Goal: Information Seeking & Learning: Learn about a topic

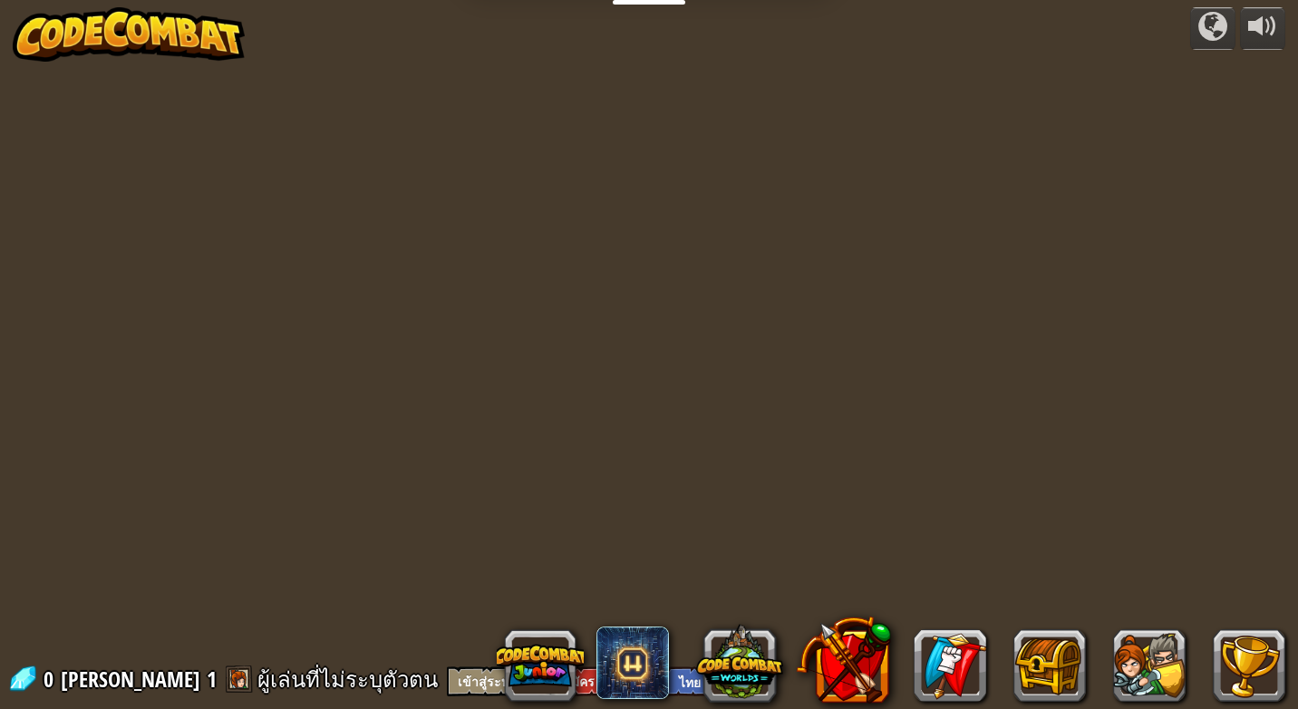
select select "th"
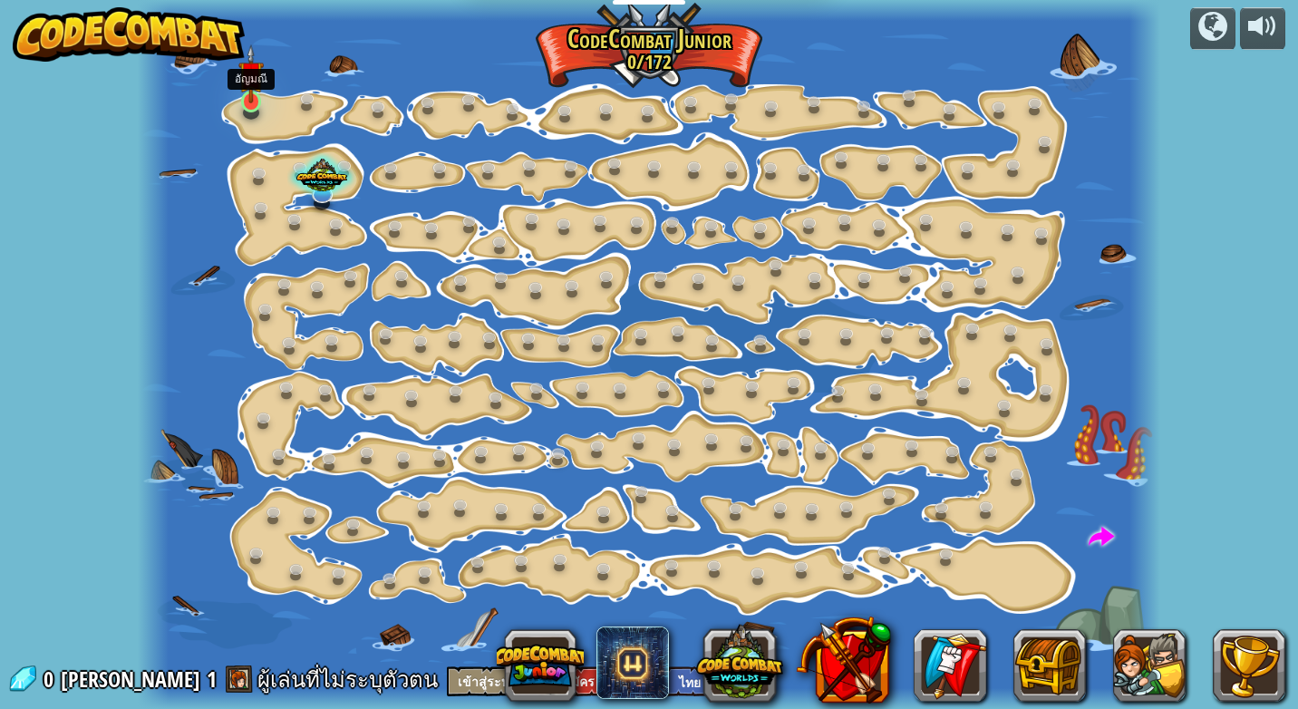
click at [242, 82] on img at bounding box center [250, 73] width 25 height 58
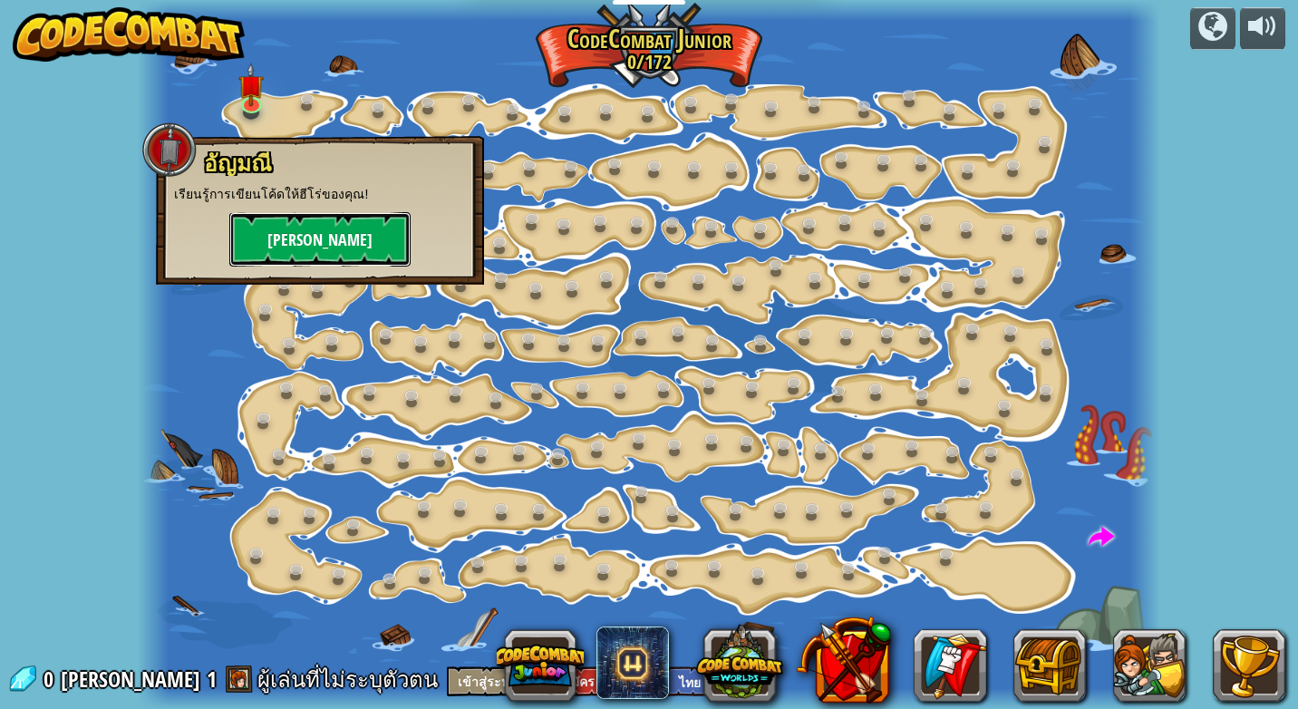
click at [258, 236] on button "[PERSON_NAME]" at bounding box center [319, 239] width 181 height 54
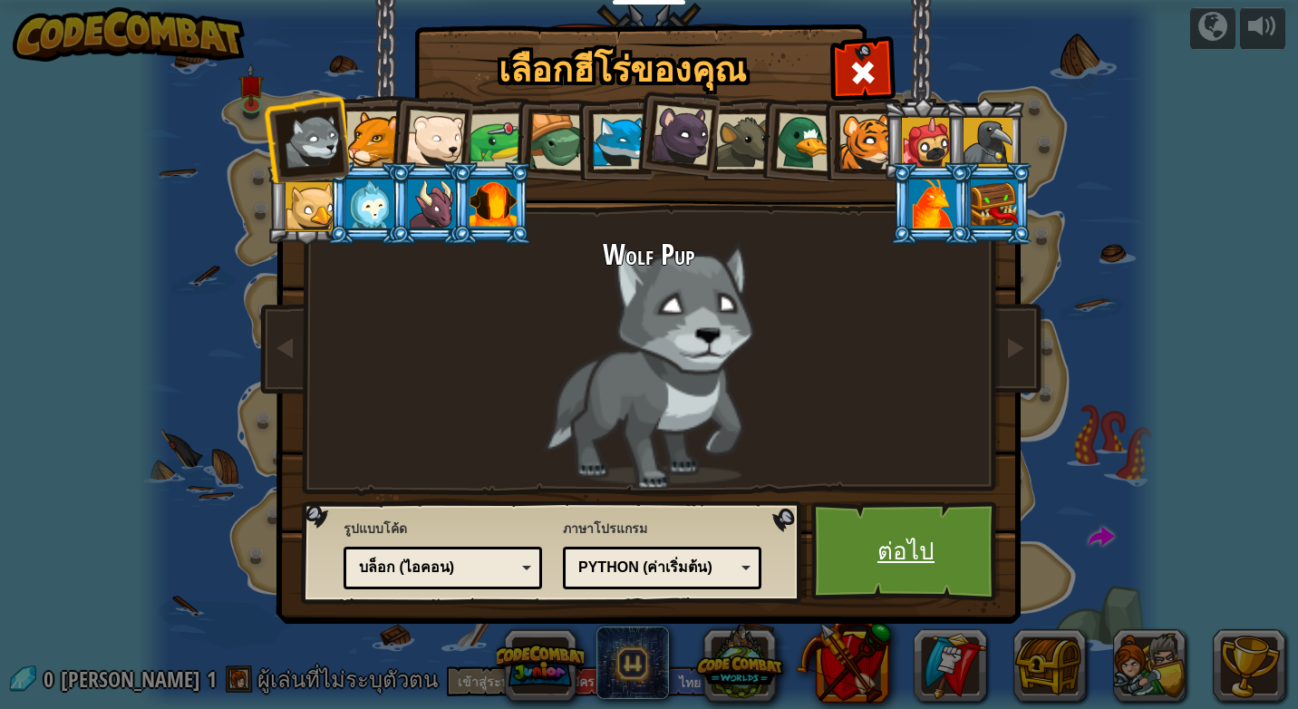
click at [870, 537] on link "ต่อไป" at bounding box center [905, 551] width 189 height 100
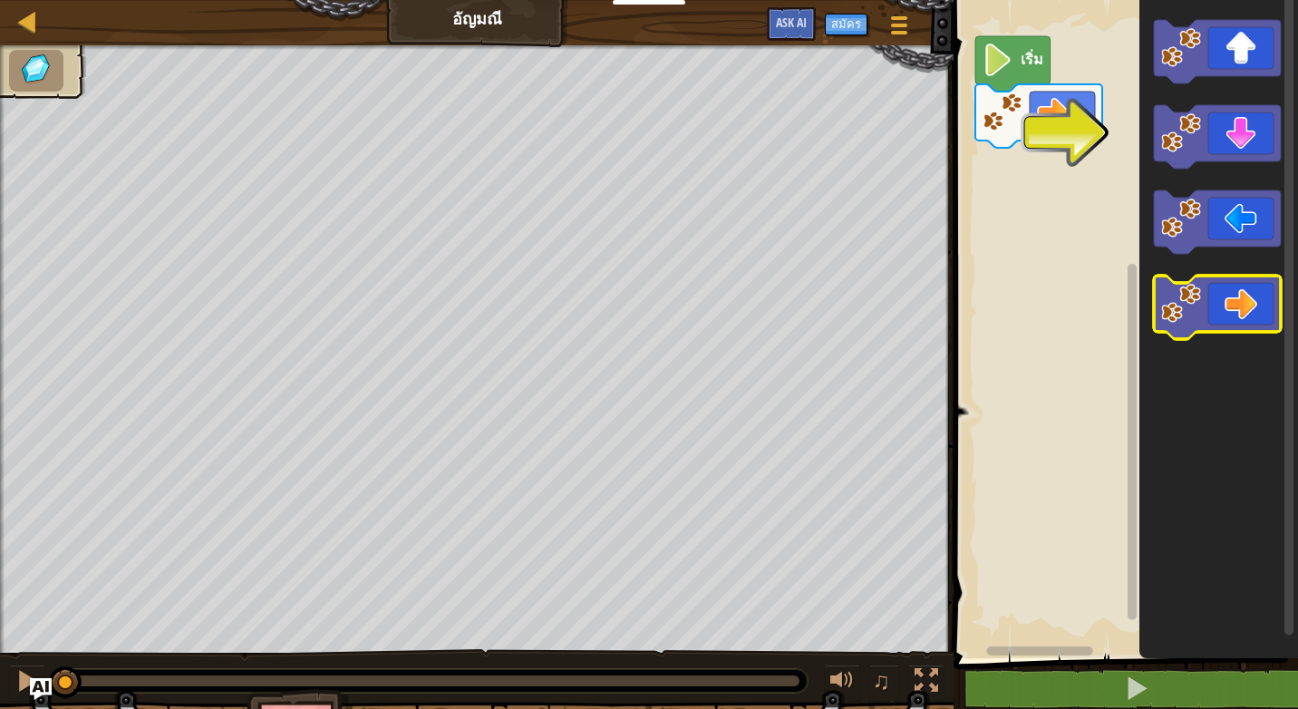
click at [1237, 322] on icon "พื้นที่ทำงาน Blockly" at bounding box center [1217, 307] width 127 height 63
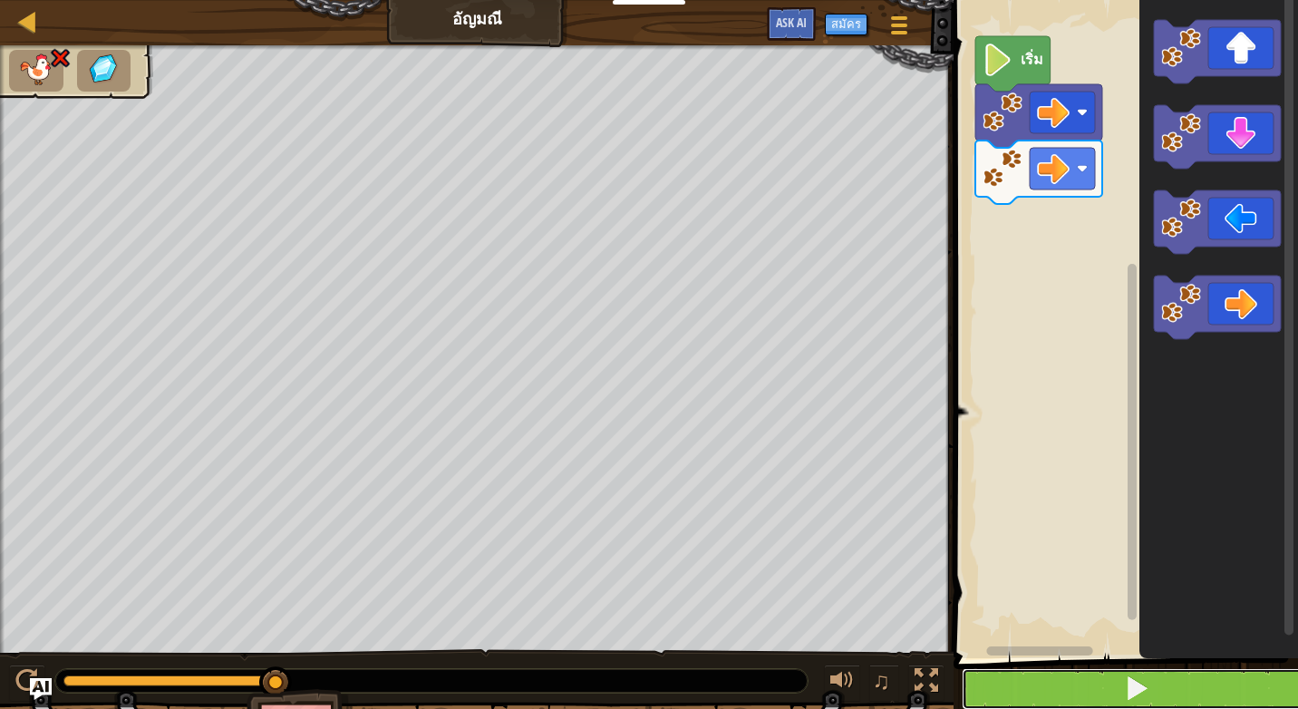
drag, startPoint x: 1099, startPoint y: 683, endPoint x: 1089, endPoint y: 678, distance: 11.8
click at [1099, 683] on button at bounding box center [1137, 689] width 350 height 42
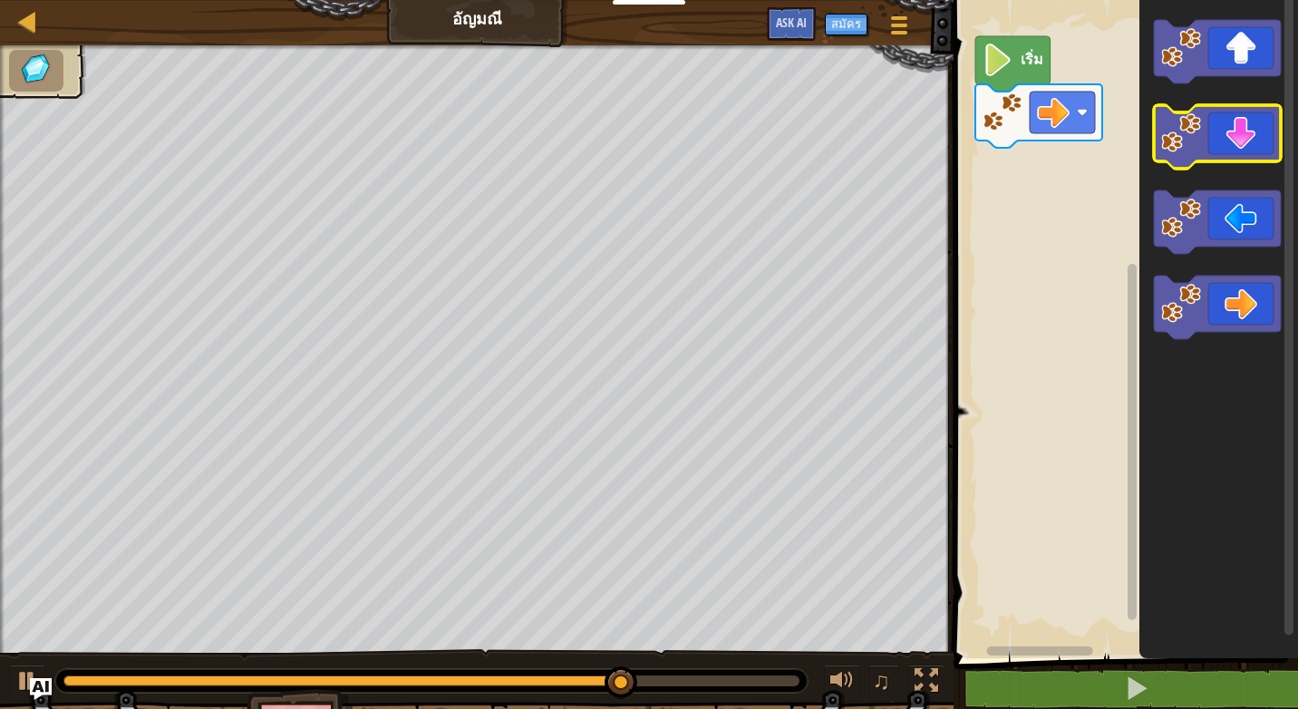
click at [1229, 136] on icon "พื้นที่ทำงาน Blockly" at bounding box center [1217, 136] width 127 height 63
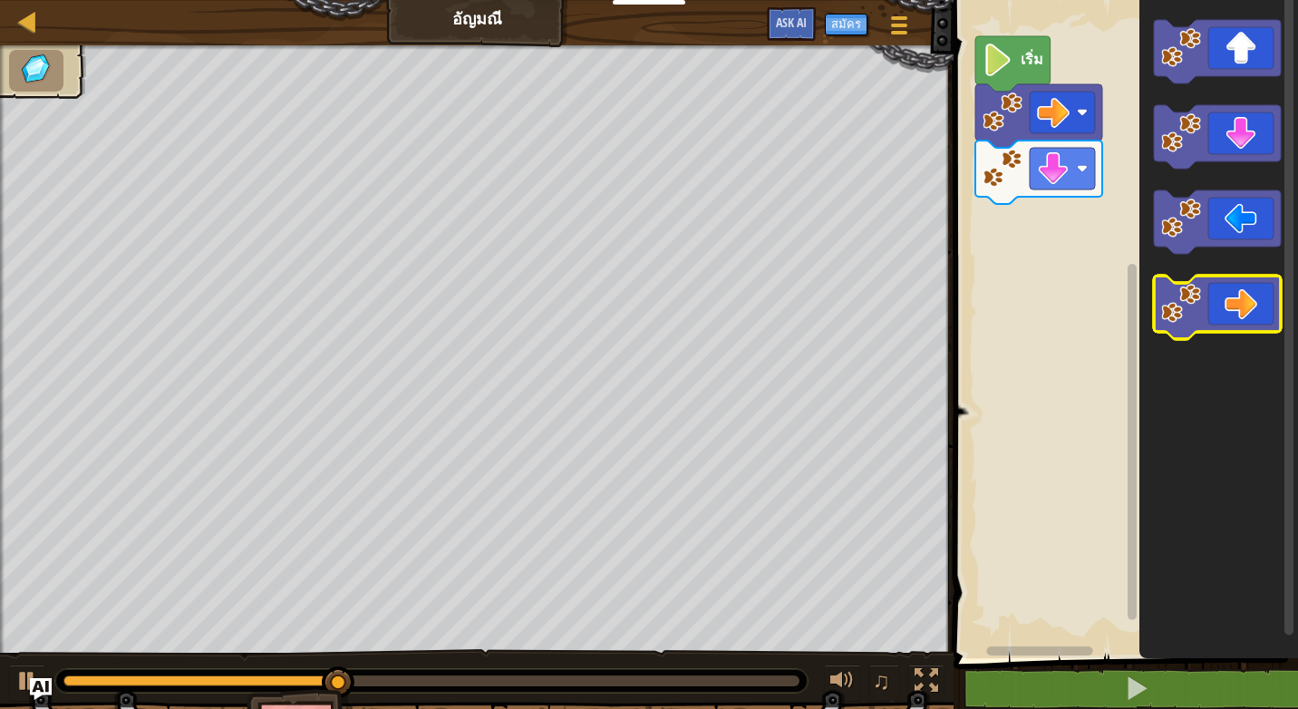
click at [1235, 305] on icon "พื้นที่ทำงาน Blockly" at bounding box center [1217, 307] width 127 height 63
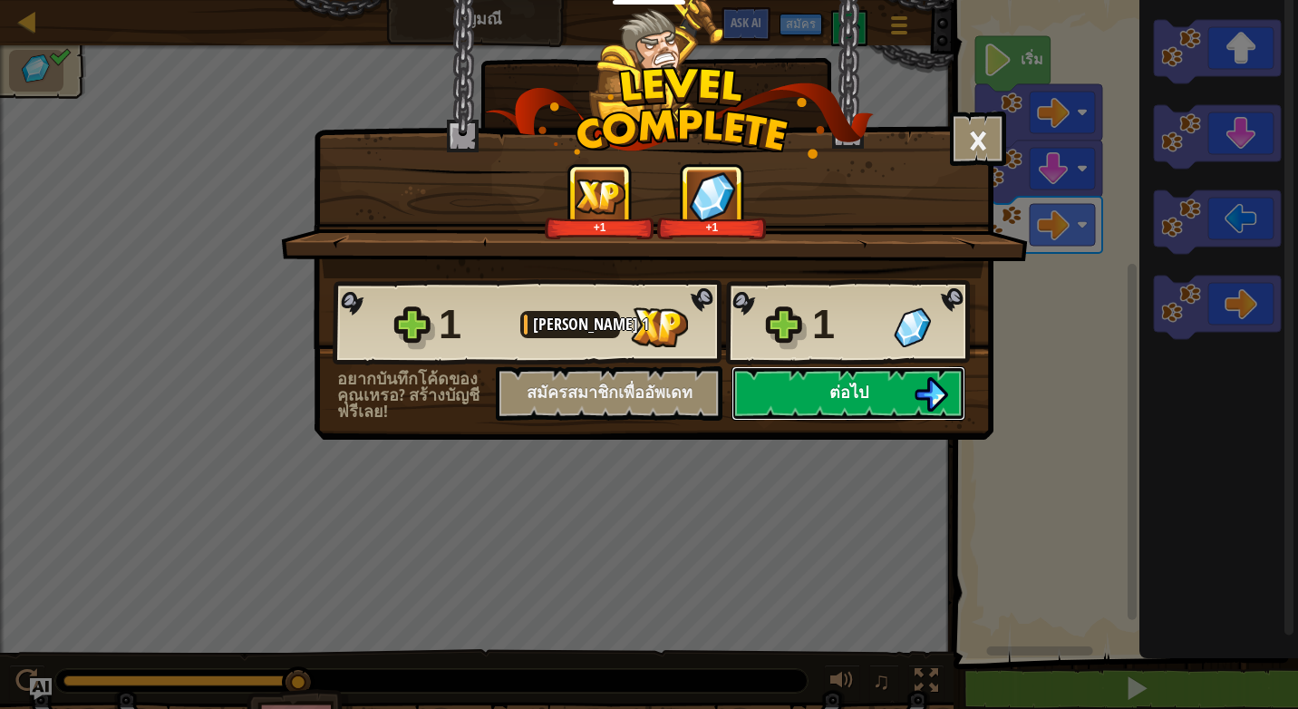
click at [771, 393] on button "ต่อไป" at bounding box center [848, 393] width 234 height 54
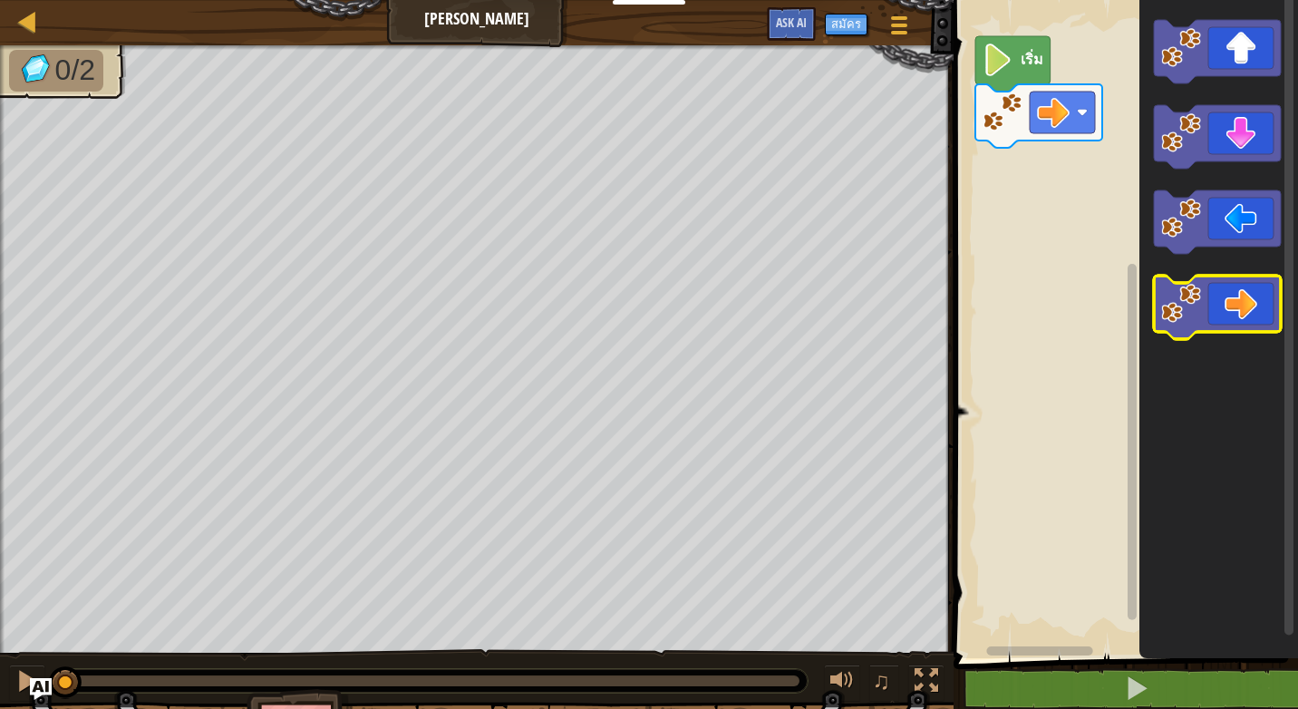
click at [1186, 329] on icon "พื้นที่ทำงาน Blockly" at bounding box center [1217, 307] width 127 height 63
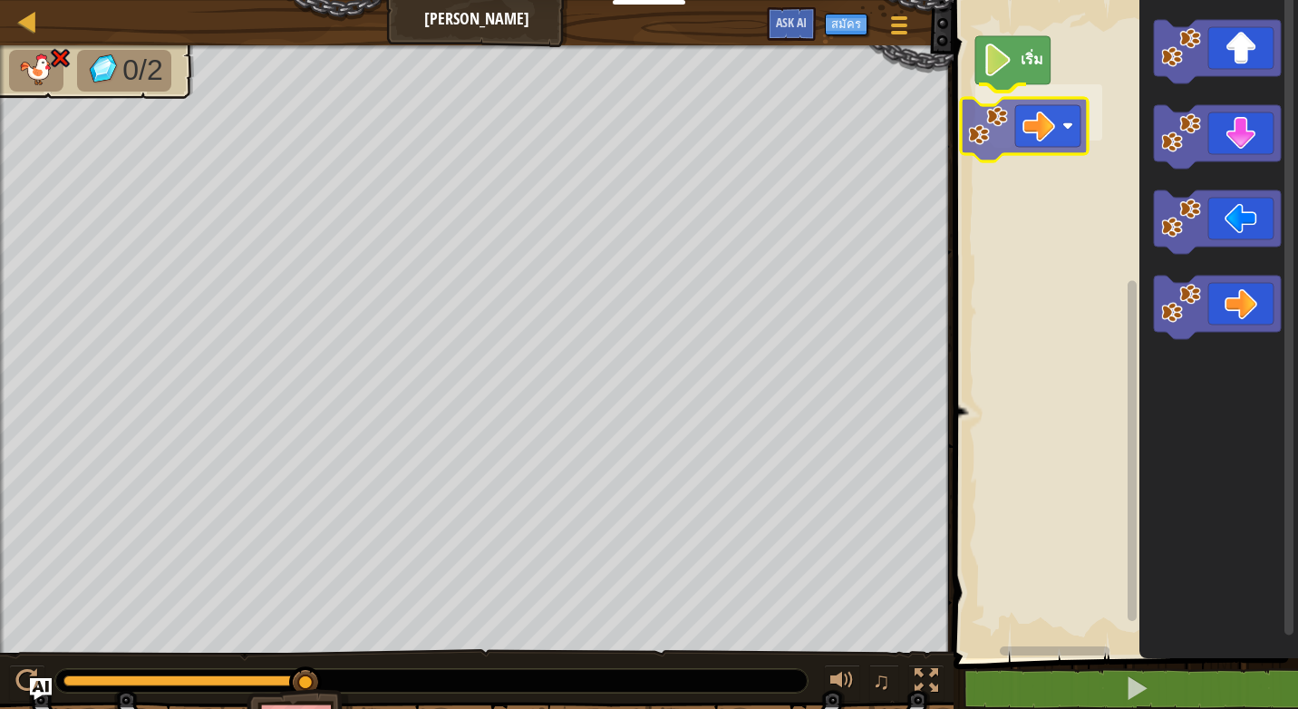
click at [1053, 136] on div "เริ่ม" at bounding box center [1123, 324] width 350 height 667
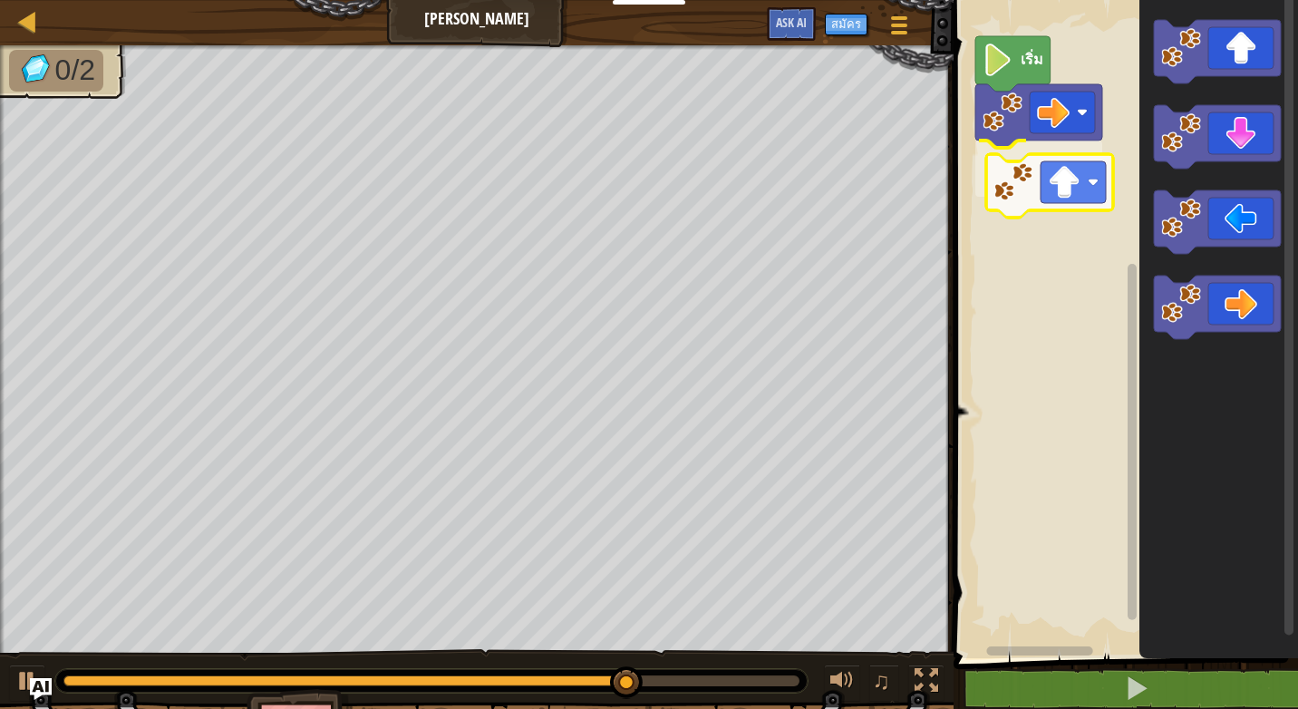
click at [1048, 186] on div "เริ่ม" at bounding box center [1123, 324] width 350 height 667
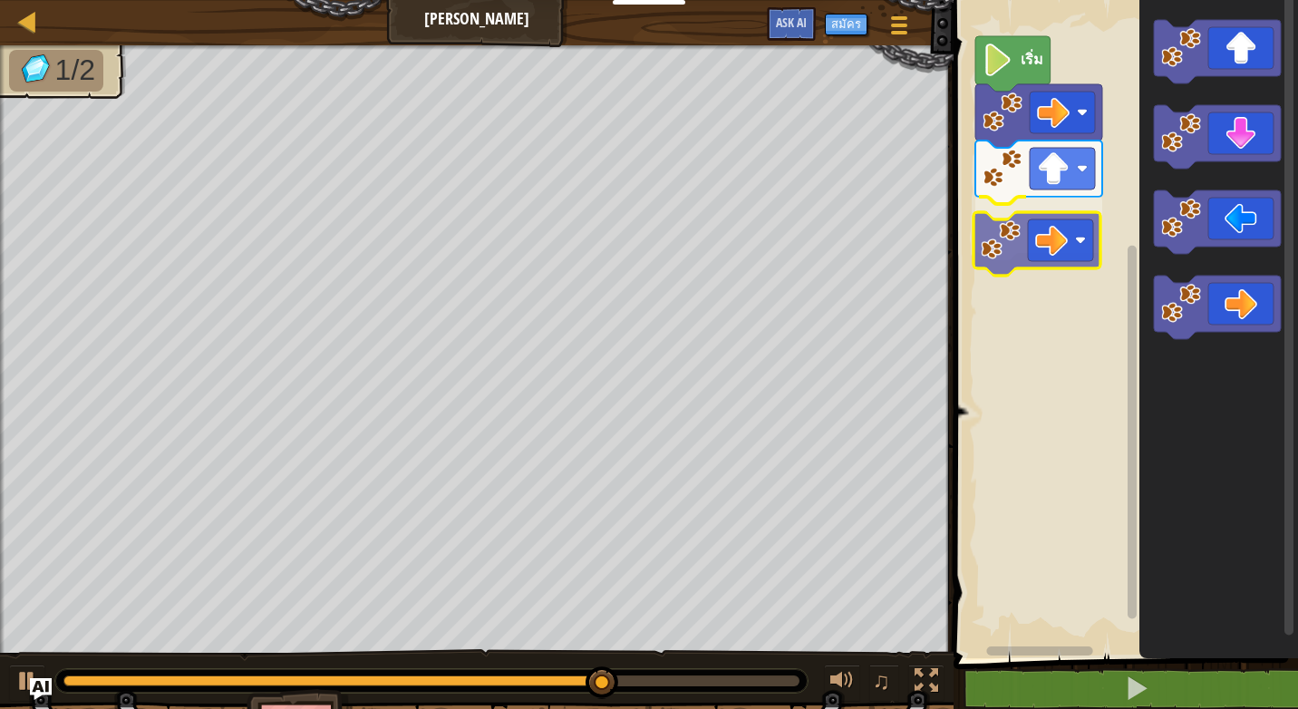
click at [1061, 247] on div "เริ่ม" at bounding box center [1123, 324] width 350 height 667
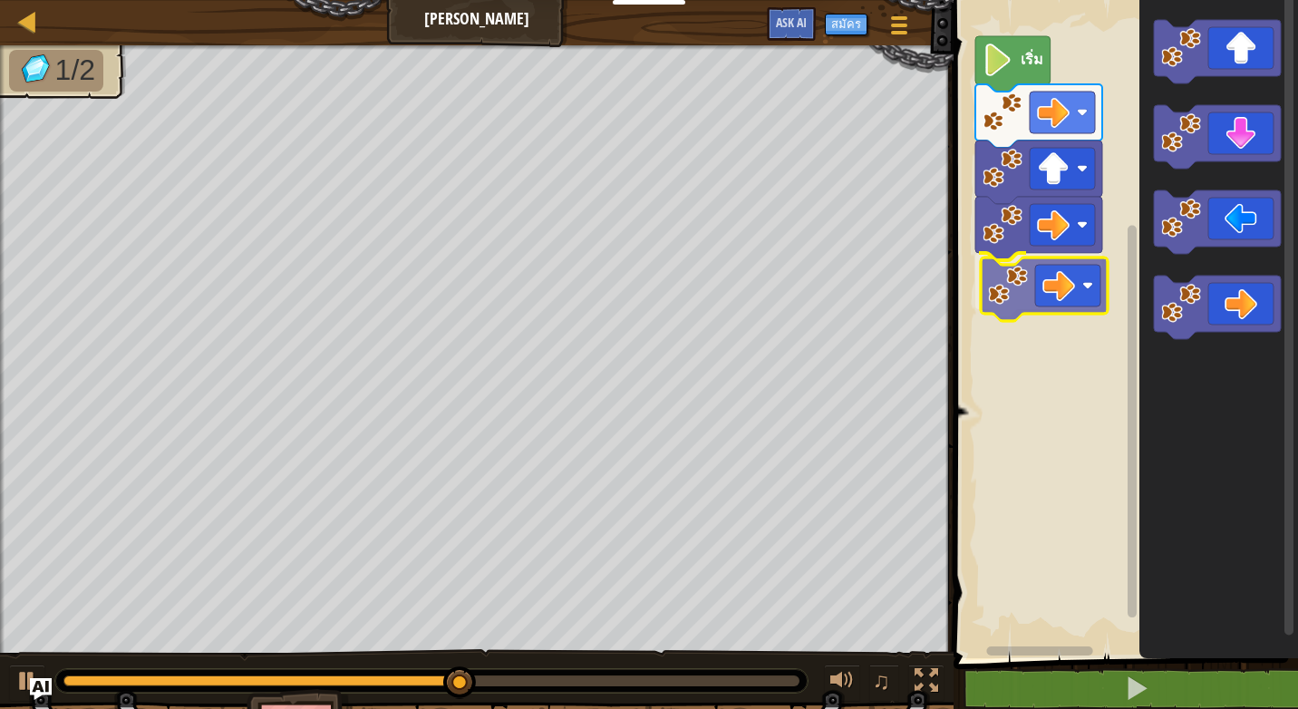
click at [1056, 284] on div "เริ่ม" at bounding box center [1123, 324] width 350 height 667
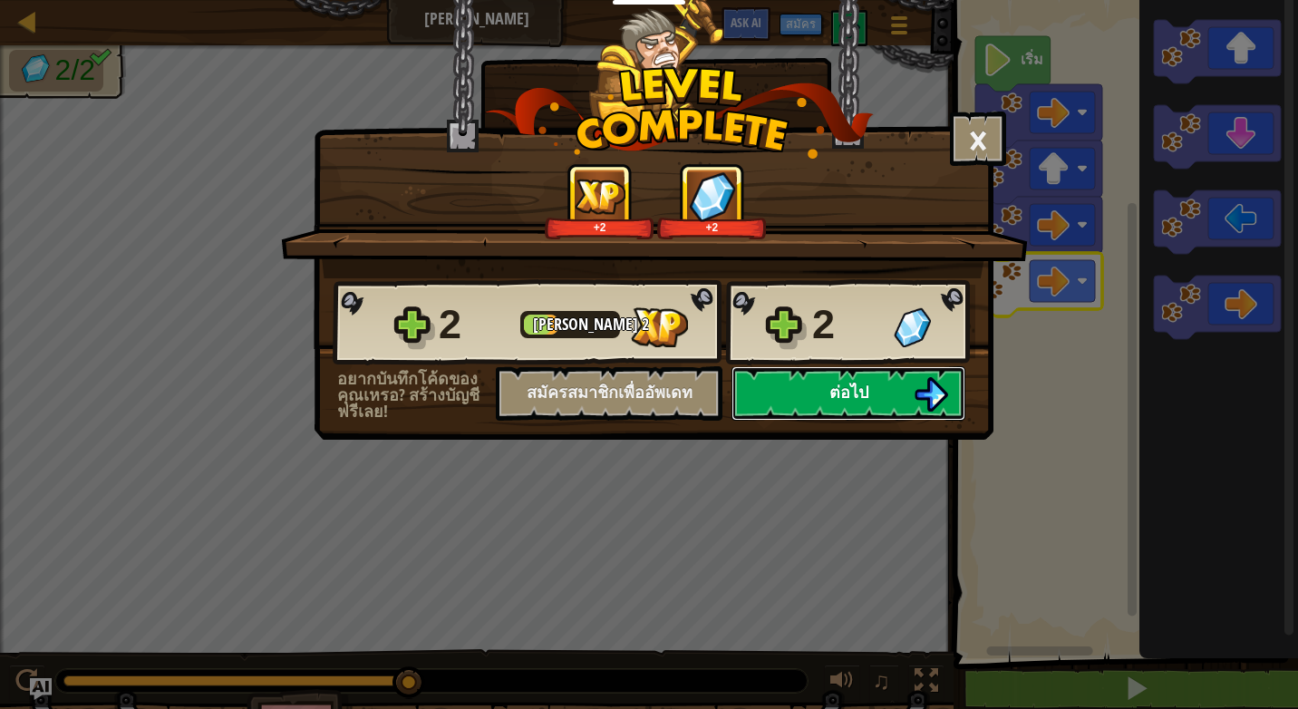
click at [868, 395] on span "ต่อไป" at bounding box center [848, 392] width 39 height 23
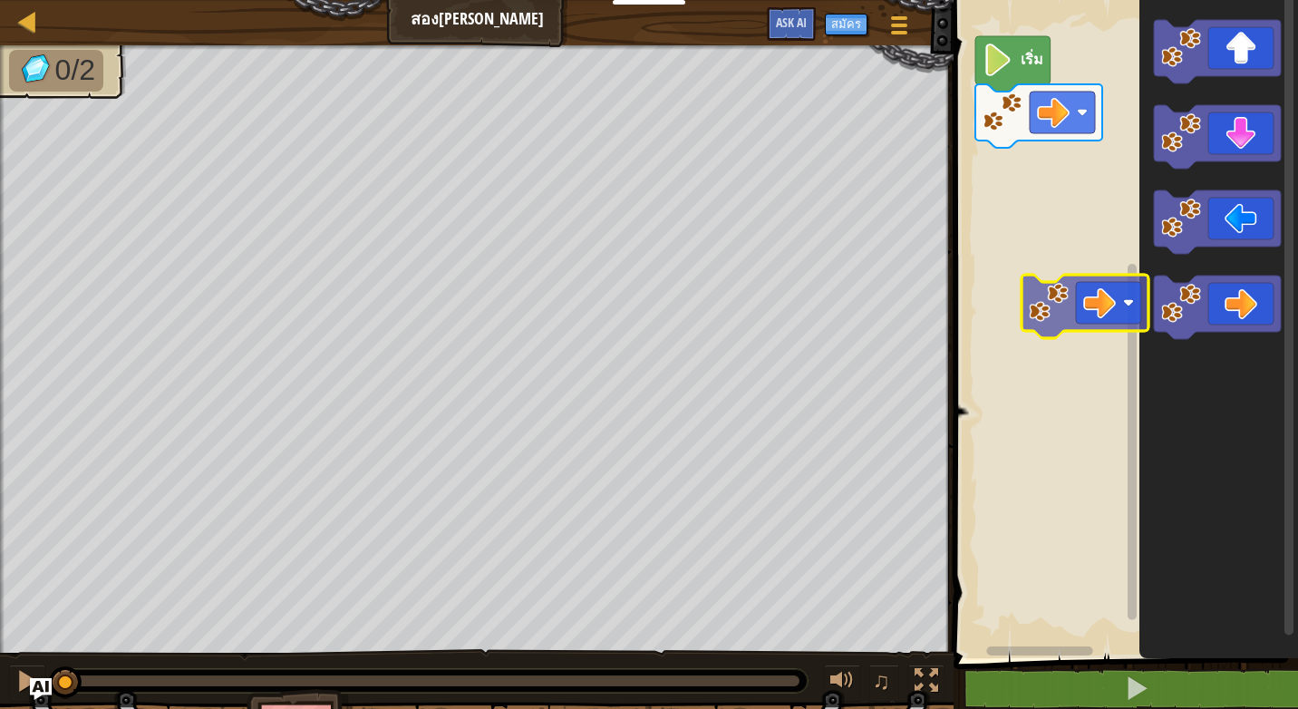
click at [1010, 246] on div "เริ่ม" at bounding box center [1123, 324] width 350 height 667
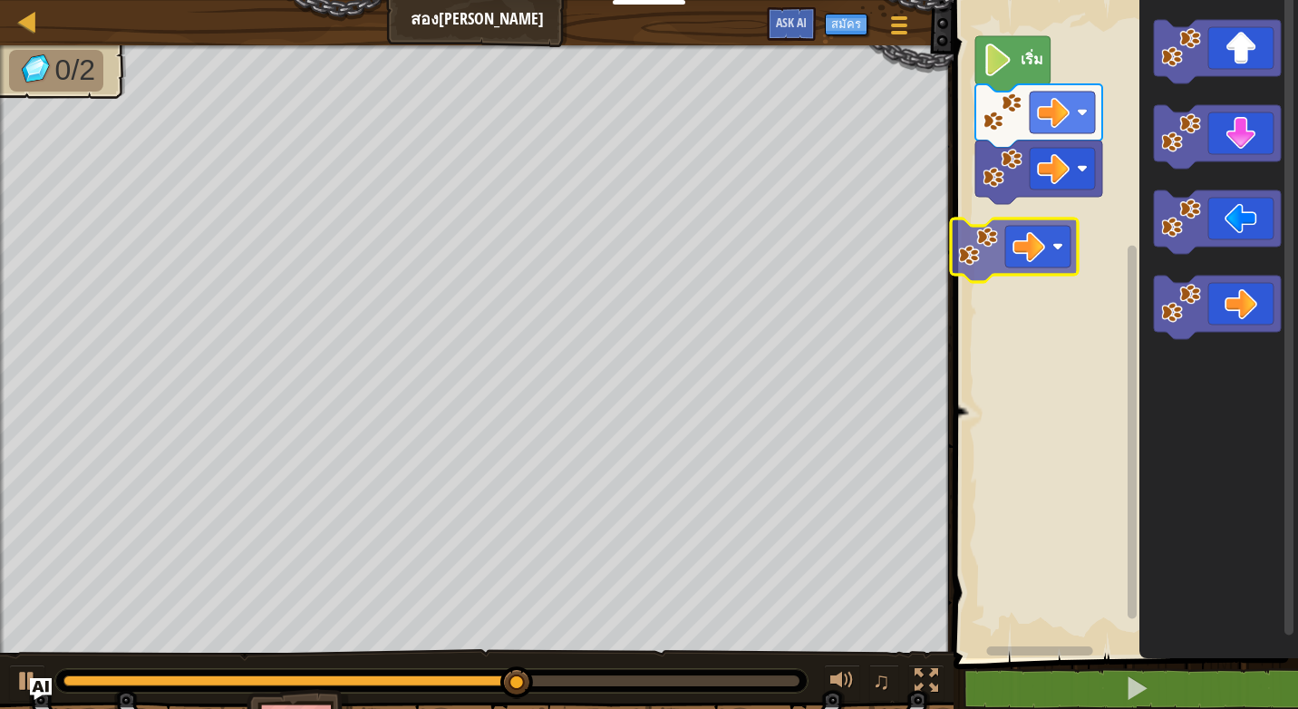
click at [1033, 247] on div "เริ่ม" at bounding box center [1123, 324] width 350 height 667
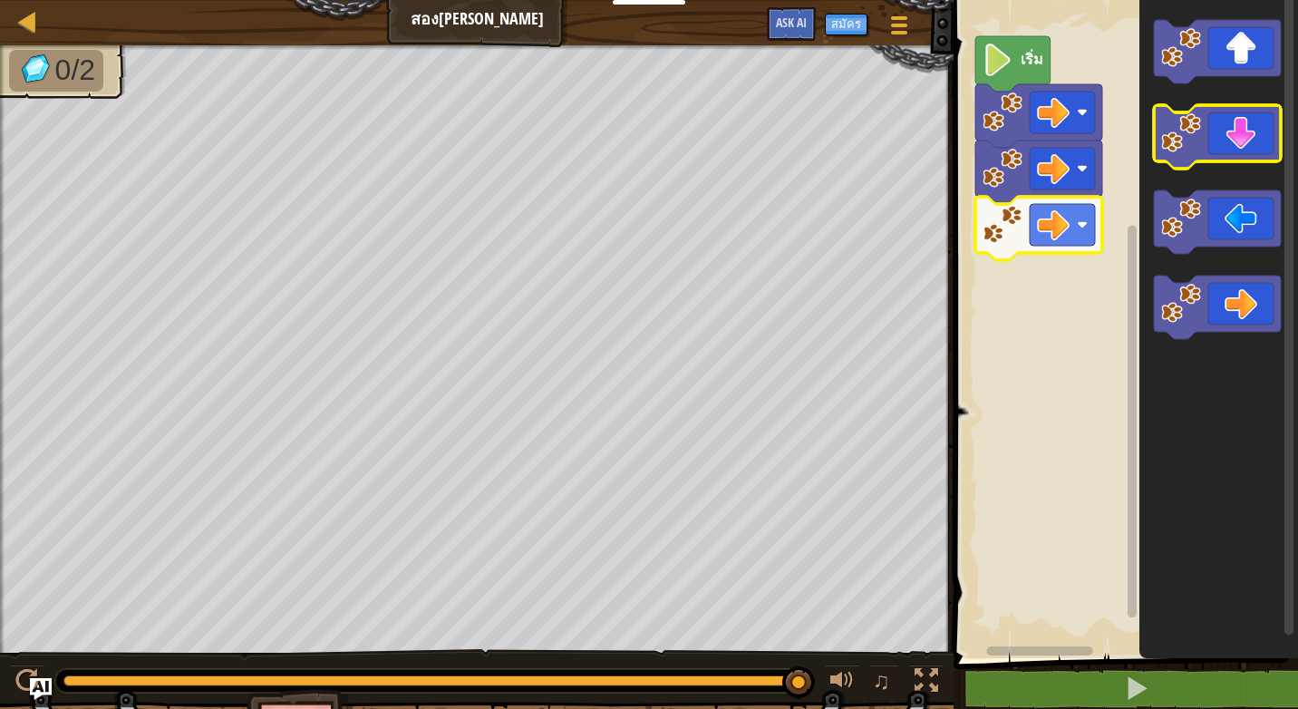
click at [1252, 140] on icon "พื้นที่ทำงาน Blockly" at bounding box center [1217, 136] width 127 height 63
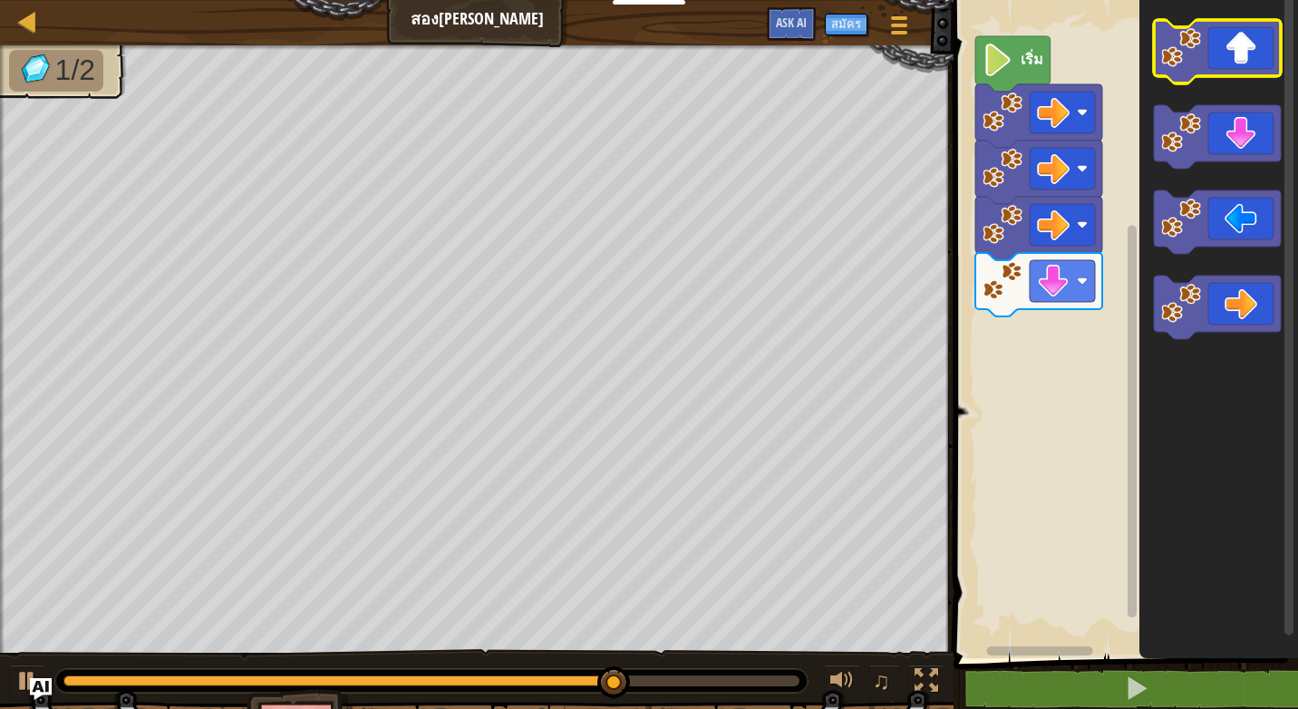
click at [1212, 67] on icon "พื้นที่ทำงาน Blockly" at bounding box center [1217, 51] width 127 height 63
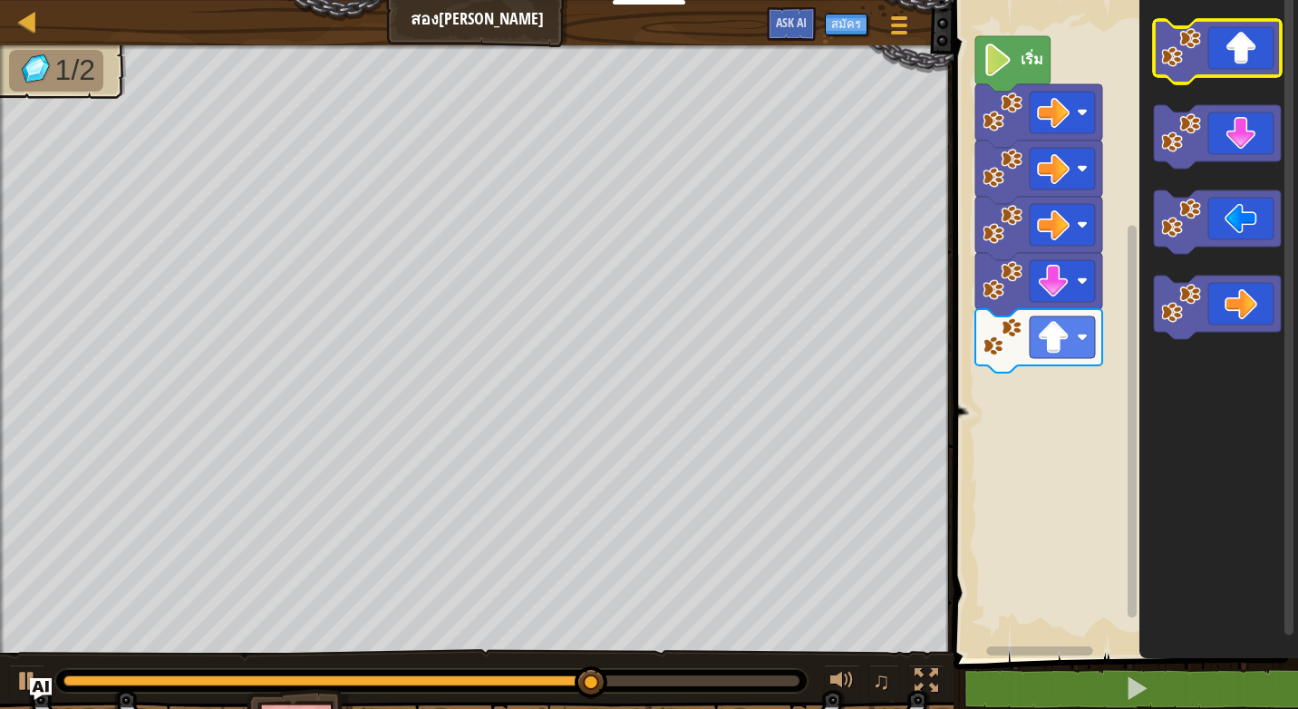
click at [1253, 45] on icon "พื้นที่ทำงาน Blockly" at bounding box center [1217, 51] width 127 height 63
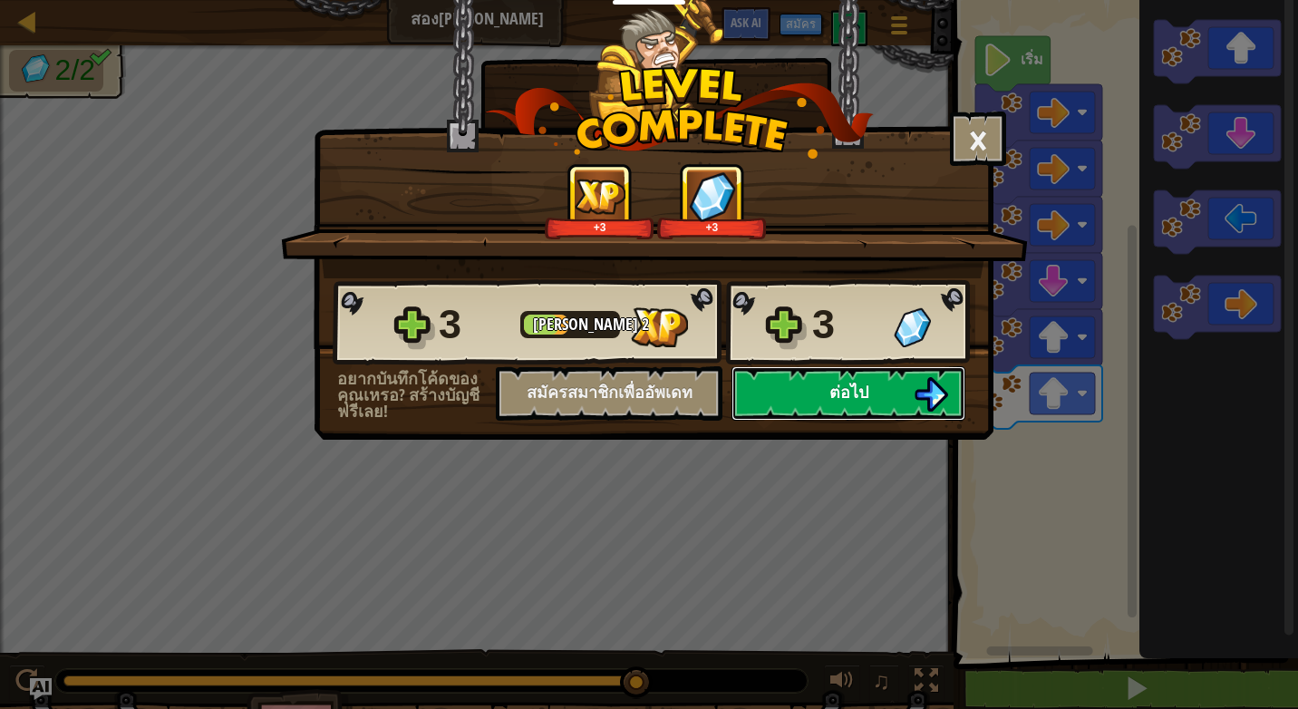
click at [894, 392] on button "ต่อไป" at bounding box center [848, 393] width 234 height 54
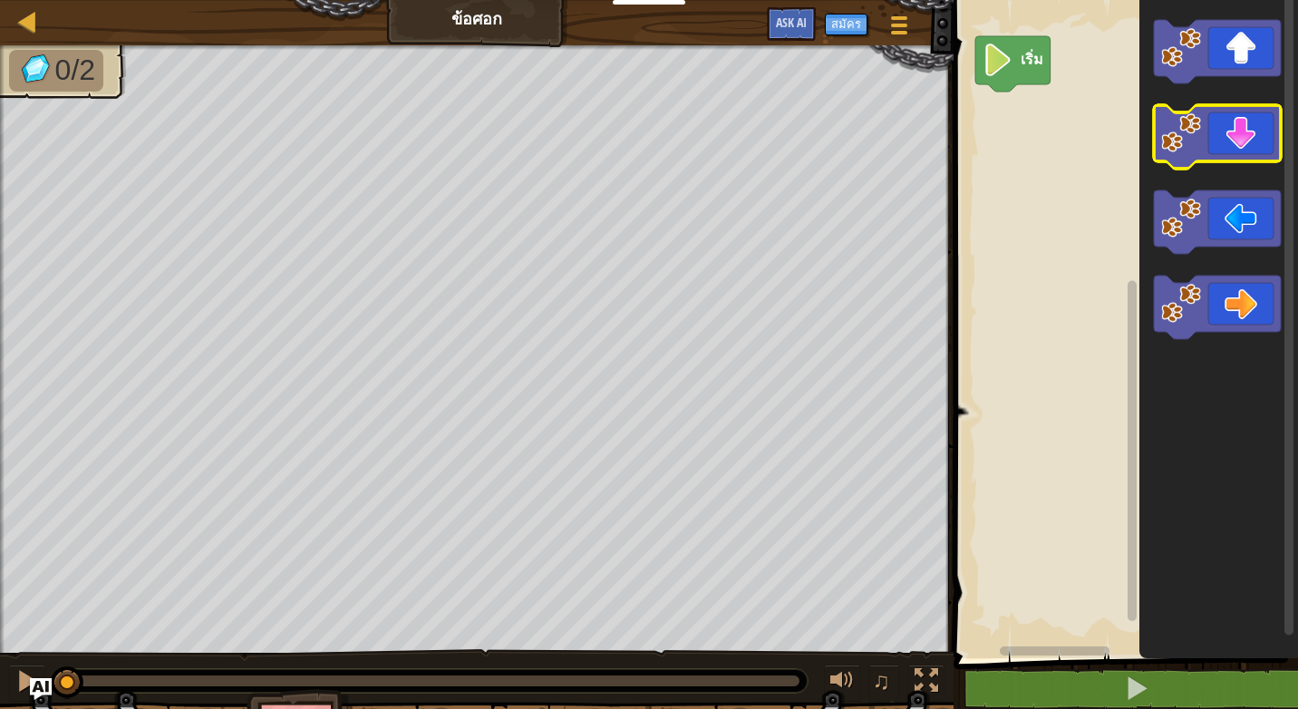
click at [1216, 146] on icon "พื้นที่ทำงาน Blockly" at bounding box center [1217, 136] width 127 height 63
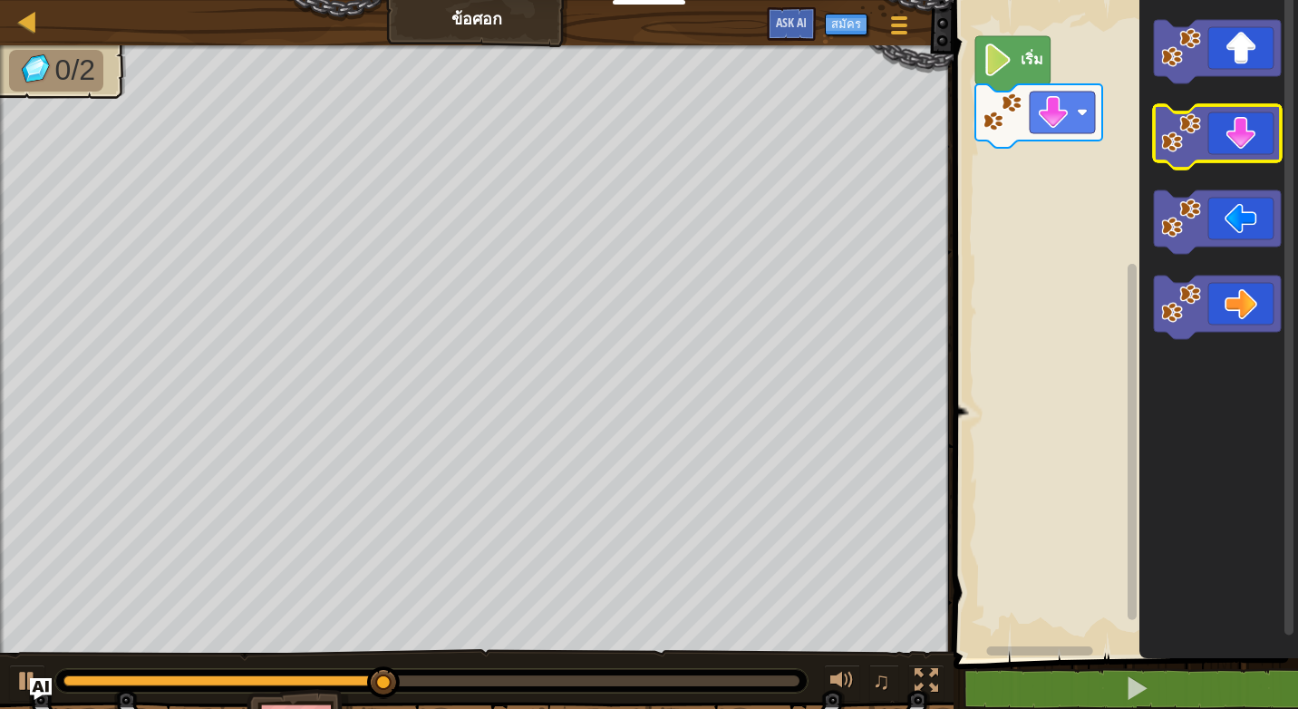
click at [1216, 146] on icon "พื้นที่ทำงาน Blockly" at bounding box center [1217, 136] width 127 height 63
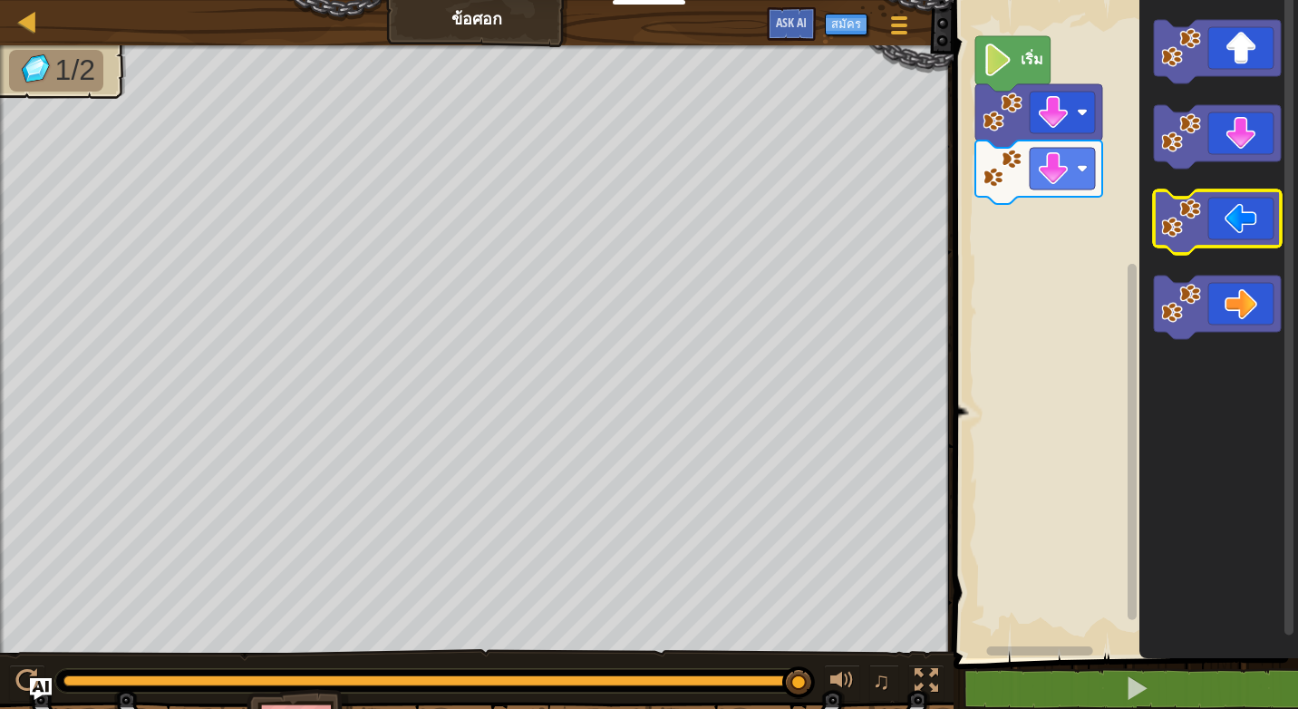
click at [1257, 228] on icon "พื้นที่ทำงาน Blockly" at bounding box center [1217, 221] width 127 height 63
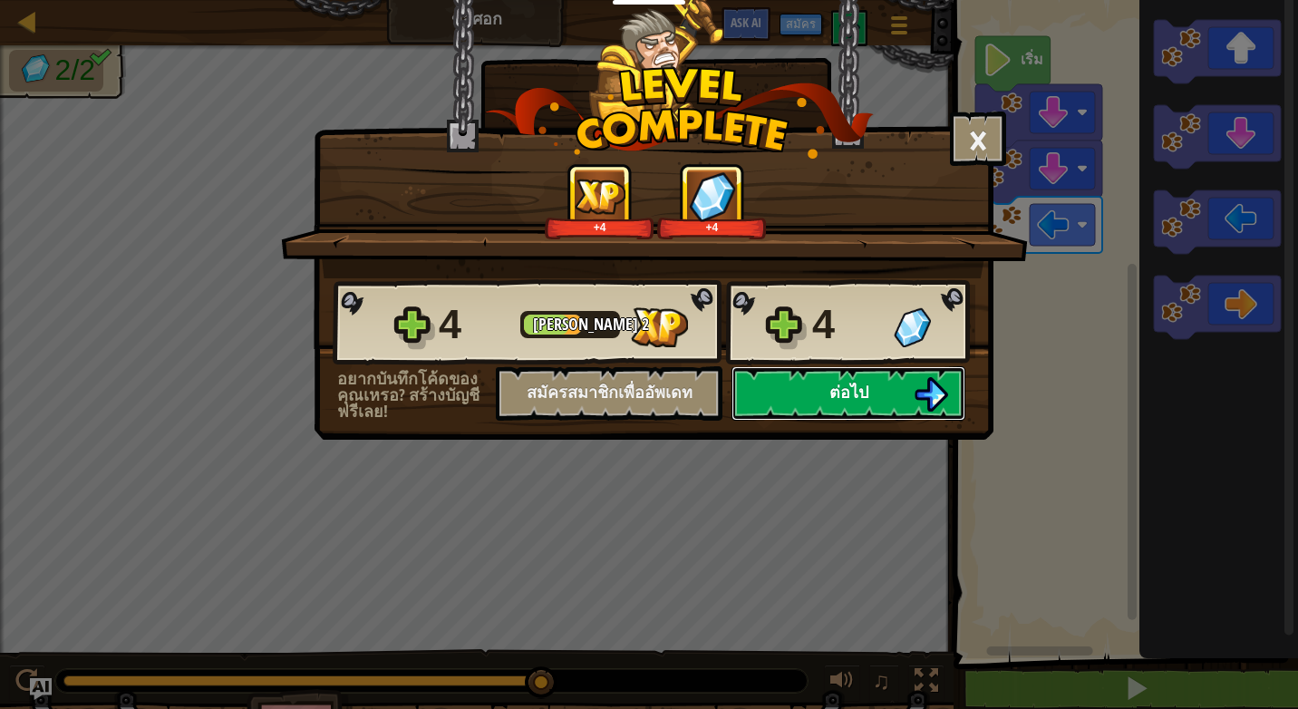
click at [870, 392] on button "ต่อไป" at bounding box center [848, 393] width 234 height 54
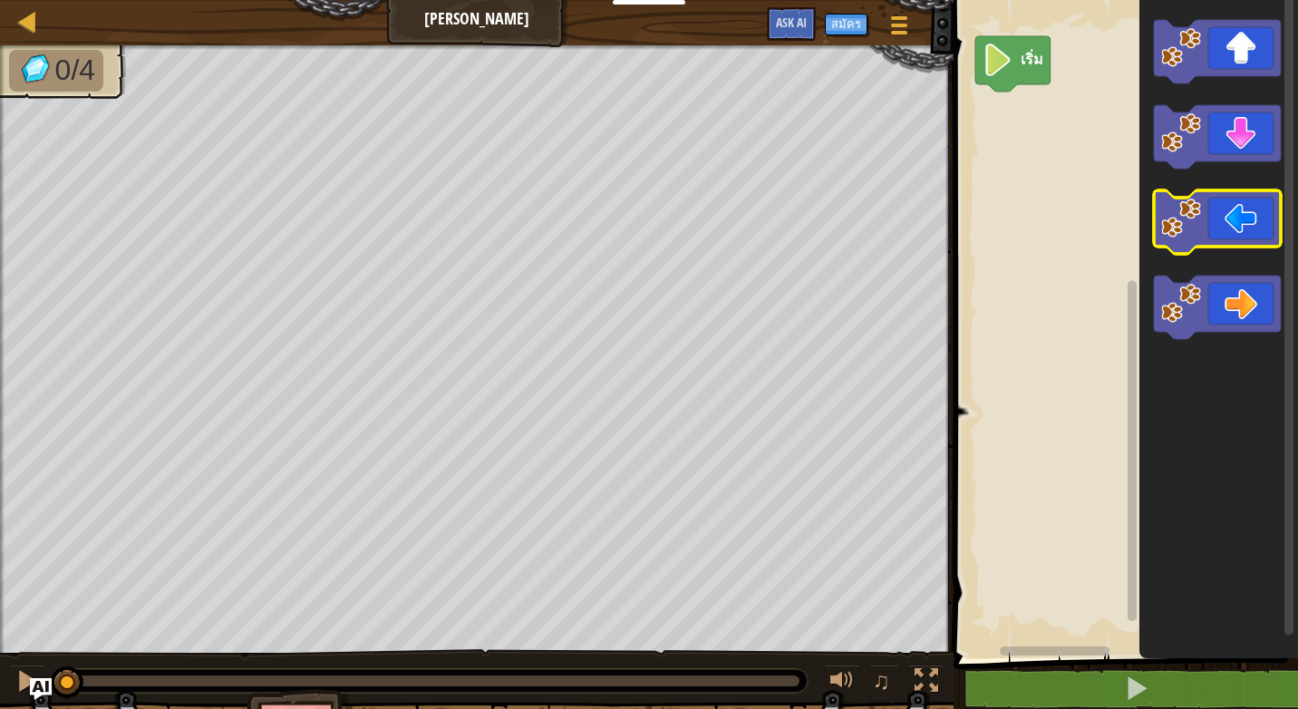
click at [1235, 224] on icon "พื้นที่ทำงาน Blockly" at bounding box center [1217, 221] width 127 height 63
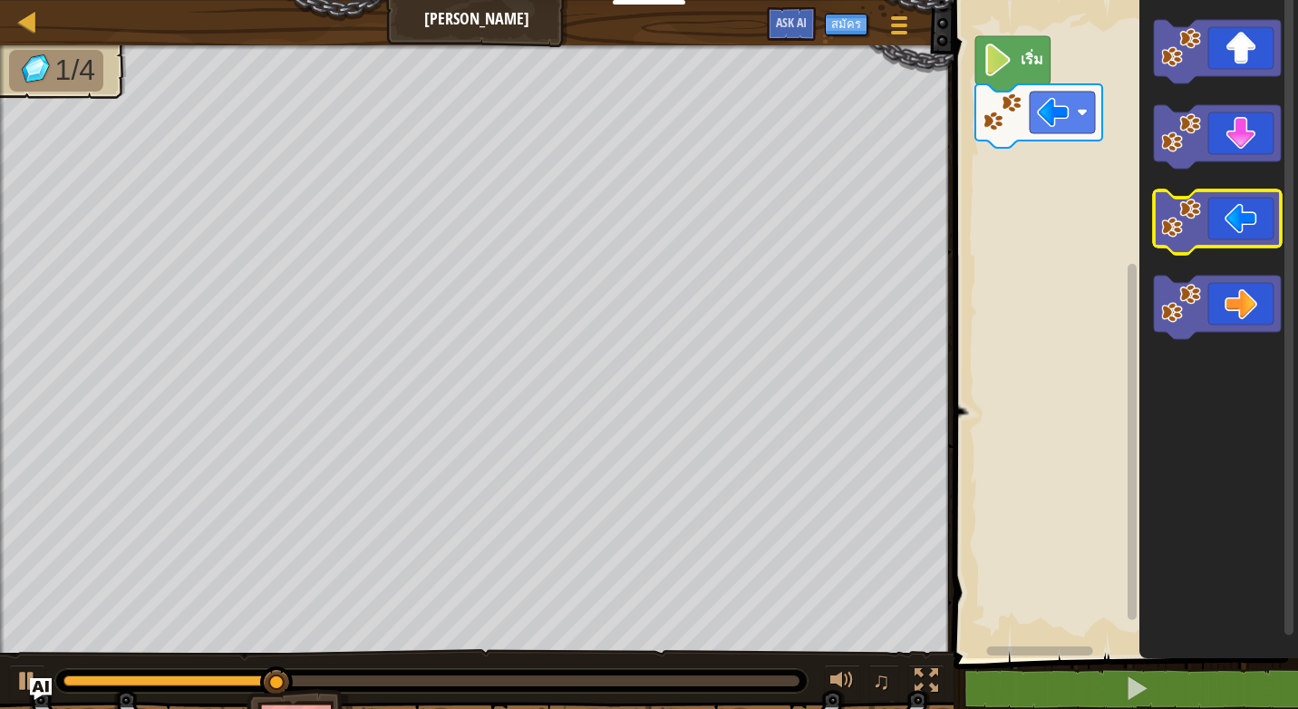
click at [1234, 224] on icon "พื้นที่ทำงาน Blockly" at bounding box center [1217, 221] width 127 height 63
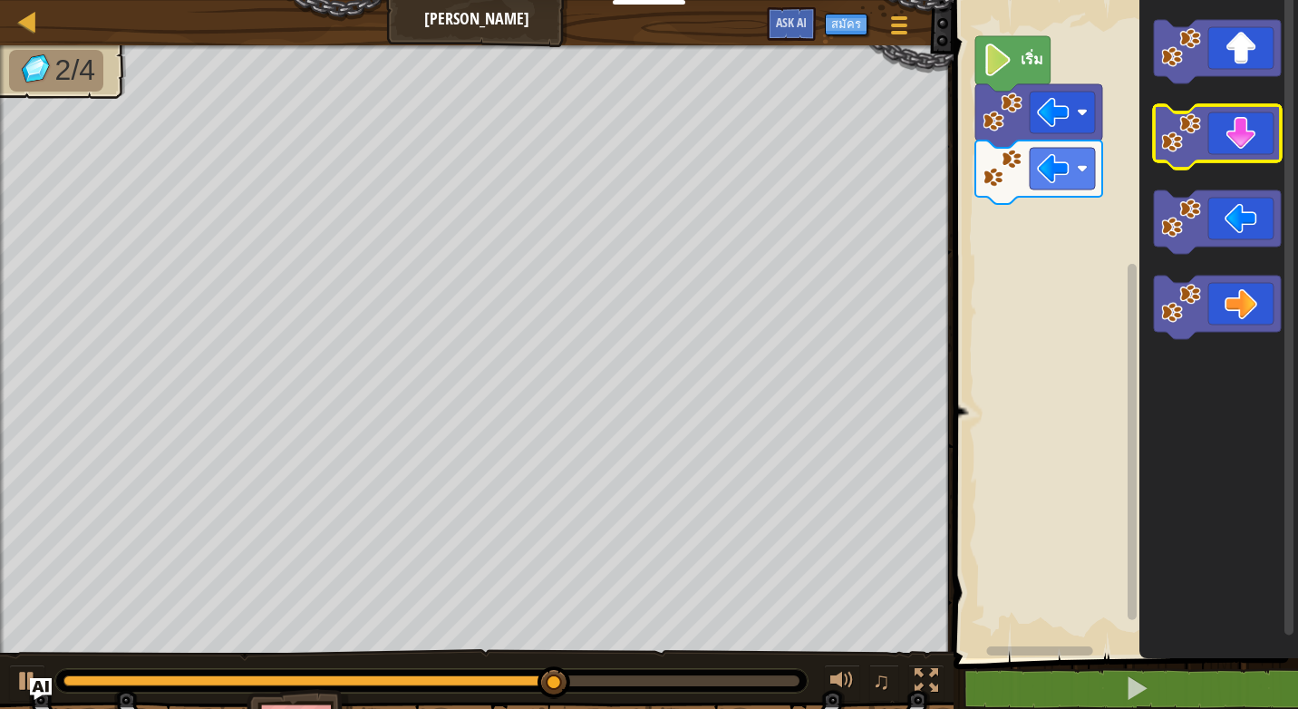
click at [1222, 150] on icon "พื้นที่ทำงาน Blockly" at bounding box center [1217, 136] width 127 height 63
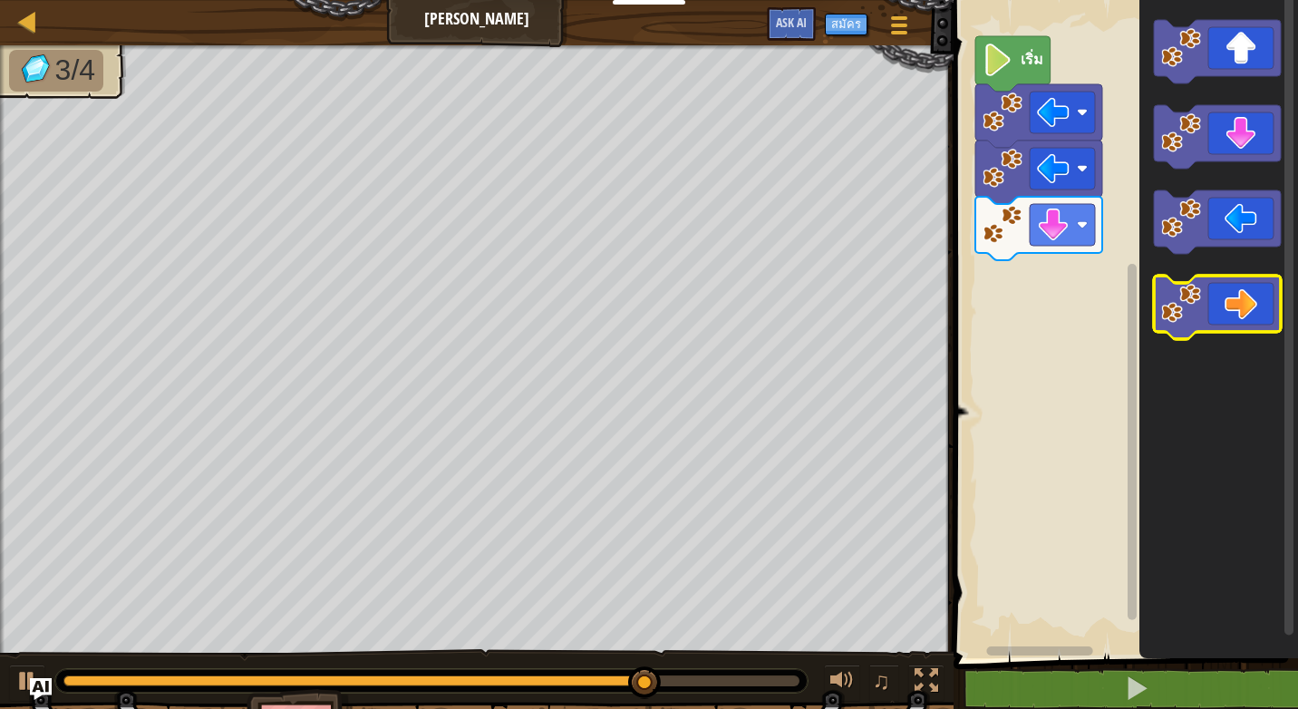
click at [1244, 307] on icon "พื้นที่ทำงาน Blockly" at bounding box center [1217, 307] width 127 height 63
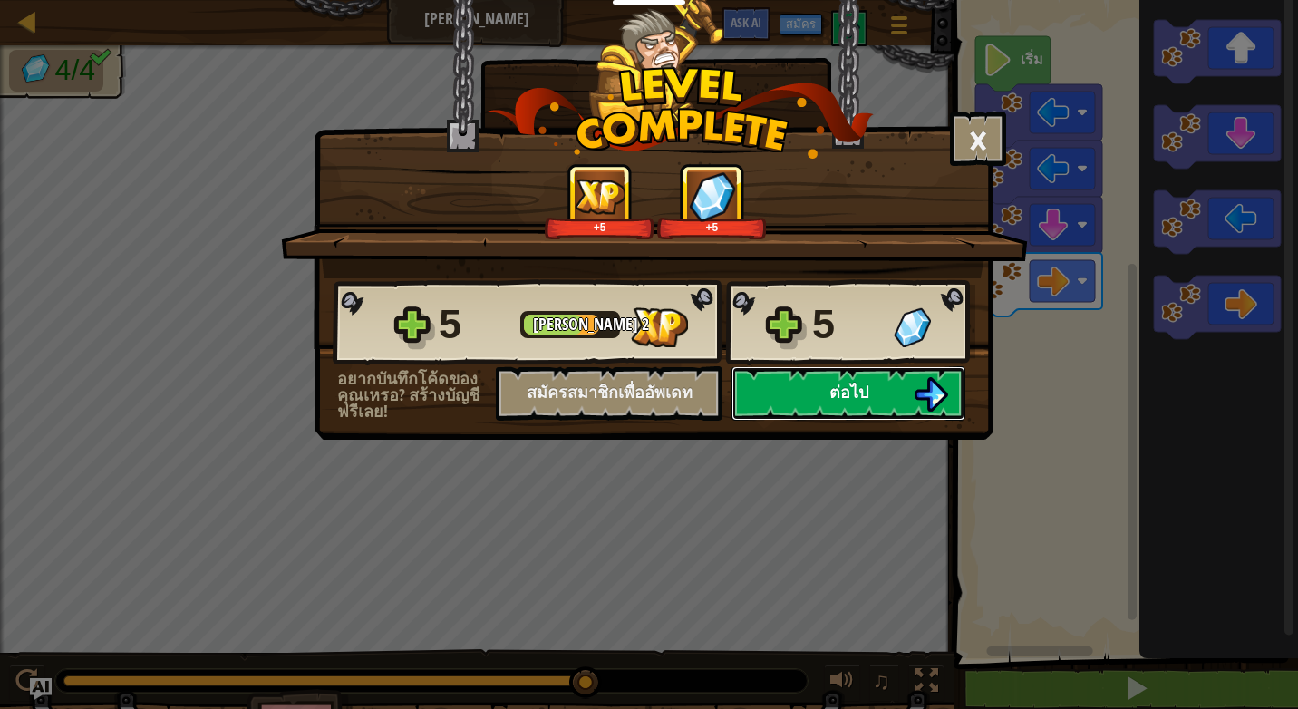
click at [864, 403] on button "ต่อไป" at bounding box center [848, 393] width 234 height 54
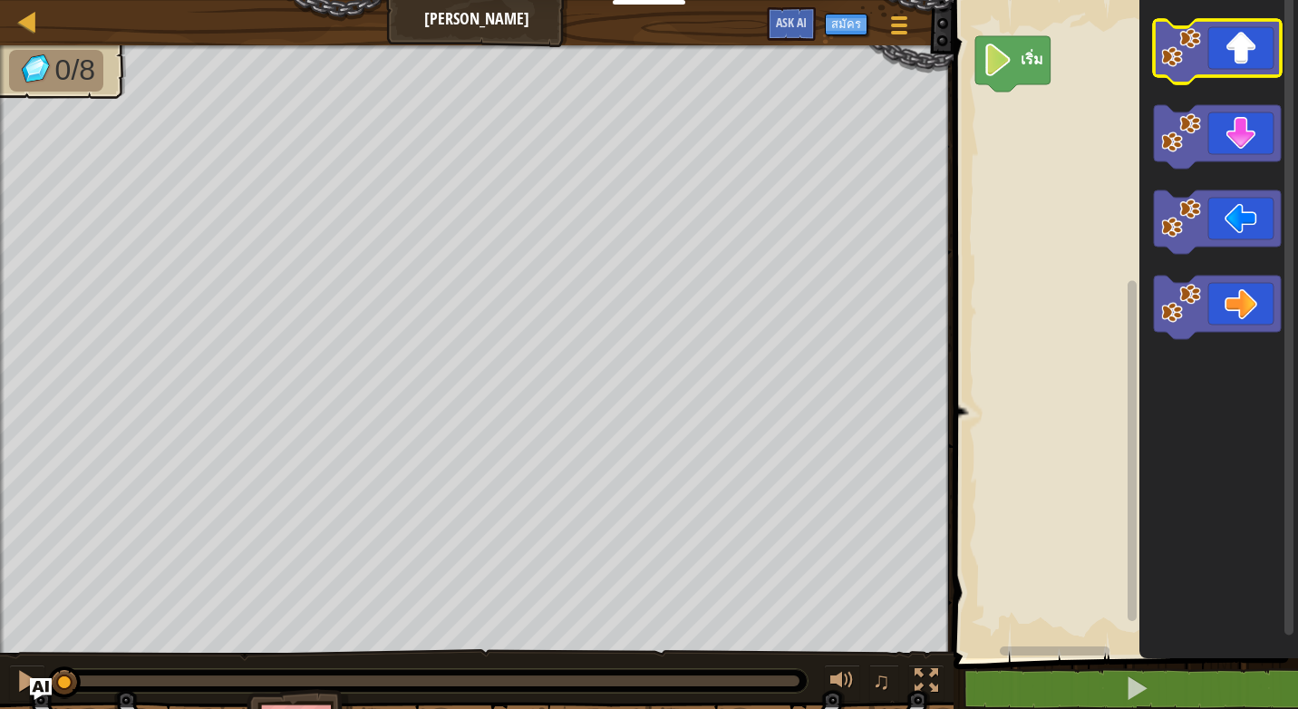
click at [1215, 55] on icon "พื้นที่ทำงาน Blockly" at bounding box center [1217, 51] width 127 height 63
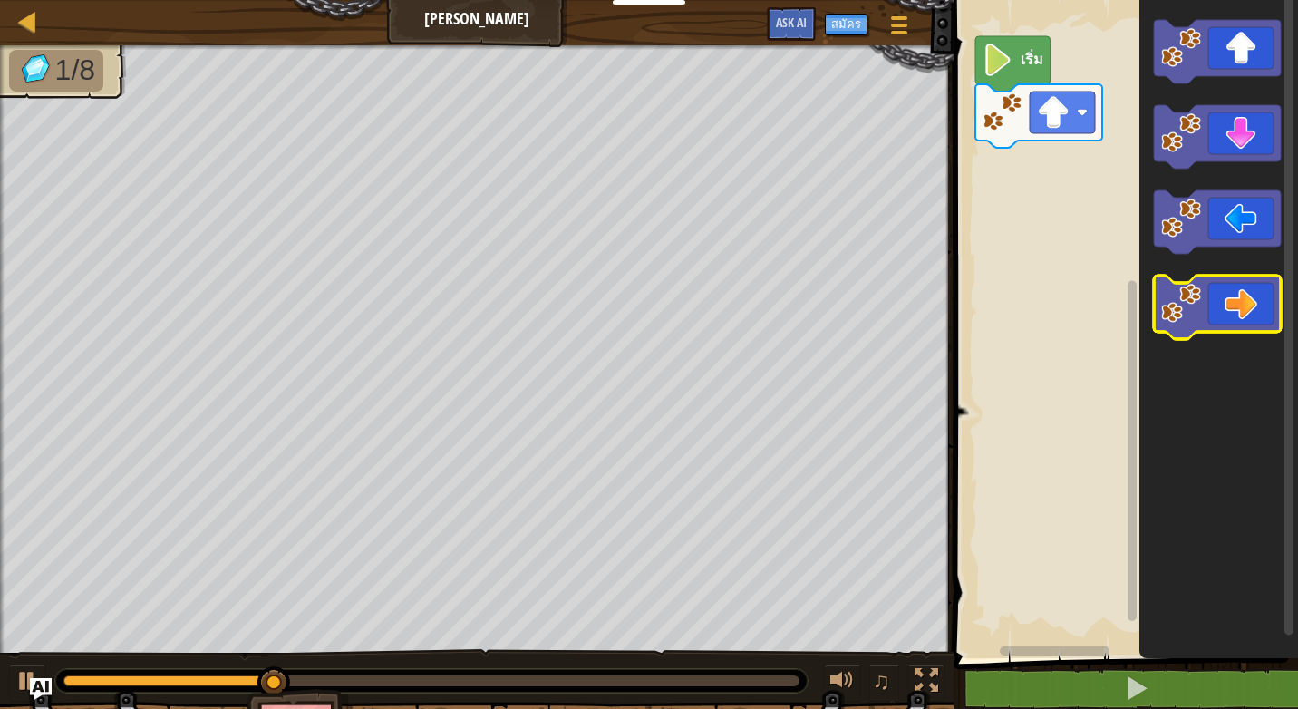
click at [1252, 316] on icon "พื้นที่ทำงาน Blockly" at bounding box center [1217, 307] width 127 height 63
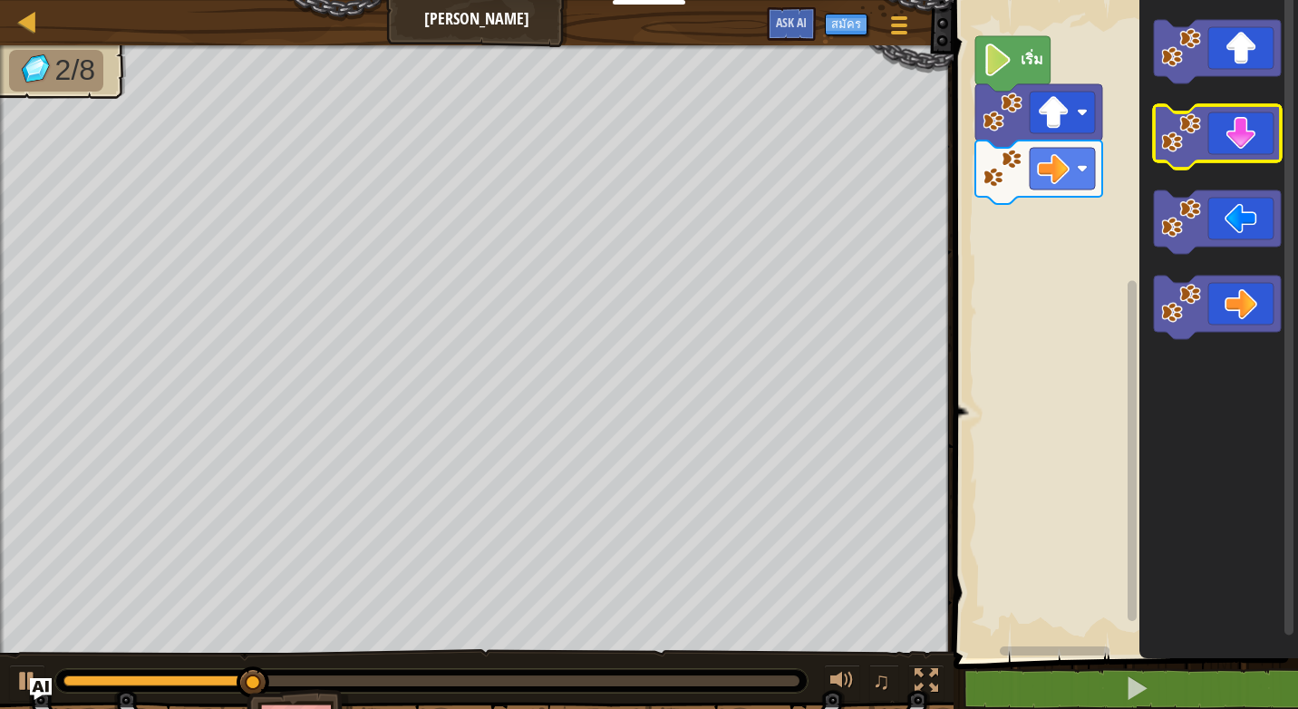
click at [1242, 136] on icon "พื้นที่ทำงาน Blockly" at bounding box center [1217, 136] width 127 height 63
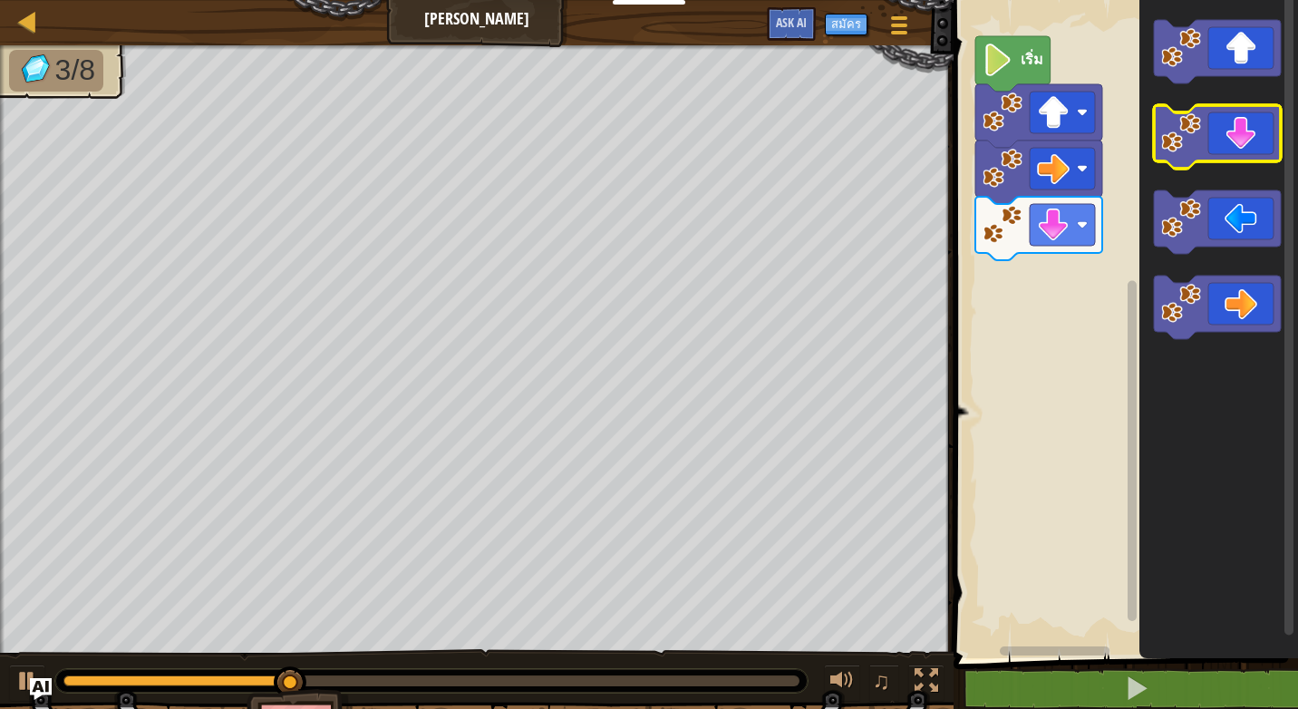
click at [1249, 149] on icon "พื้นที่ทำงาน Blockly" at bounding box center [1217, 136] width 127 height 63
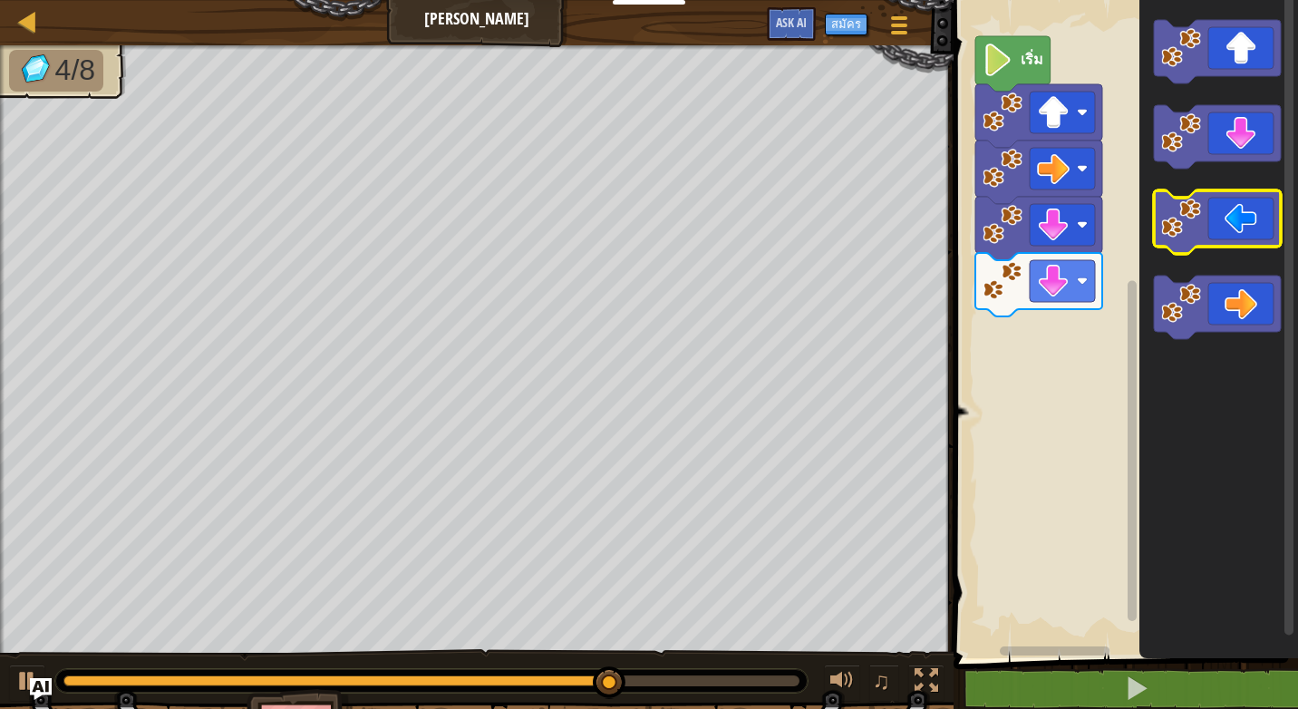
click at [1190, 221] on image "พื้นที่ทำงาน Blockly" at bounding box center [1181, 218] width 40 height 40
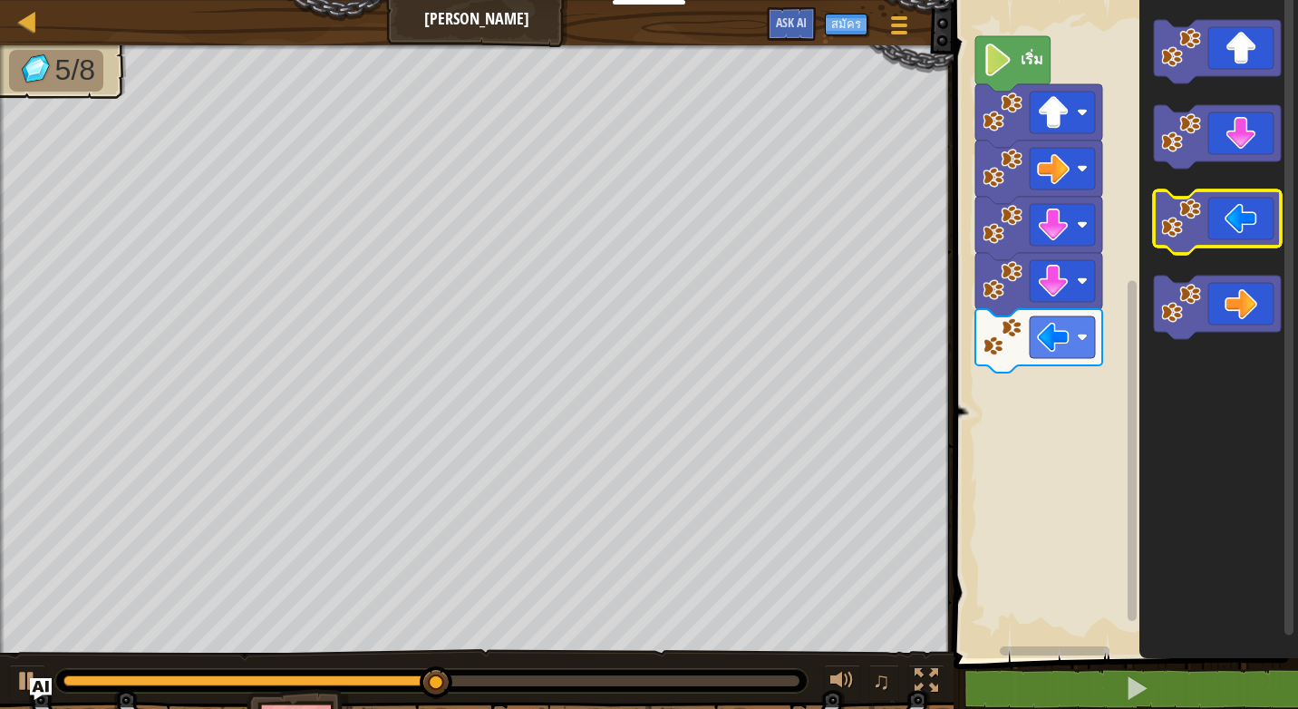
click at [1195, 221] on image "พื้นที่ทำงาน Blockly" at bounding box center [1181, 218] width 40 height 40
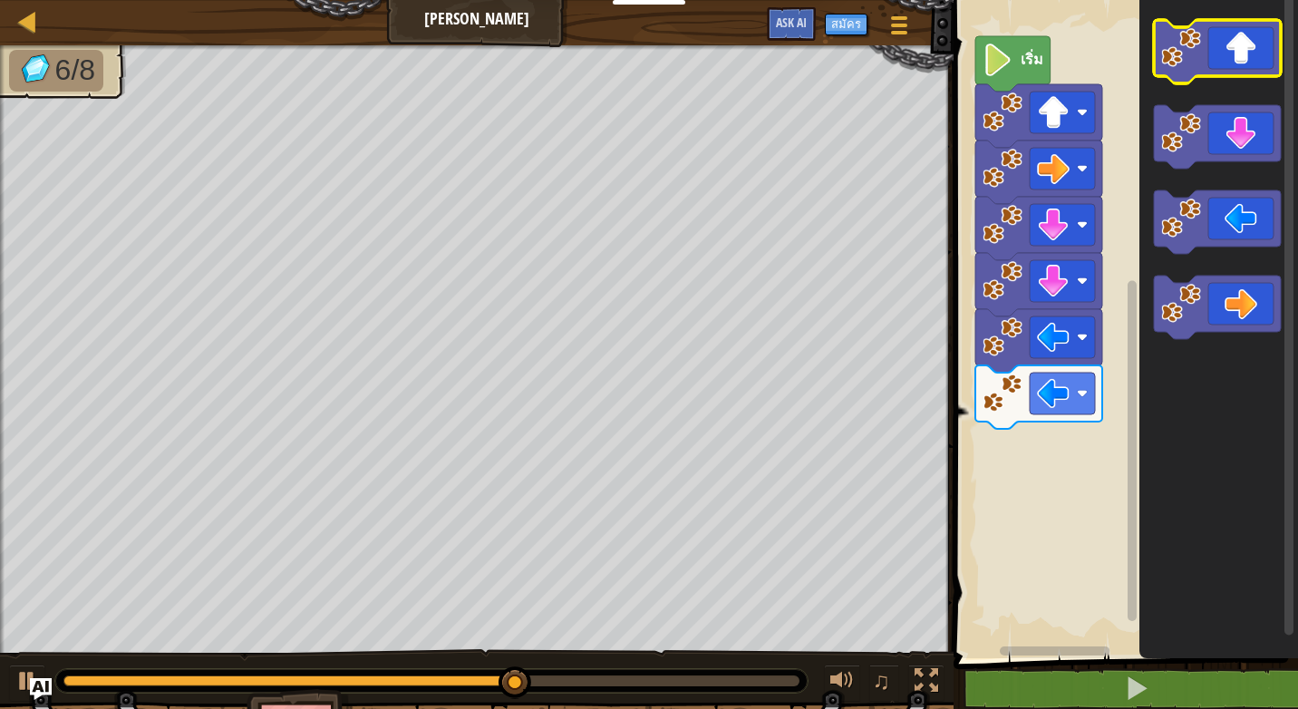
click at [1248, 45] on icon "พื้นที่ทำงาน Blockly" at bounding box center [1217, 51] width 127 height 63
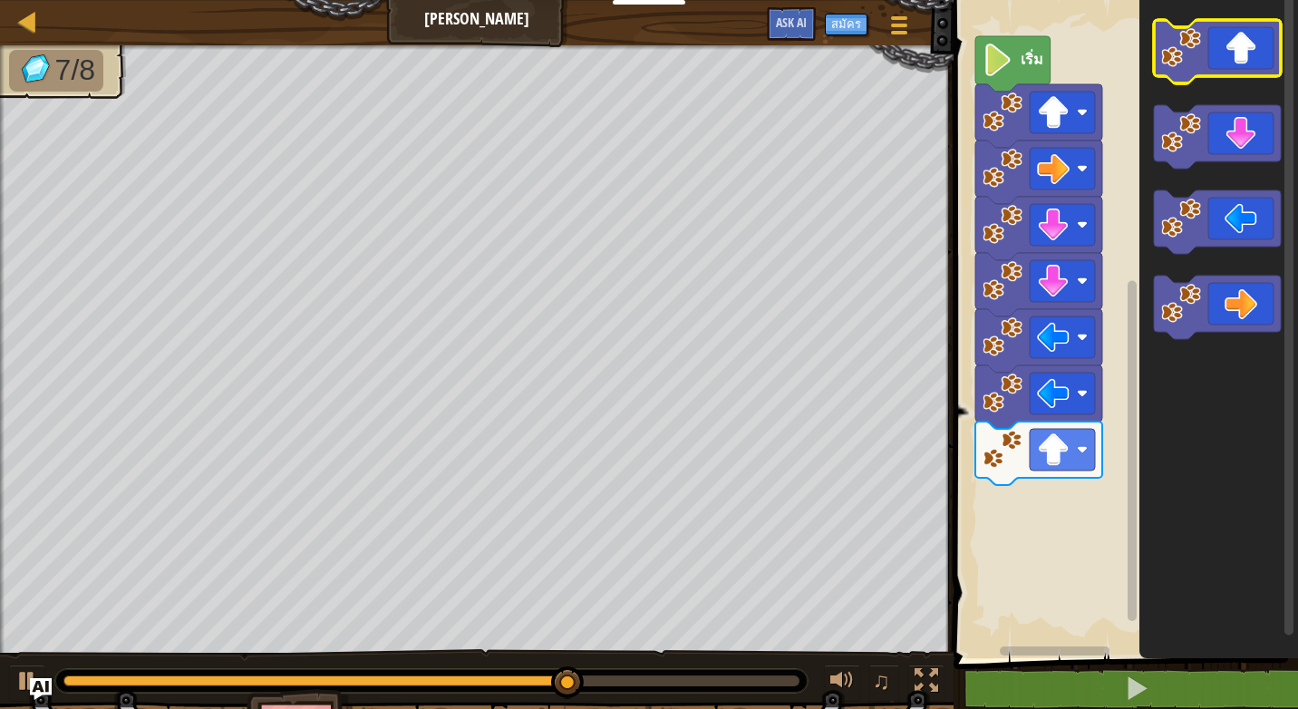
click at [1248, 45] on icon "พื้นที่ทำงาน Blockly" at bounding box center [1217, 51] width 127 height 63
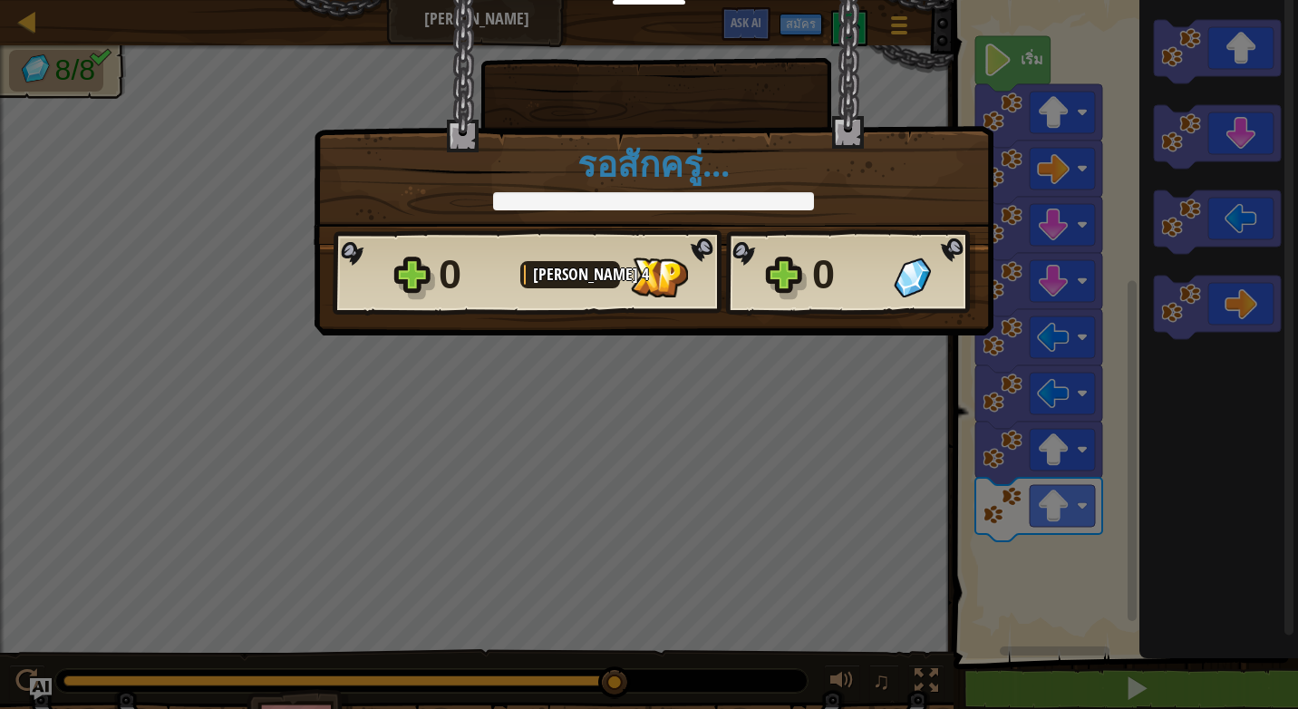
click at [879, 359] on div "× ด่านนี้สนุกแค่ไหน? รอสักครู่... Reticulating Splines... รอสักครู่... 0 เลเวล …" at bounding box center [649, 354] width 1298 height 709
click at [691, 199] on div at bounding box center [653, 201] width 321 height 18
click at [876, 63] on div "× ด่านนี้สนุกแค่ไหน? รอสักครู่... Reticulating Splines... รอสักครู่... 0 เลเวล …" at bounding box center [654, 122] width 680 height 246
click at [863, 267] on div "0" at bounding box center [847, 275] width 71 height 58
click at [427, 362] on div "× ด่านนี้สนุกแค่ไหน? รอสักครู่... Reticulating Splines... รอสักครู่... 0 เลเวล …" at bounding box center [649, 354] width 1298 height 709
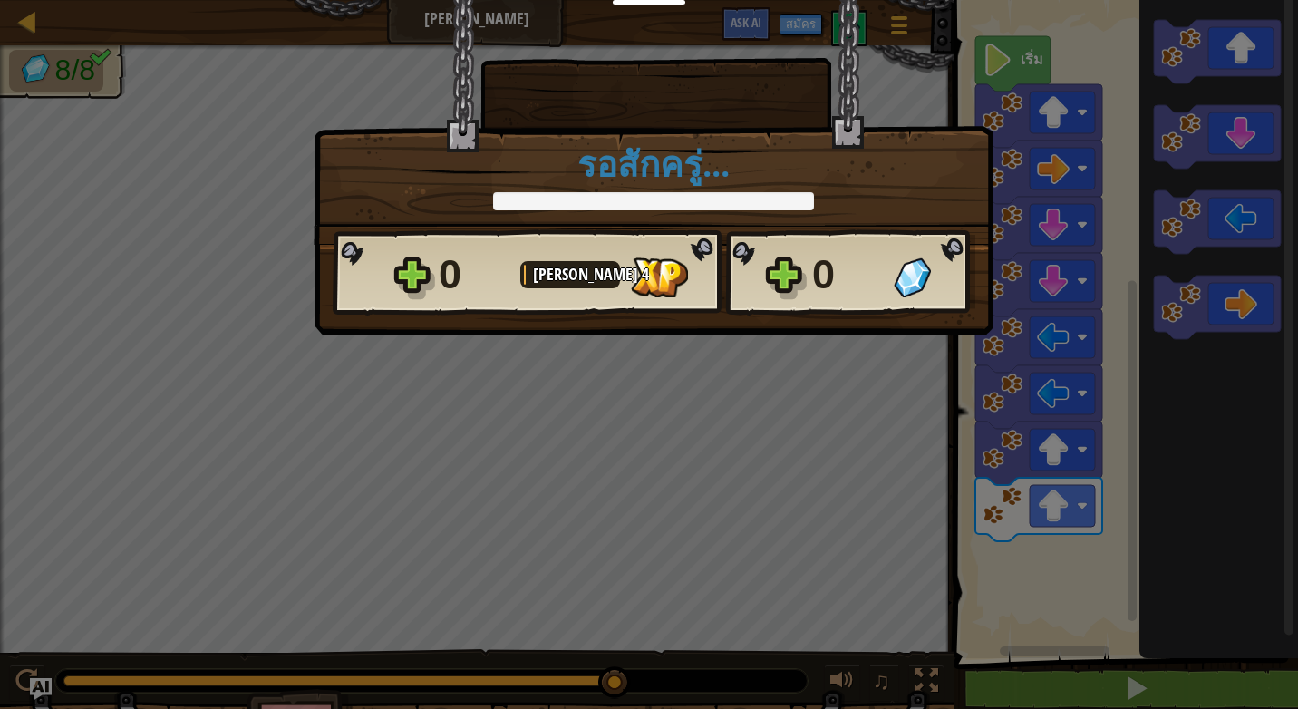
click at [561, 271] on span "[PERSON_NAME]" at bounding box center [587, 274] width 109 height 23
click at [409, 270] on div "0 เลเวล 4 0" at bounding box center [654, 272] width 643 height 87
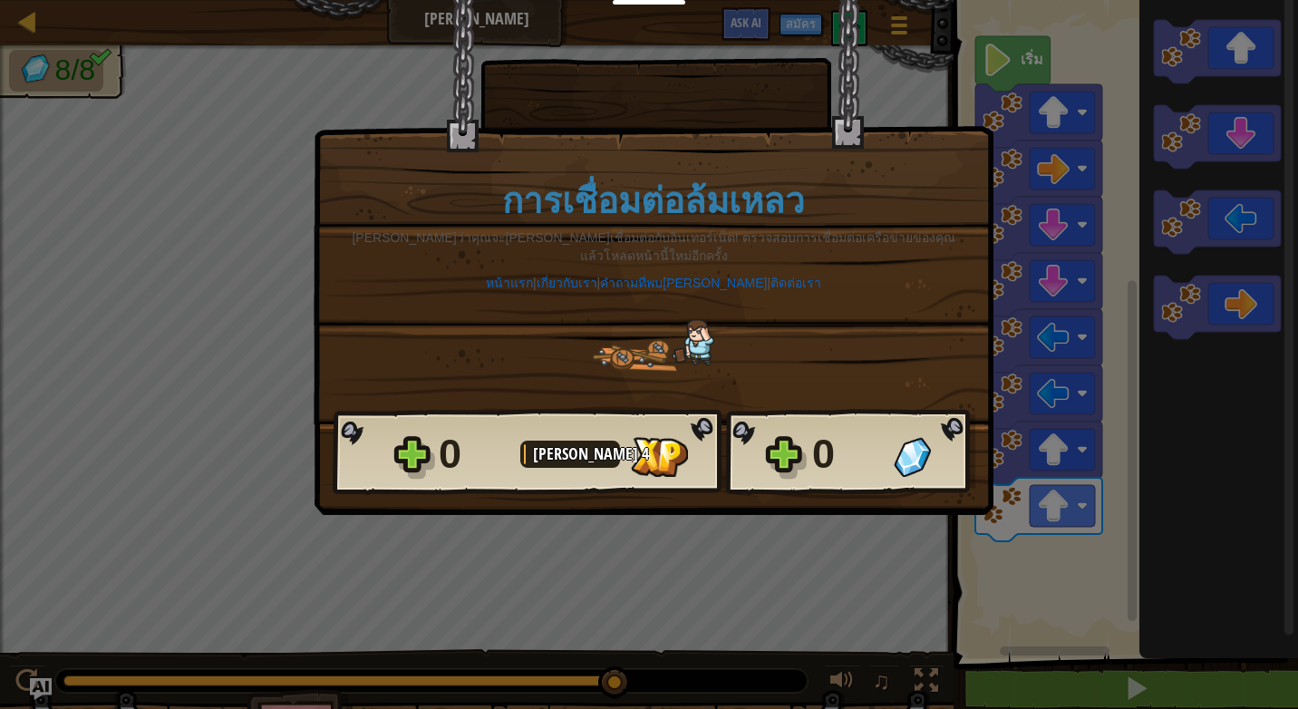
click at [387, 576] on div "× ด่านนี้สนุกแค่ไหน? การเชื่อมต่อล้มเหลว ดูเหมือนว่าคุณจะไม่ได้เชื่อมต่อกับอินเ…" at bounding box center [649, 354] width 1298 height 709
drag, startPoint x: 387, startPoint y: 576, endPoint x: 198, endPoint y: 366, distance: 282.4
click at [198, 366] on div "× ด่านนี้สนุกแค่ไหน? การเชื่อมต่อล้มเหลว ดูเหมือนว่าคุณจะไม่ได้เชื่อมต่อกับอินเ…" at bounding box center [649, 354] width 1298 height 709
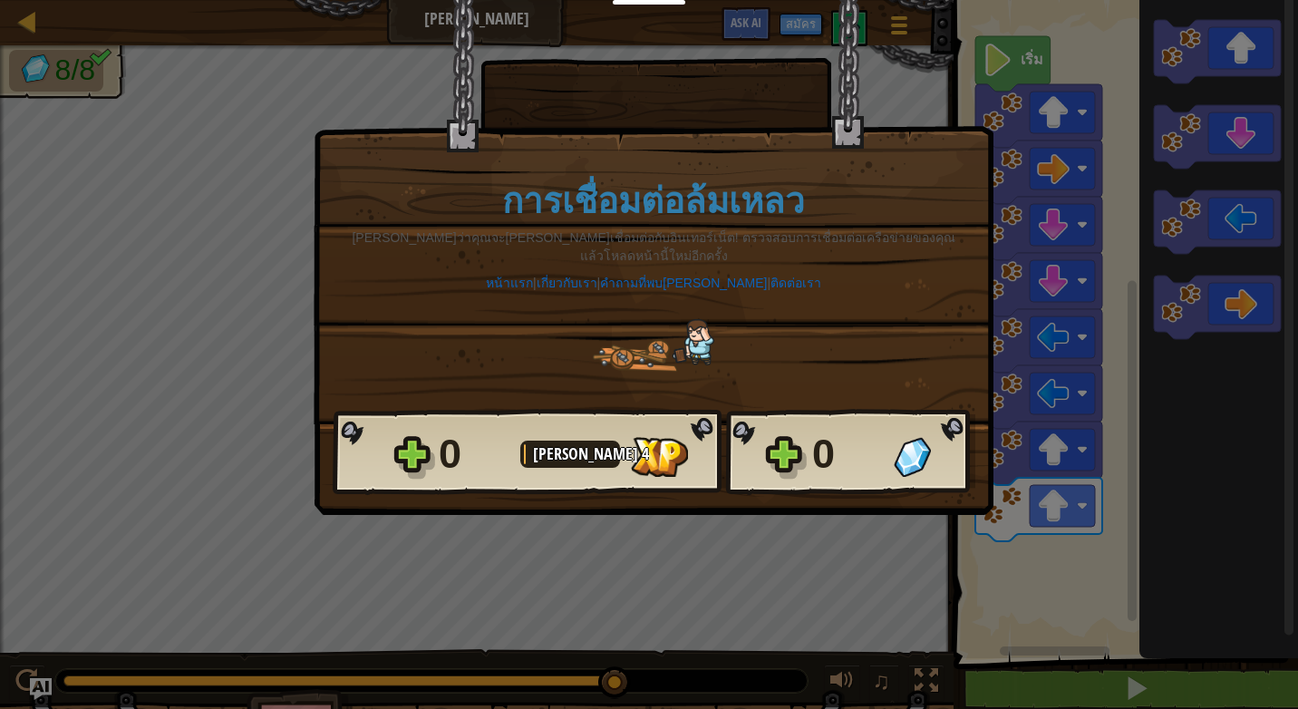
click at [191, 454] on div "× ด่านนี้สนุกแค่ไหน? การเชื่อมต่อล้มเหลว ดูเหมือนว่าคุณจะไม่ได้เชื่อมต่อกับอินเ…" at bounding box center [649, 354] width 1298 height 709
click at [428, 481] on div "× ด่านนี้สนุกแค่ไหน? การเชื่อมต่อล้มเหลว ดูเหมือนว่าคุณจะไม่ได้เชื่อมต่อกับอินเ…" at bounding box center [654, 257] width 680 height 515
click at [427, 512] on div "× ด่านนี้สนุกแค่ไหน? การเชื่อมต่อล้มเหลว ดูเหมือนว่าคุณจะไม่ได้เชื่อมต่อกับอินเ…" at bounding box center [649, 354] width 1298 height 709
click at [500, 571] on div "× ด่านนี้สนุกแค่ไหน? การเชื่อมต่อล้มเหลว ดูเหมือนว่าคุณจะไม่ได้เชื่อมต่อกับอินเ…" at bounding box center [649, 354] width 1298 height 709
click at [410, 435] on div "0 เลเวล 4 0" at bounding box center [654, 452] width 643 height 87
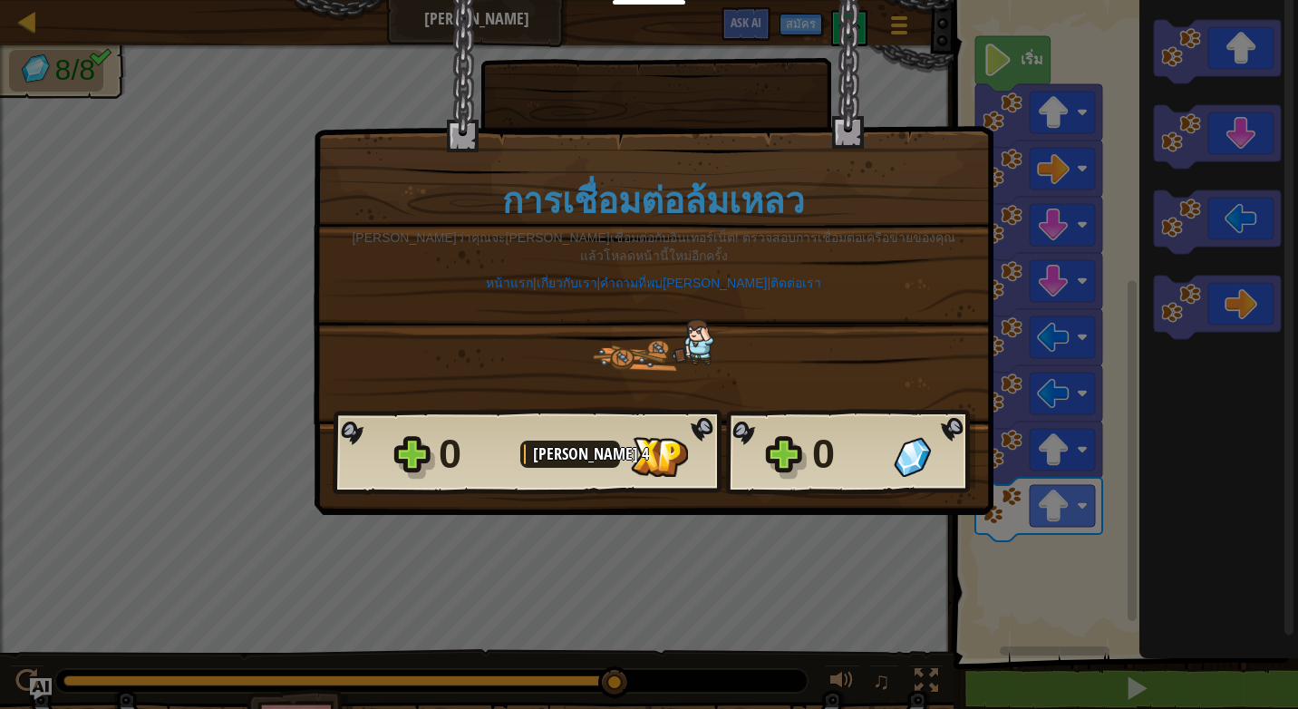
click at [451, 523] on div "× ด่านนี้สนุกแค่ไหน? การเชื่อมต่อล้มเหลว ดูเหมือนว่าคุณจะไม่ได้เชื่อมต่อกับอินเ…" at bounding box center [649, 354] width 1298 height 709
click at [406, 489] on div "× ด่านนี้สนุกแค่ไหน? การเชื่อมต่อล้มเหลว ดูเหมือนว่าคุณจะไม่ได้เชื่อมต่อกับอินเ…" at bounding box center [654, 257] width 680 height 515
click at [573, 442] on span "[PERSON_NAME]" at bounding box center [587, 453] width 109 height 23
drag, startPoint x: 691, startPoint y: 110, endPoint x: 709, endPoint y: 84, distance: 31.2
click at [709, 84] on div at bounding box center [656, 60] width 343 height 121
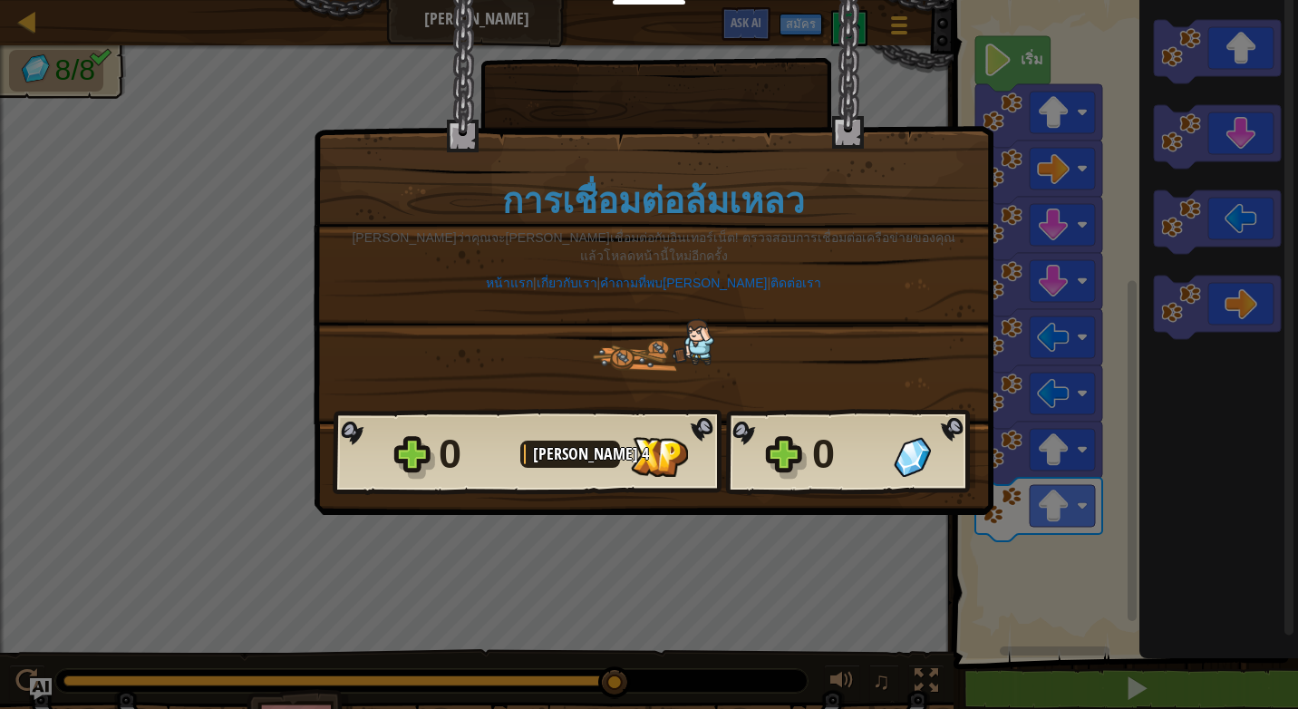
click at [822, 437] on div "0" at bounding box center [847, 454] width 71 height 58
click at [831, 511] on div "× ด่านนี้สนุกแค่ไหน? การเชื่อมต่อล้มเหลว ดูเหมือนว่าคุณจะไม่ได้เชื่อมต่อกับอินเ…" at bounding box center [649, 354] width 1298 height 709
click at [907, 443] on img at bounding box center [912, 457] width 37 height 40
click at [726, 550] on div "× ด่านนี้สนุกแค่ไหน? การเชื่อมต่อล้มเหลว ดูเหมือนว่าคุณจะไม่ได้เชื่อมต่อกับอินเ…" at bounding box center [649, 354] width 1298 height 709
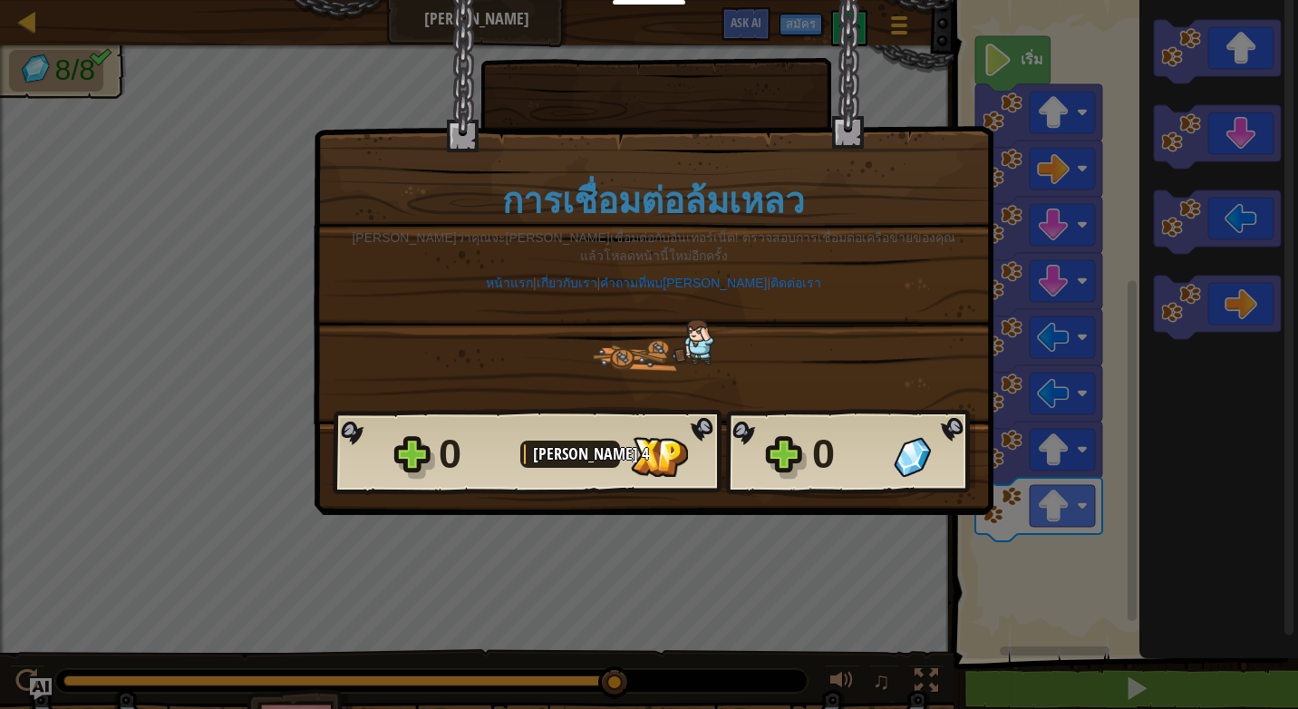
click at [570, 442] on span "[PERSON_NAME]" at bounding box center [587, 453] width 109 height 23
click at [763, 409] on div "0 เลเวล 4 0" at bounding box center [654, 452] width 643 height 87
drag, startPoint x: 355, startPoint y: 35, endPoint x: 360, endPoint y: 64, distance: 29.4
click at [356, 49] on div "× ด่านนี้สนุกแค่ไหน? การเชื่อมต่อล้มเหลว ดูเหมือนว่าคุณจะไม่ได้เชื่อมต่อกับอินเ…" at bounding box center [654, 211] width 680 height 425
click at [516, 230] on p "ดูเหมือนว่าคุณจะไม่ได้เชื่อมต่อกับอินเทอร์เน็ต! ตรวจสอบการเชื่อมต่อเครือข่ายของ…" at bounding box center [653, 246] width 605 height 36
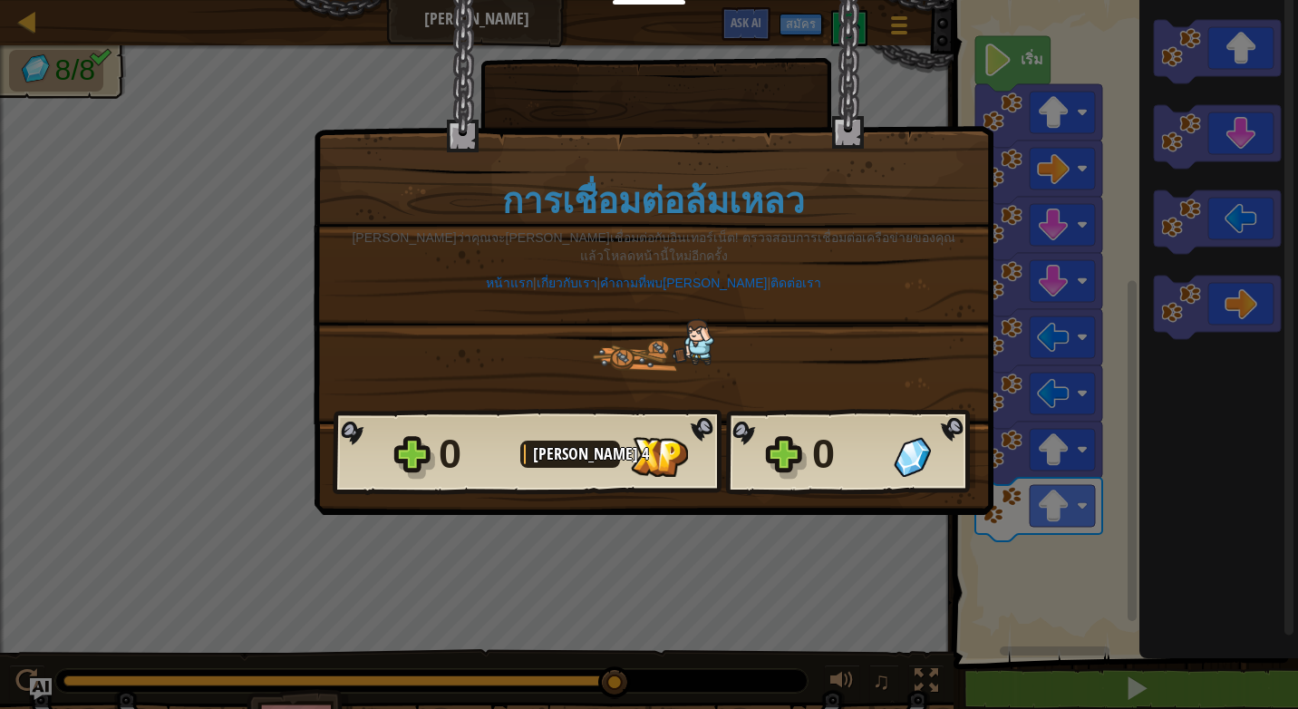
click at [66, 116] on div "× ด่านนี้สนุกแค่ไหน? การเชื่อมต่อล้มเหลว ดูเหมือนว่าคุณจะไม่ได้เชื่อมต่อกับอินเ…" at bounding box center [649, 354] width 1298 height 709
click at [304, 150] on div "× ด่านนี้สนุกแค่ไหน? การเชื่อมต่อล้มเหลว ดูเหมือนว่าคุณจะไม่ได้เชื่อมต่อกับอินเ…" at bounding box center [649, 354] width 1298 height 709
drag, startPoint x: 420, startPoint y: 288, endPoint x: 432, endPoint y: 288, distance: 12.7
click at [425, 288] on div "การเชื่อมต่อล้มเหลว ดูเหมือนว่าคุณจะไม่ได้เชื่อมต่อกับอินเทอร์เน็ต! ตรวจสอบการเ…" at bounding box center [654, 276] width 642 height 263
click at [449, 441] on div "0" at bounding box center [474, 454] width 71 height 58
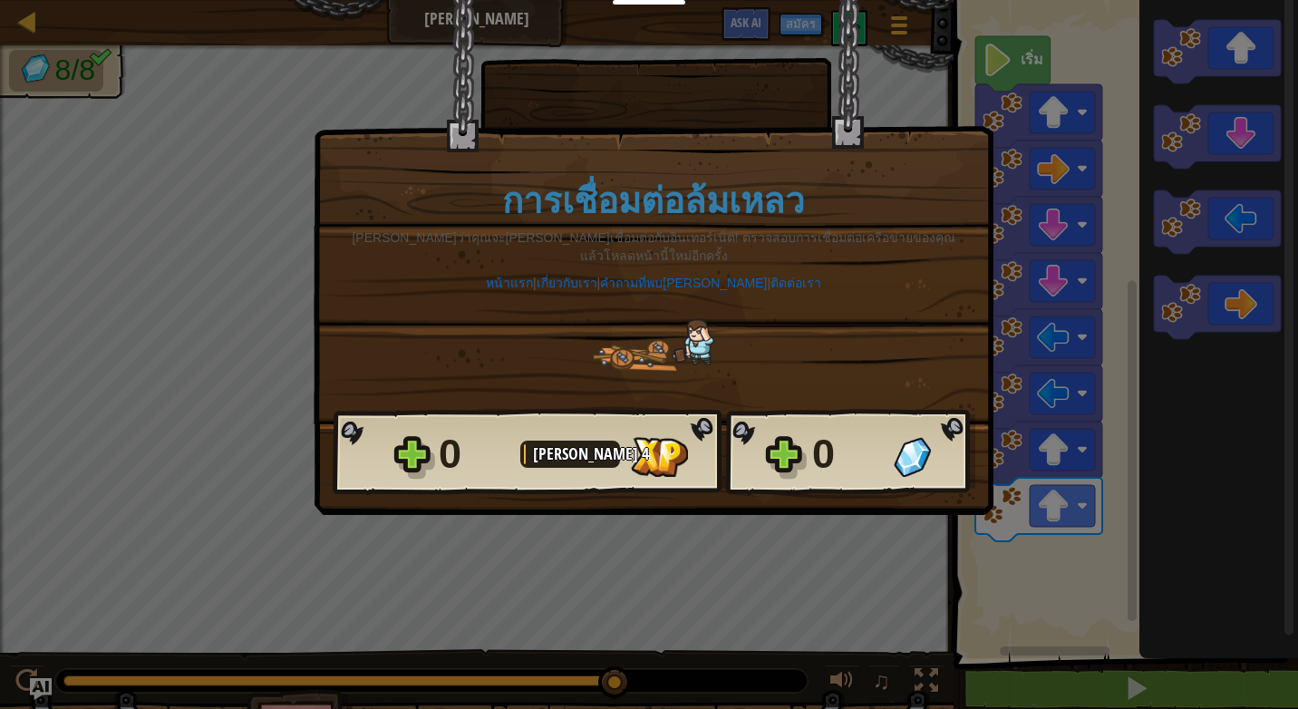
click at [538, 442] on span "[PERSON_NAME]" at bounding box center [587, 453] width 109 height 23
drag, startPoint x: 237, startPoint y: 362, endPoint x: 250, endPoint y: 243, distance: 119.4
click at [250, 243] on div "× ด่านนี้สนุกแค่ไหน? การเชื่อมต่อล้มเหลว ดูเหมือนว่าคุณจะไม่ได้เชื่อมต่อกับอินเ…" at bounding box center [649, 354] width 1298 height 709
drag, startPoint x: 250, startPoint y: 243, endPoint x: 211, endPoint y: 395, distance: 157.2
click at [211, 395] on div "× ด่านนี้สนุกแค่ไหน? การเชื่อมต่อล้มเหลว ดูเหมือนว่าคุณจะไม่ได้เชื่อมต่อกับอินเ…" at bounding box center [649, 354] width 1298 height 709
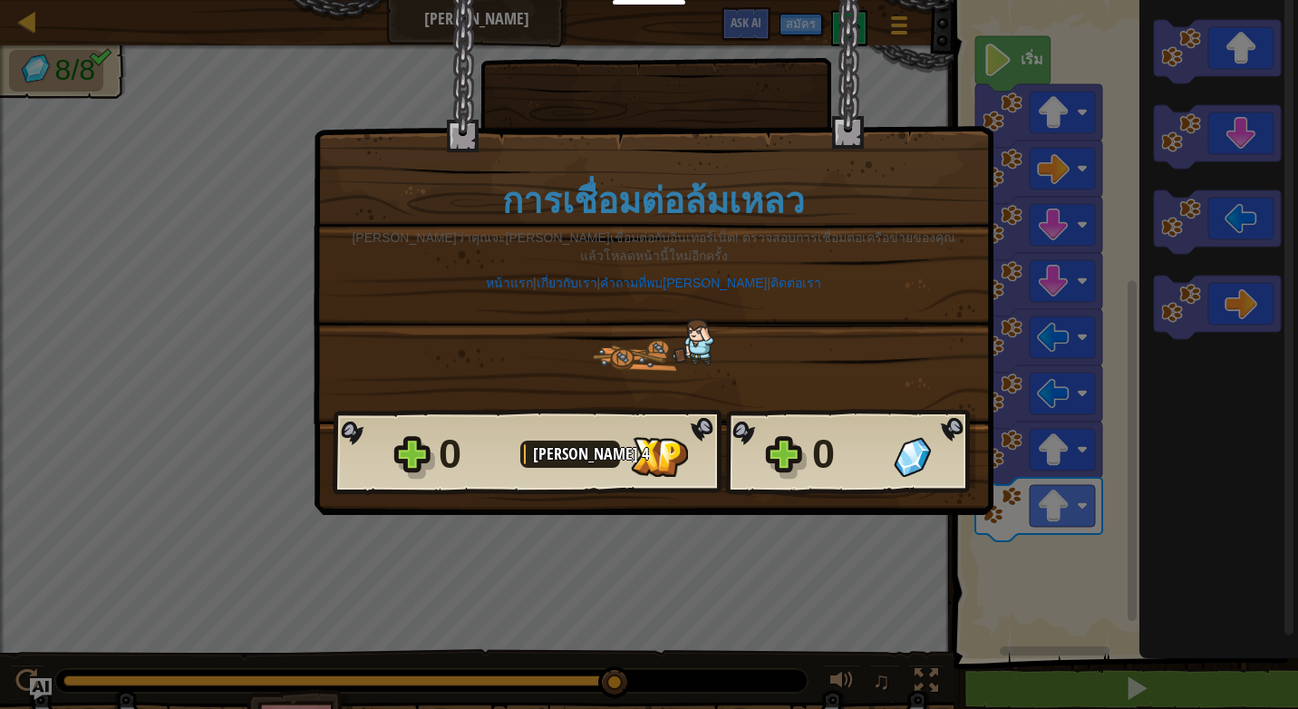
click at [908, 441] on img at bounding box center [912, 457] width 37 height 40
click at [954, 425] on div "0" at bounding box center [893, 454] width 163 height 58
click at [619, 528] on div "× ด่านนี้สนุกแค่ไหน? การเชื่อมต่อล้มเหลว ดูเหมือนว่าคุณจะไม่ได้เชื่อมต่อกับอินเ…" at bounding box center [649, 354] width 1298 height 709
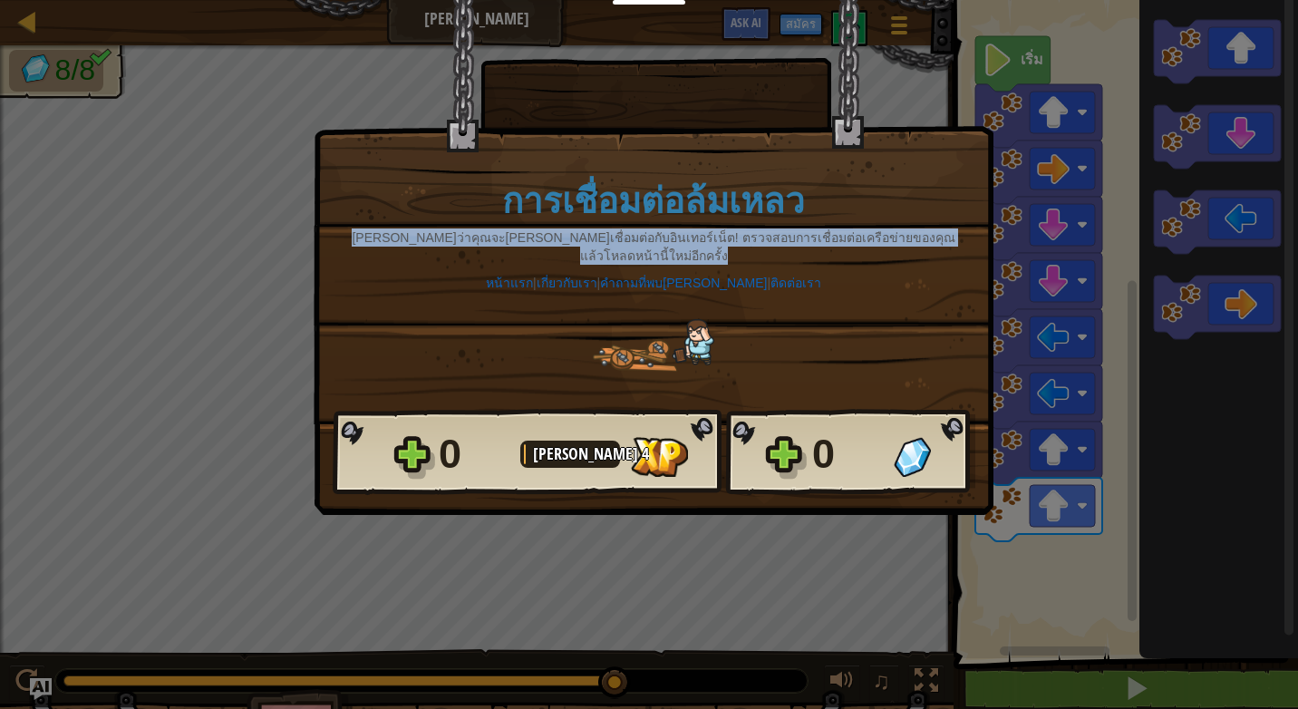
drag, startPoint x: 241, startPoint y: 330, endPoint x: 263, endPoint y: 232, distance: 100.3
click at [263, 232] on div "× ด่านนี้สนุกแค่ไหน? การเชื่อมต่อล้มเหลว ดูเหมือนว่าคุณจะไม่ได้เชื่อมต่อกับอินเ…" at bounding box center [649, 354] width 1298 height 709
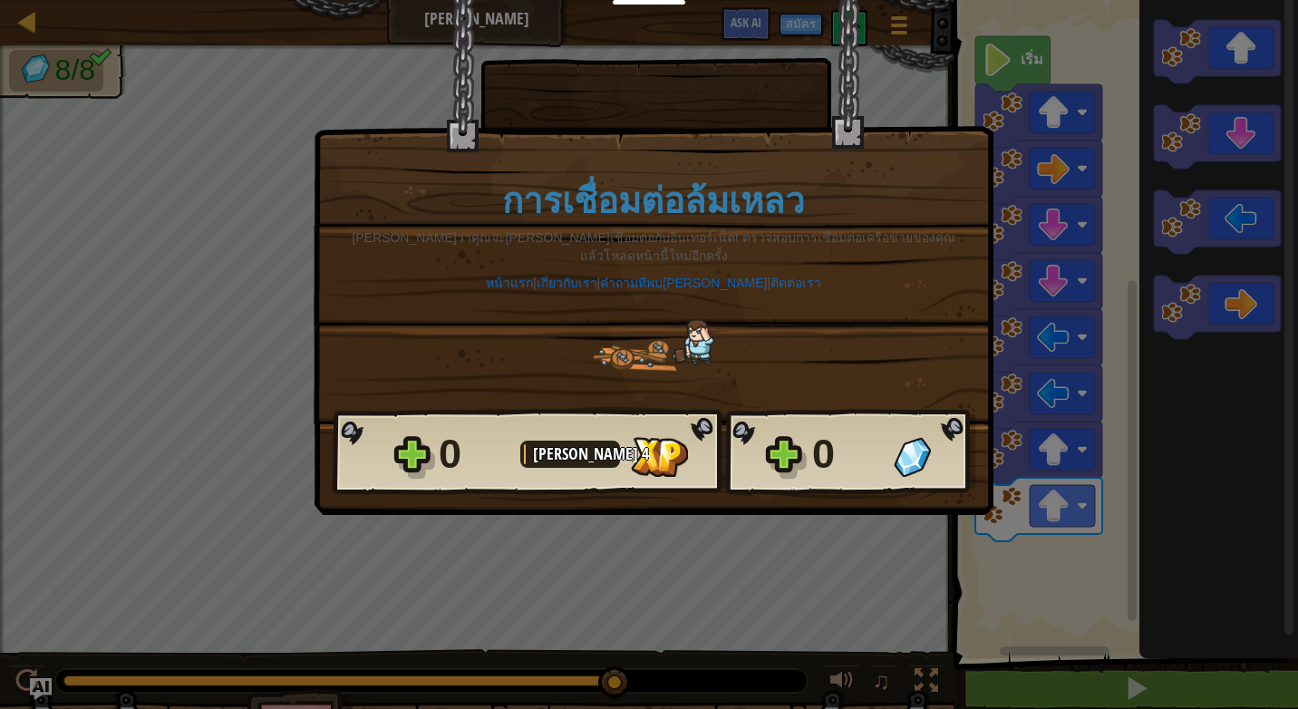
click at [298, 515] on div "× ด่านนี้สนุกแค่ไหน? การเชื่อมต่อล้มเหลว ดูเหมือนว่าคุณจะไม่ได้เชื่อมต่อกับอินเ…" at bounding box center [649, 354] width 1298 height 709
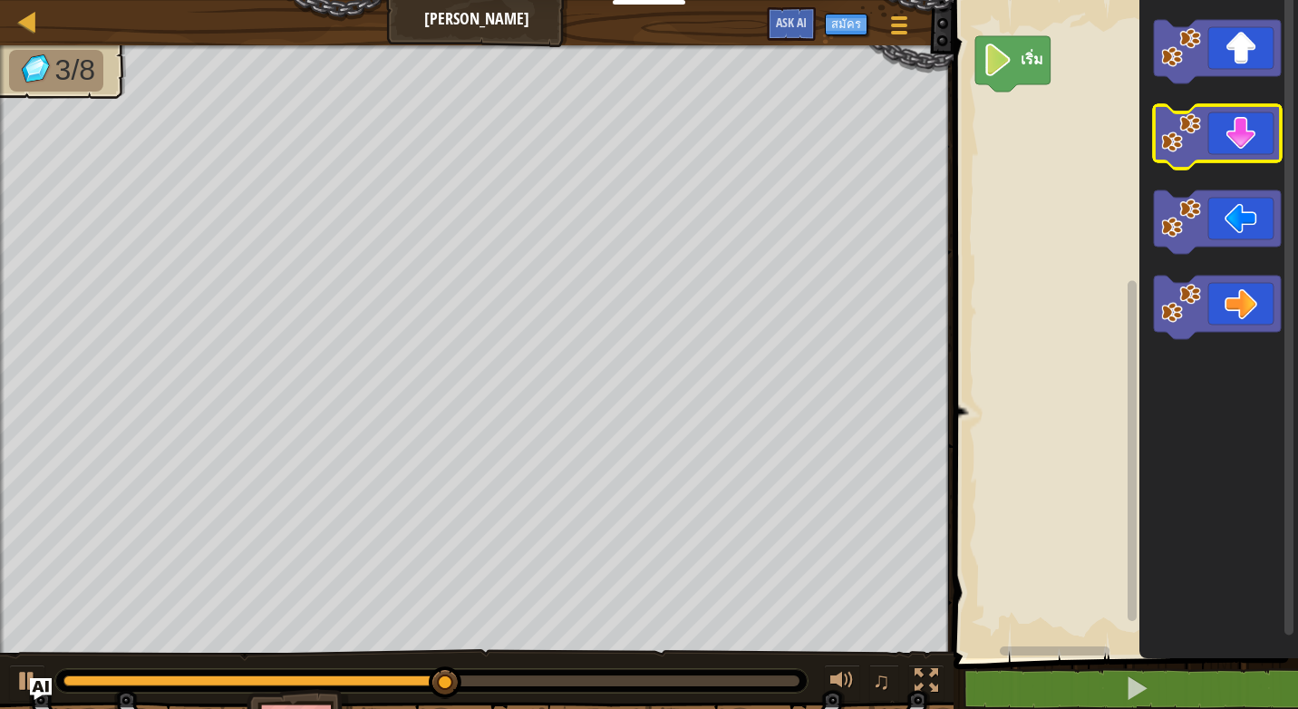
click at [1254, 137] on icon "พื้นที่ทำงาน Blockly" at bounding box center [1217, 136] width 127 height 63
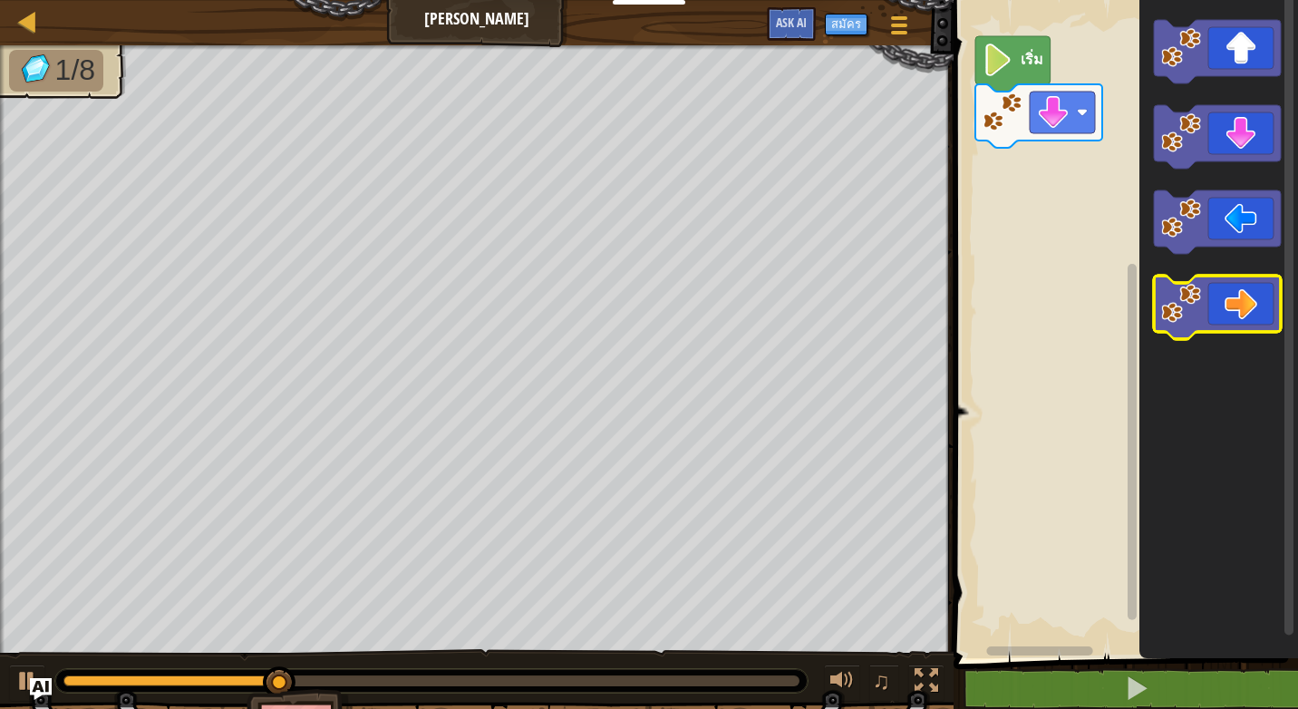
click at [1241, 293] on icon "พื้นที่ทำงาน Blockly" at bounding box center [1217, 307] width 127 height 63
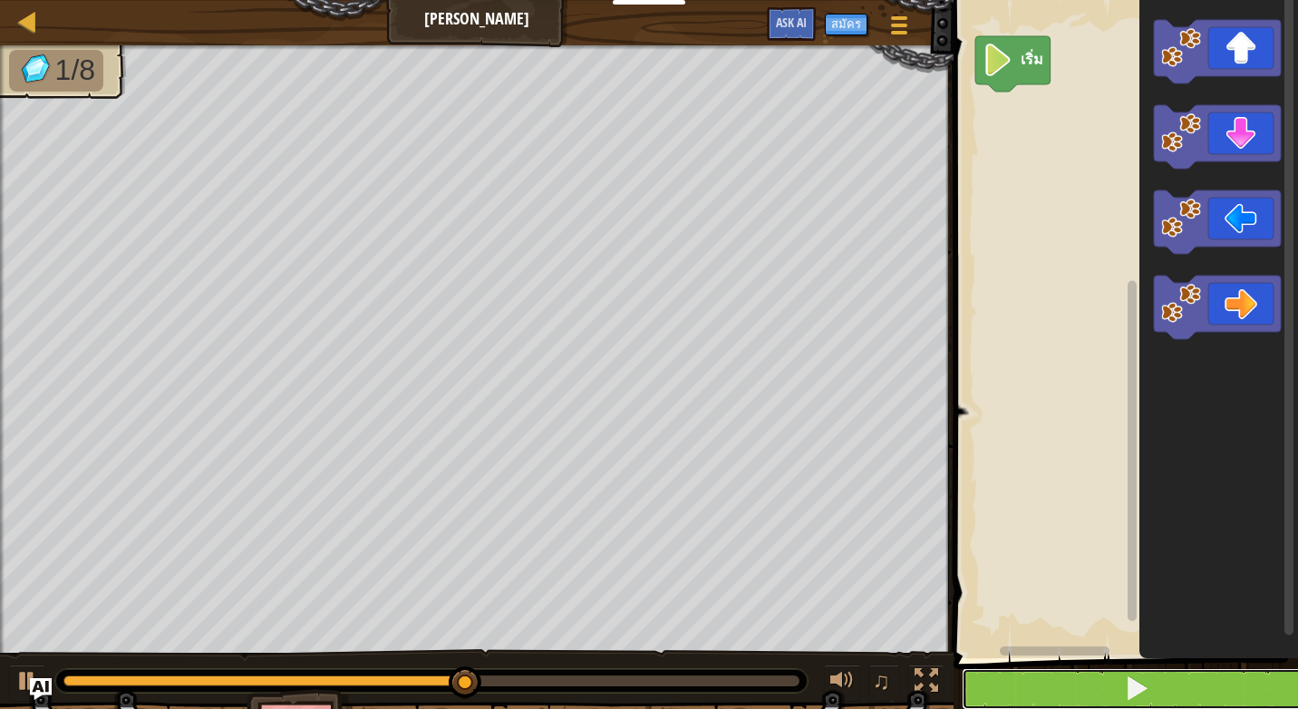
click at [1041, 679] on button at bounding box center [1137, 689] width 350 height 42
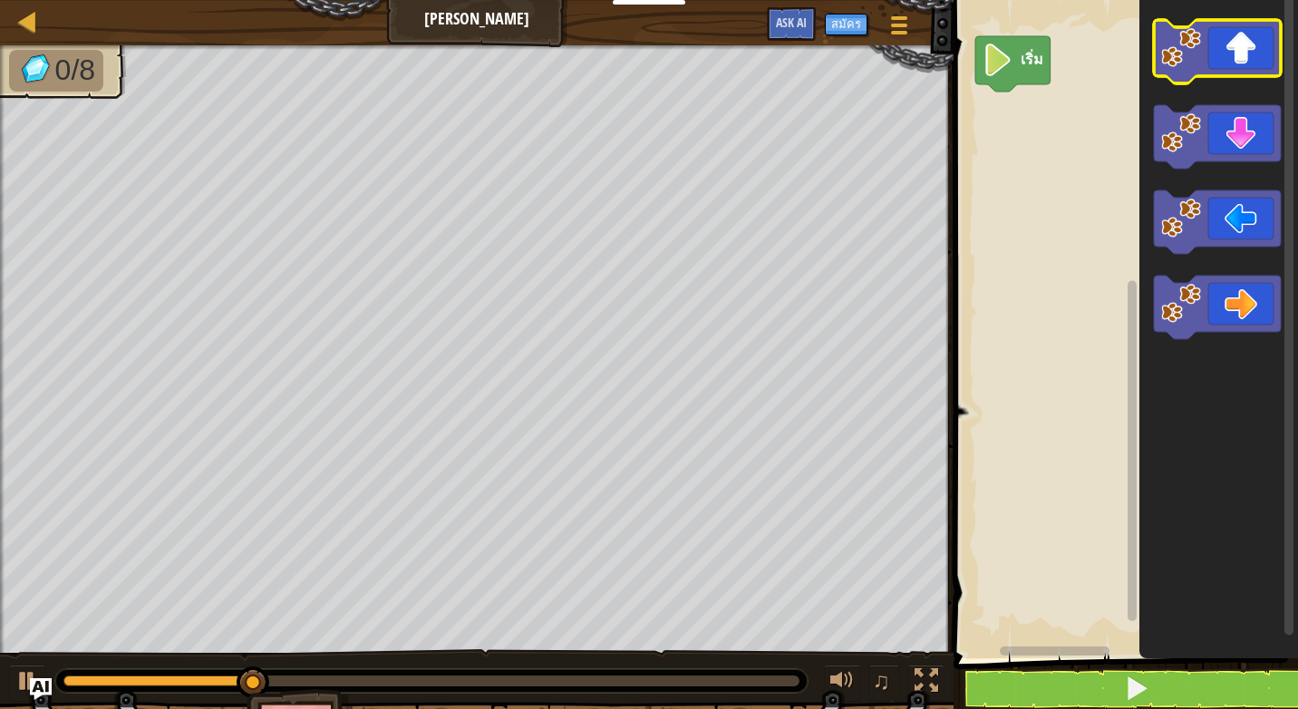
click at [1236, 59] on icon "พื้นที่ทำงาน Blockly" at bounding box center [1217, 51] width 127 height 63
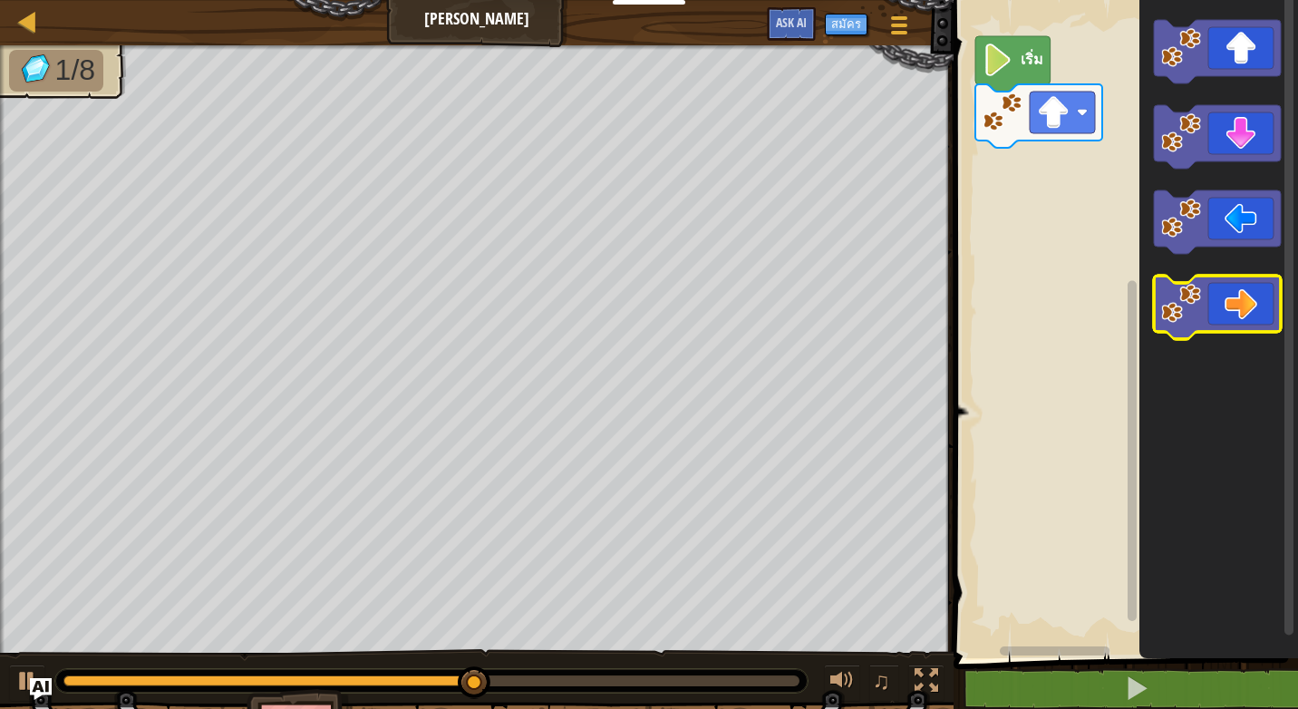
click at [1229, 312] on icon "พื้นที่ทำงาน Blockly" at bounding box center [1217, 307] width 127 height 63
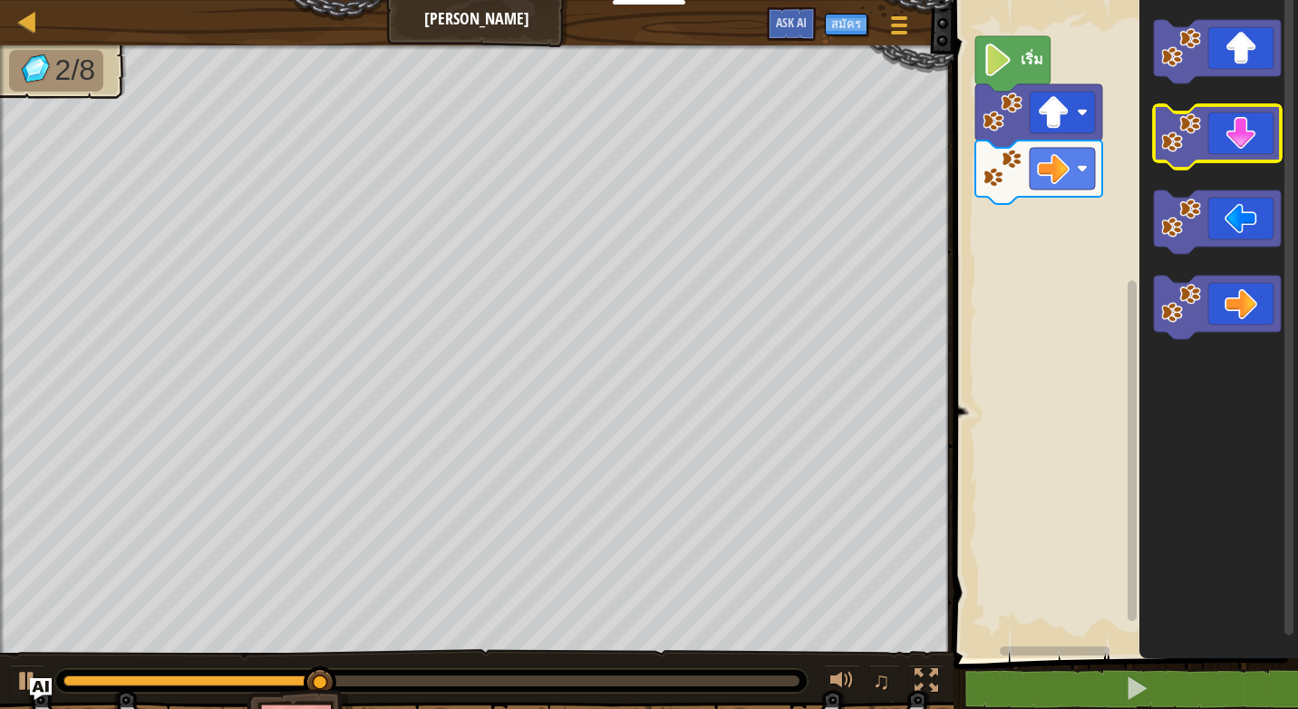
click at [1241, 152] on icon "พื้นที่ทำงาน Blockly" at bounding box center [1217, 136] width 127 height 63
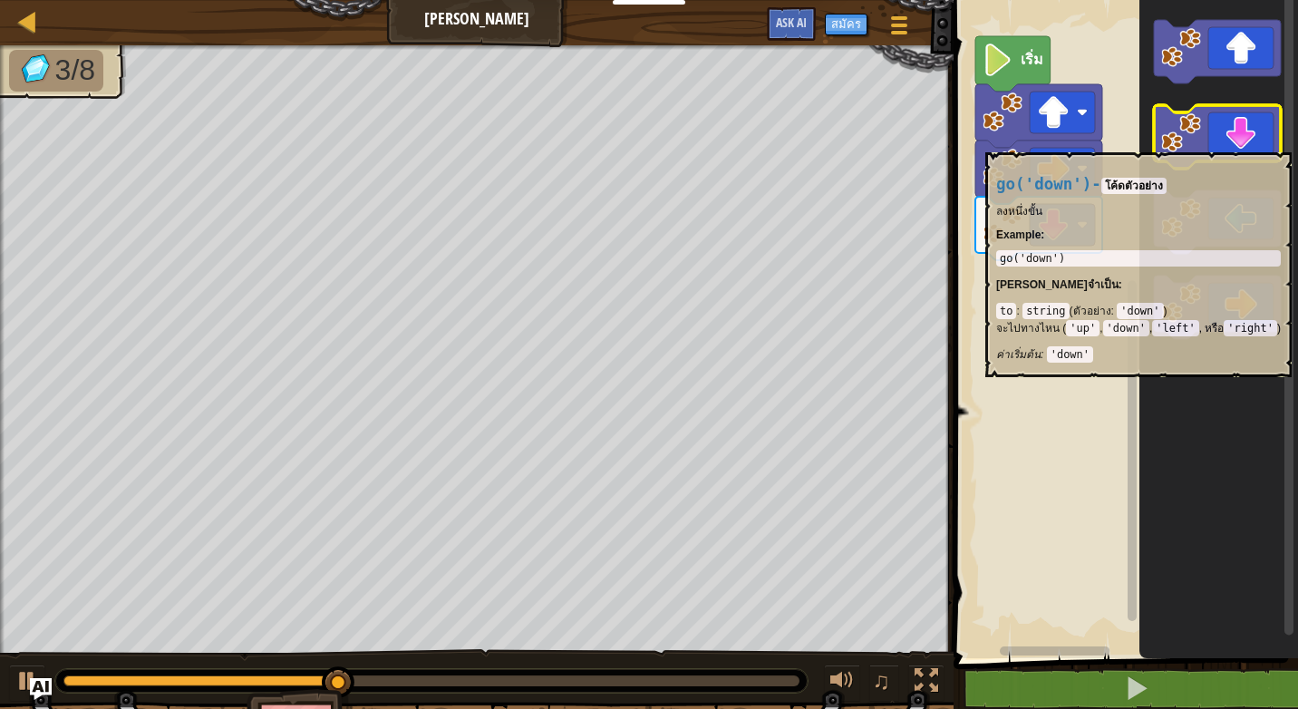
click at [1253, 143] on icon "พื้นที่ทำงาน Blockly" at bounding box center [1217, 136] width 127 height 63
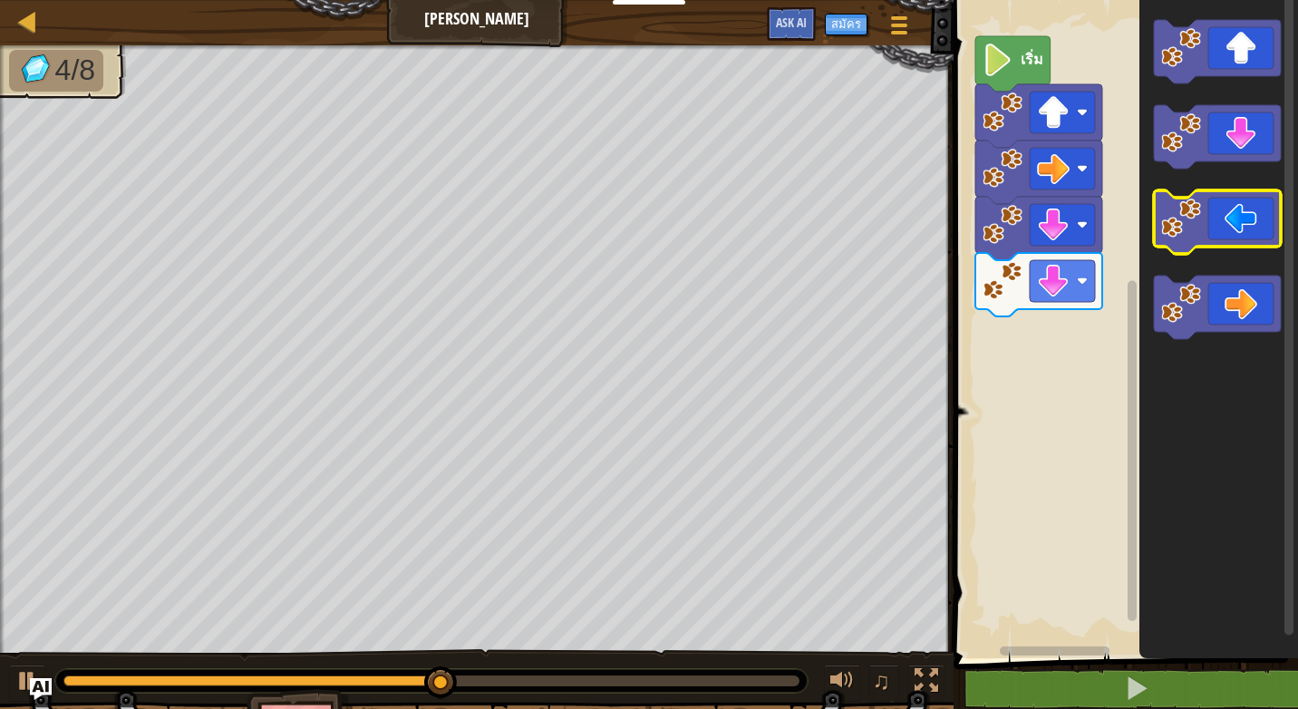
click at [1239, 220] on icon "พื้นที่ทำงาน Blockly" at bounding box center [1217, 221] width 127 height 63
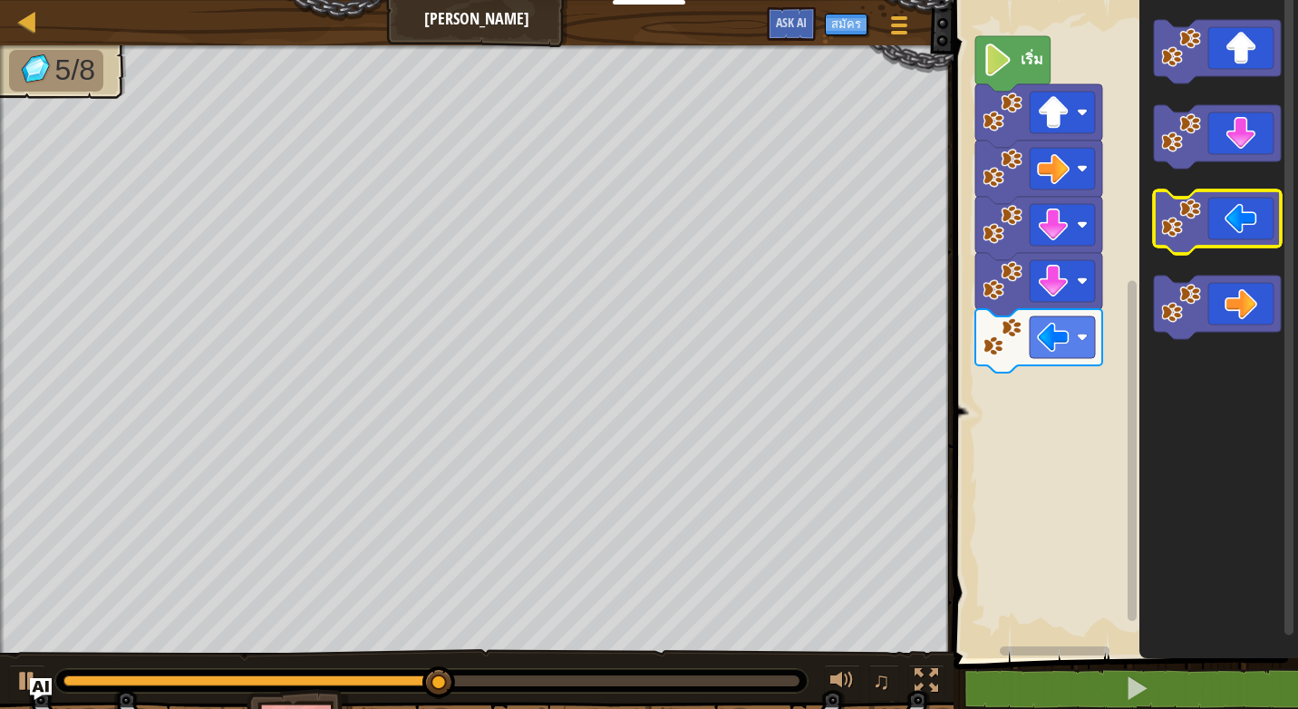
click at [1247, 220] on icon "พื้นที่ทำงาน Blockly" at bounding box center [1217, 221] width 127 height 63
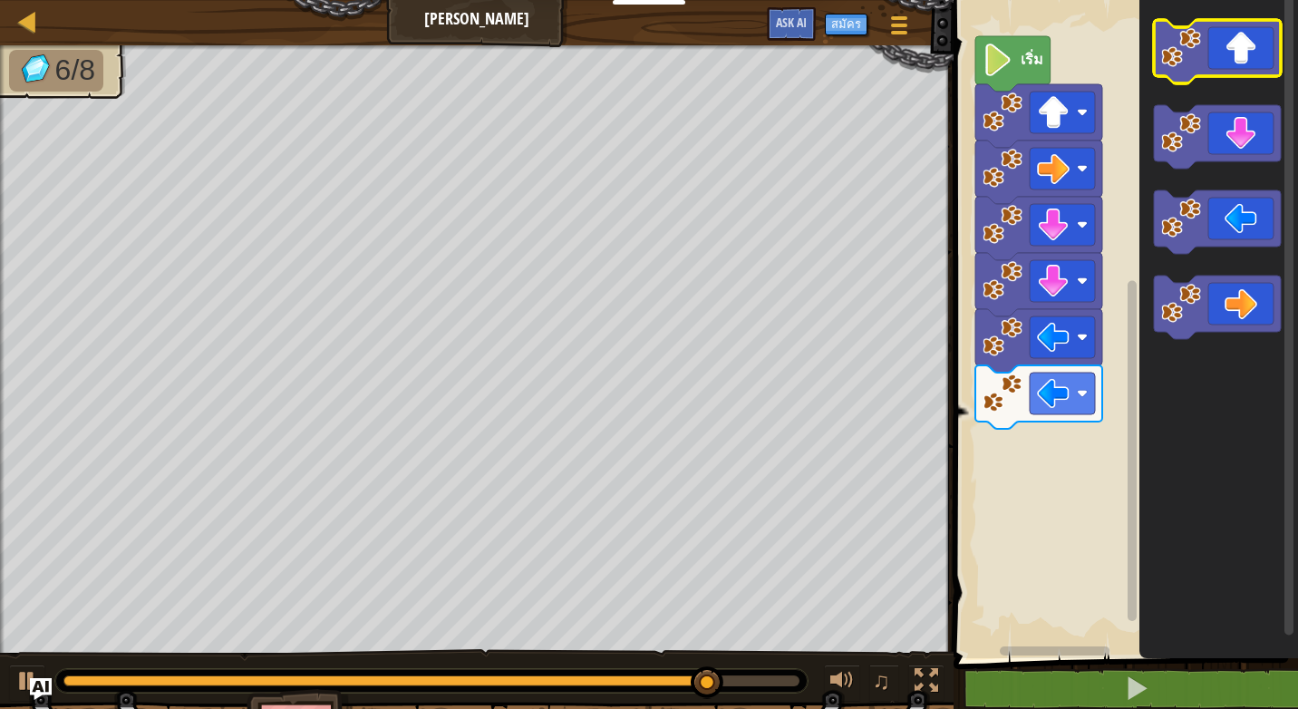
click at [1240, 63] on icon "พื้นที่ทำงาน Blockly" at bounding box center [1217, 51] width 127 height 63
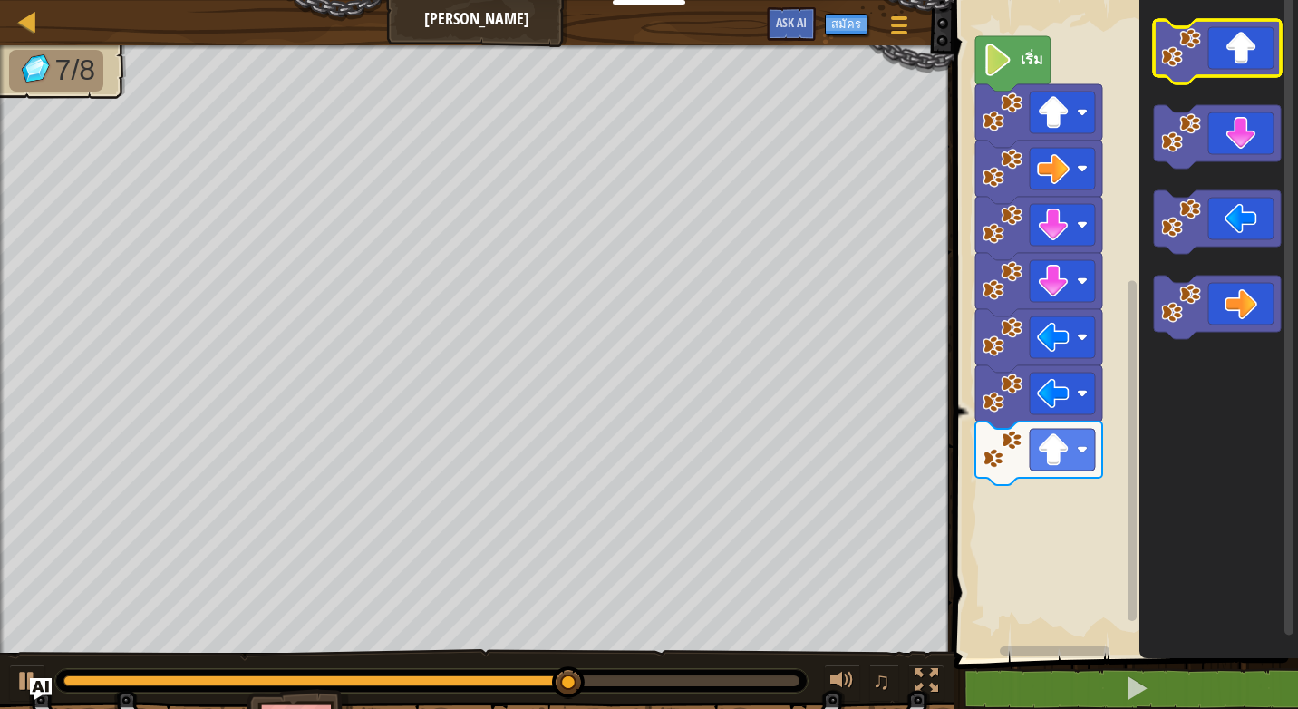
click at [1240, 63] on icon "พื้นที่ทำงาน Blockly" at bounding box center [1217, 51] width 127 height 63
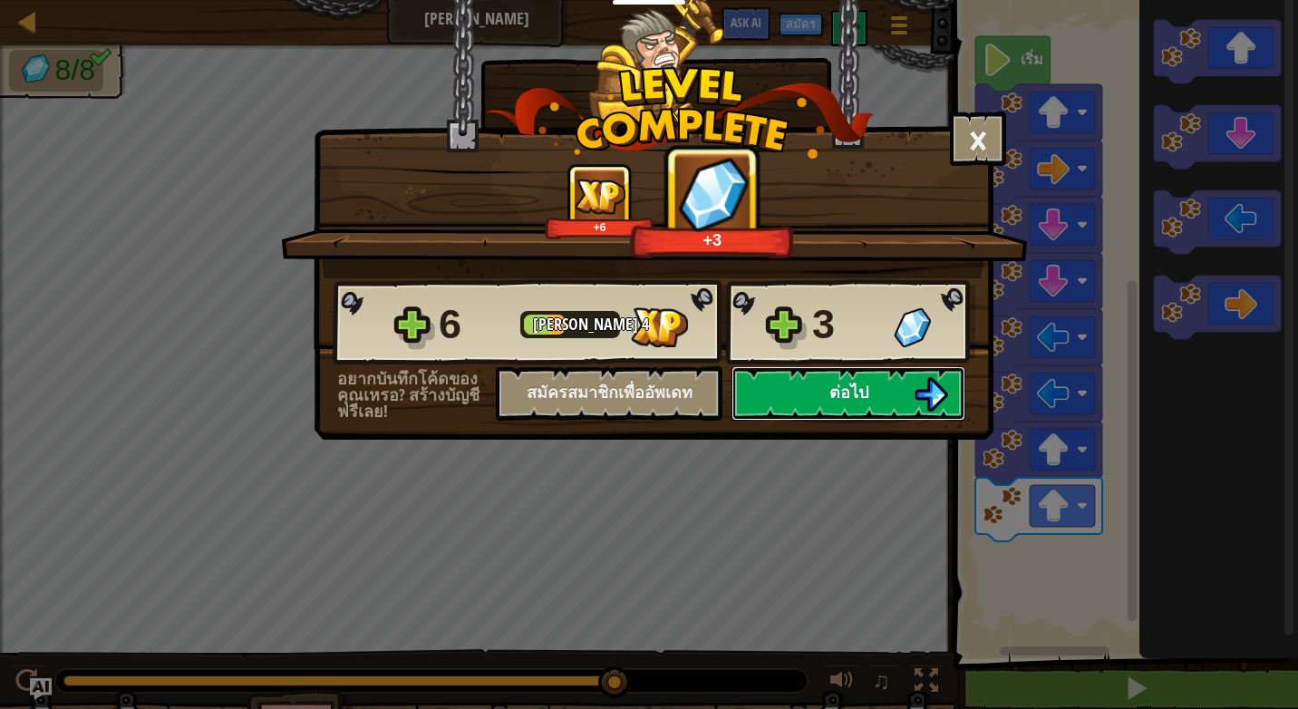
click at [898, 383] on button "ต่อไป" at bounding box center [848, 393] width 234 height 54
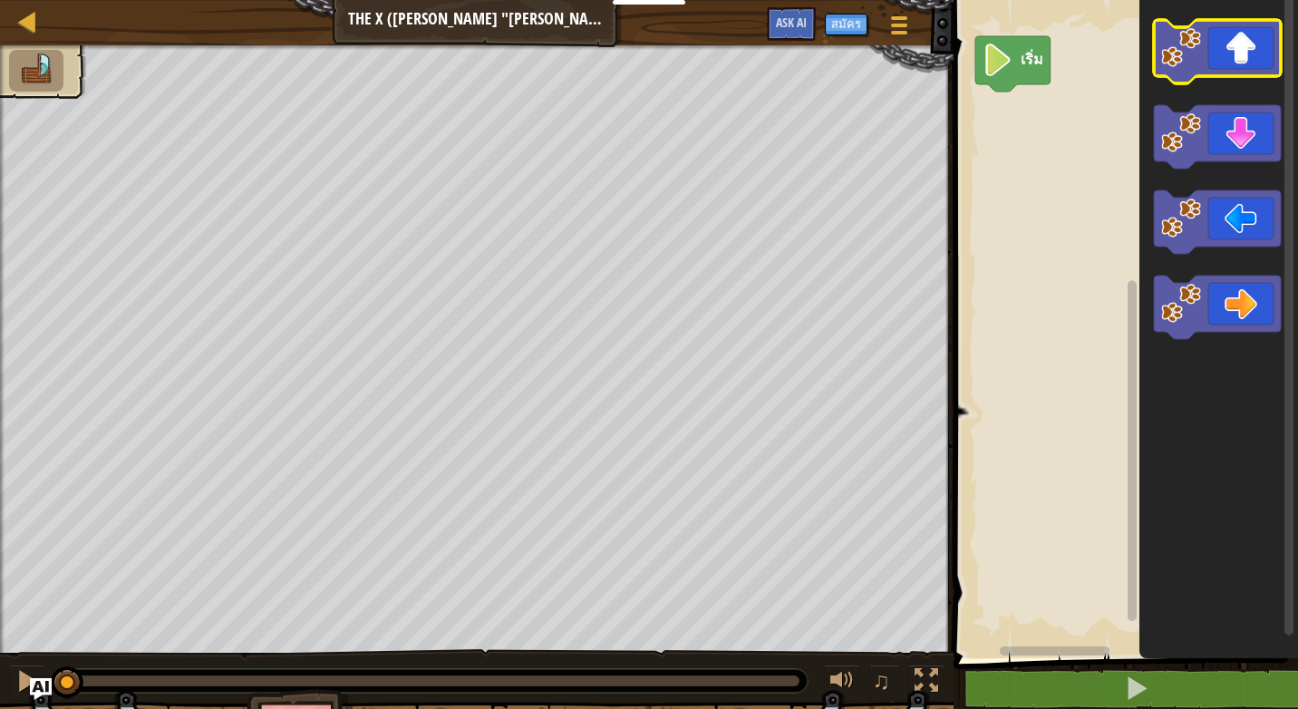
click at [1194, 69] on icon "พื้นที่ทำงาน Blockly" at bounding box center [1217, 51] width 127 height 63
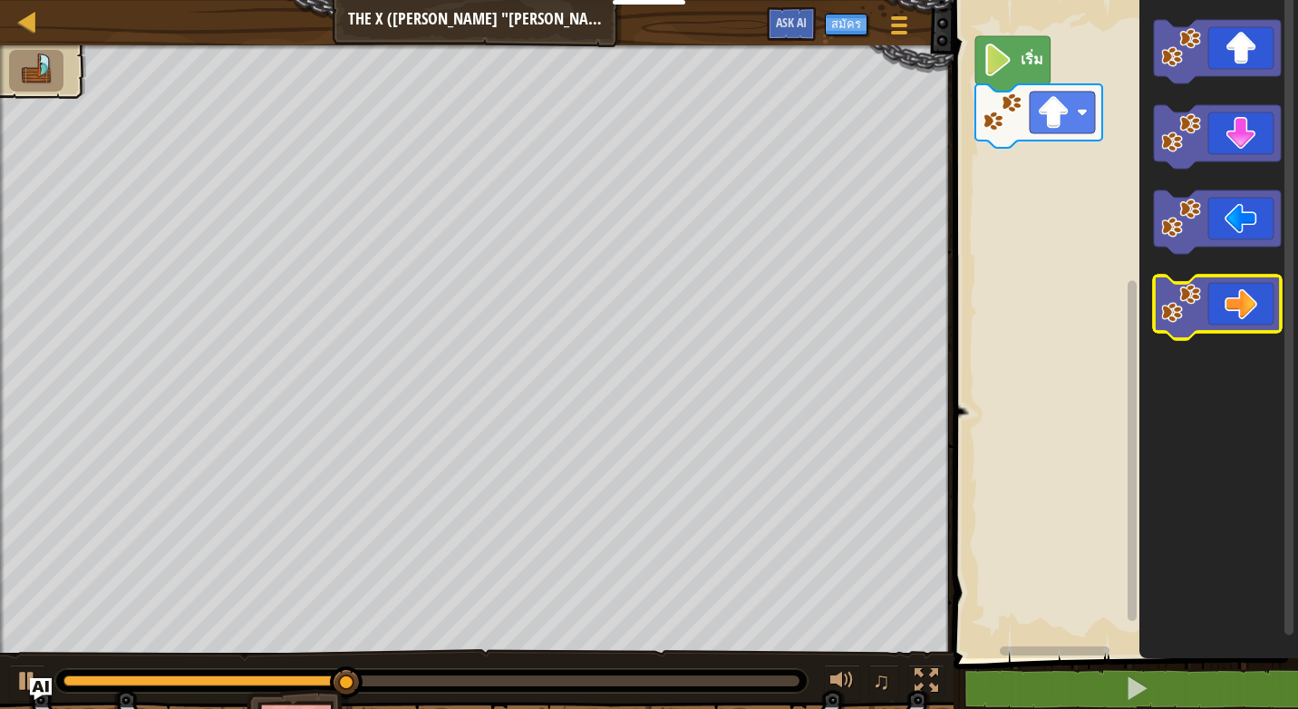
click at [1196, 298] on image "พื้นที่ทำงาน Blockly" at bounding box center [1181, 304] width 40 height 40
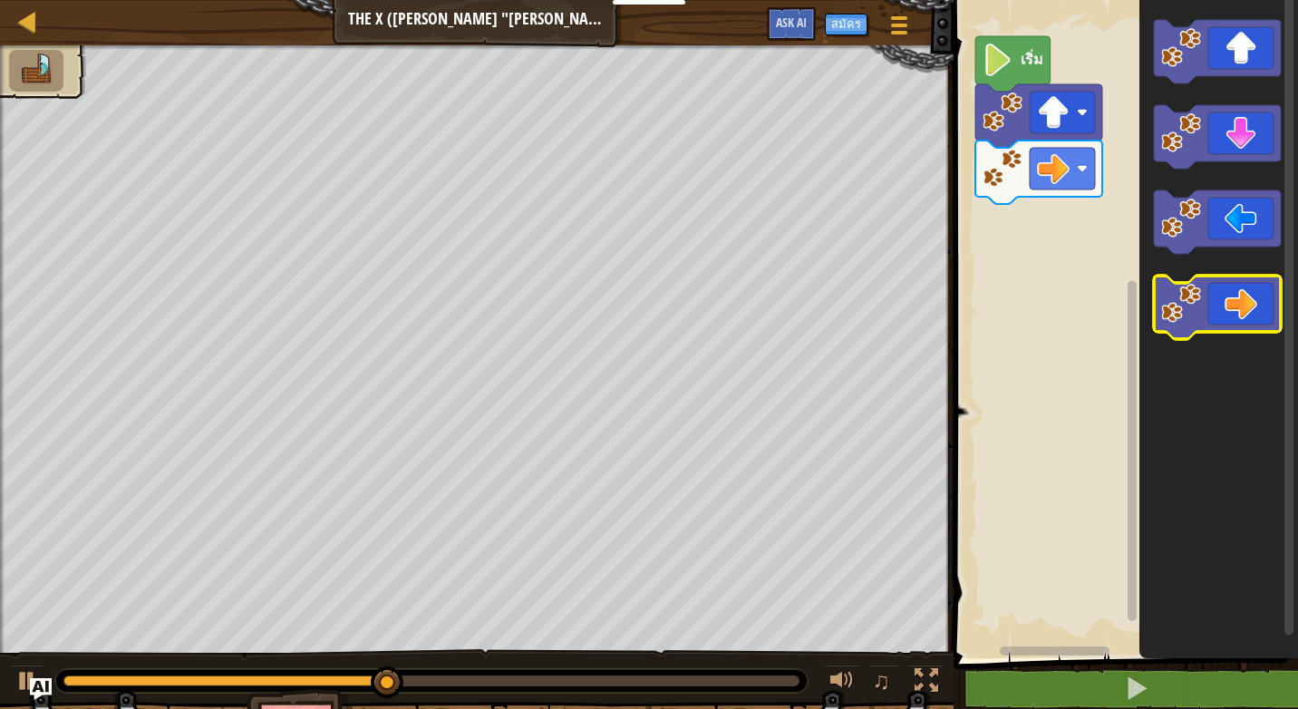
click at [1198, 298] on image "พื้นที่ทำงาน Blockly" at bounding box center [1181, 304] width 40 height 40
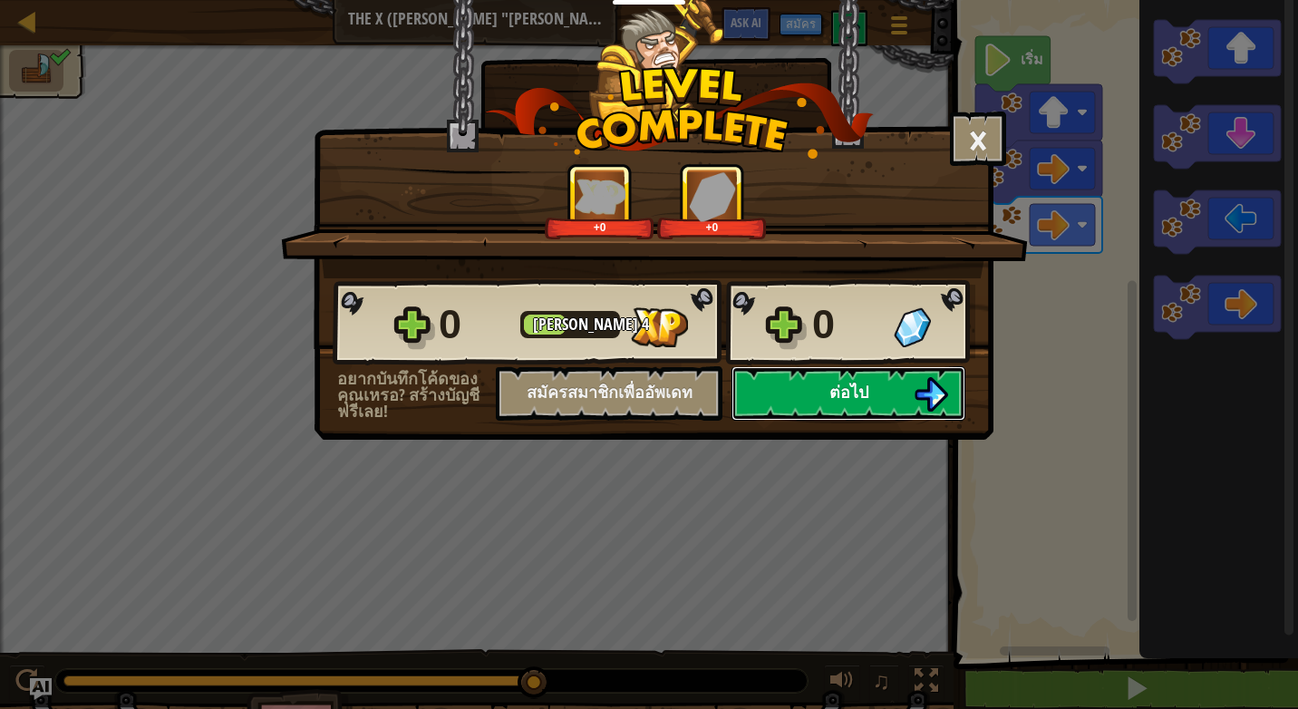
click at [905, 382] on button "ต่อไป" at bounding box center [848, 393] width 234 height 54
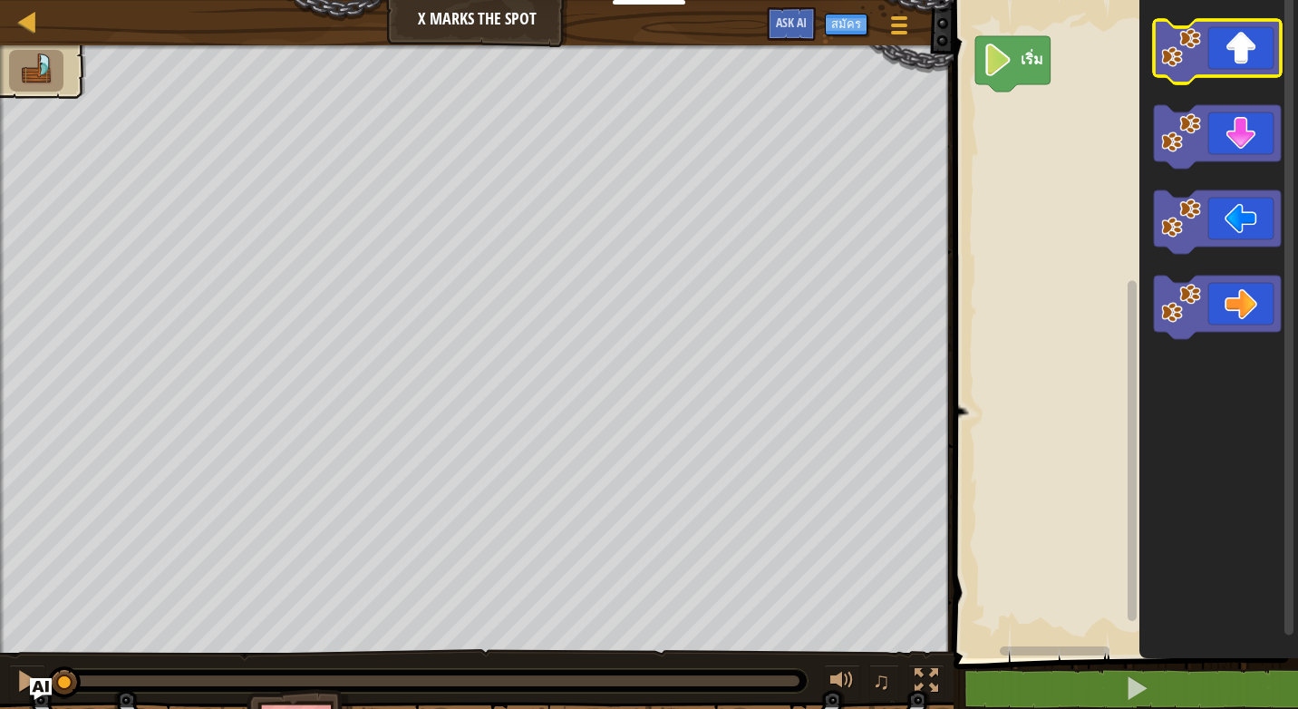
click at [1234, 62] on icon "พื้นที่ทำงาน Blockly" at bounding box center [1217, 51] width 127 height 63
click at [1238, 60] on icon "พื้นที่ทำงาน Blockly" at bounding box center [1217, 51] width 127 height 63
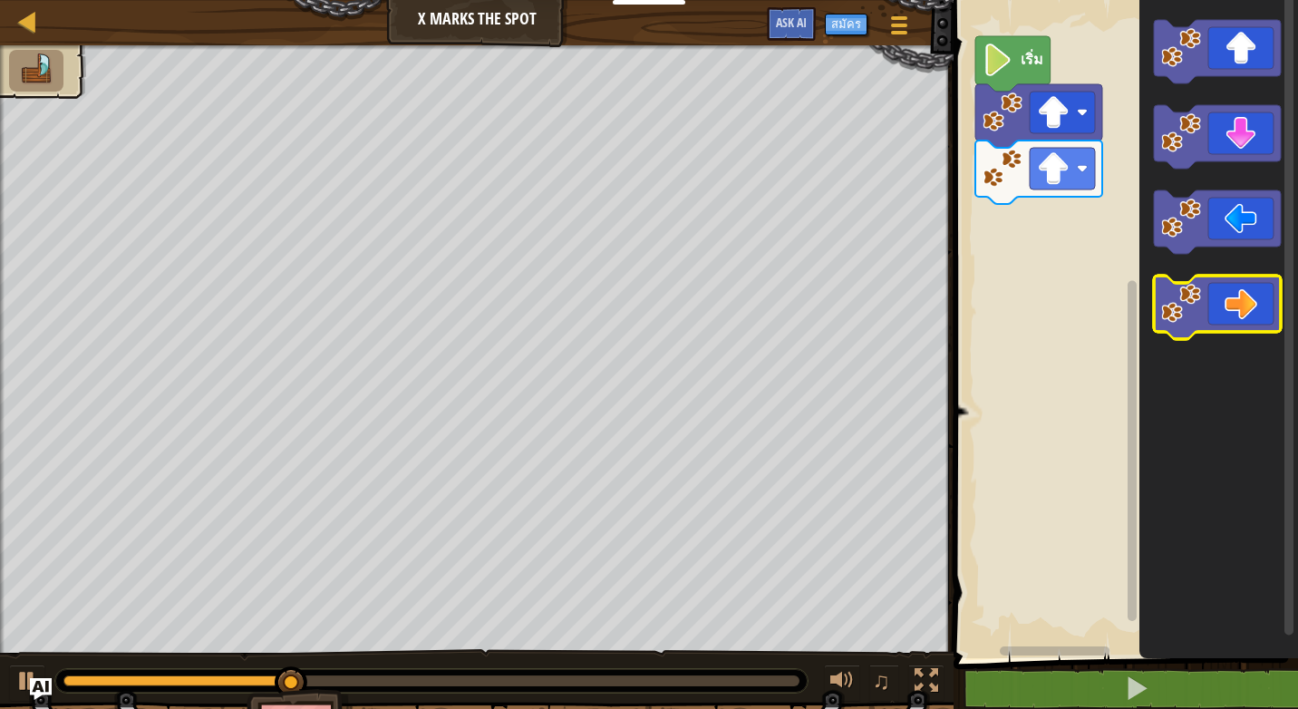
click at [1211, 296] on icon "พื้นที่ทำงาน Blockly" at bounding box center [1217, 307] width 127 height 63
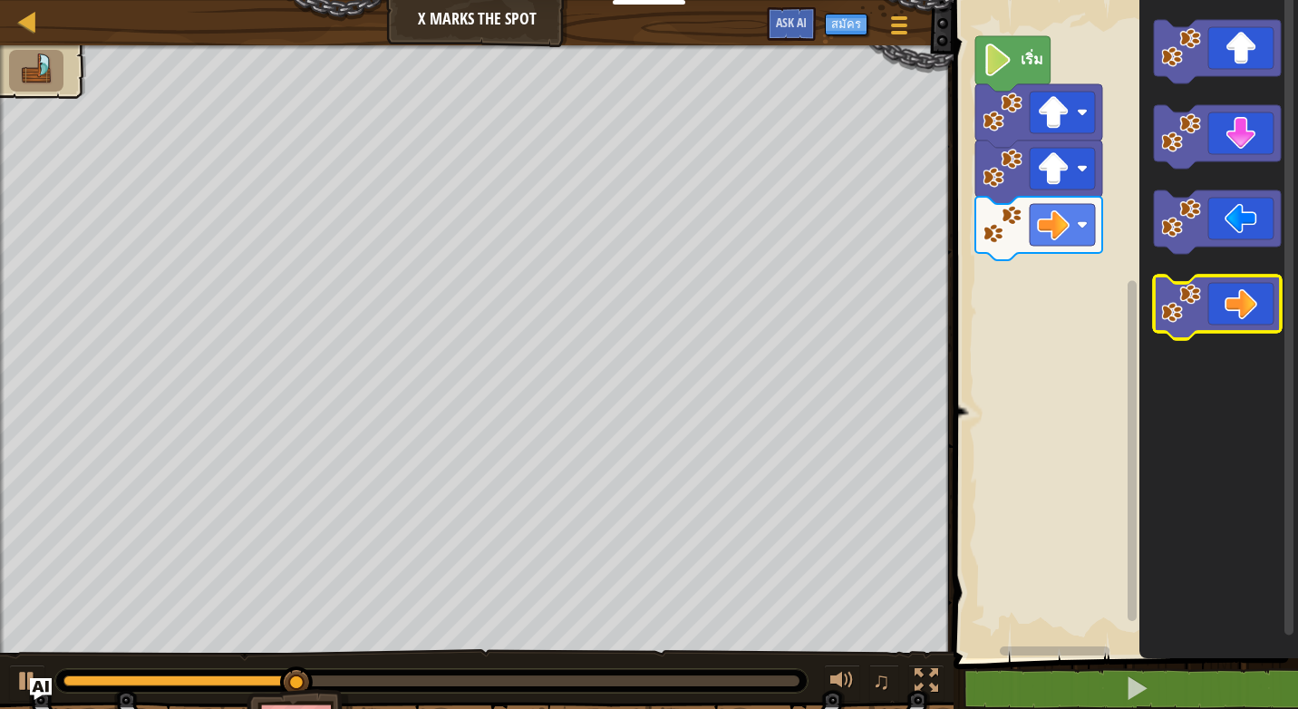
click at [1225, 295] on icon "พื้นที่ทำงาน Blockly" at bounding box center [1217, 307] width 127 height 63
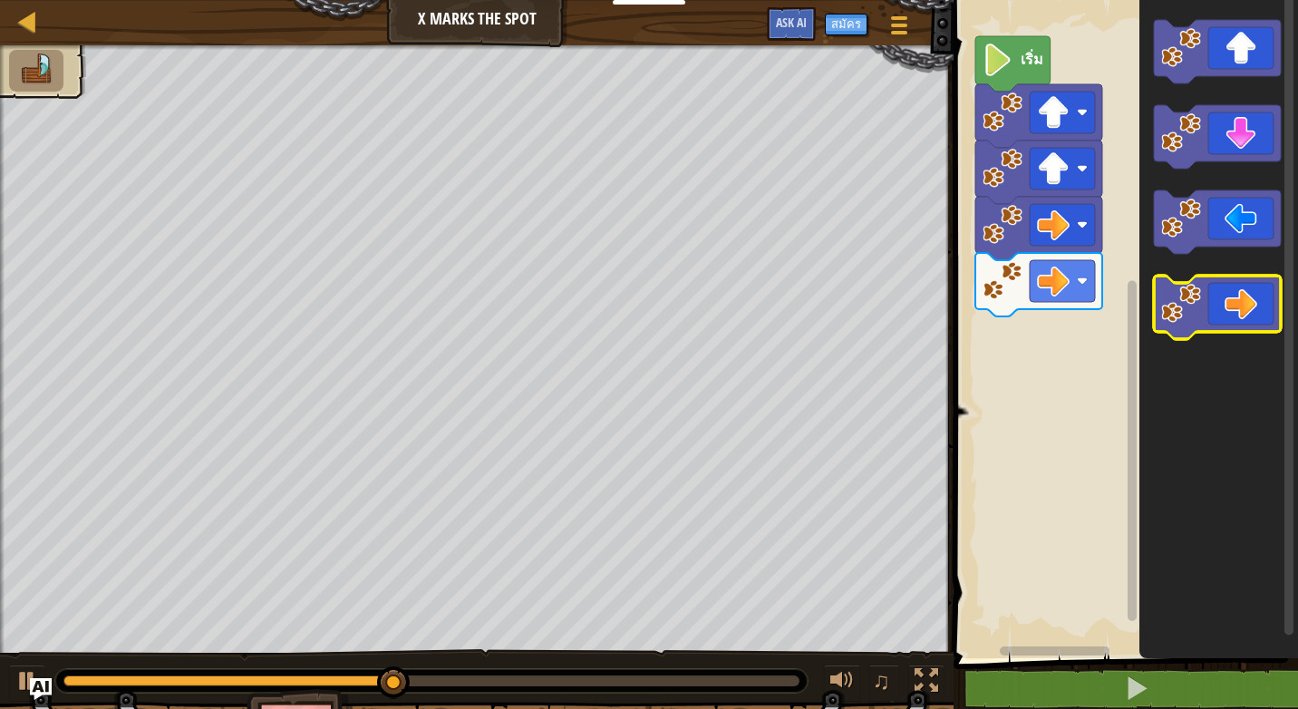
click at [1220, 296] on icon "พื้นที่ทำงาน Blockly" at bounding box center [1217, 307] width 127 height 63
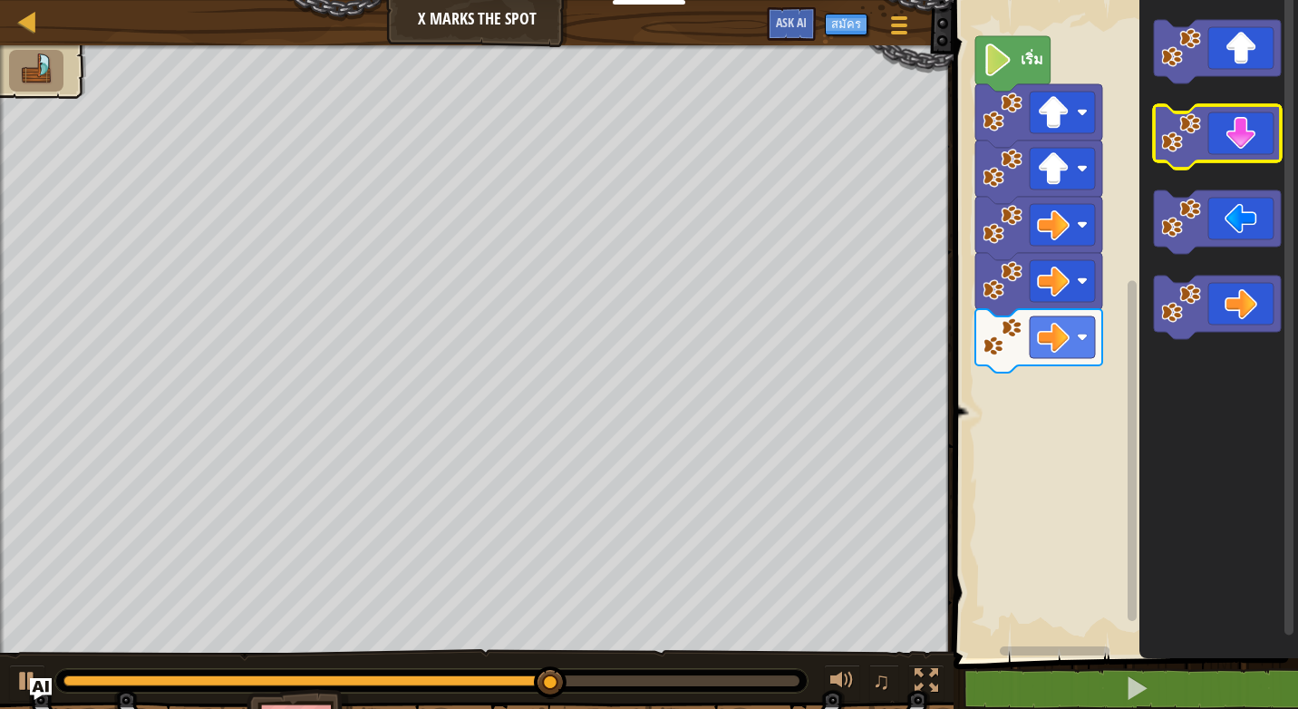
click at [1242, 140] on icon "พื้นที่ทำงาน Blockly" at bounding box center [1217, 136] width 127 height 63
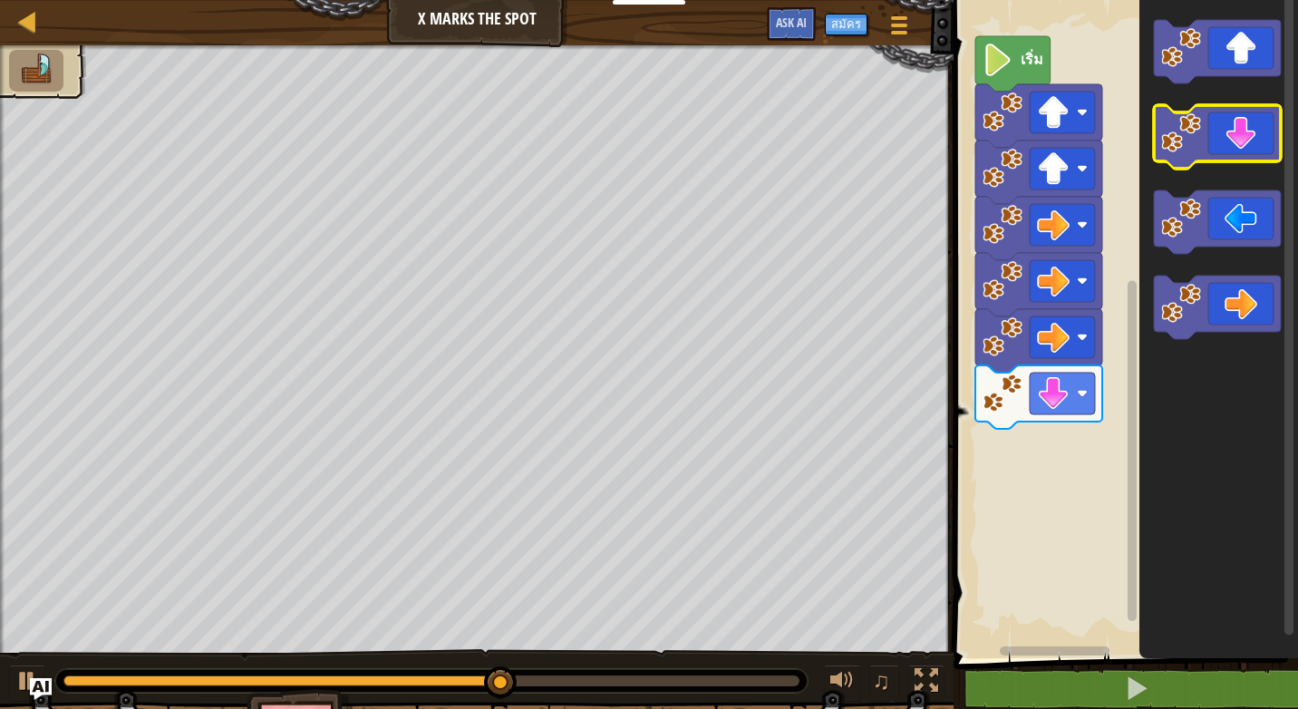
click at [1242, 140] on icon "พื้นที่ทำงาน Blockly" at bounding box center [1217, 136] width 127 height 63
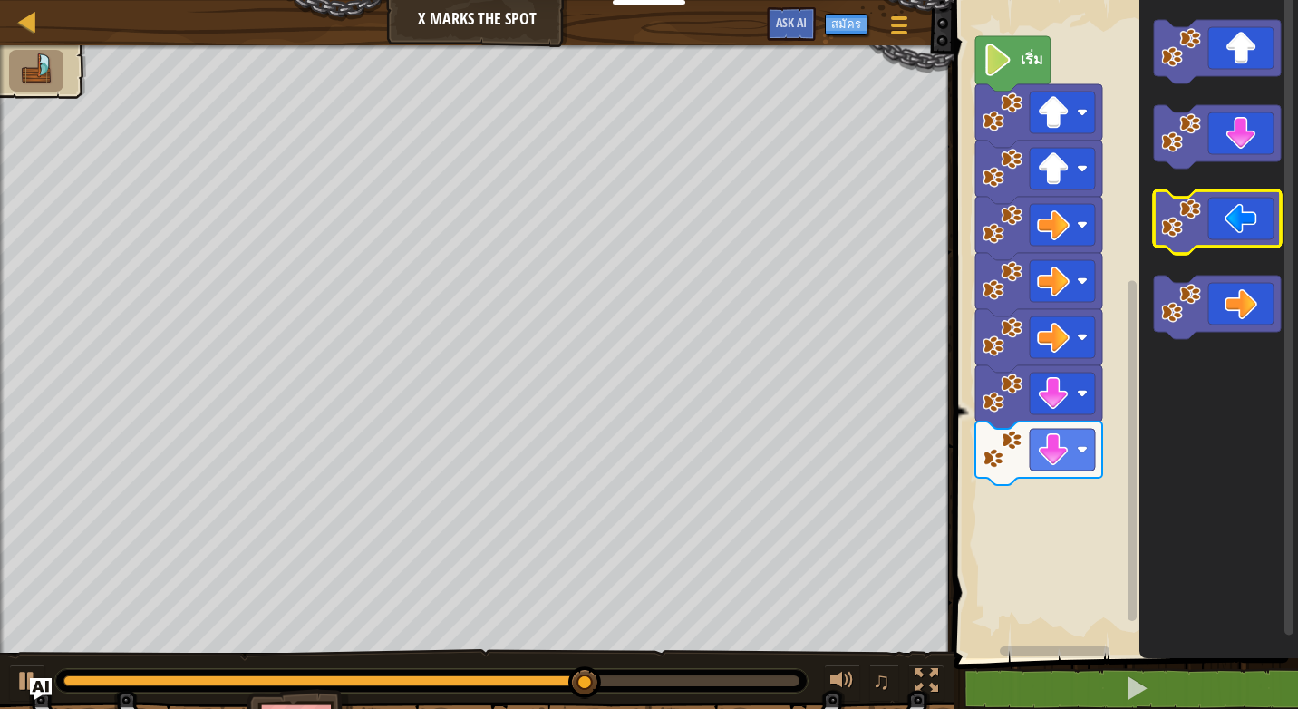
click at [1236, 236] on icon "พื้นที่ทำงาน Blockly" at bounding box center [1217, 221] width 127 height 63
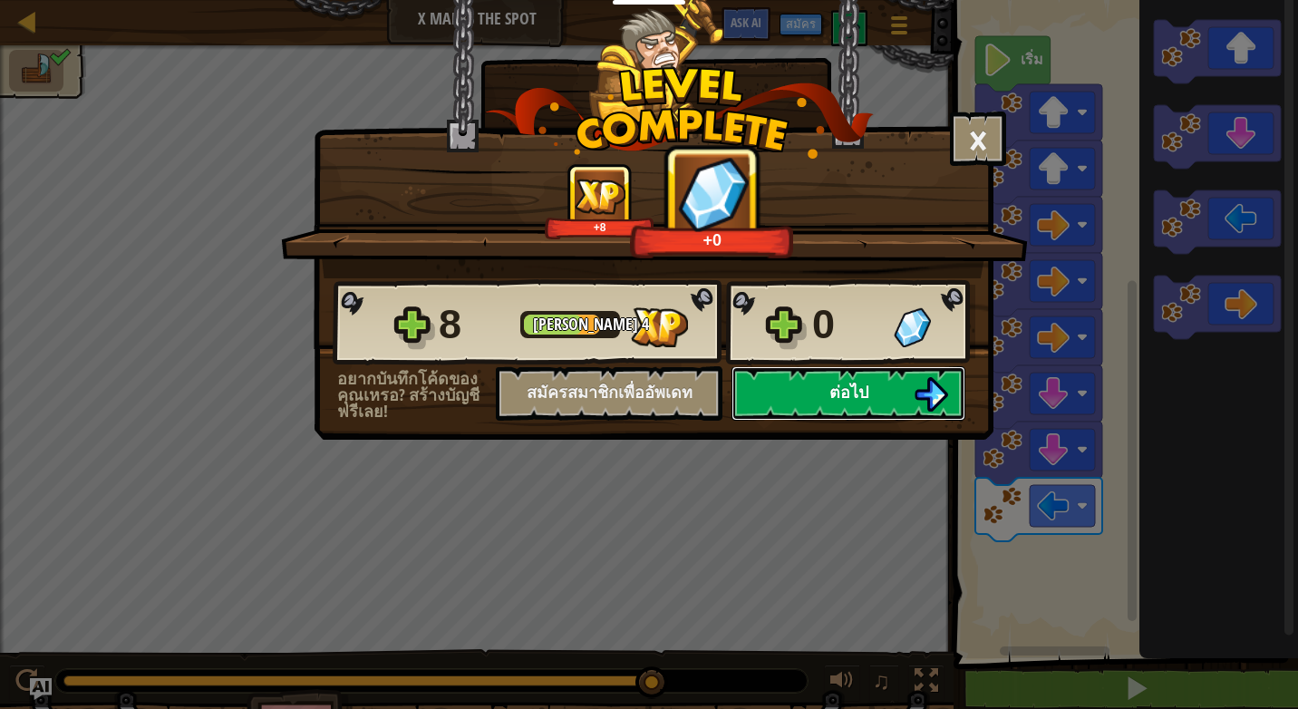
click at [929, 398] on img at bounding box center [931, 394] width 34 height 34
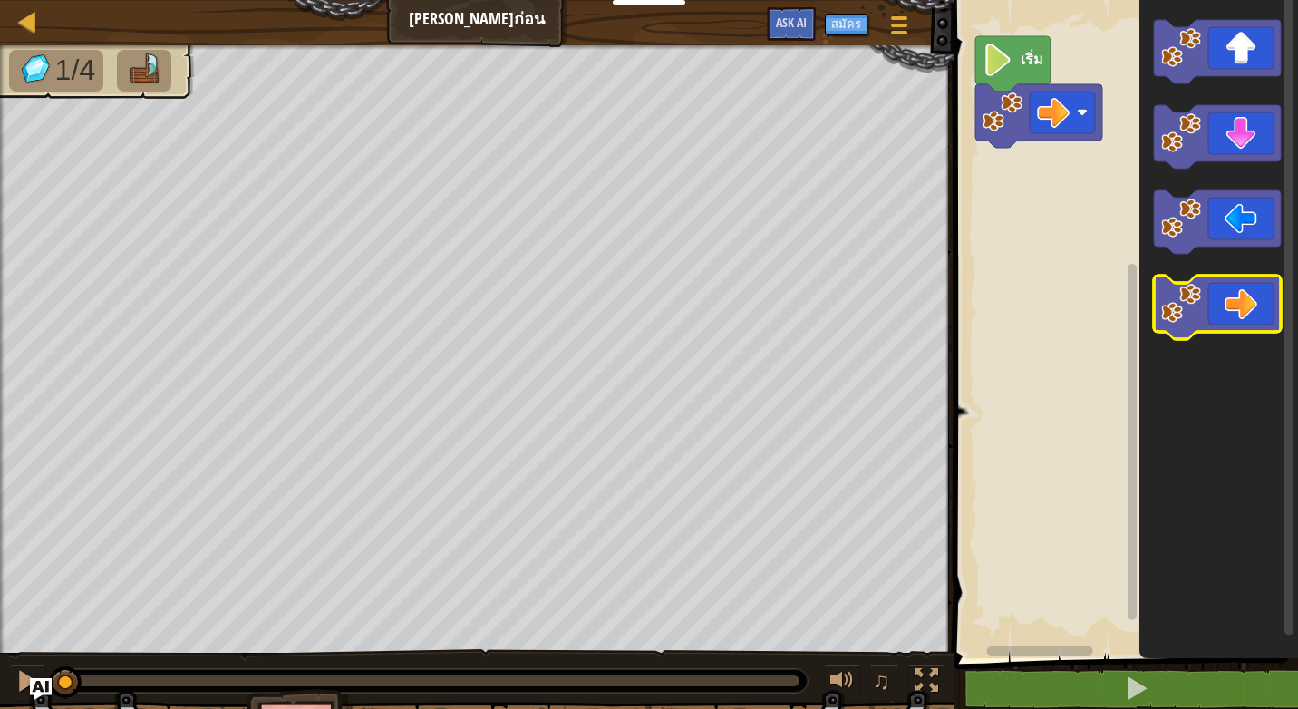
click at [1217, 301] on icon "พื้นที่ทำงาน Blockly" at bounding box center [1217, 307] width 127 height 63
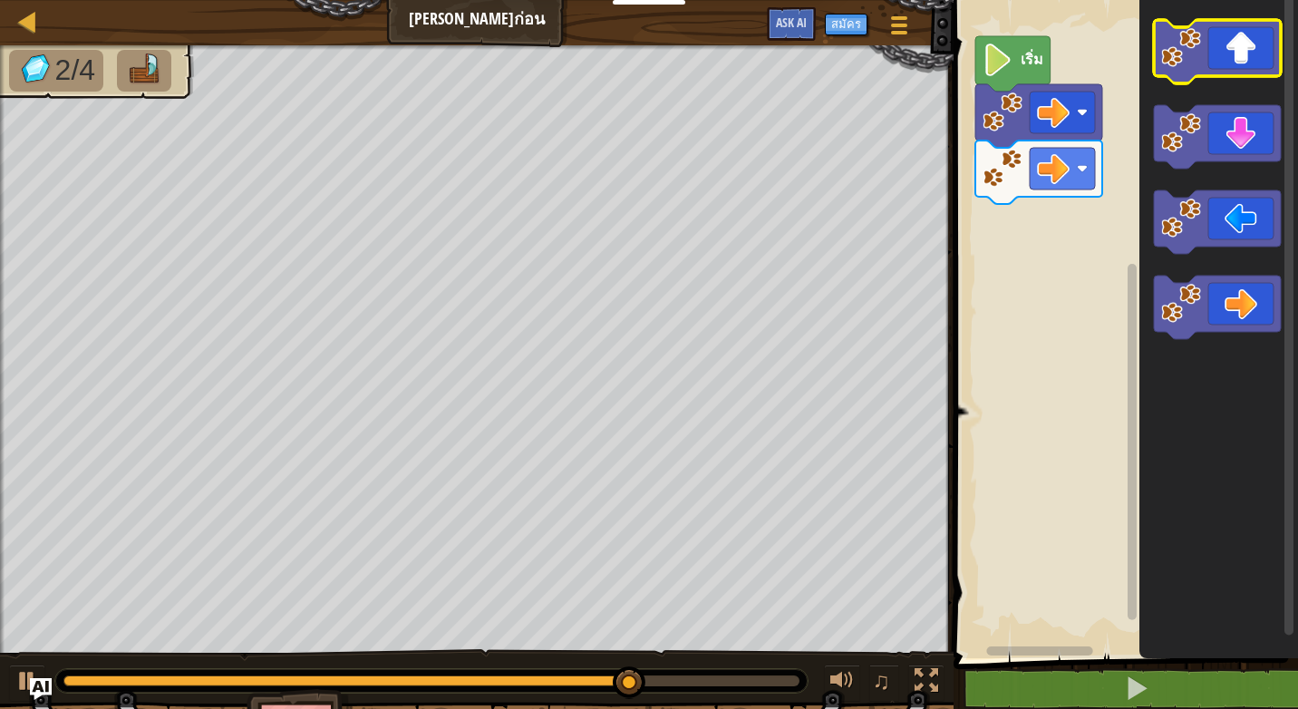
click at [1243, 65] on icon "พื้นที่ทำงาน Blockly" at bounding box center [1217, 51] width 127 height 63
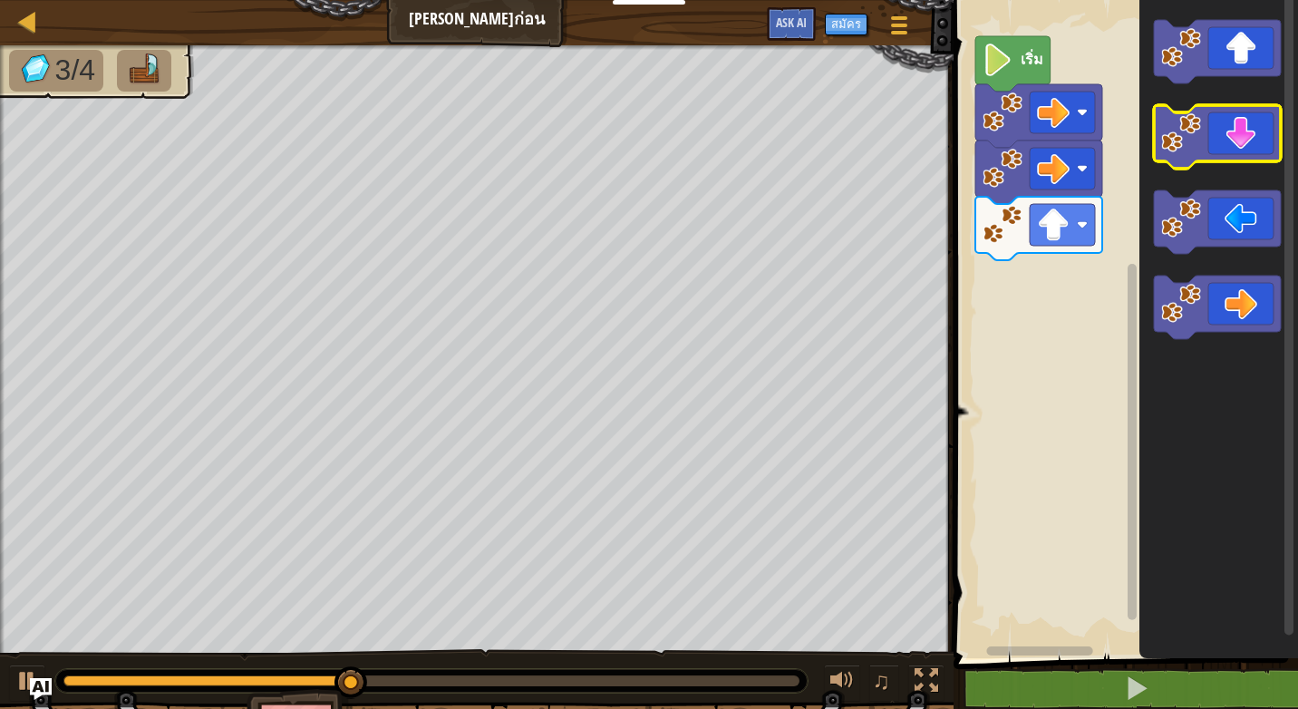
click at [1251, 150] on icon "พื้นที่ทำงาน Blockly" at bounding box center [1217, 136] width 127 height 63
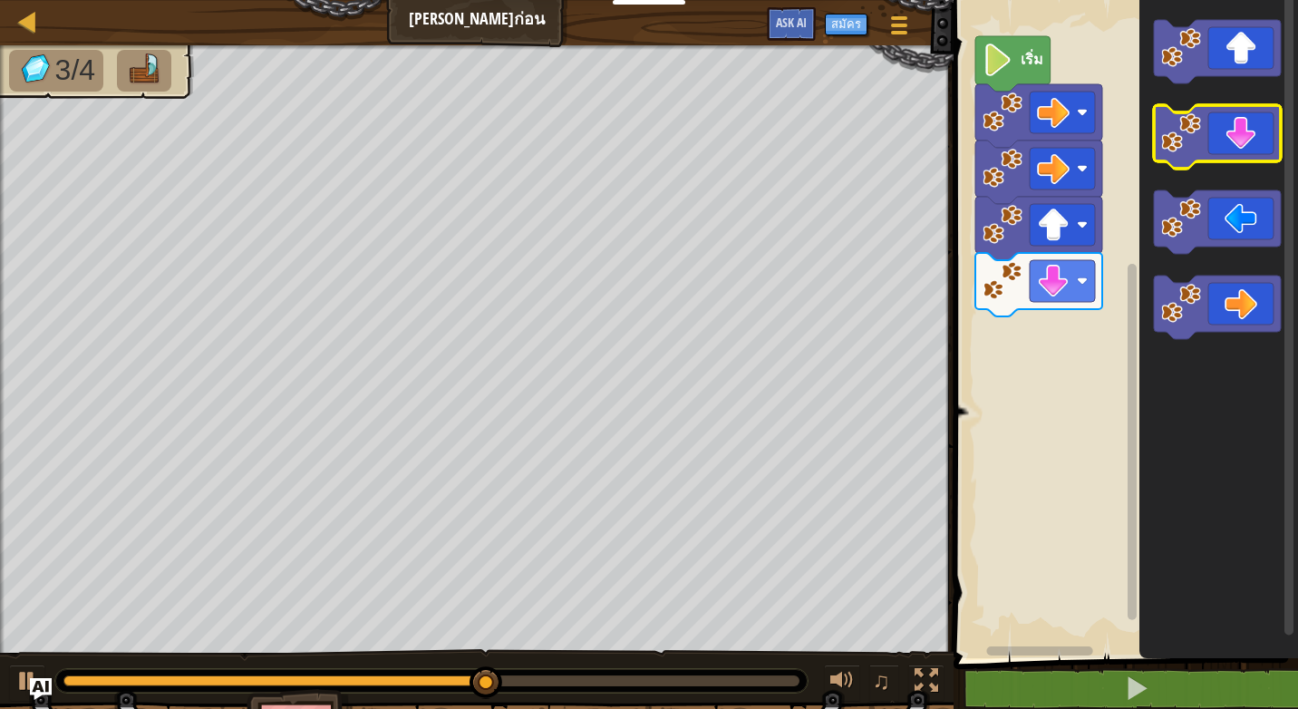
click at [1251, 150] on icon "พื้นที่ทำงาน Blockly" at bounding box center [1217, 136] width 127 height 63
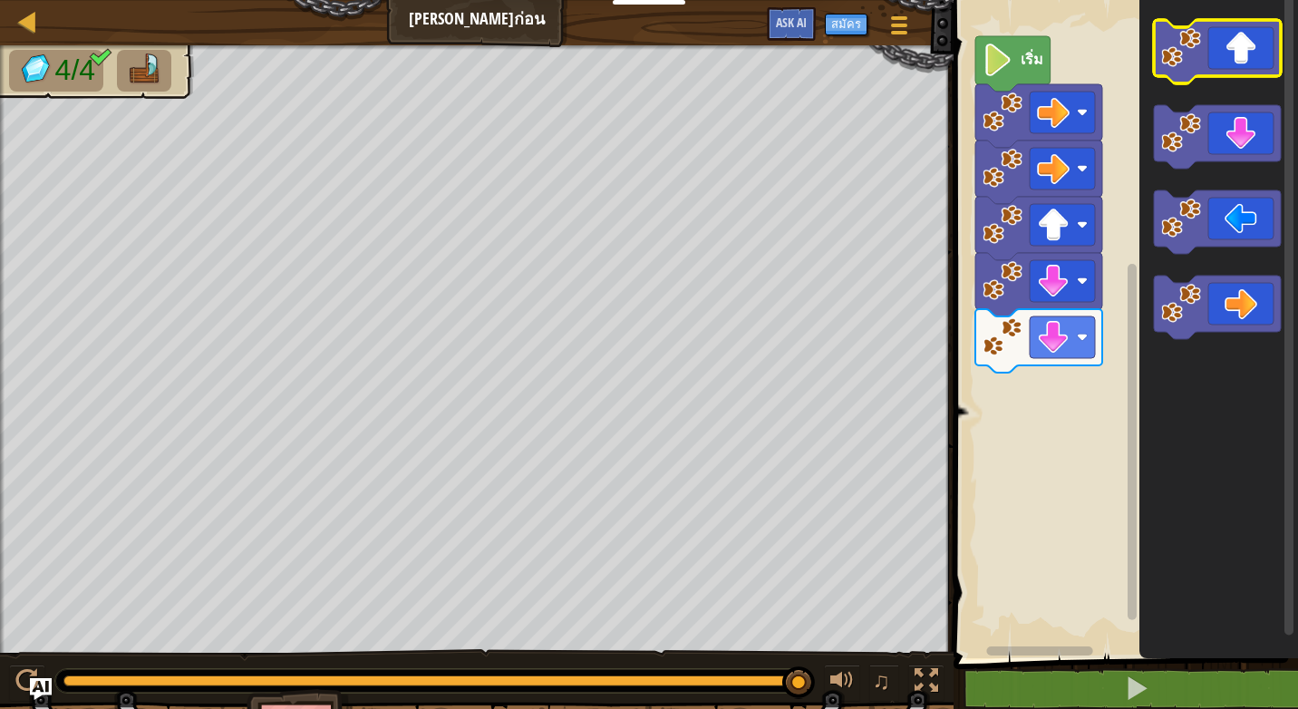
click at [1254, 66] on icon "พื้นที่ทำงาน Blockly" at bounding box center [1217, 51] width 127 height 63
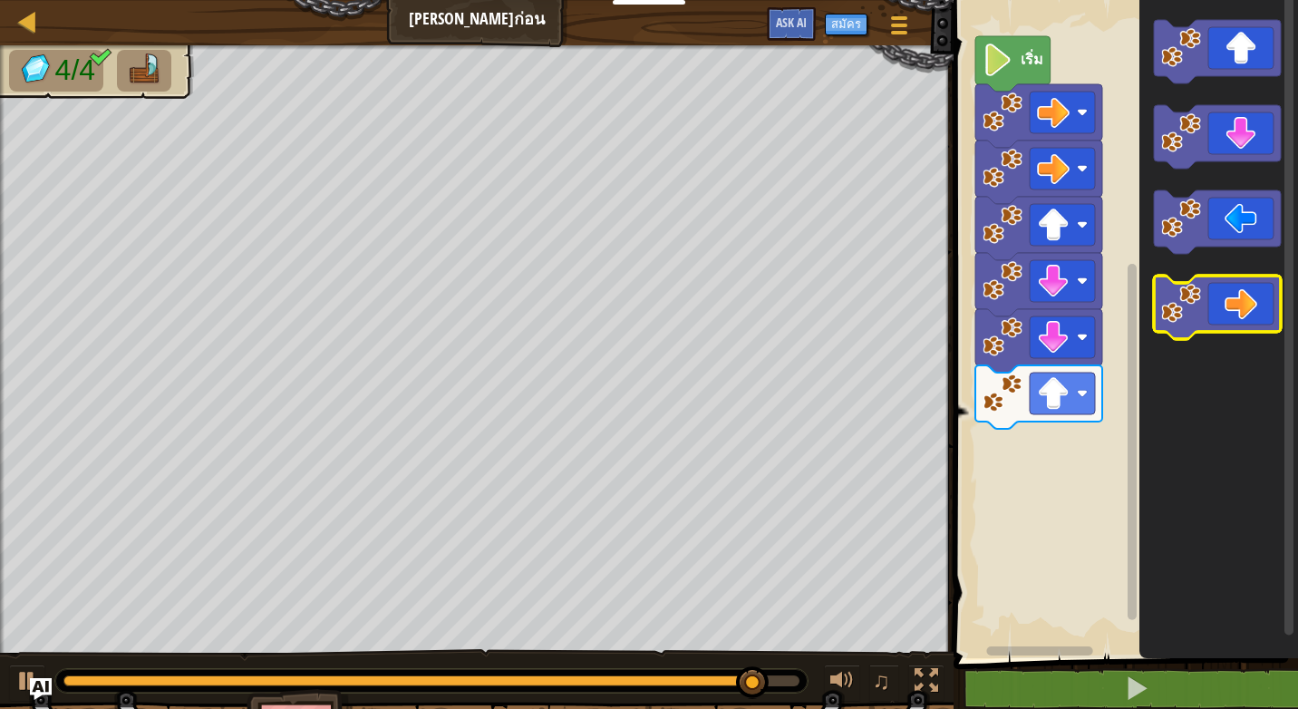
click at [1233, 298] on icon "พื้นที่ทำงาน Blockly" at bounding box center [1217, 307] width 127 height 63
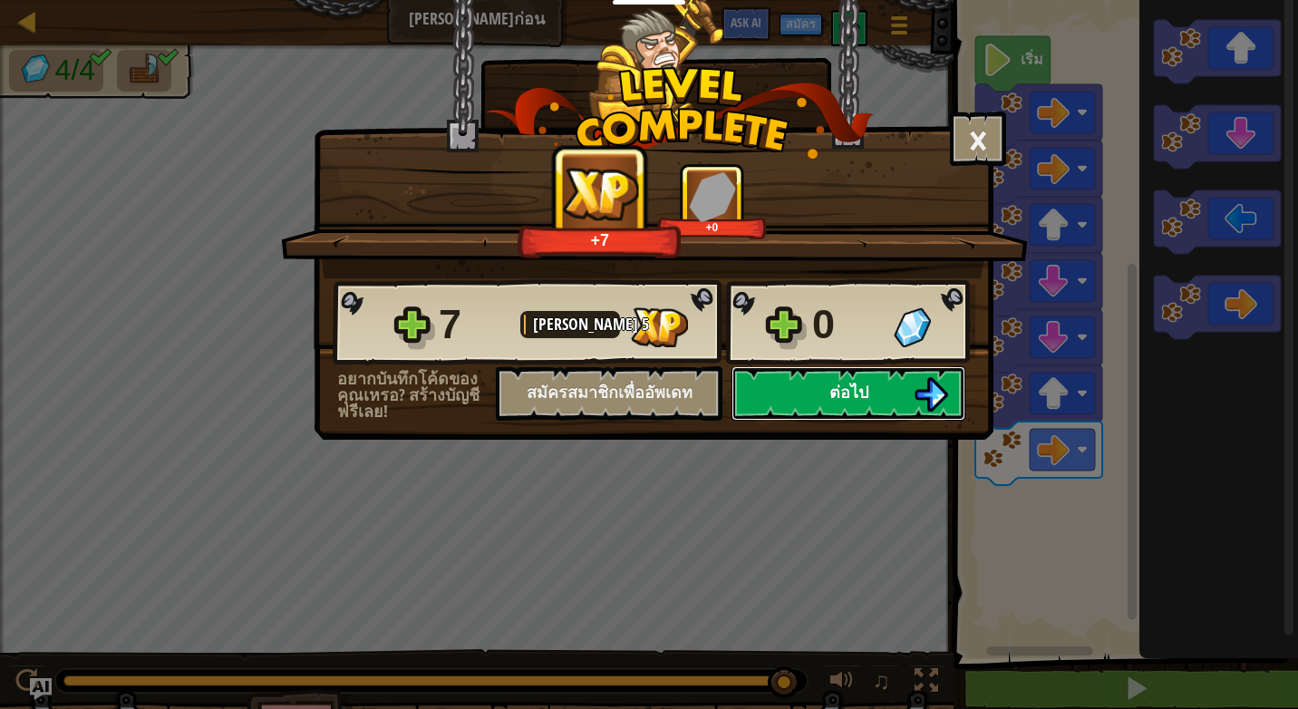
click at [908, 392] on button "ต่อไป" at bounding box center [848, 393] width 234 height 54
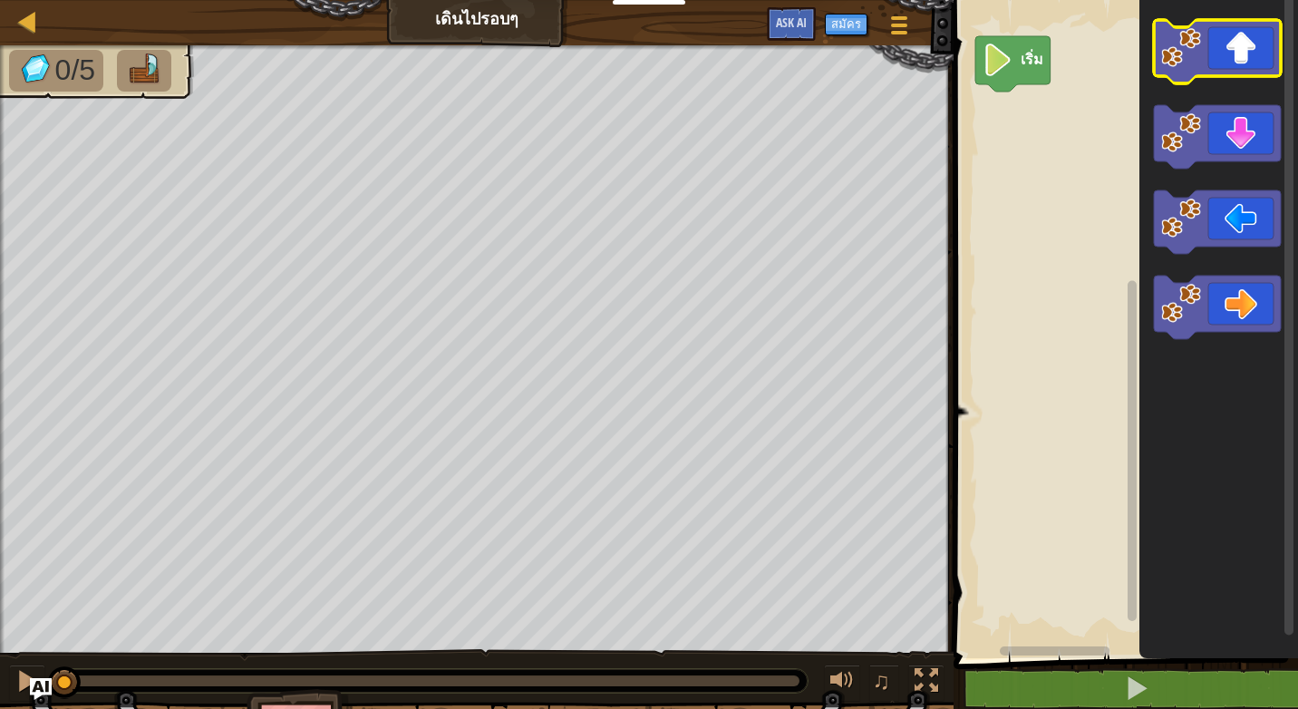
click at [1247, 65] on icon "พื้นที่ทำงาน Blockly" at bounding box center [1217, 51] width 127 height 63
click at [1254, 65] on icon "พื้นที่ทำงาน Blockly" at bounding box center [1217, 51] width 127 height 63
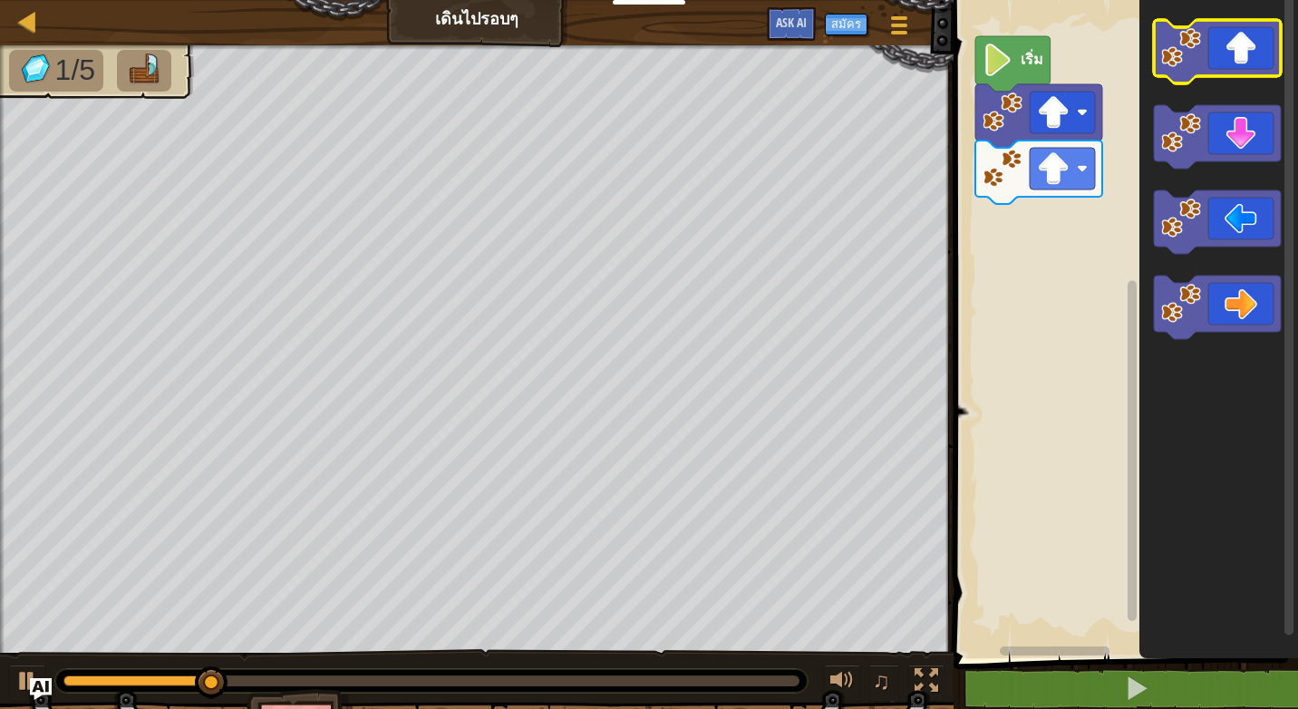
click at [1254, 65] on icon "พื้นที่ทำงาน Blockly" at bounding box center [1217, 51] width 127 height 63
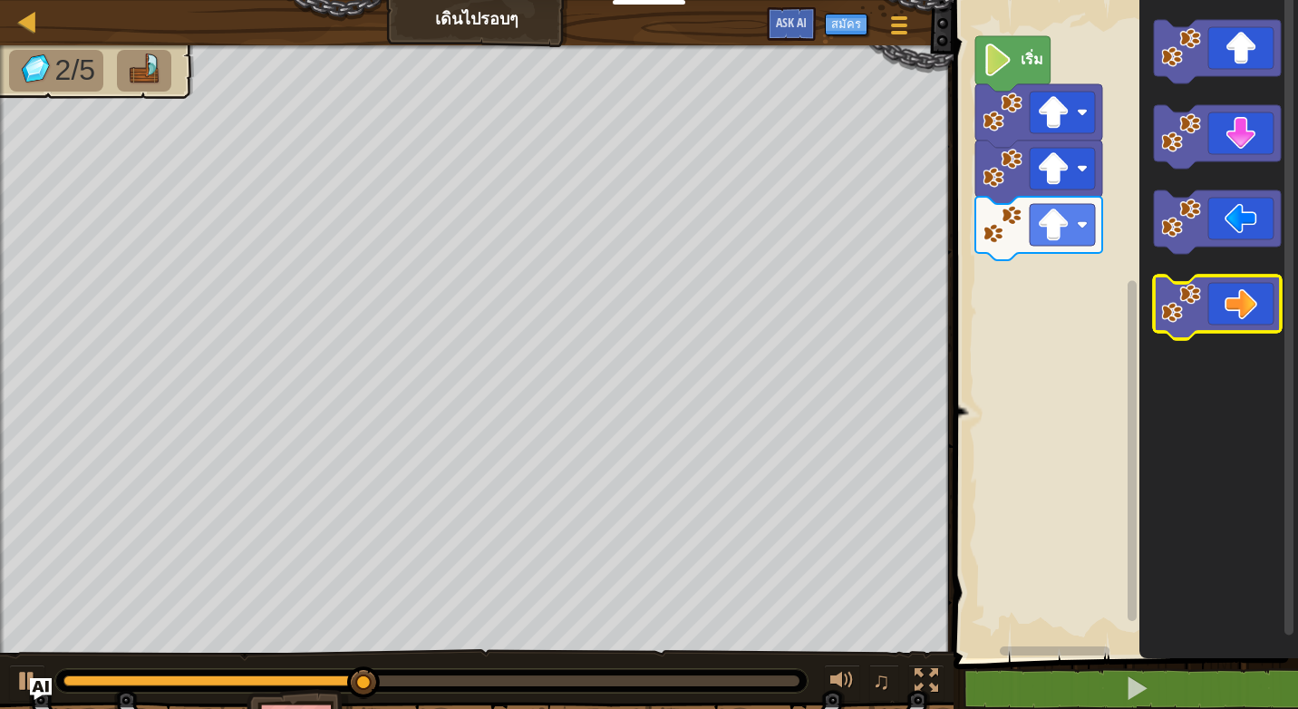
click at [1221, 287] on icon "พื้นที่ทำงาน Blockly" at bounding box center [1217, 307] width 127 height 63
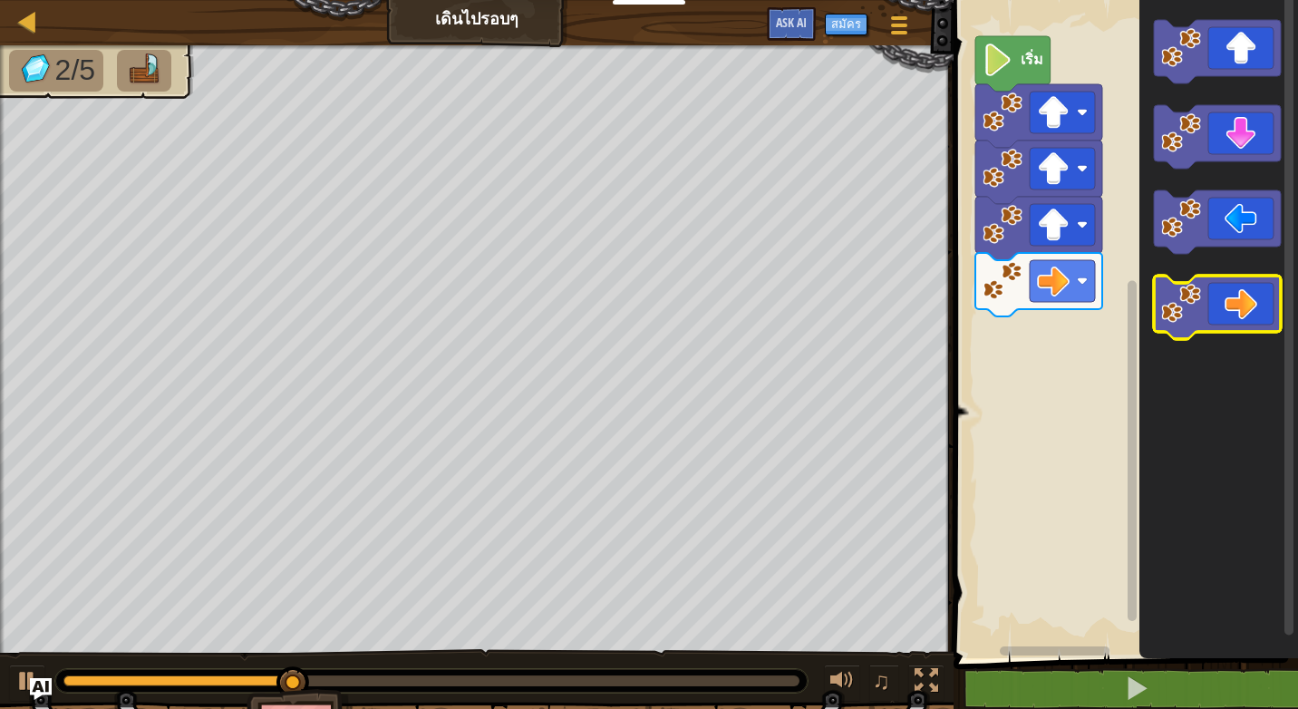
click at [1237, 299] on icon "พื้นที่ทำงาน Blockly" at bounding box center [1217, 307] width 127 height 63
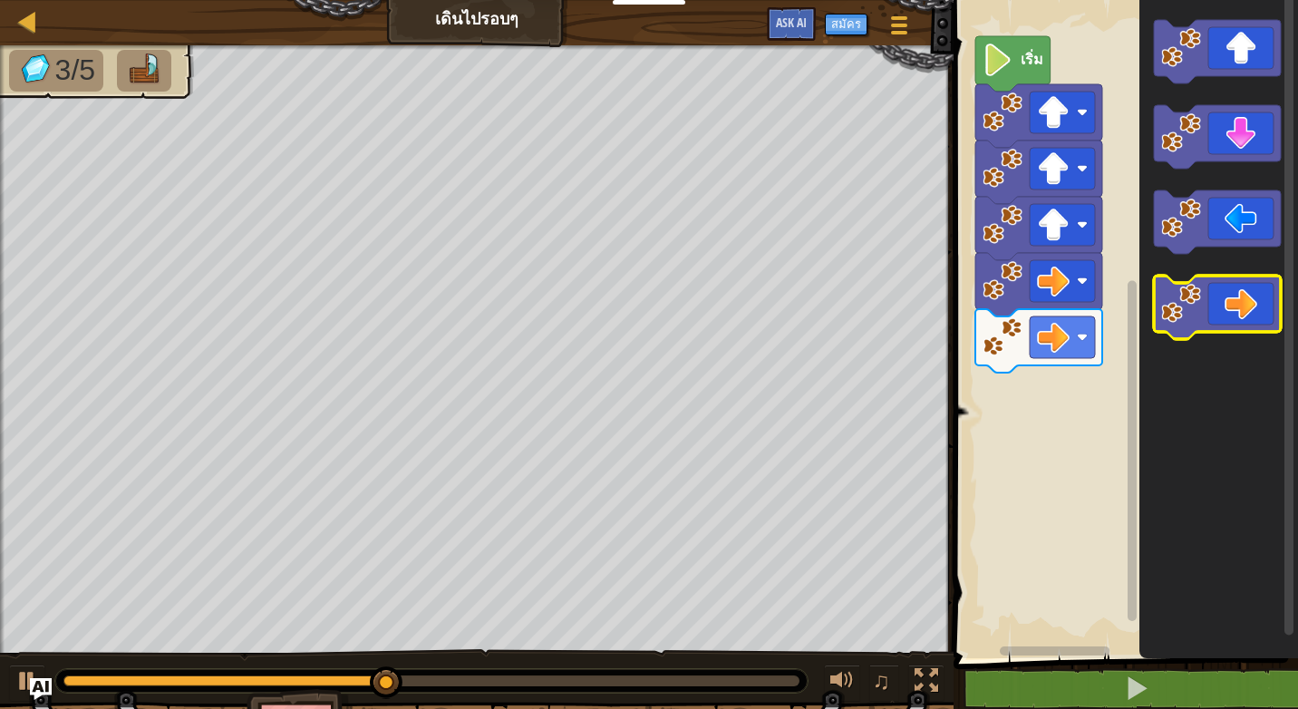
click at [1249, 312] on icon "พื้นที่ทำงาน Blockly" at bounding box center [1217, 307] width 127 height 63
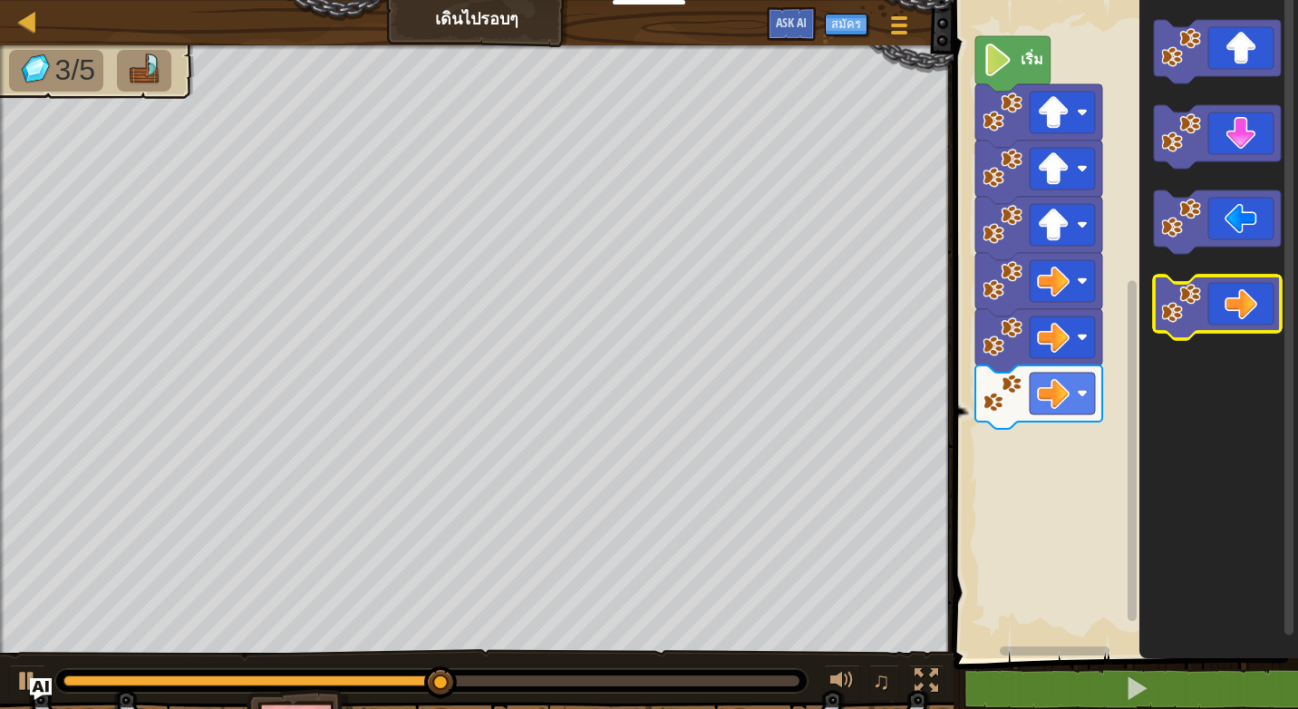
click at [1249, 312] on icon "พื้นที่ทำงาน Blockly" at bounding box center [1217, 307] width 127 height 63
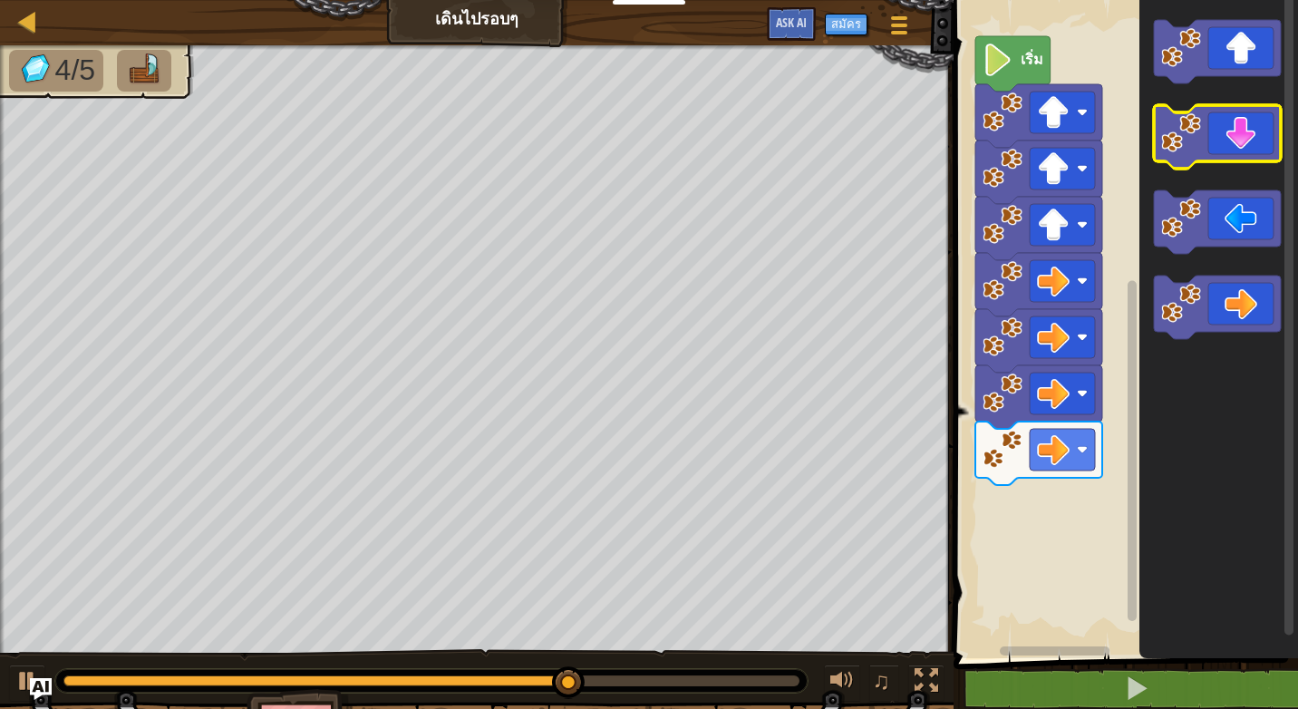
click at [1239, 145] on icon "พื้นที่ทำงาน Blockly" at bounding box center [1217, 136] width 127 height 63
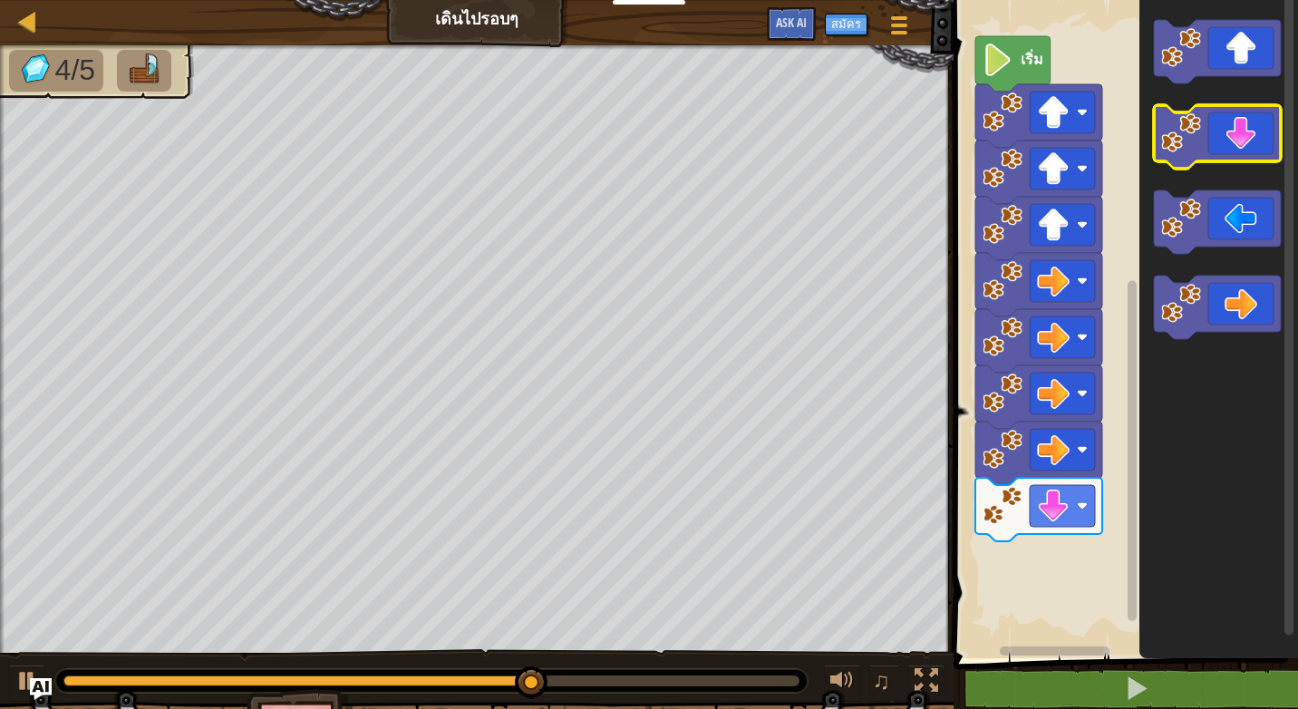
click at [1239, 145] on icon "พื้นที่ทำงาน Blockly" at bounding box center [1217, 136] width 127 height 63
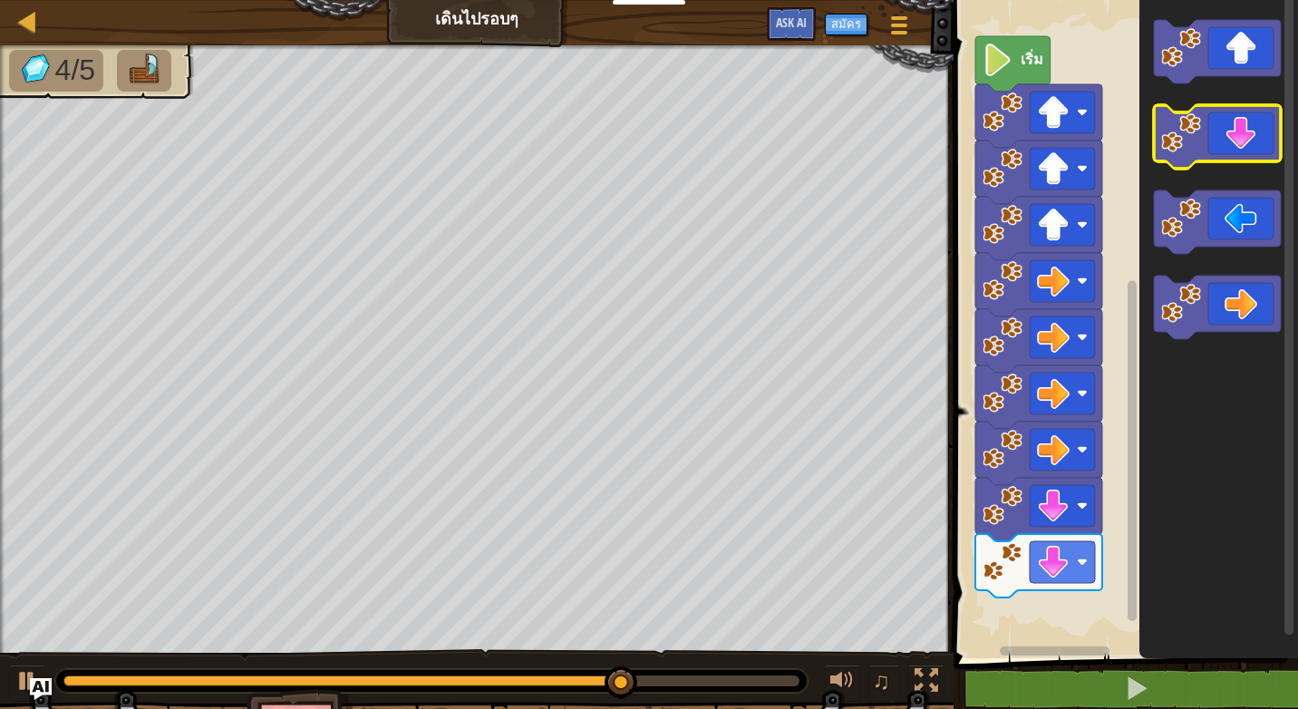
click at [1239, 145] on icon "พื้นที่ทำงาน Blockly" at bounding box center [1217, 136] width 127 height 63
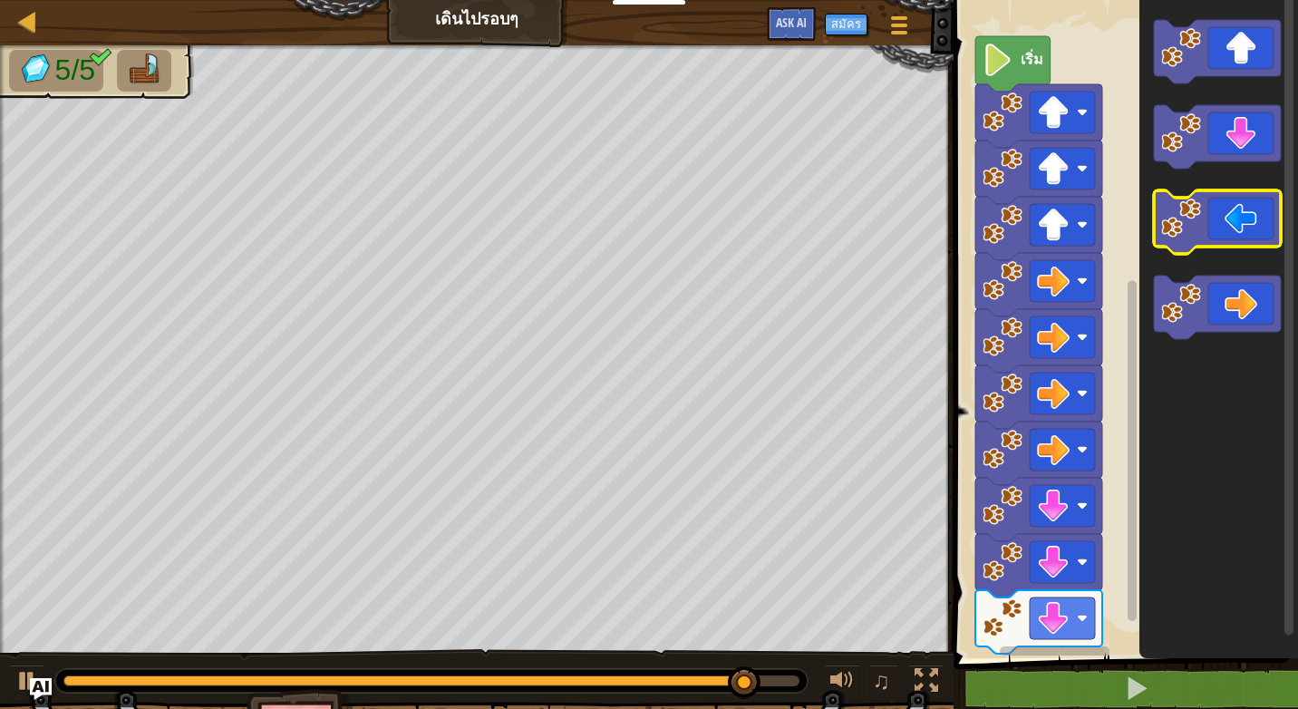
click at [1254, 225] on icon "พื้นที่ทำงาน Blockly" at bounding box center [1217, 221] width 127 height 63
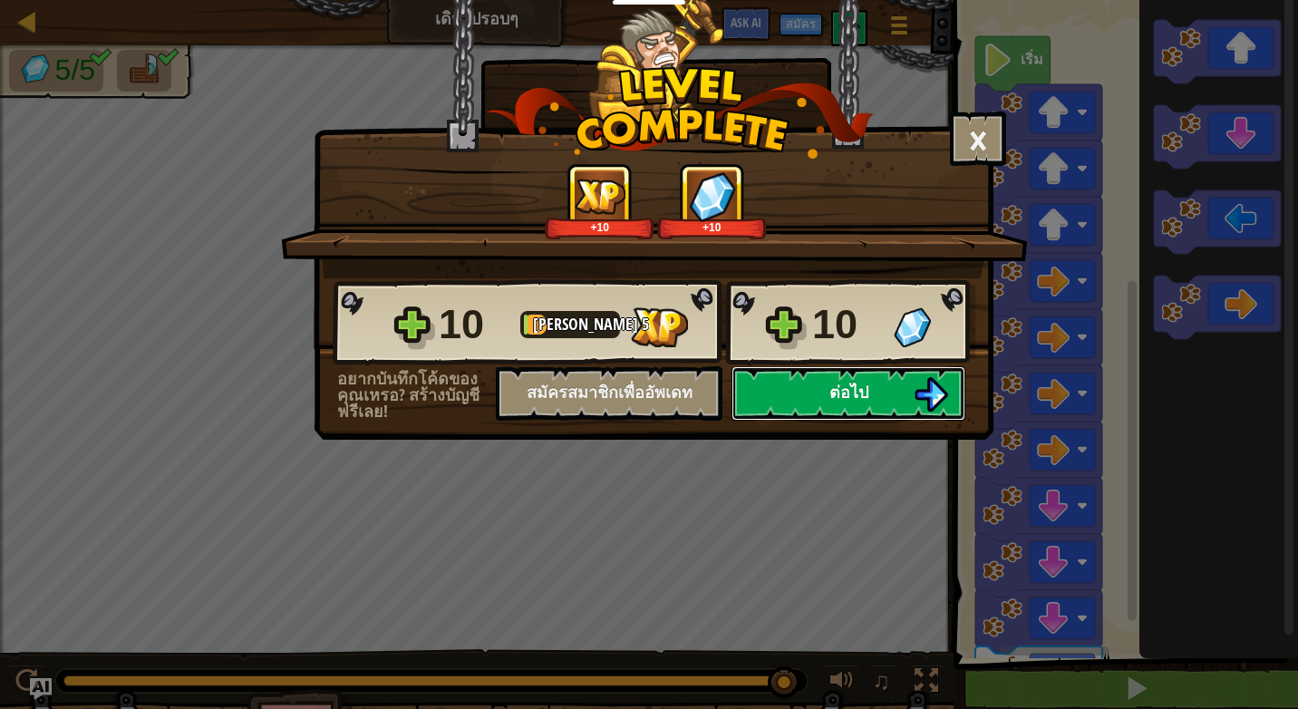
click at [889, 393] on button "ต่อไป" at bounding box center [848, 393] width 234 height 54
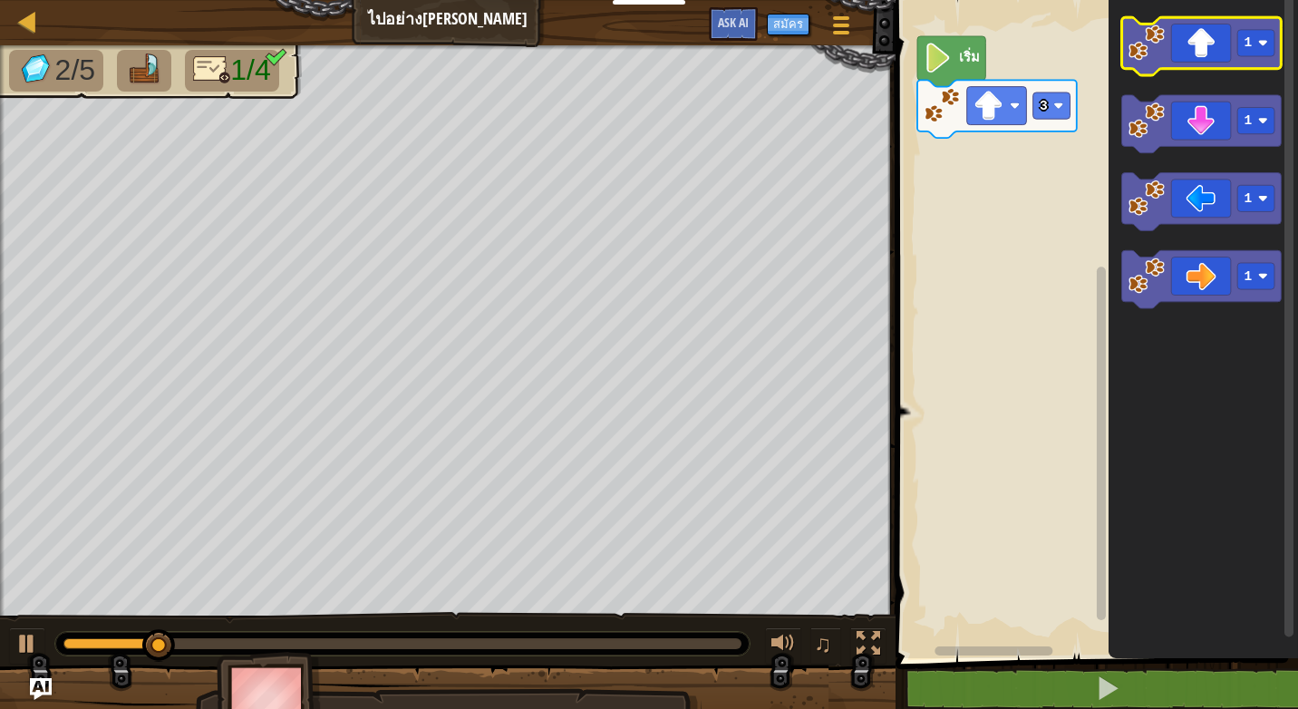
click at [1203, 44] on icon "พื้นที่ทำงาน Blockly" at bounding box center [1201, 46] width 160 height 58
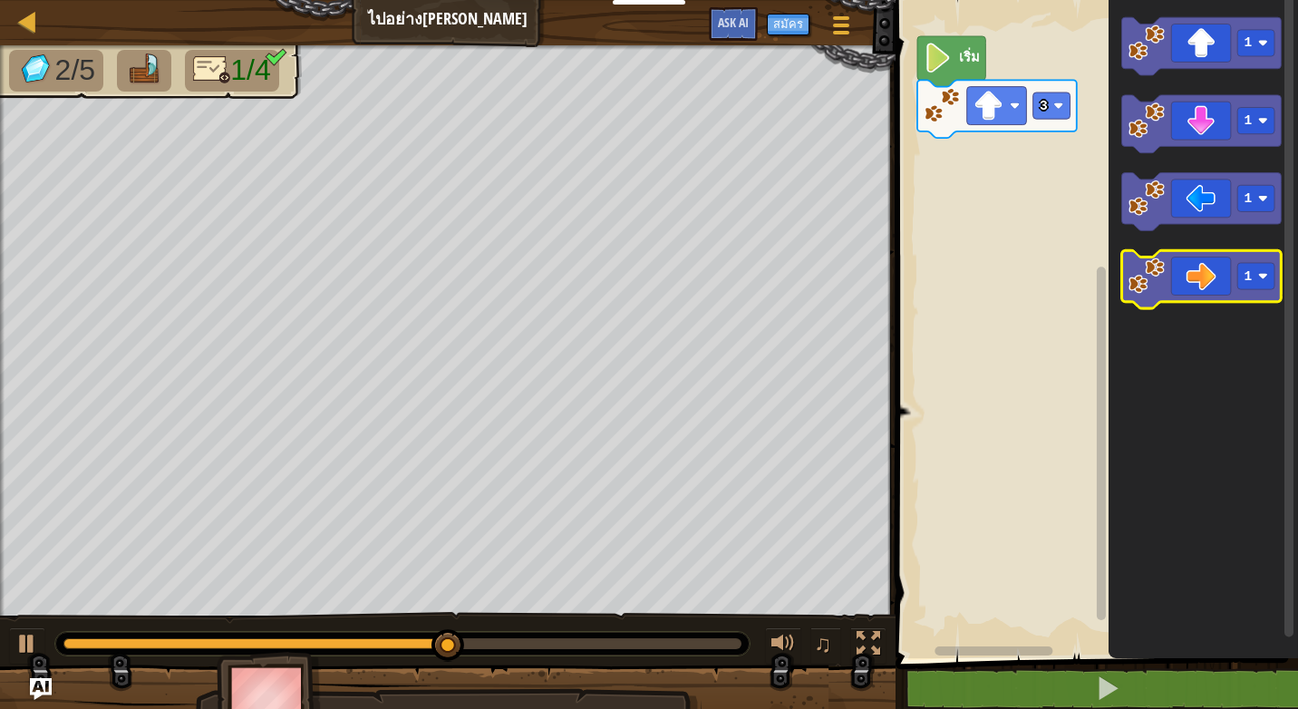
click at [1188, 280] on icon "พื้นที่ทำงาน Blockly" at bounding box center [1201, 279] width 160 height 58
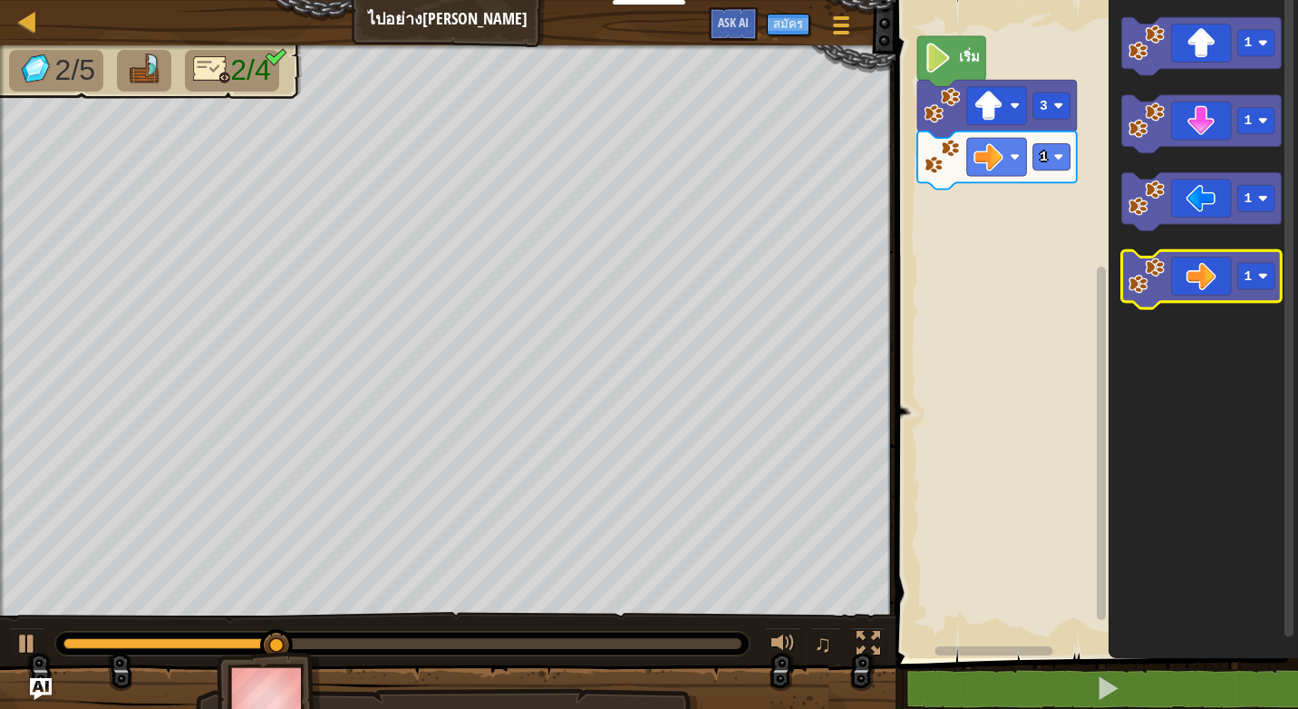
click at [1188, 280] on icon "พื้นที่ทำงาน Blockly" at bounding box center [1201, 279] width 160 height 58
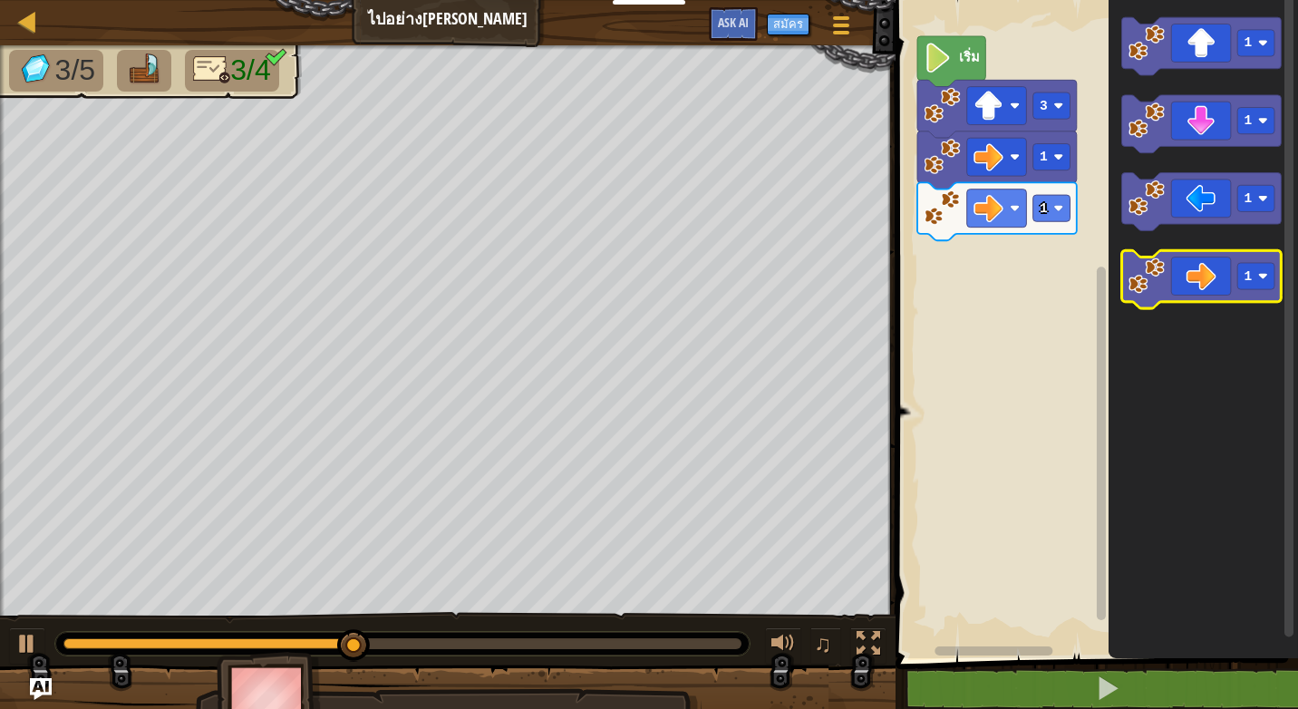
click at [1200, 288] on icon "พื้นที่ทำงาน Blockly" at bounding box center [1201, 279] width 160 height 58
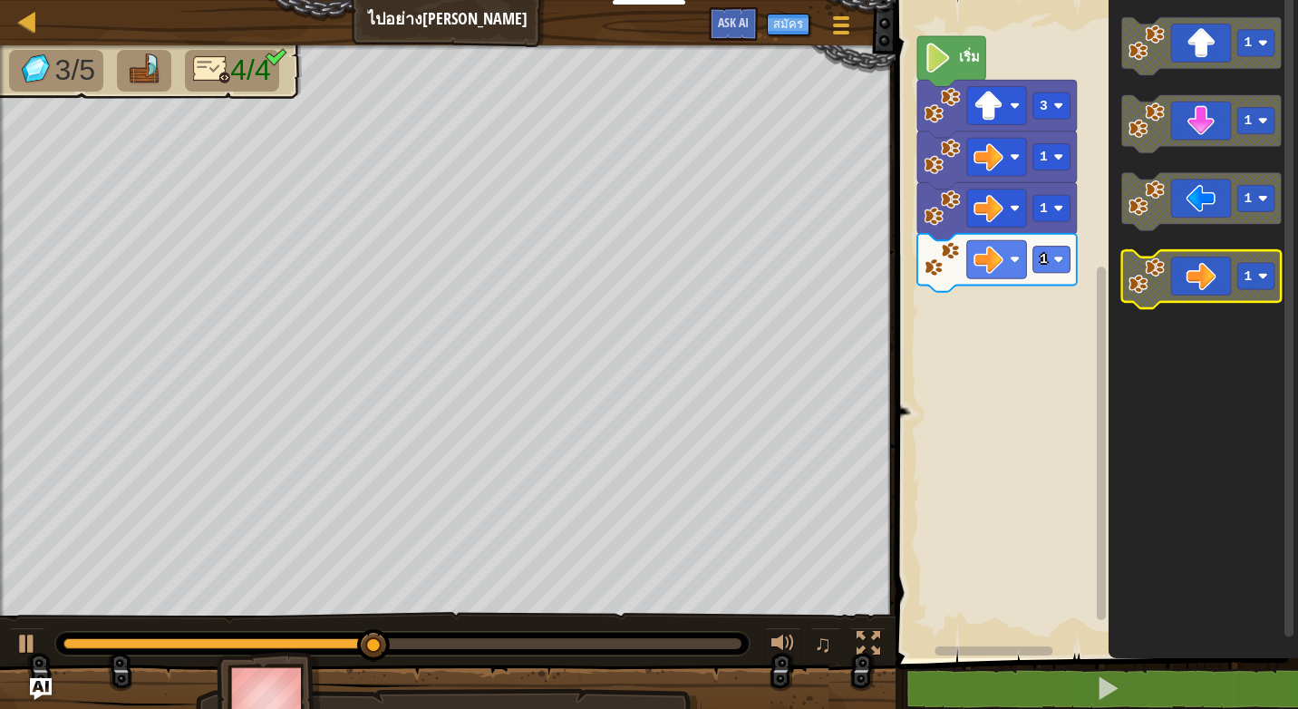
click at [1200, 288] on icon "พื้นที่ทำงาน Blockly" at bounding box center [1201, 279] width 160 height 58
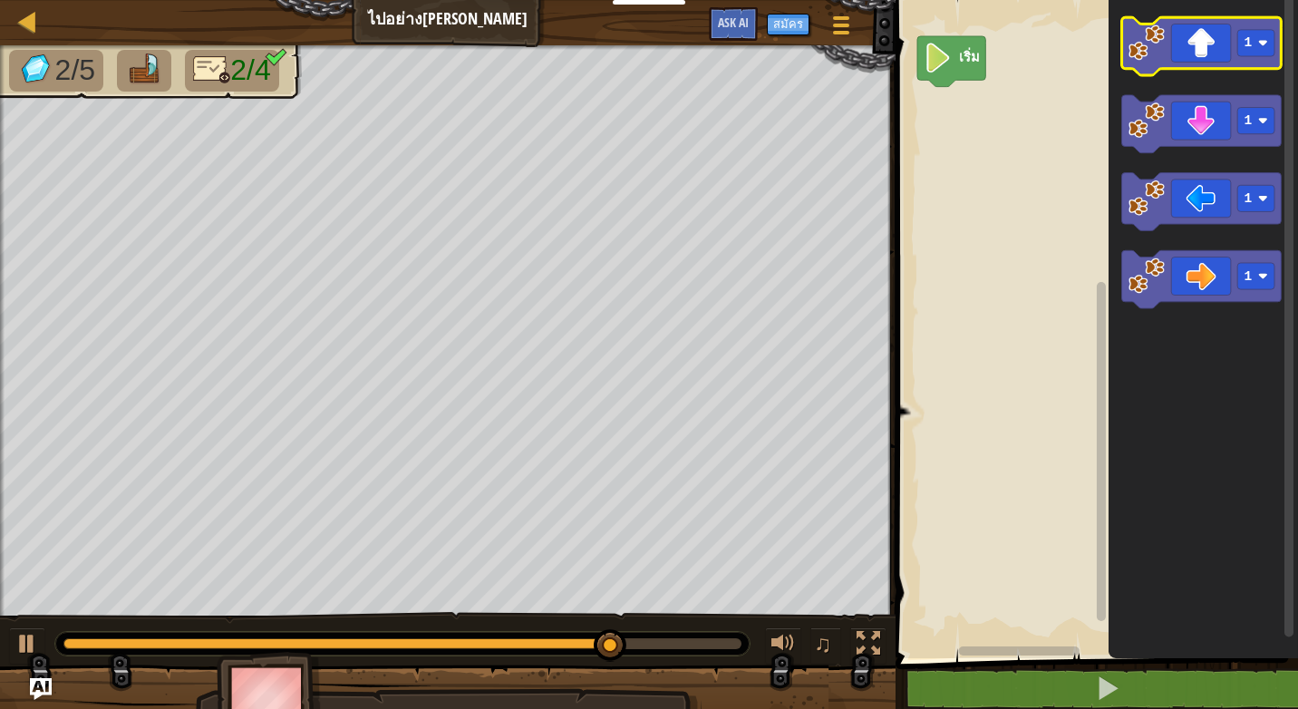
click at [1209, 38] on icon "พื้นที่ทำงาน Blockly" at bounding box center [1201, 46] width 160 height 58
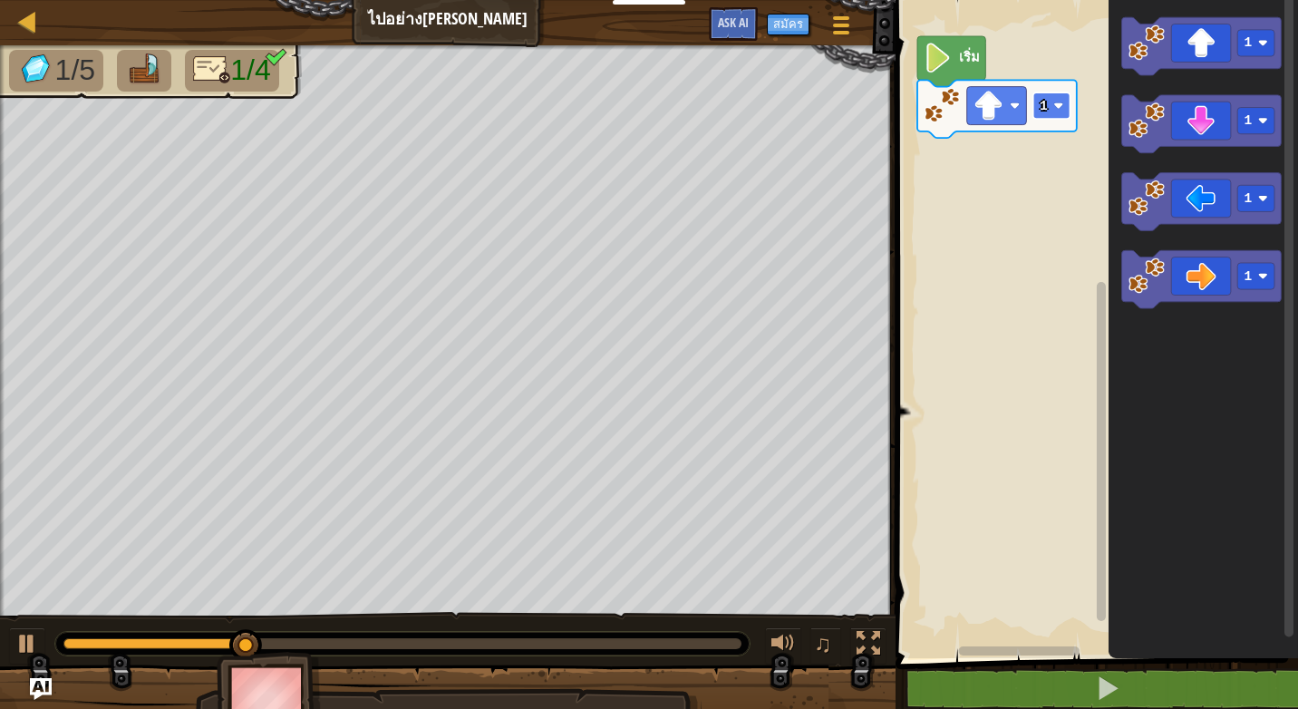
click at [1060, 109] on image "พื้นที่ทำงาน Blockly" at bounding box center [1058, 106] width 10 height 10
click at [1214, 282] on icon "พื้นที่ทำงาน Blockly" at bounding box center [1201, 279] width 160 height 58
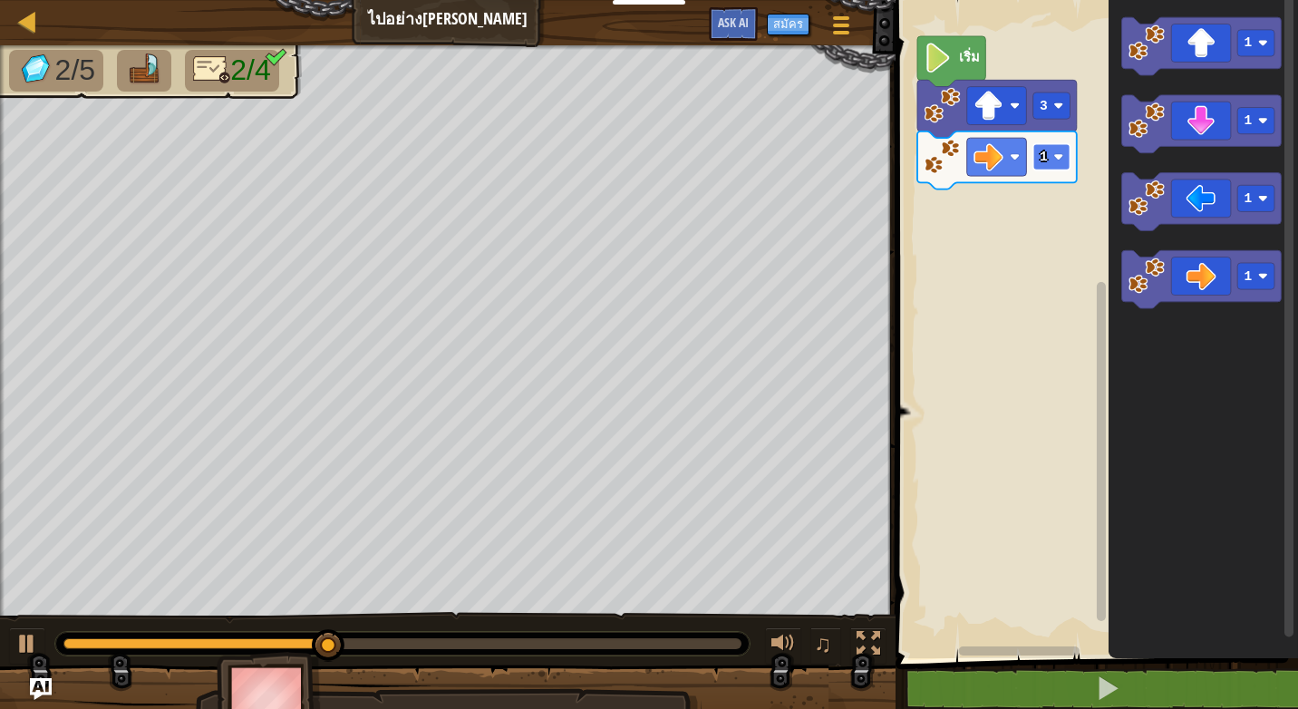
click at [1049, 158] on rect "พื้นที่ทำงาน Blockly" at bounding box center [1050, 157] width 37 height 26
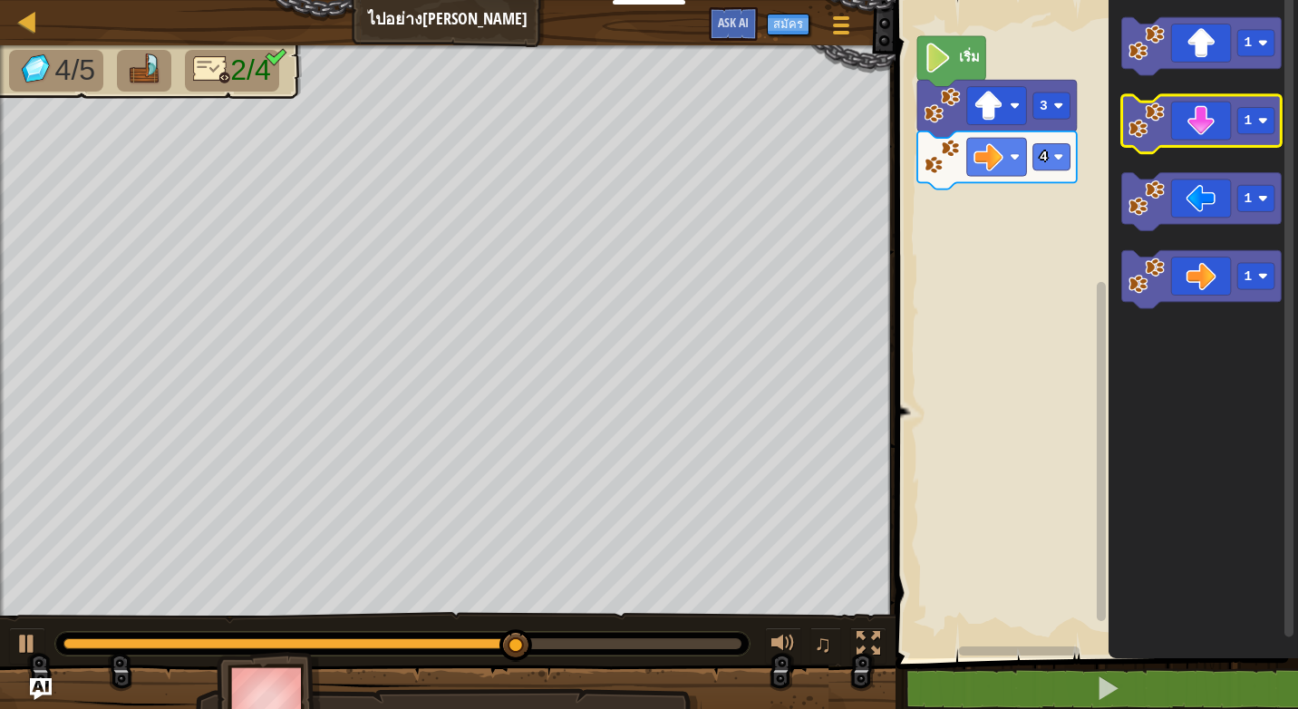
click at [1195, 134] on icon "พื้นที่ทำงาน Blockly" at bounding box center [1201, 124] width 160 height 58
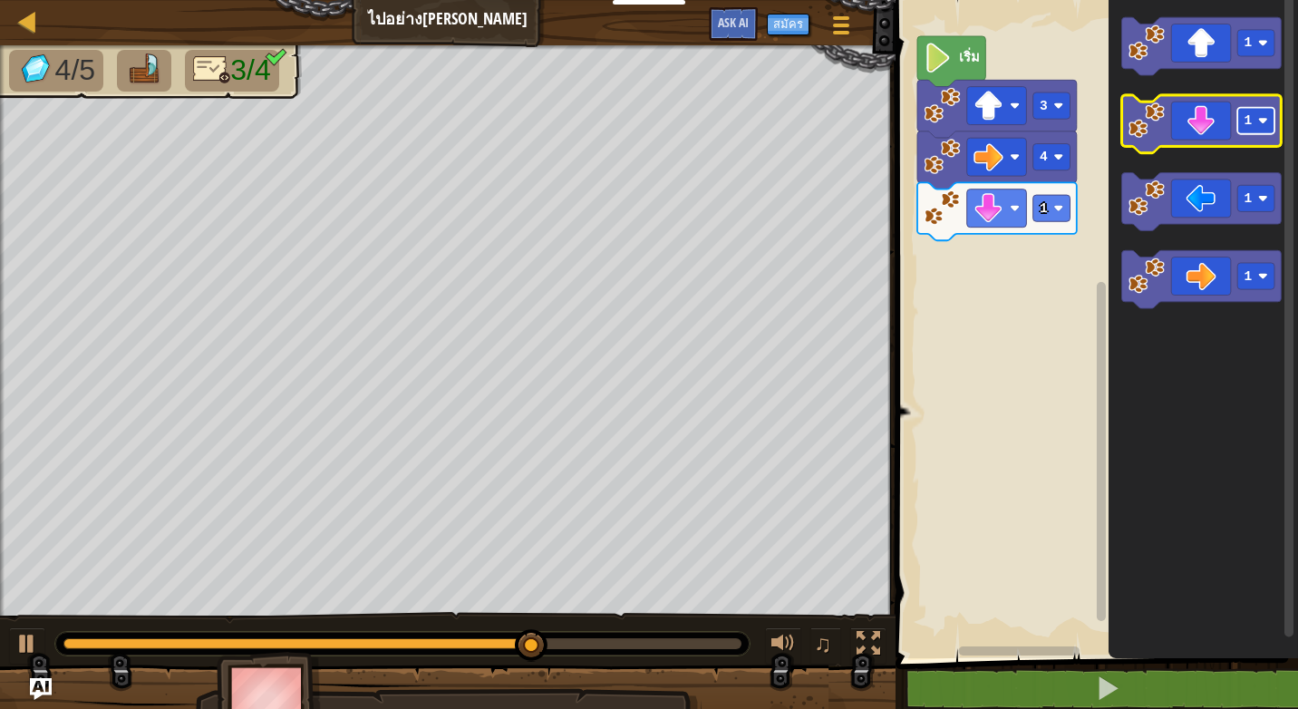
click at [1256, 113] on rect "พื้นที่ทำงาน Blockly" at bounding box center [1255, 121] width 37 height 26
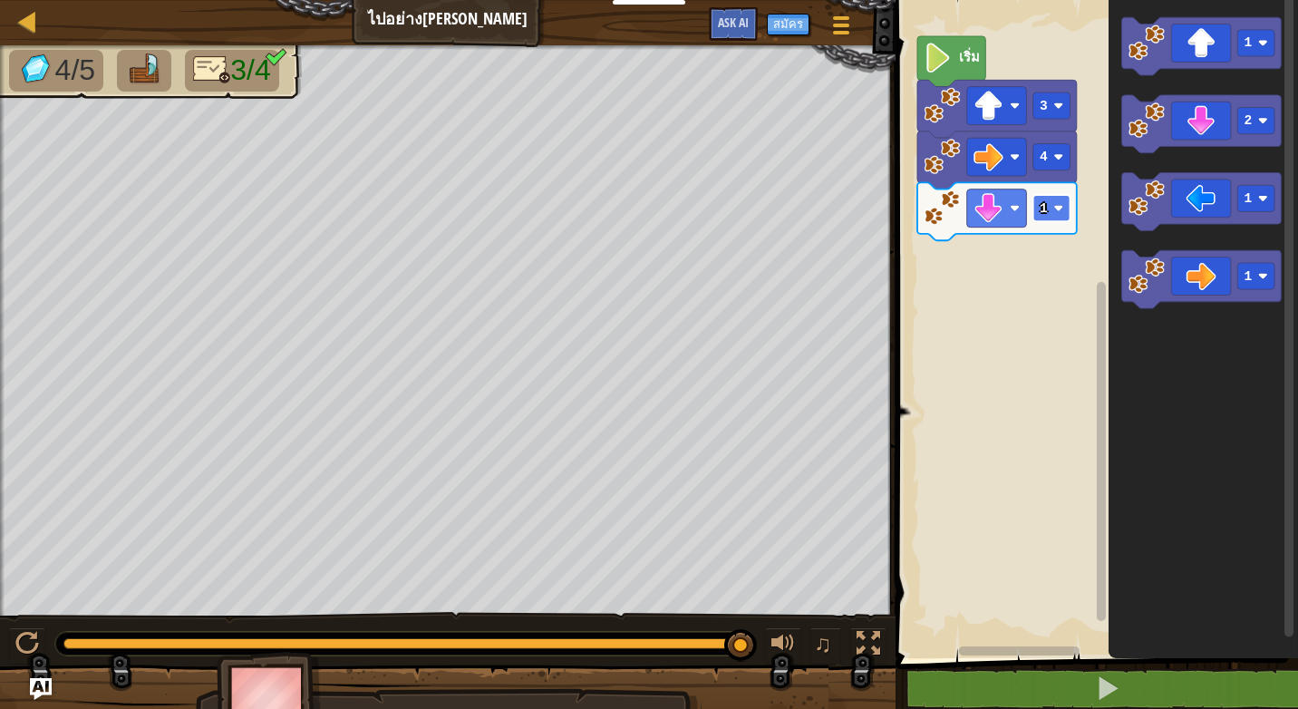
click at [1052, 198] on rect "พื้นที่ทำงาน Blockly" at bounding box center [1050, 208] width 37 height 26
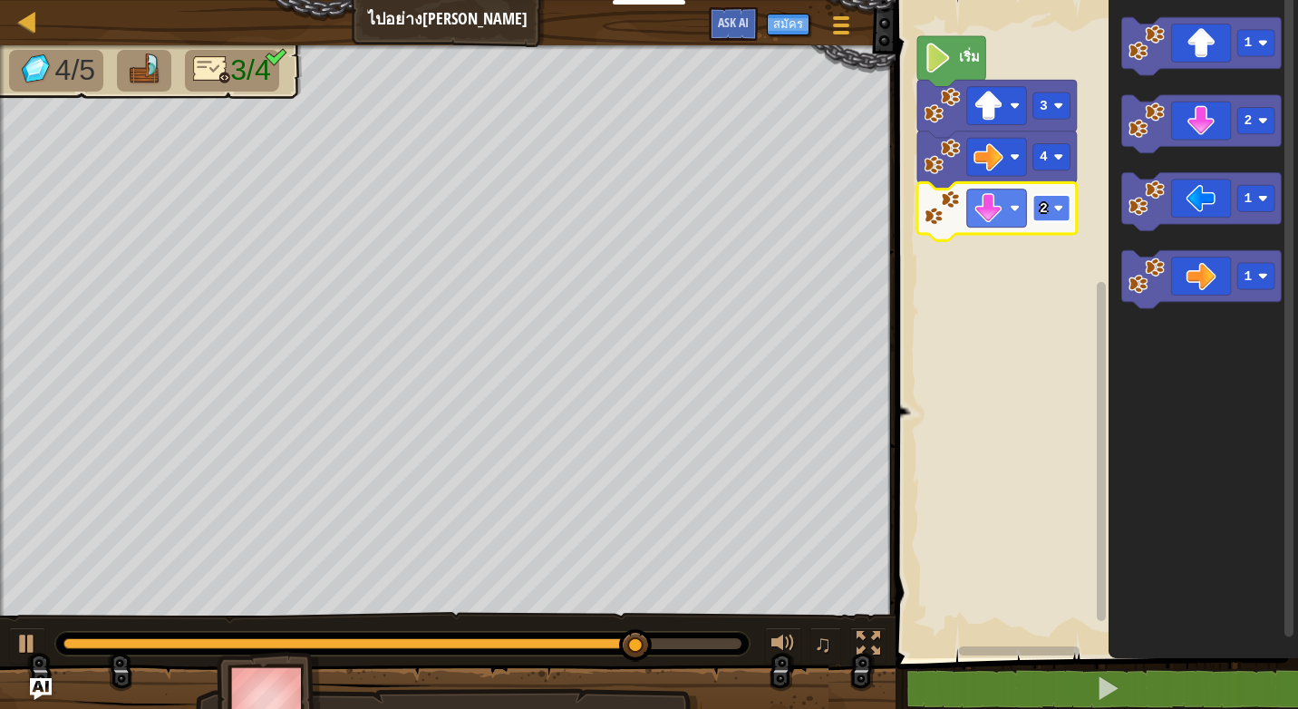
click at [1054, 208] on image "พื้นที่ทำงาน Blockly" at bounding box center [1058, 208] width 10 height 10
click at [1043, 218] on rect "พื้นที่ทำงาน Blockly" at bounding box center [1050, 208] width 37 height 26
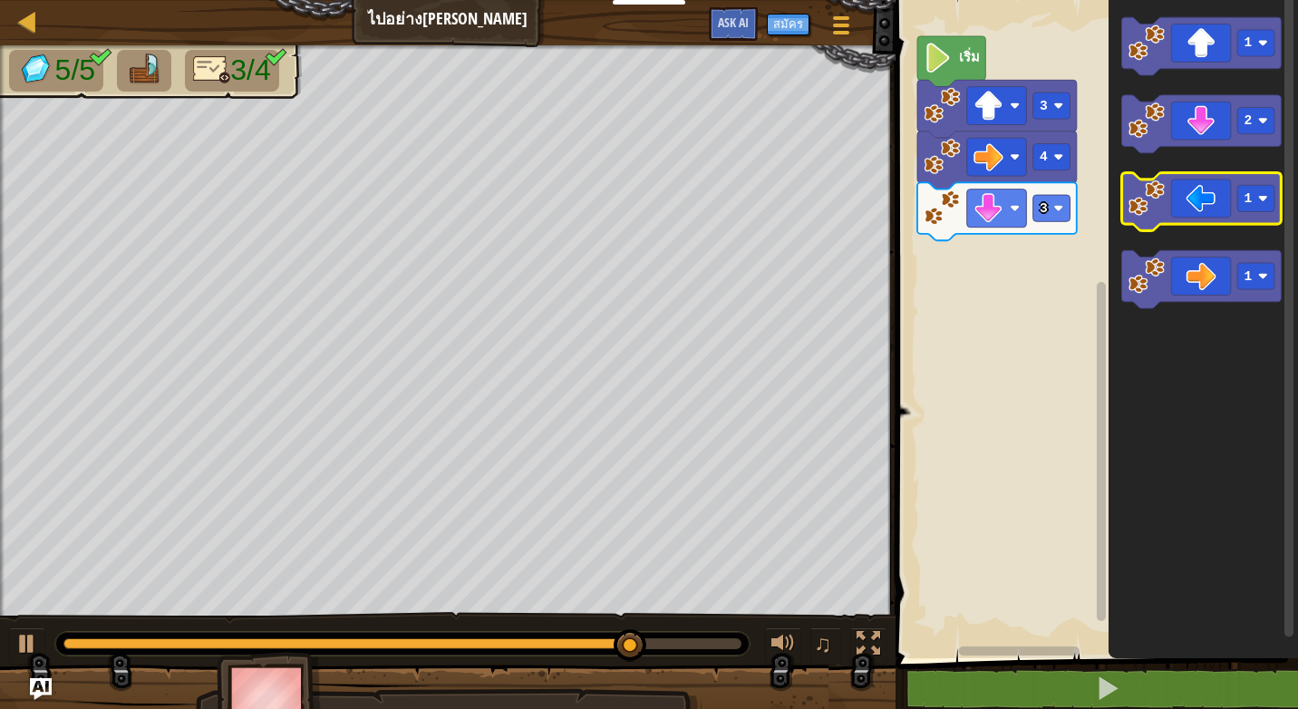
click at [1205, 207] on icon "พื้นที่ทำงาน Blockly" at bounding box center [1201, 202] width 160 height 58
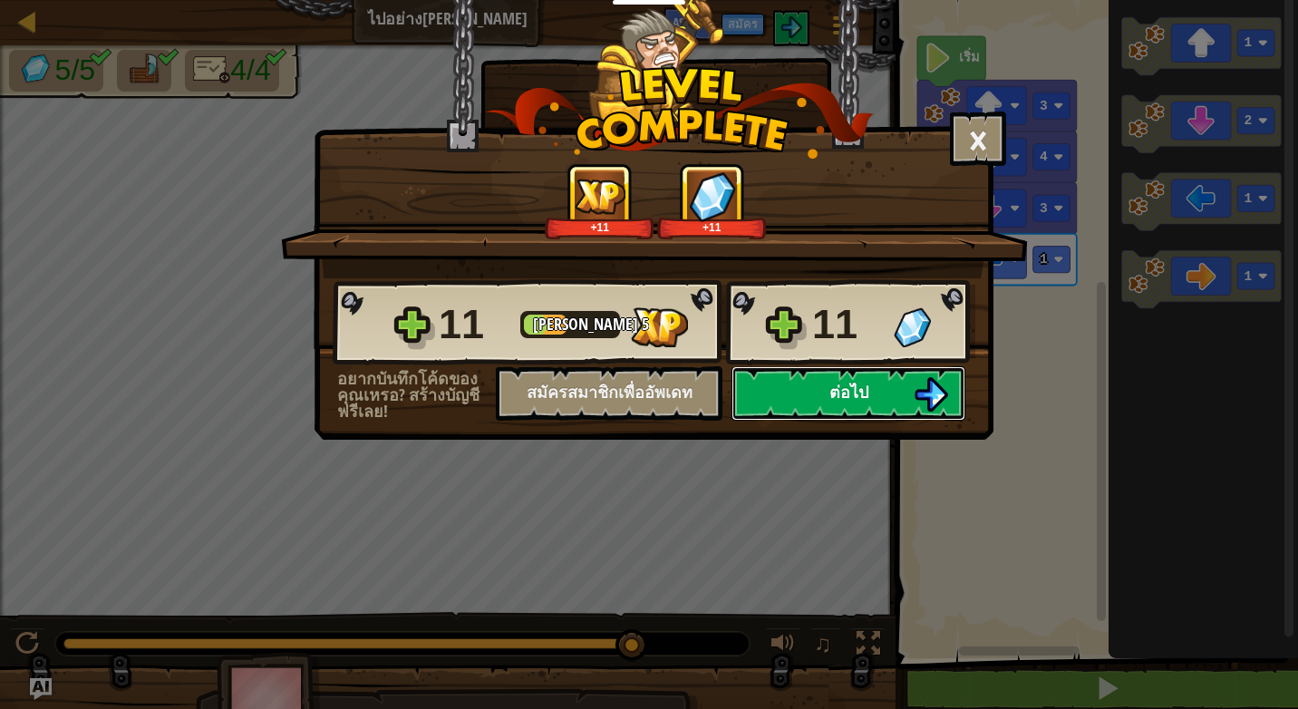
click at [904, 383] on button "ต่อไป" at bounding box center [848, 393] width 234 height 54
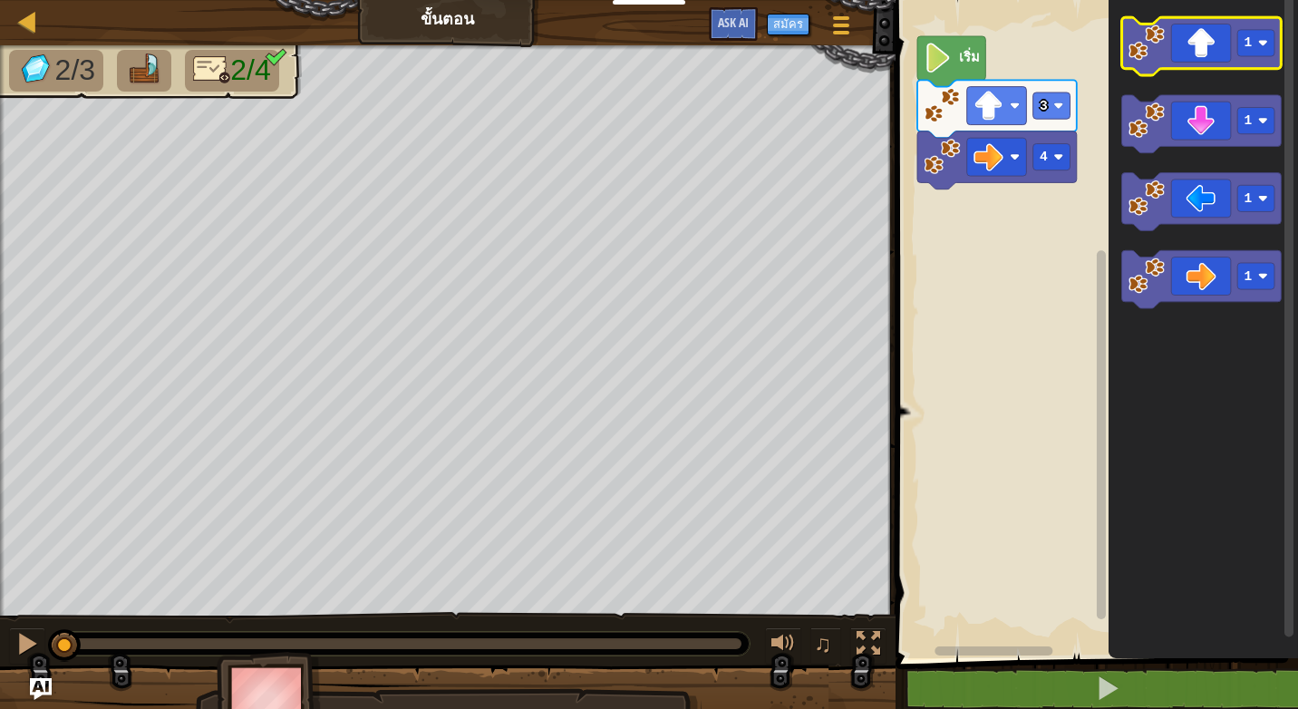
click at [1183, 49] on icon "พื้นที่ทำงาน Blockly" at bounding box center [1201, 46] width 160 height 58
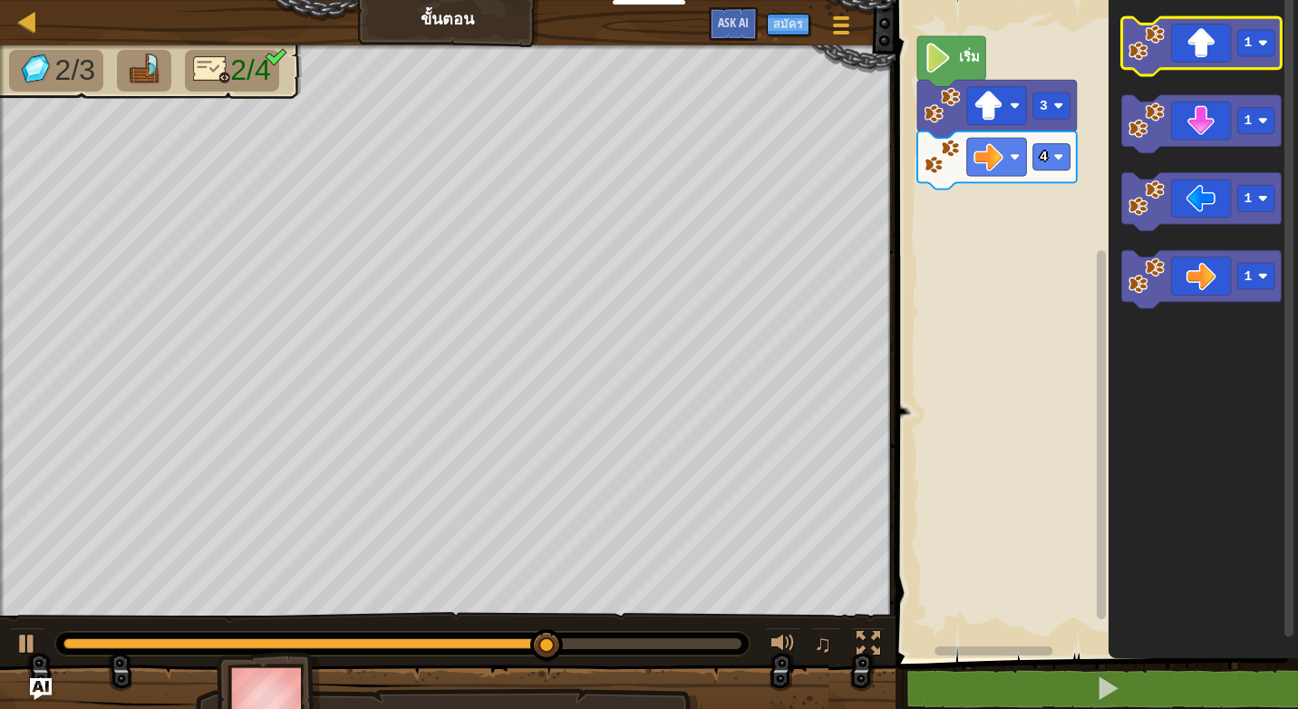
click at [1210, 51] on icon "พื้นที่ทำงาน Blockly" at bounding box center [1201, 46] width 160 height 58
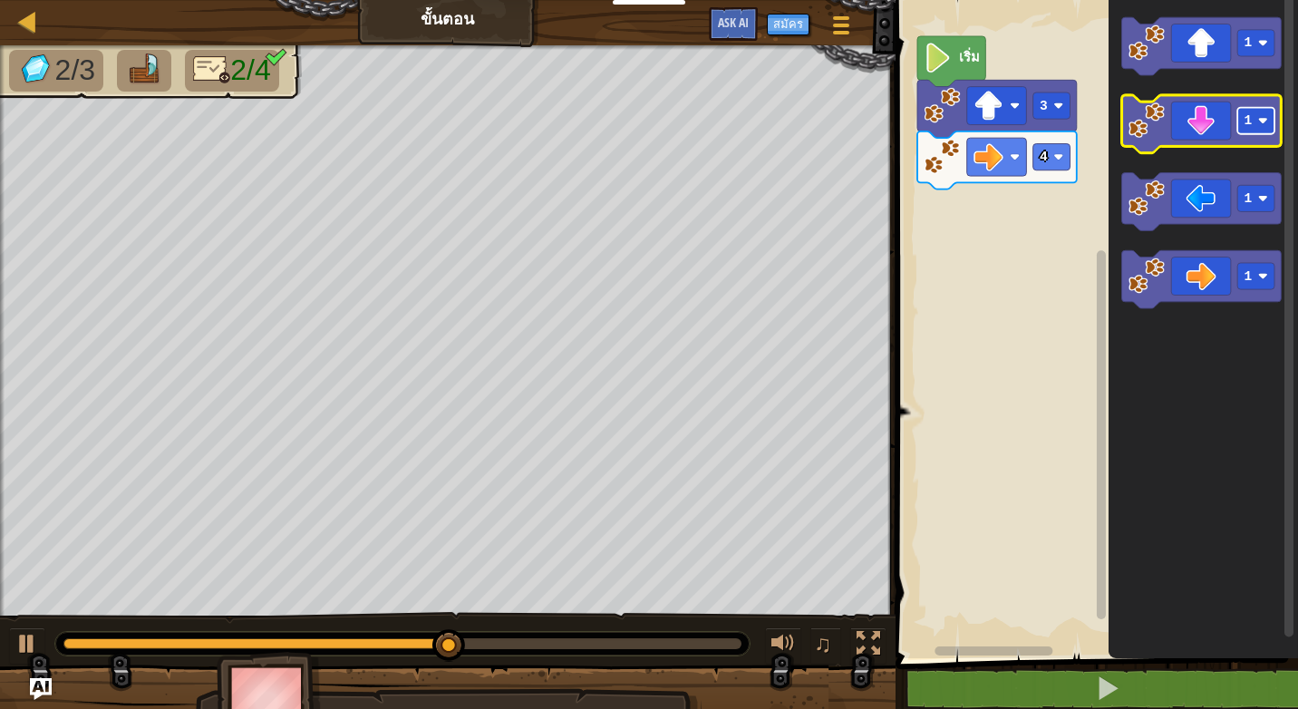
click at [1254, 122] on rect "พื้นที่ทำงาน Blockly" at bounding box center [1255, 121] width 37 height 26
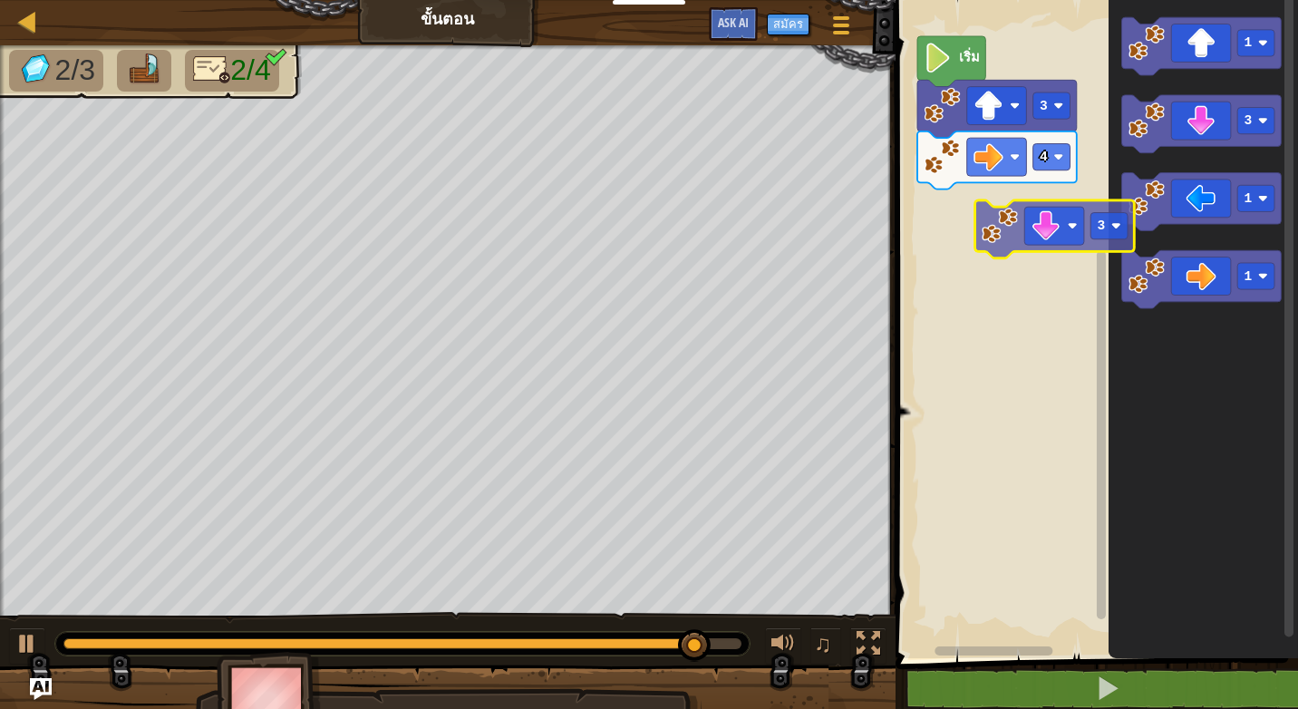
click at [1052, 237] on div "4 3 เริ่ม 1 3 1 1 3" at bounding box center [1094, 324] width 408 height 667
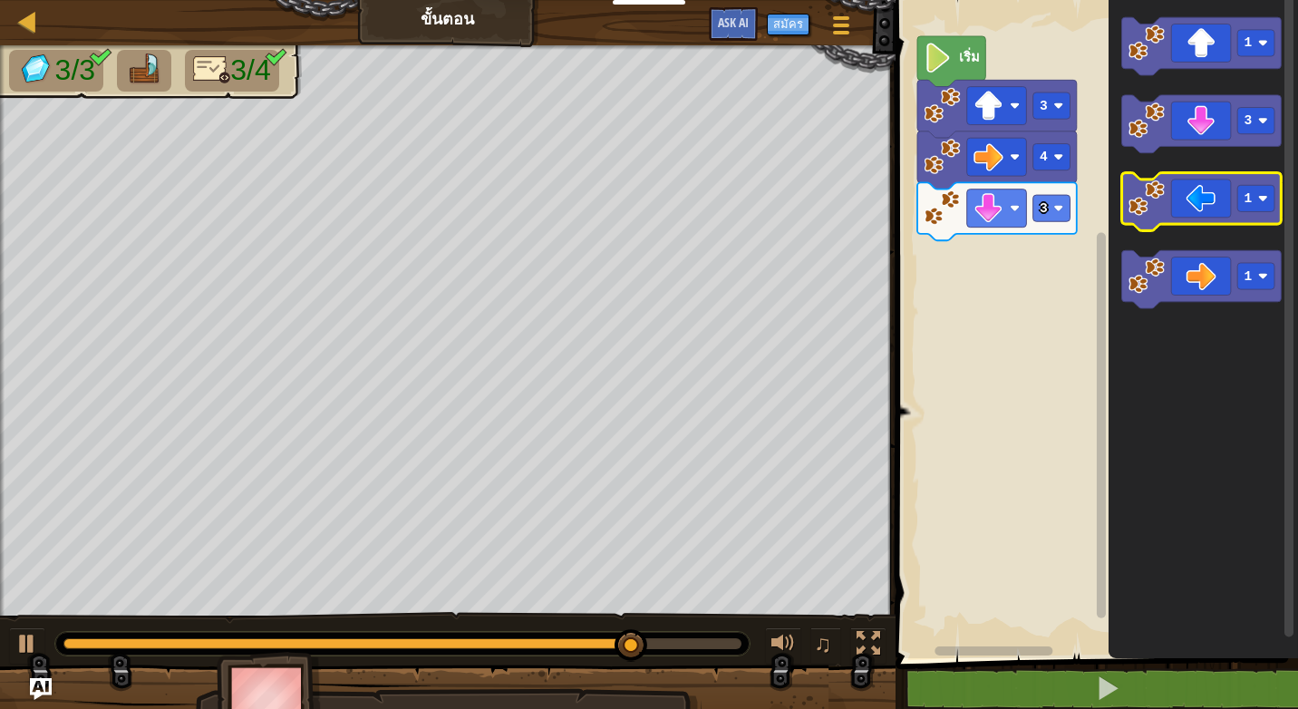
click at [1200, 205] on icon "พื้นที่ทำงาน Blockly" at bounding box center [1201, 202] width 160 height 58
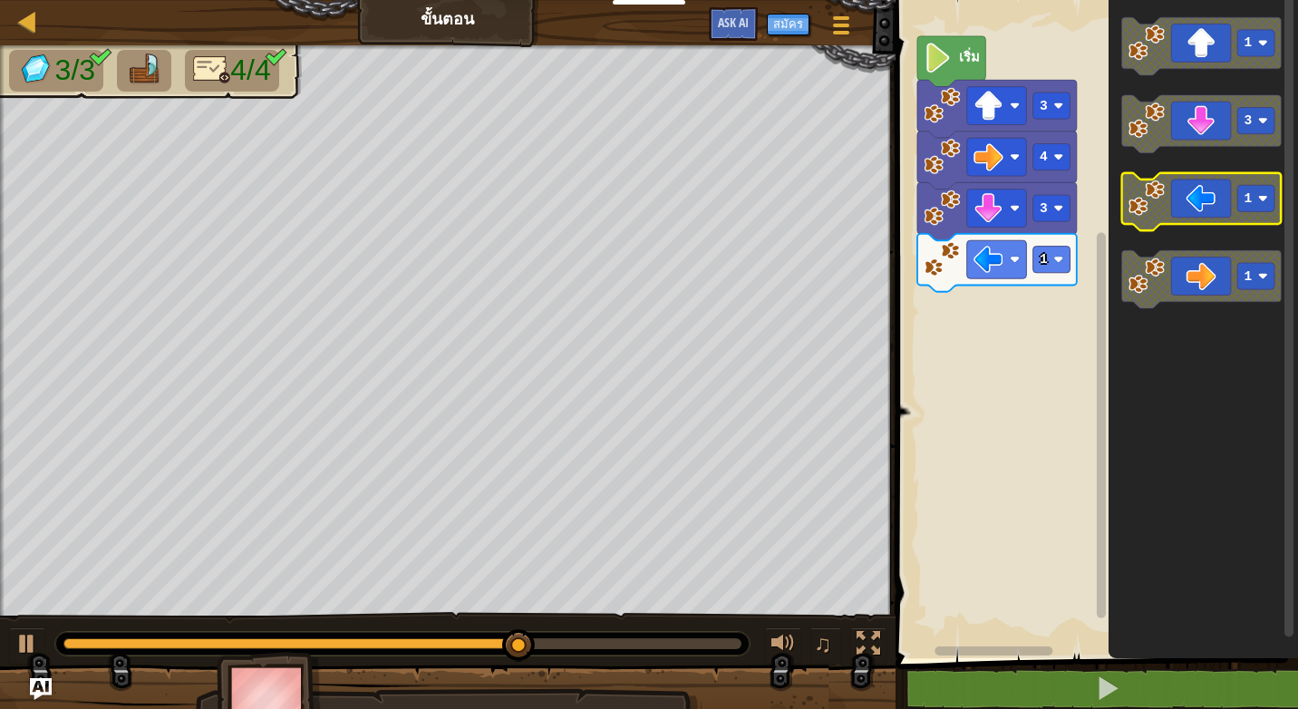
click at [1204, 205] on icon "พื้นที่ทำงาน Blockly" at bounding box center [1201, 202] width 160 height 58
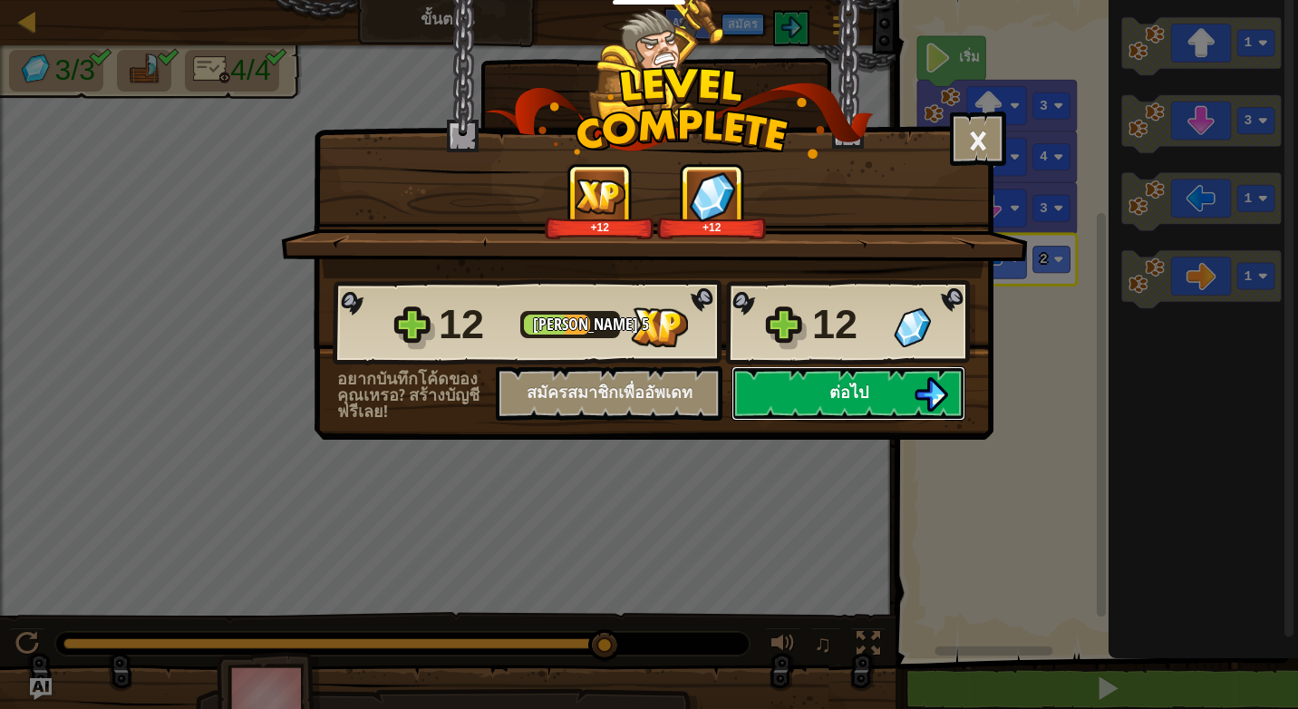
click at [901, 388] on button "ต่อไป" at bounding box center [848, 393] width 234 height 54
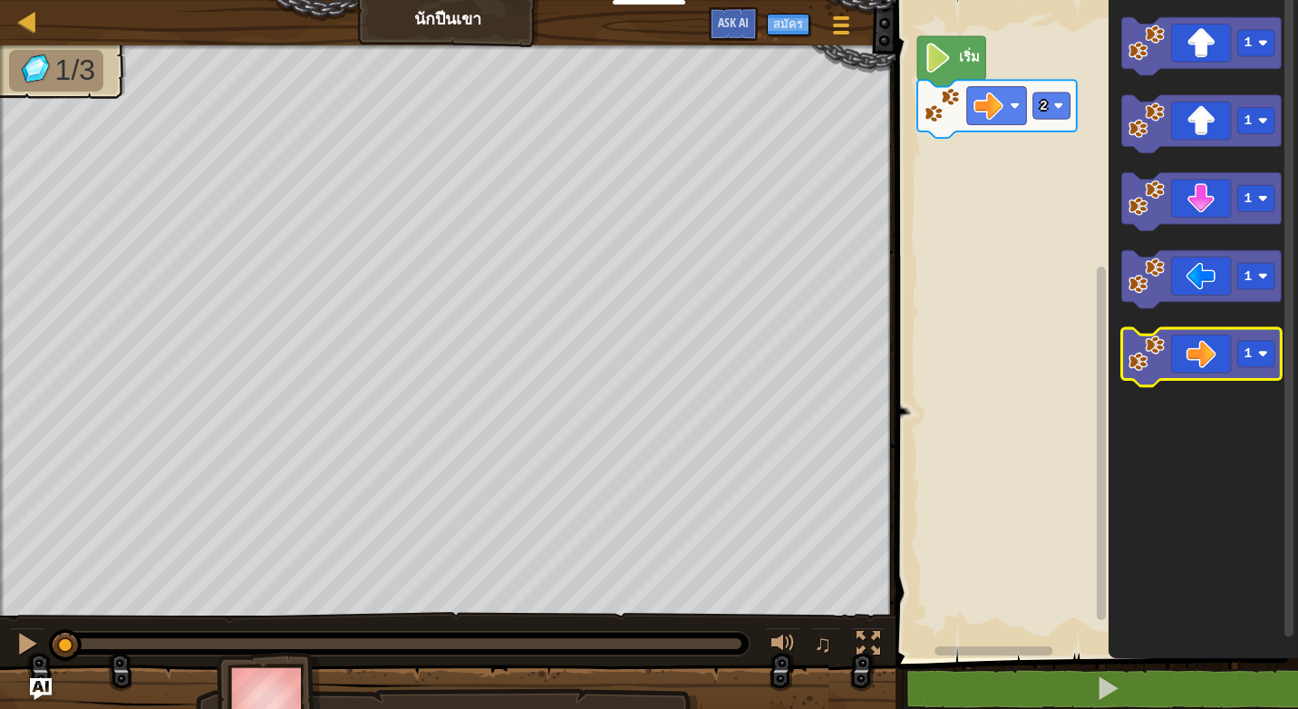
click at [1202, 363] on icon "พื้นที่ทำงาน Blockly" at bounding box center [1201, 357] width 160 height 58
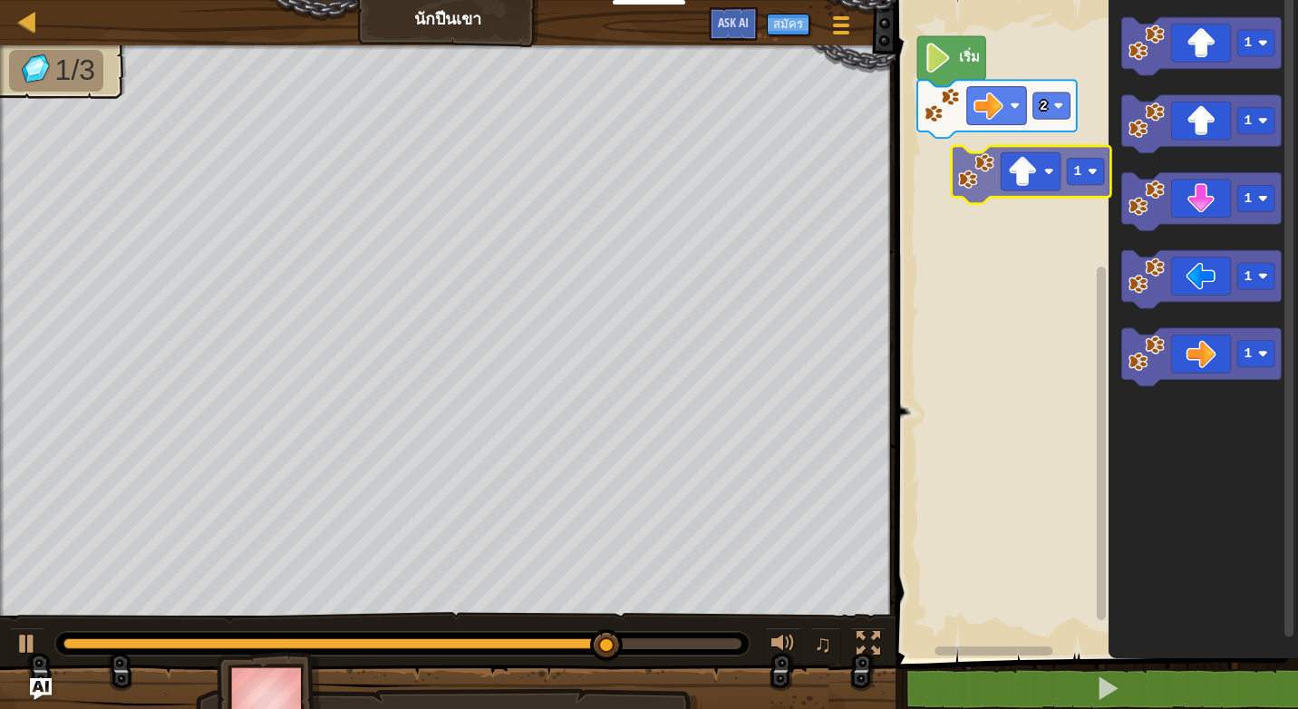
click at [1041, 179] on div "2 เริ่ม 1 1 1 1 1 1" at bounding box center [1094, 324] width 408 height 667
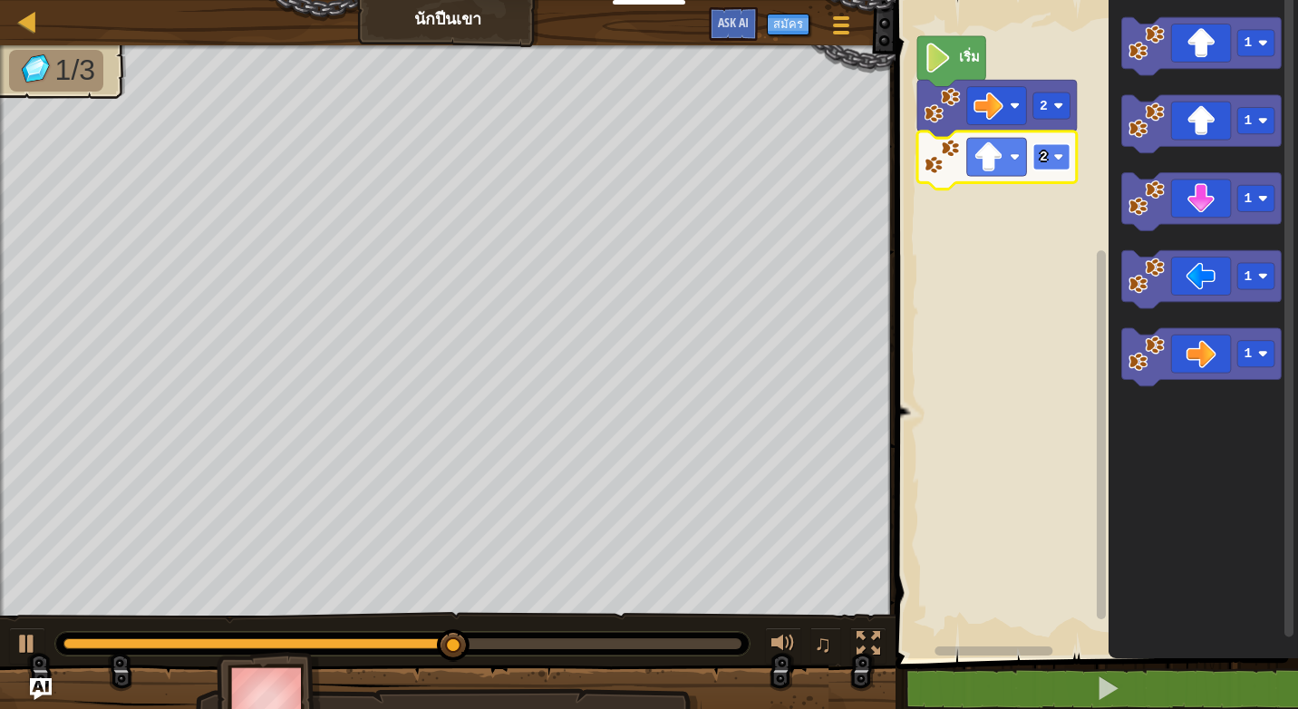
click at [1051, 163] on rect "พื้นที่ทำงาน Blockly" at bounding box center [1050, 157] width 37 height 26
click at [1051, 168] on rect "พื้นที่ทำงาน Blockly" at bounding box center [1050, 157] width 37 height 26
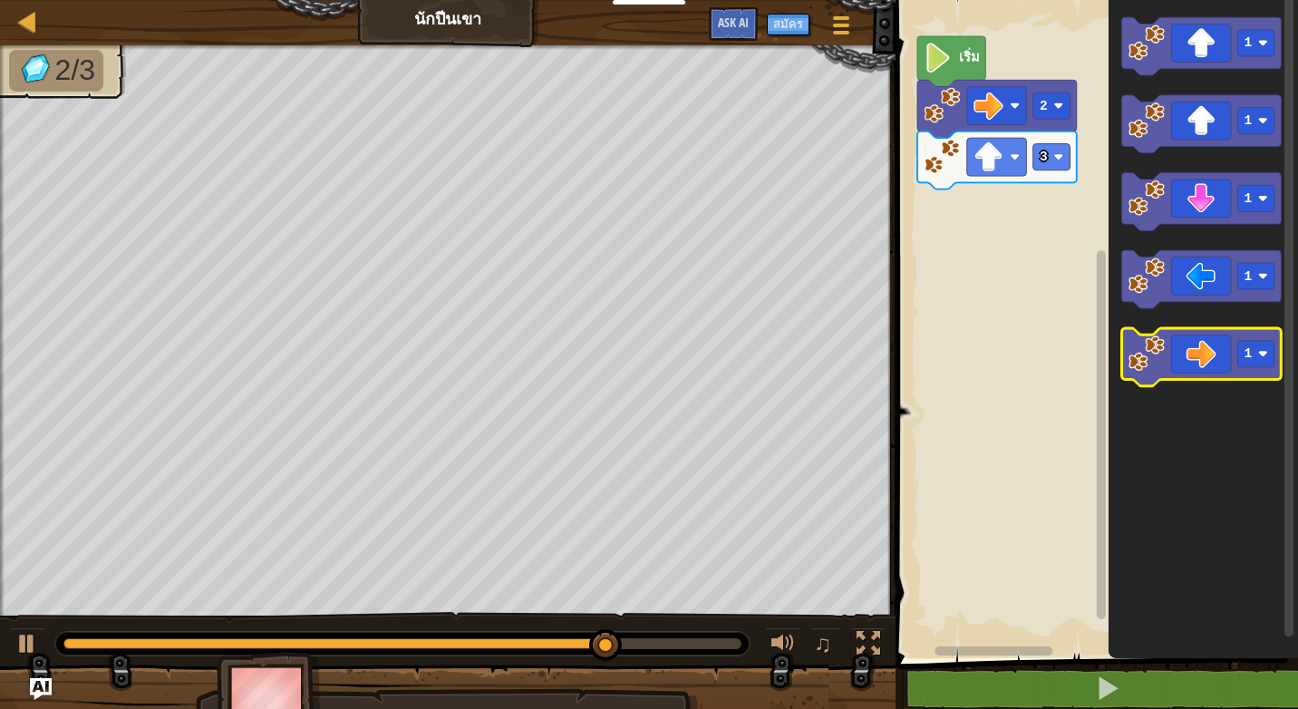
click at [1212, 361] on icon "พื้นที่ทำงาน Blockly" at bounding box center [1201, 357] width 160 height 58
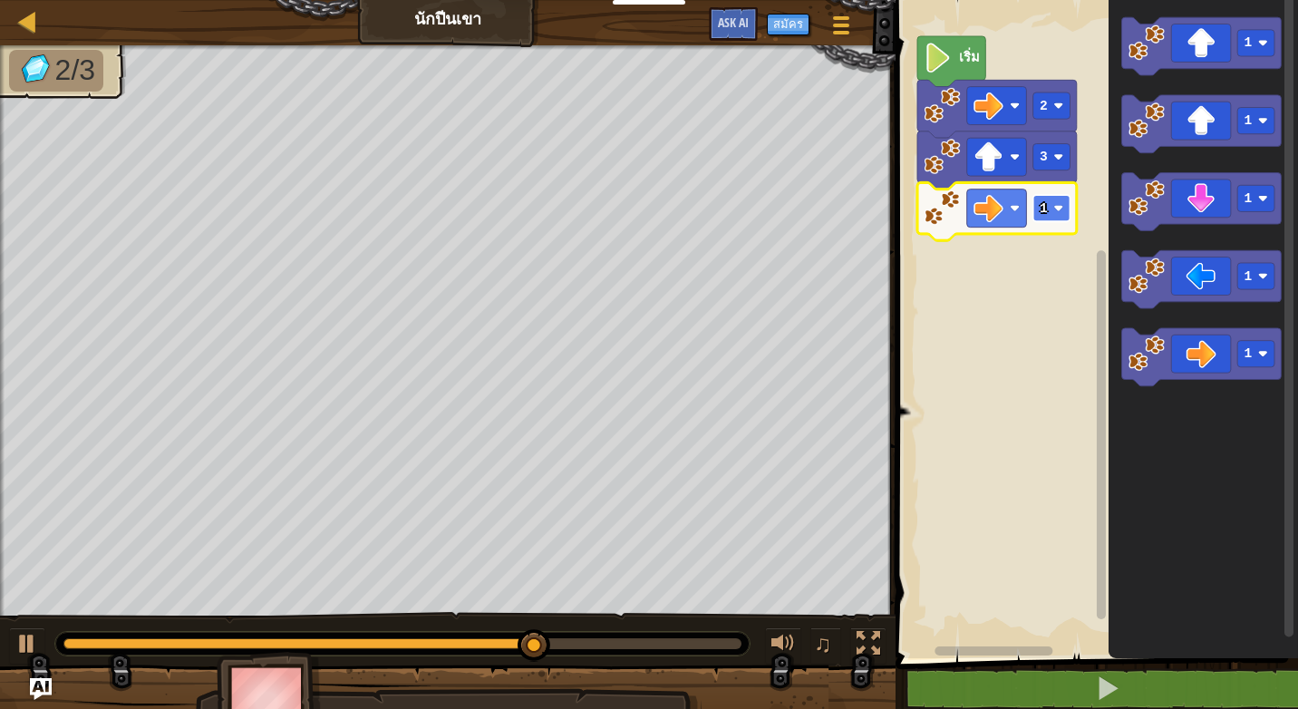
click at [1046, 216] on text "1" at bounding box center [1044, 208] width 8 height 15
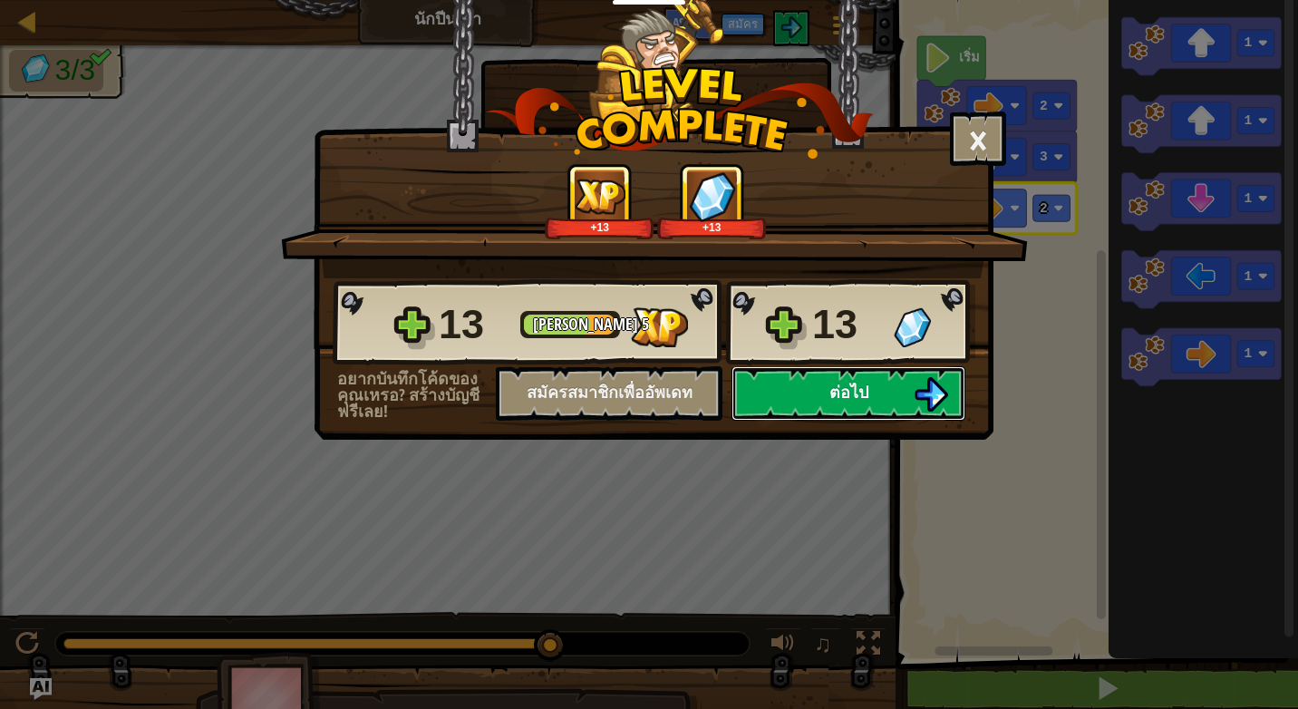
click at [862, 392] on span "ต่อไป" at bounding box center [848, 392] width 39 height 23
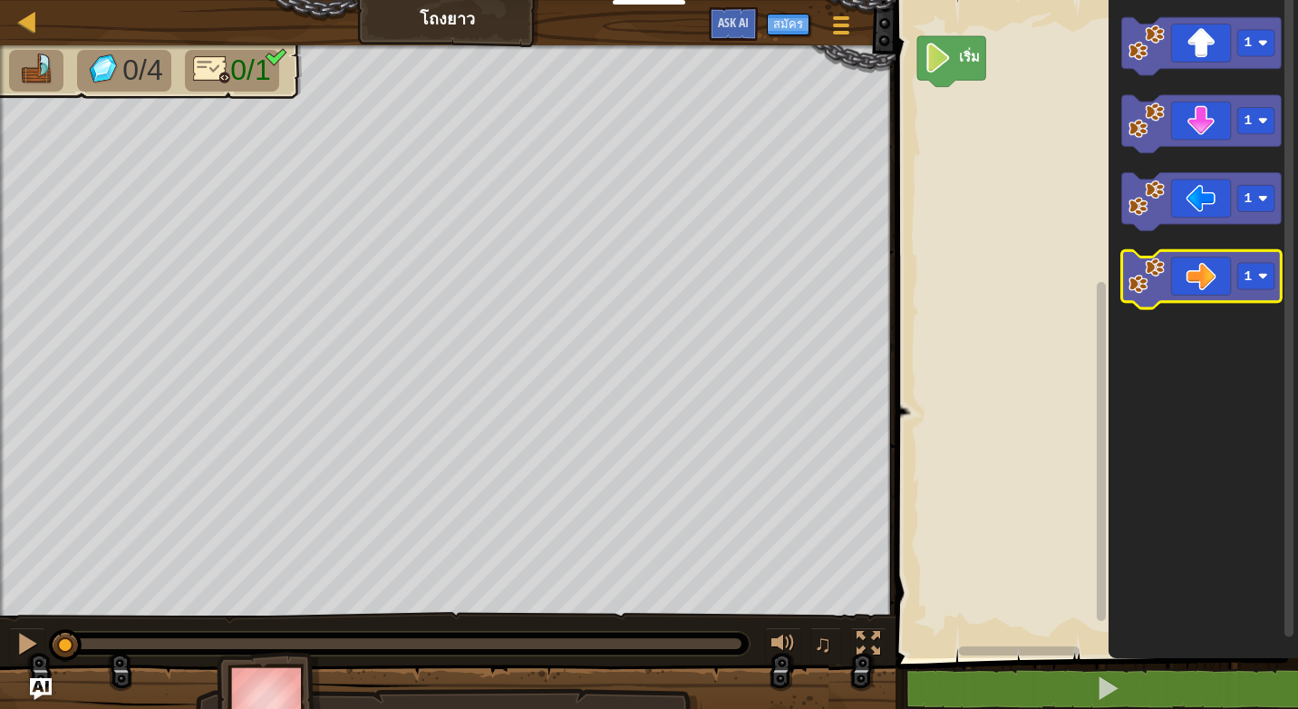
click at [1204, 289] on icon "พื้นที่ทำงาน Blockly" at bounding box center [1201, 279] width 160 height 58
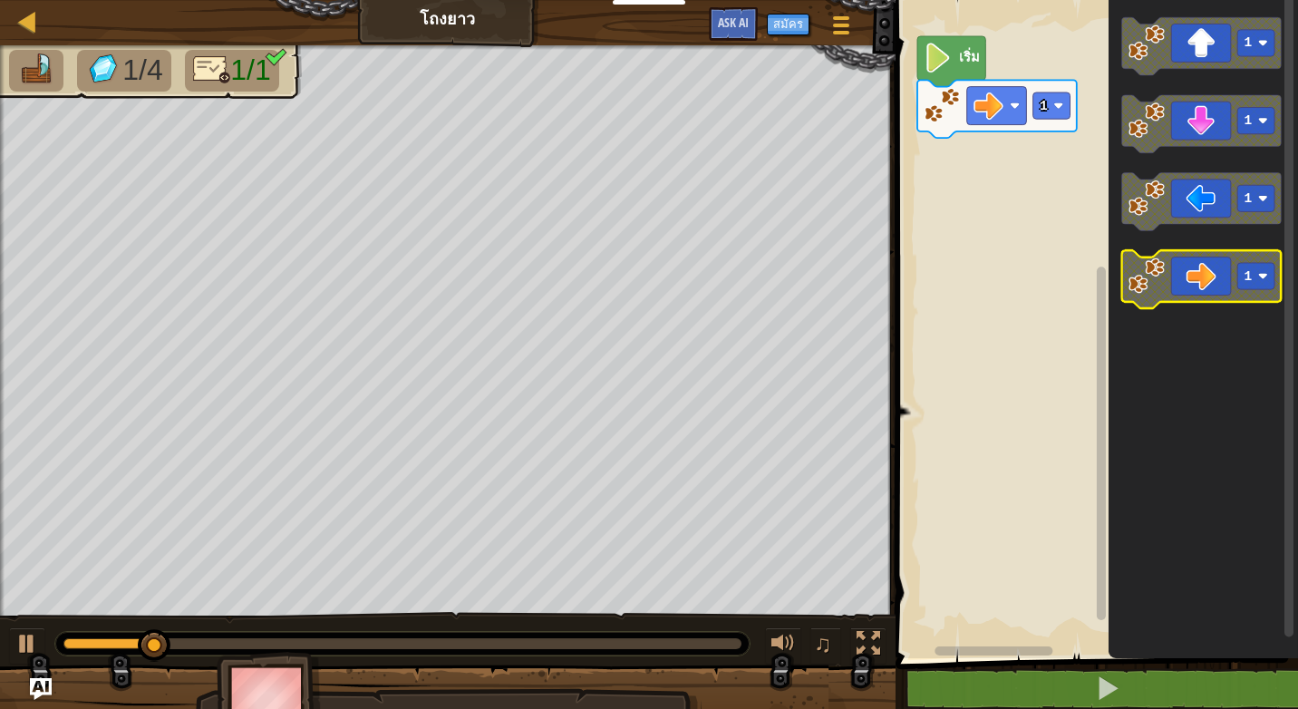
click at [1205, 290] on icon "พื้นที่ทำงาน Blockly" at bounding box center [1201, 279] width 160 height 58
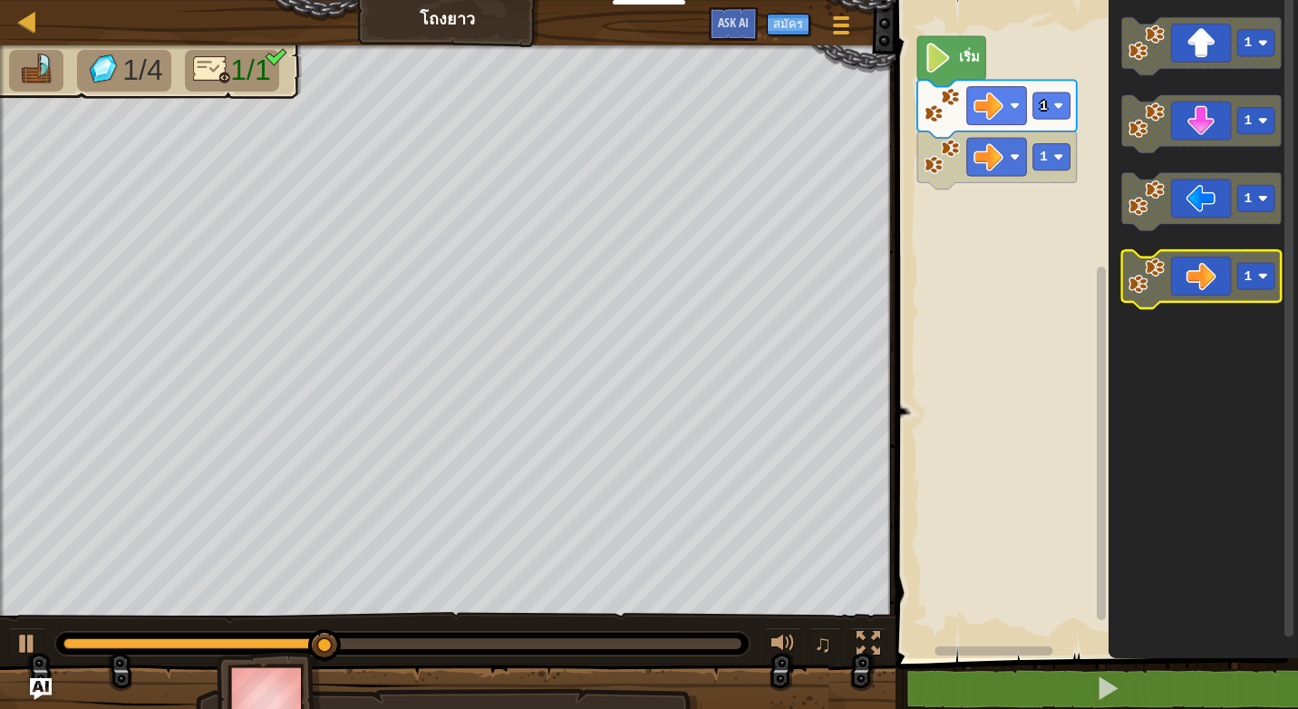
click at [1216, 290] on icon "พื้นที่ทำงาน Blockly" at bounding box center [1201, 279] width 160 height 58
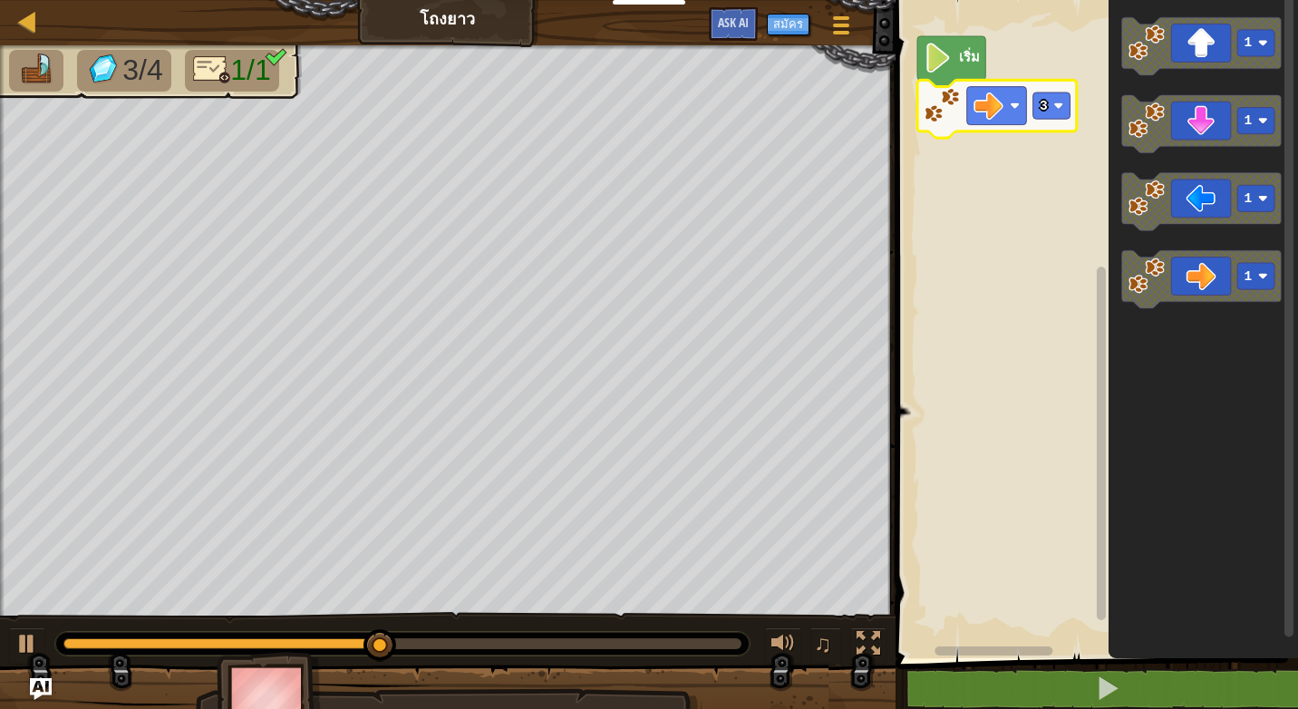
click at [1046, 120] on icon "พื้นที่ทำงาน Blockly" at bounding box center [997, 109] width 160 height 58
click at [1052, 110] on rect "พื้นที่ทำงาน Blockly" at bounding box center [1050, 105] width 37 height 26
click at [1047, 104] on rect "พื้นที่ทำงาน Blockly" at bounding box center [1050, 105] width 37 height 26
click at [1053, 105] on image "พื้นที่ทำงาน Blockly" at bounding box center [1058, 106] width 10 height 10
click at [1051, 107] on rect "พื้นที่ทำงาน Blockly" at bounding box center [1050, 105] width 37 height 26
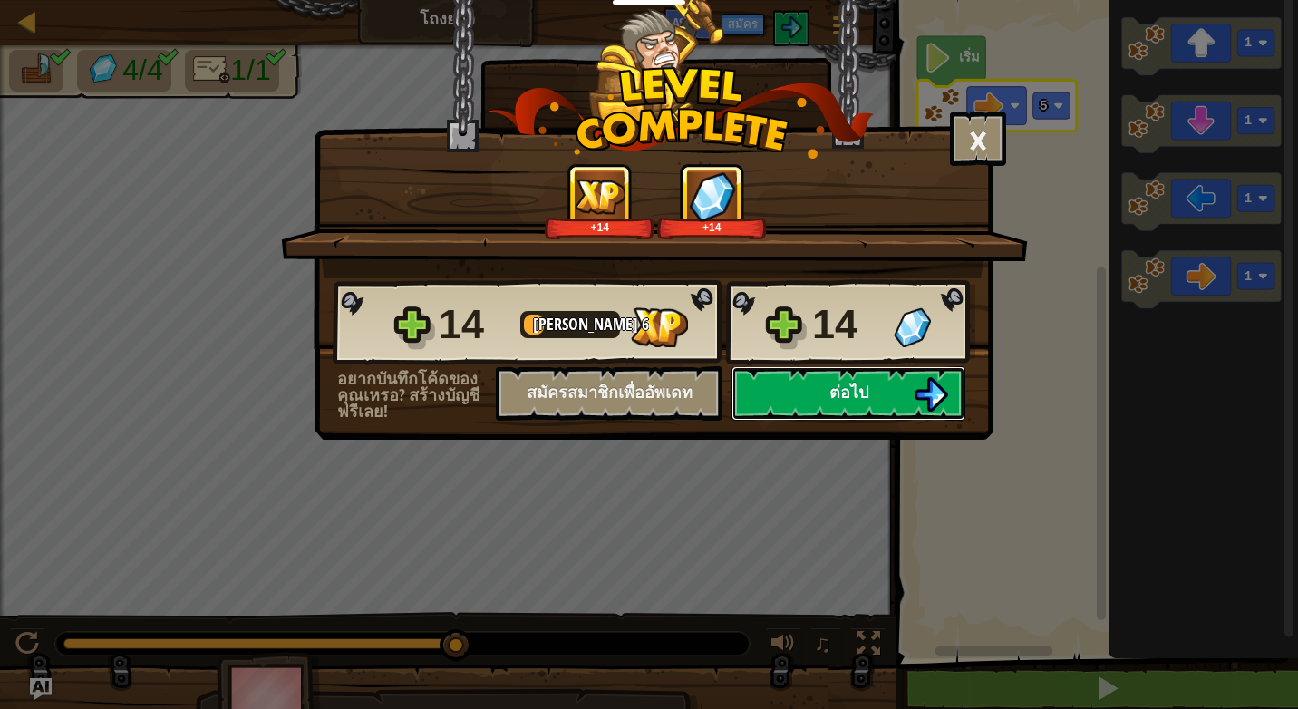
click at [884, 391] on button "ต่อไป" at bounding box center [848, 393] width 234 height 54
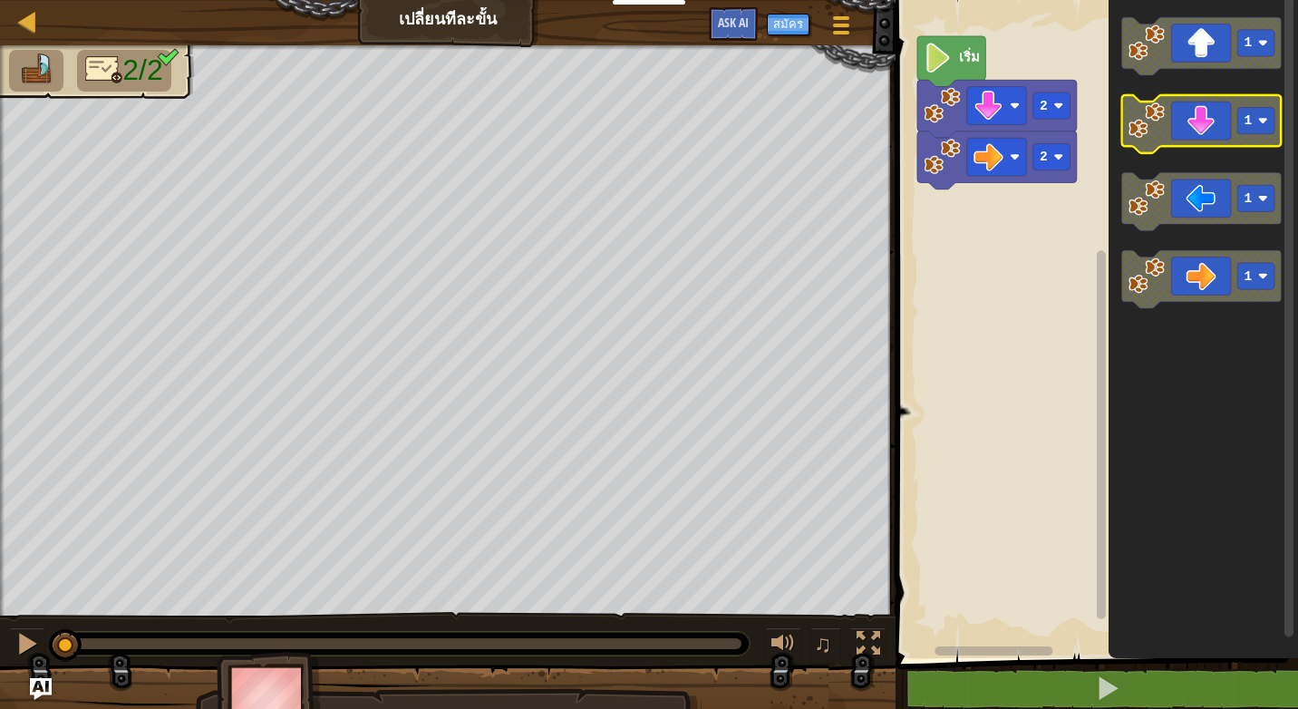
click at [1207, 124] on icon "พื้นที่ทำงาน Blockly" at bounding box center [1201, 124] width 160 height 58
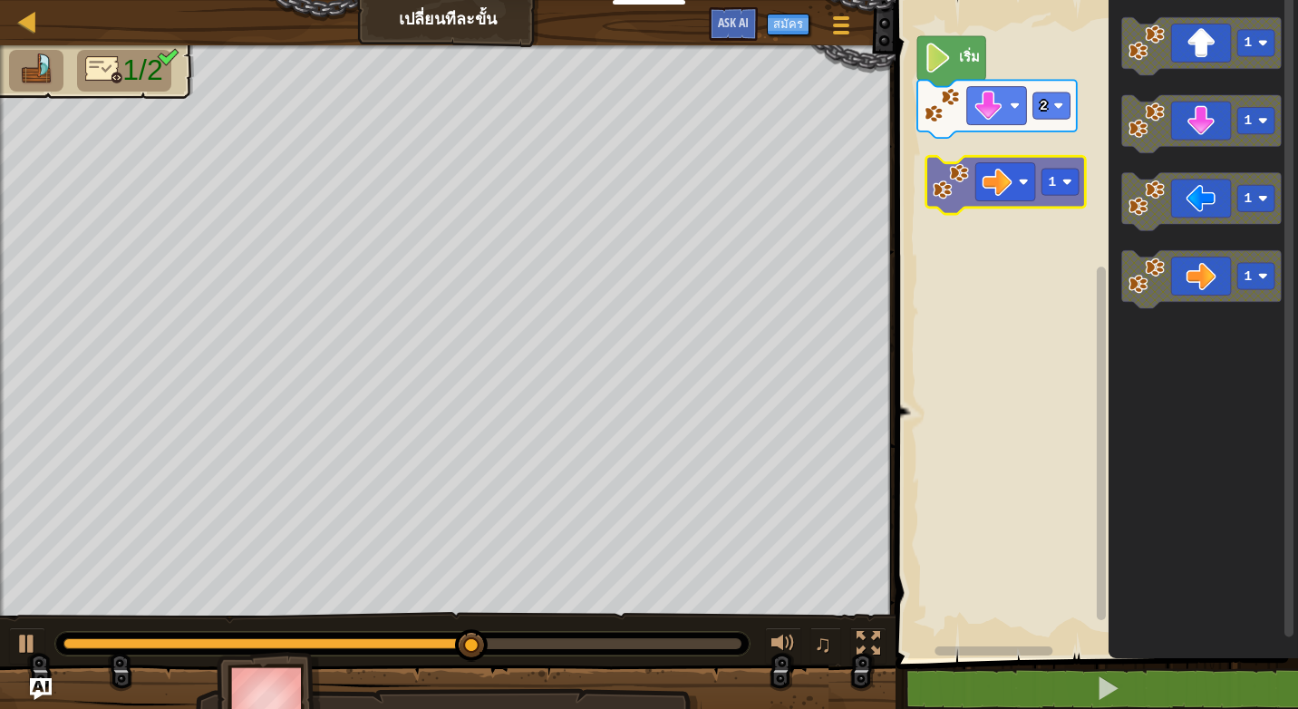
click at [1007, 186] on div "2 เริ่ม 1 1 1 1 1" at bounding box center [1094, 324] width 408 height 667
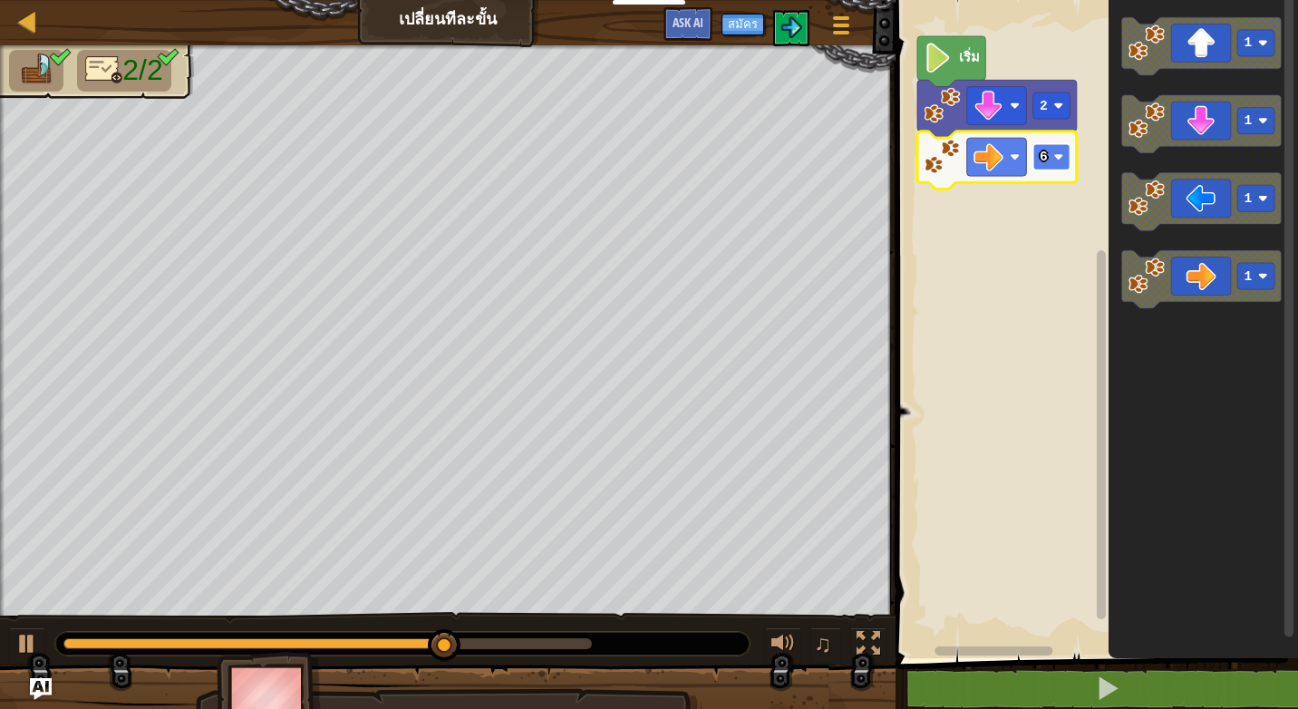
click at [1042, 159] on text "6" at bounding box center [1044, 157] width 8 height 15
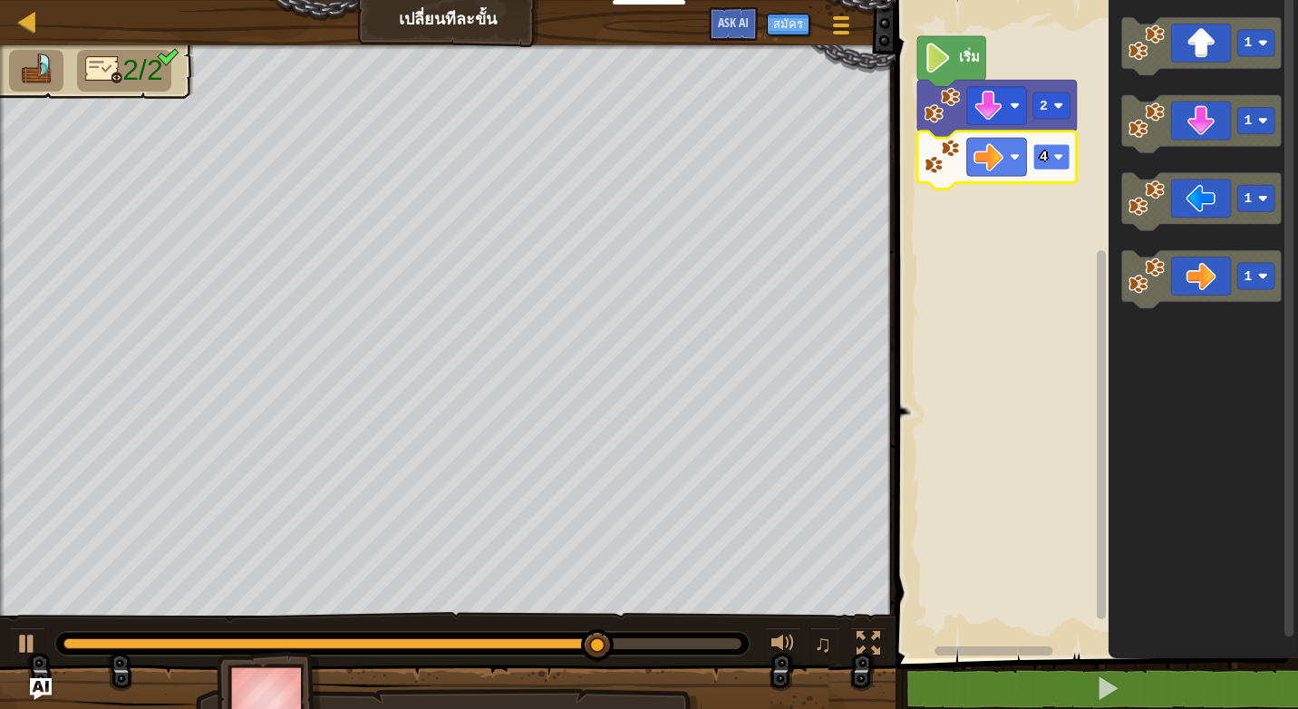
click at [1047, 164] on rect "พื้นที่ทำงาน Blockly" at bounding box center [1050, 157] width 37 height 26
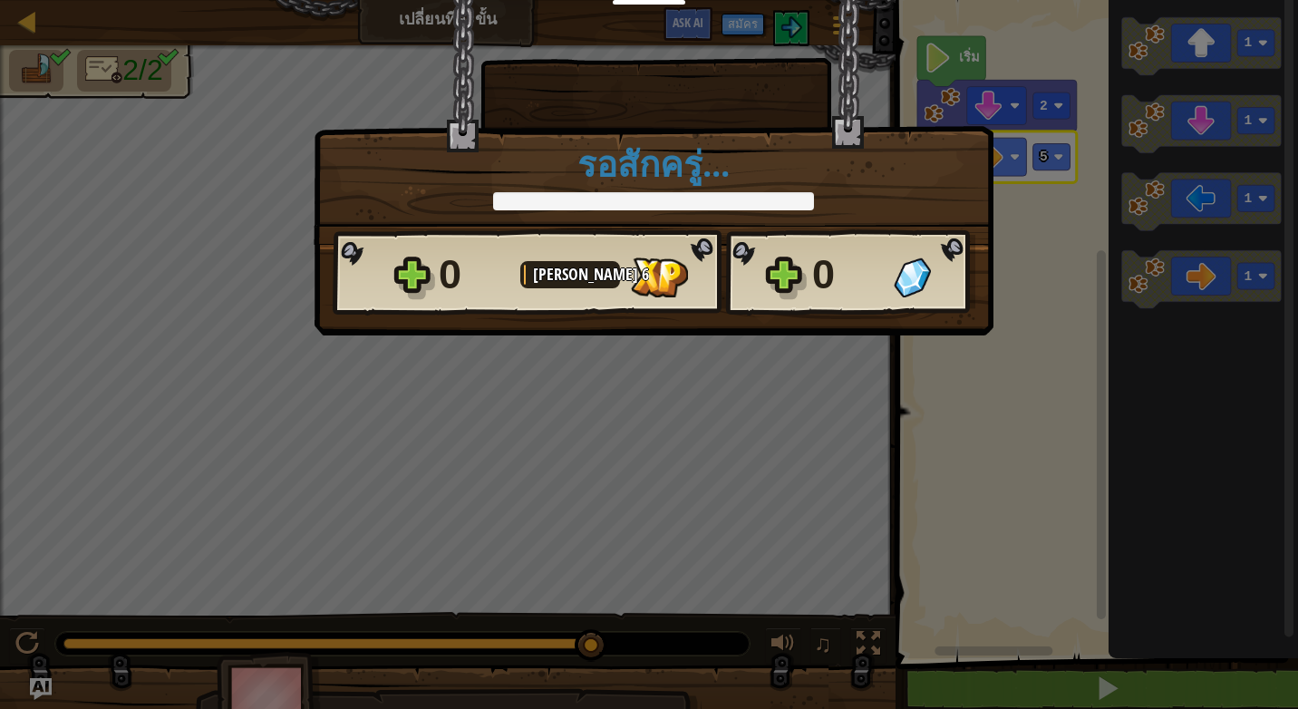
click at [834, 335] on div "× ด่านนี้สนุกแค่ไหน? รอสักครู่... Reticulating Splines... รอสักครู่... 0 [PERSO…" at bounding box center [654, 167] width 680 height 335
click at [836, 351] on div "× ด่านนี้สนุกแค่ไหน? รอสักครู่... Reticulating Splines... รอสักครู่... 0 [PERSO…" at bounding box center [649, 354] width 1298 height 709
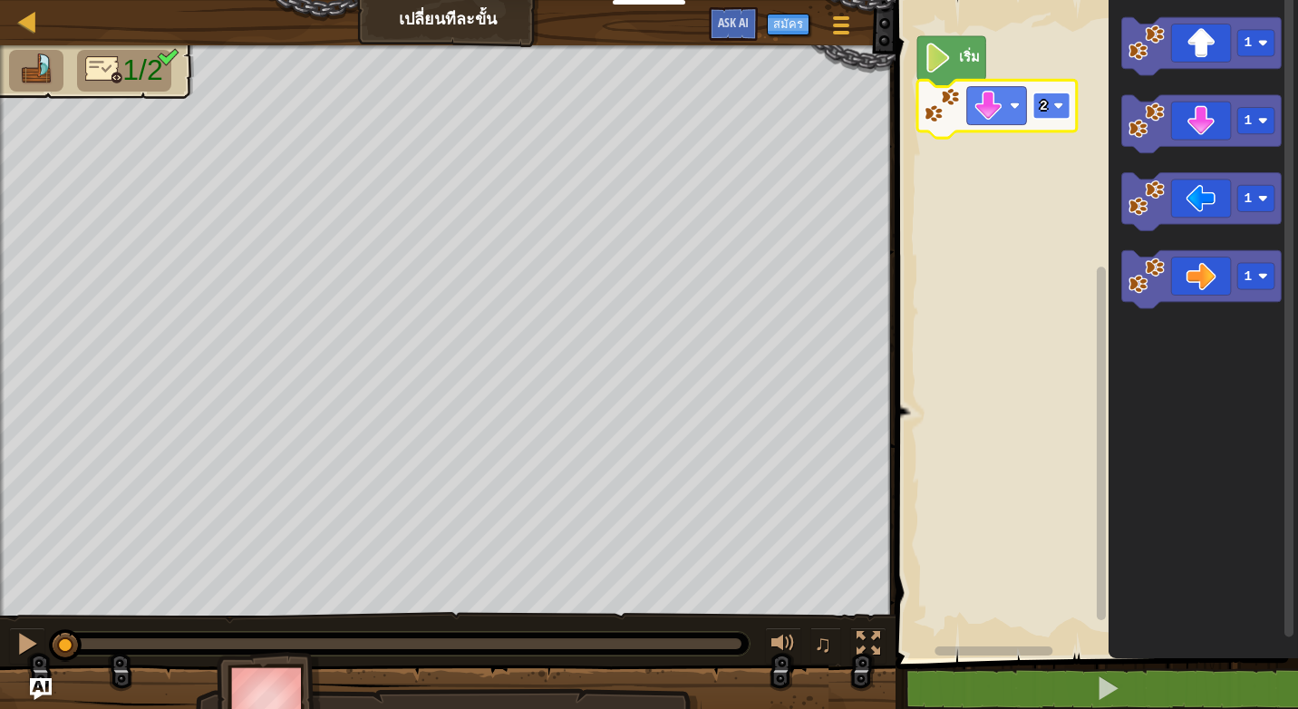
click at [1042, 113] on text "2" at bounding box center [1044, 106] width 8 height 15
click at [1051, 122] on icon "พื้นที่ทำงาน Blockly" at bounding box center [997, 109] width 160 height 58
click at [1060, 104] on image "พื้นที่ทำงาน Blockly" at bounding box center [1058, 106] width 10 height 10
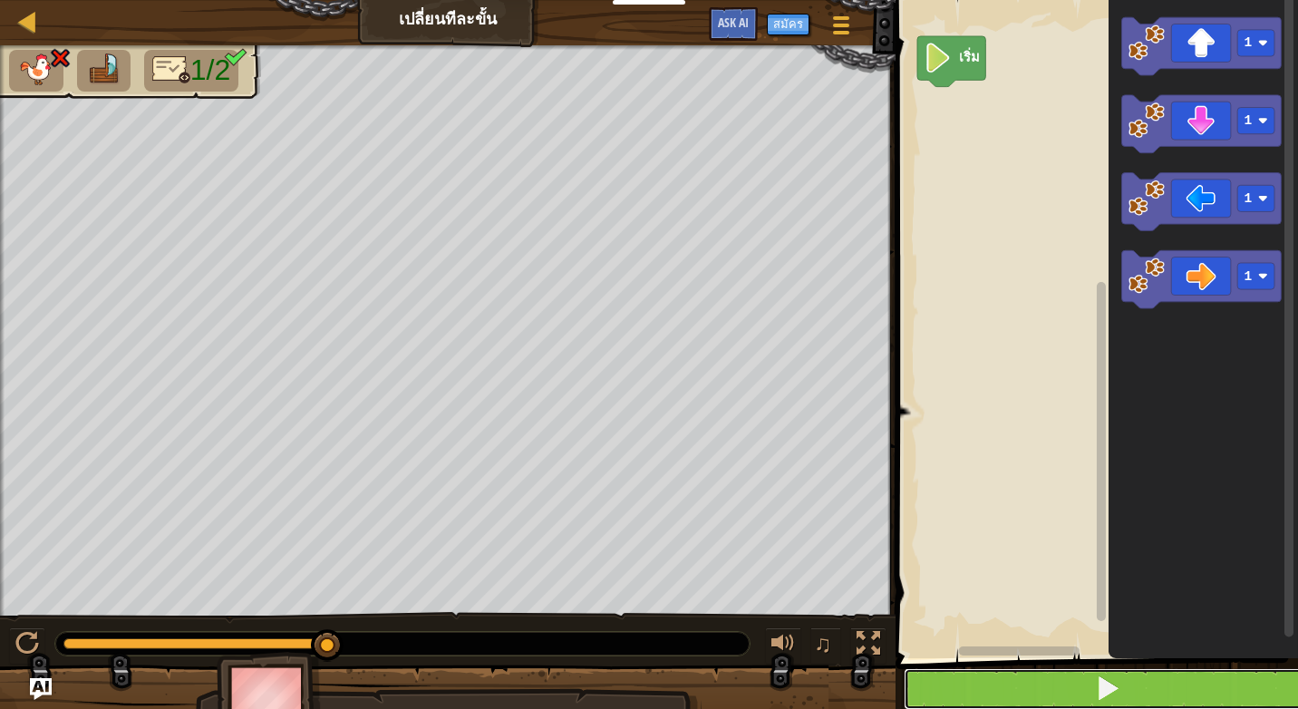
click at [1187, 674] on button at bounding box center [1108, 689] width 408 height 42
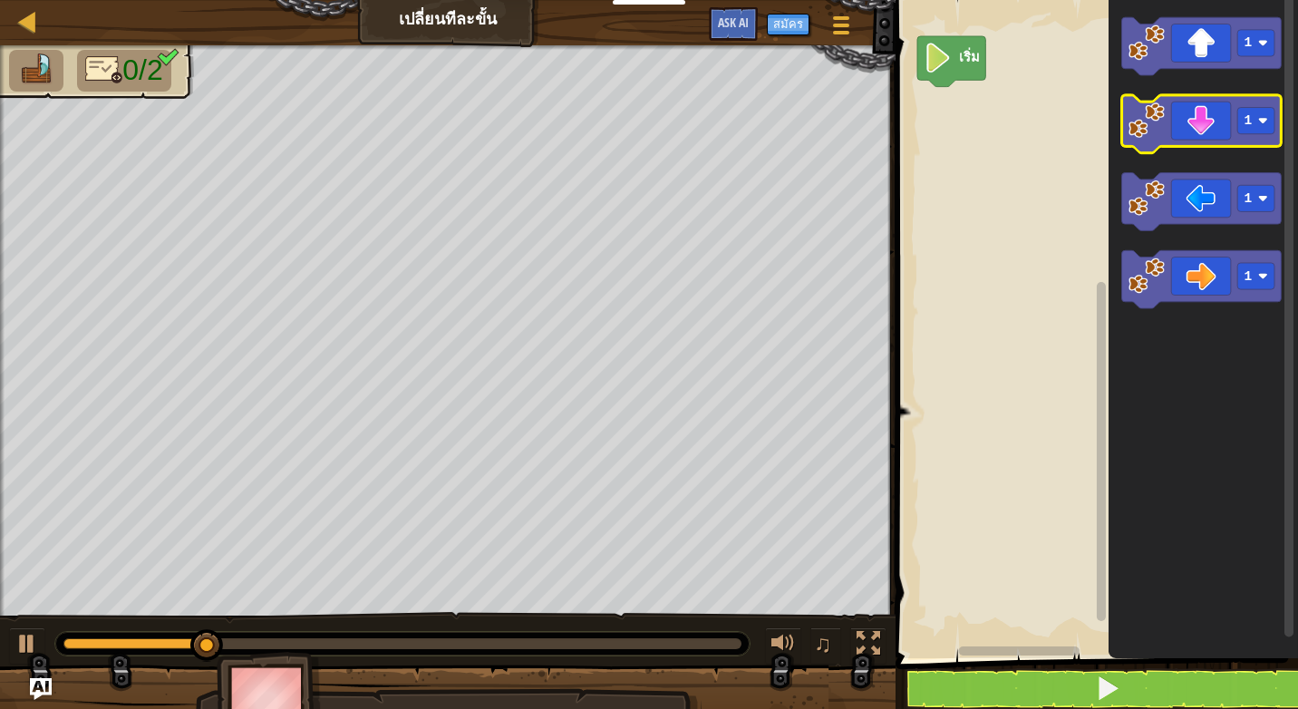
click at [1206, 133] on icon "พื้นที่ทำงาน Blockly" at bounding box center [1201, 124] width 160 height 58
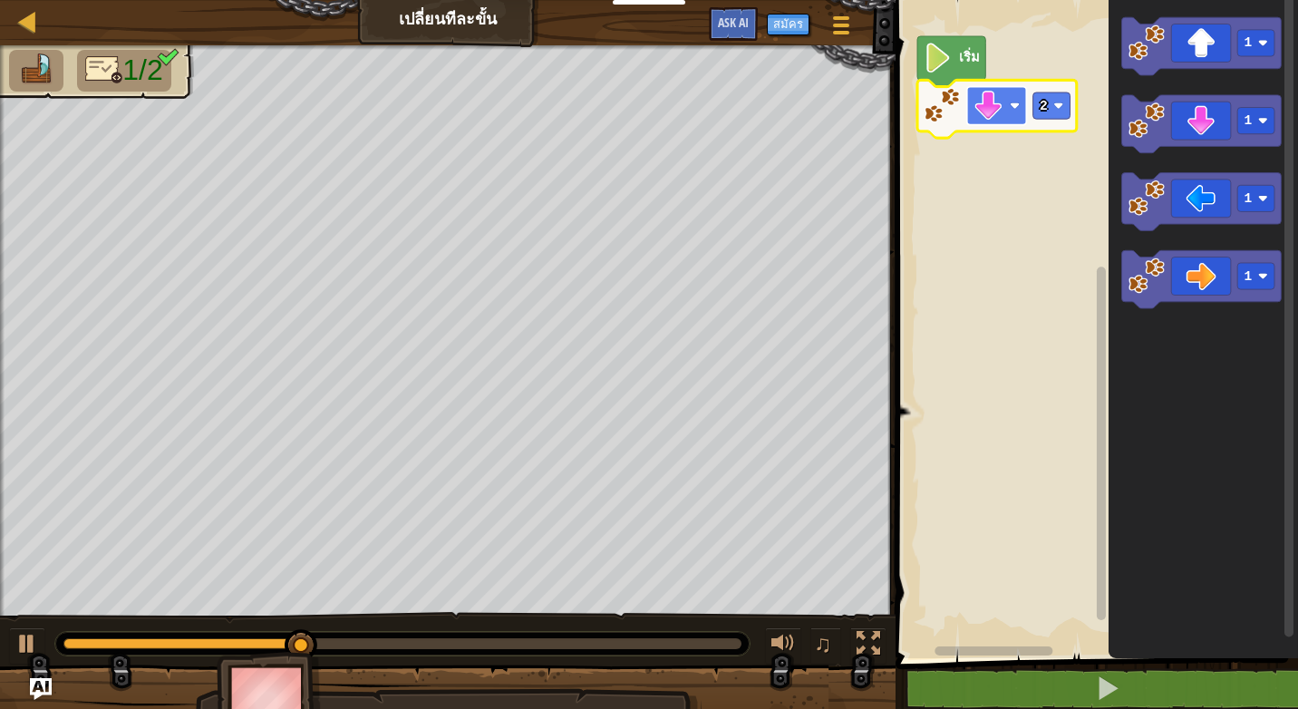
click at [993, 110] on image "พื้นที่ทำงาน Blockly" at bounding box center [988, 106] width 30 height 30
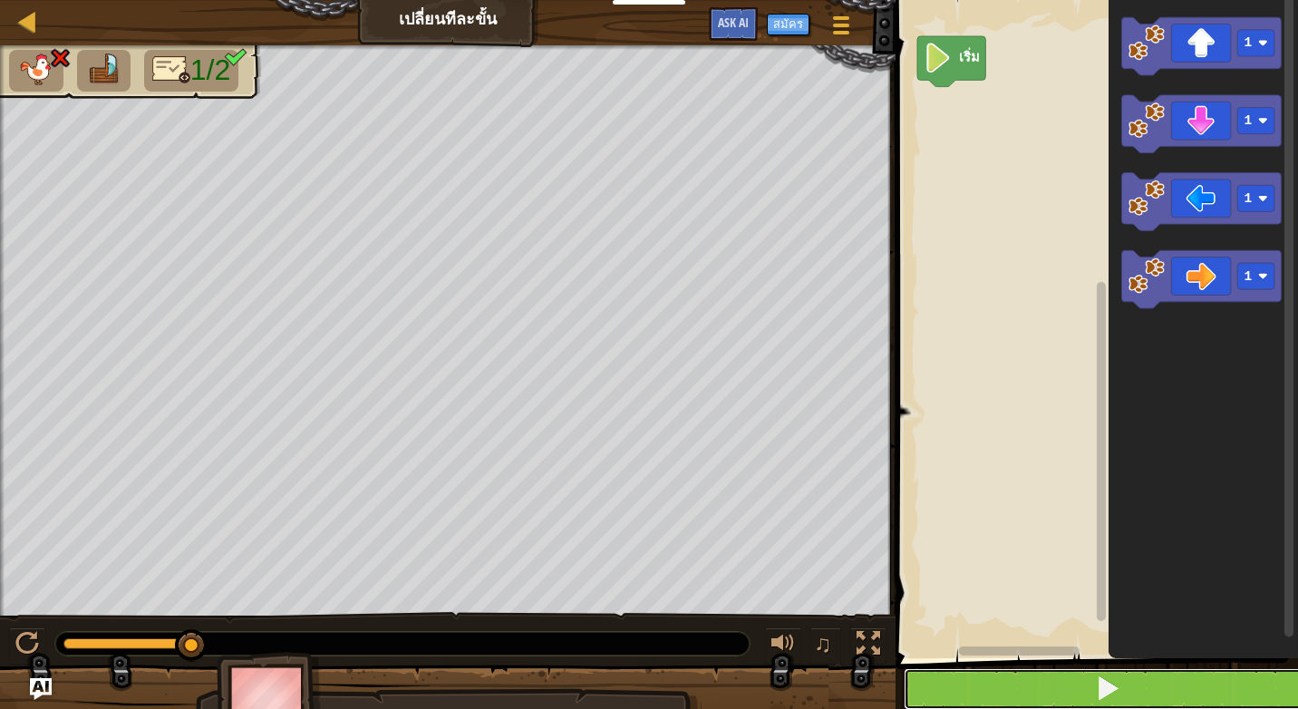
click at [1192, 678] on button at bounding box center [1108, 689] width 408 height 42
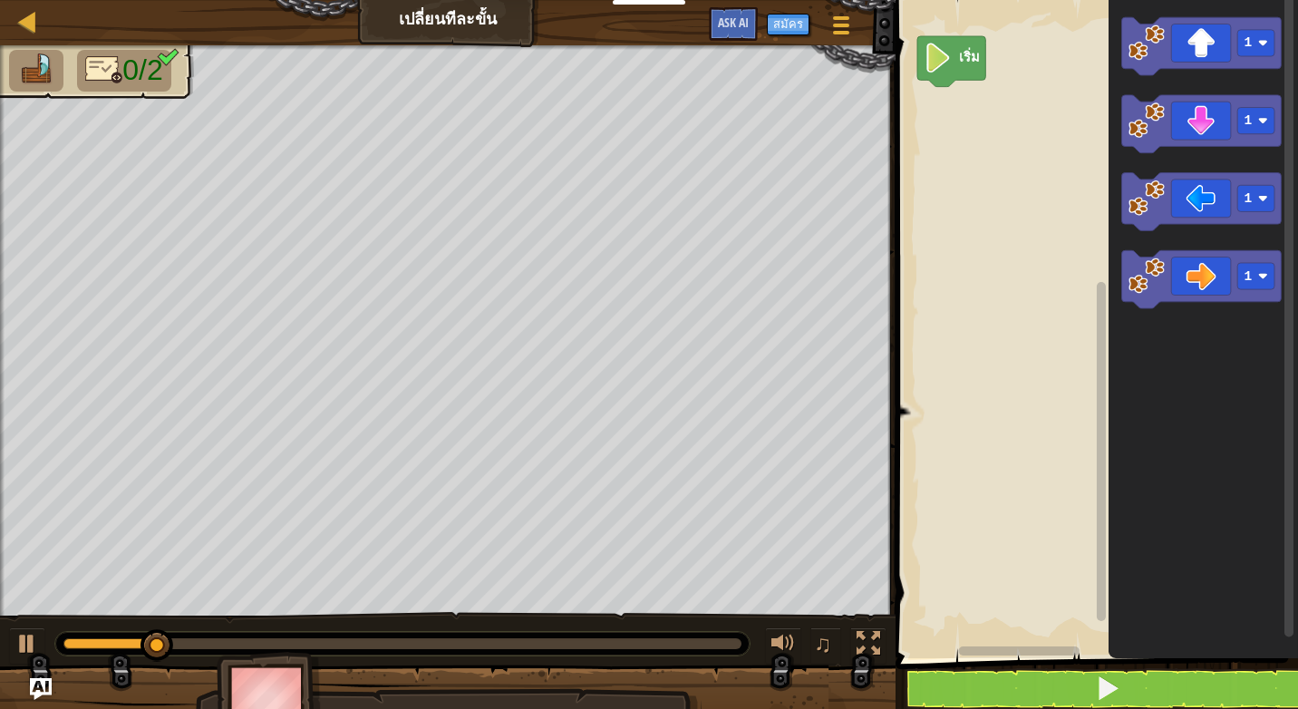
click at [1151, 311] on icon "พื้นที่ทำงาน Blockly" at bounding box center [1203, 324] width 189 height 667
click at [1212, 419] on icon "พื้นที่ทำงาน Blockly" at bounding box center [1203, 324] width 189 height 667
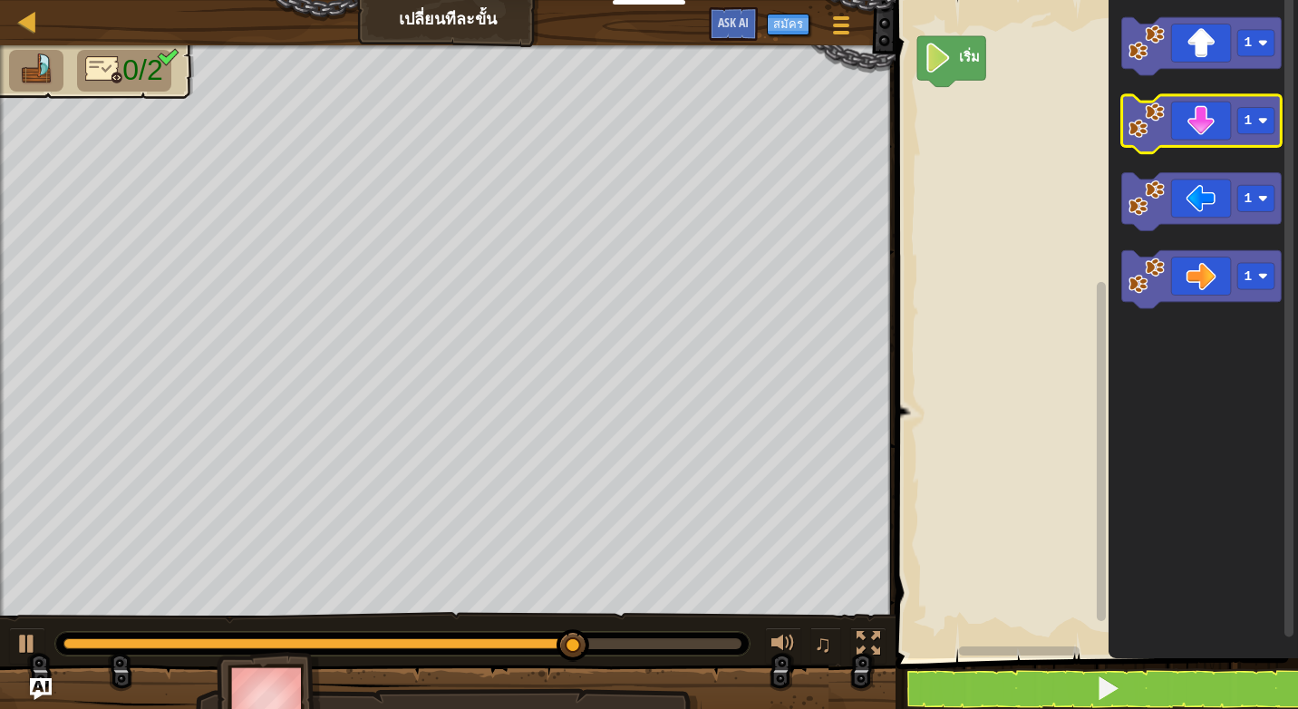
click at [1203, 137] on icon "พื้นที่ทำงาน Blockly" at bounding box center [1201, 124] width 160 height 58
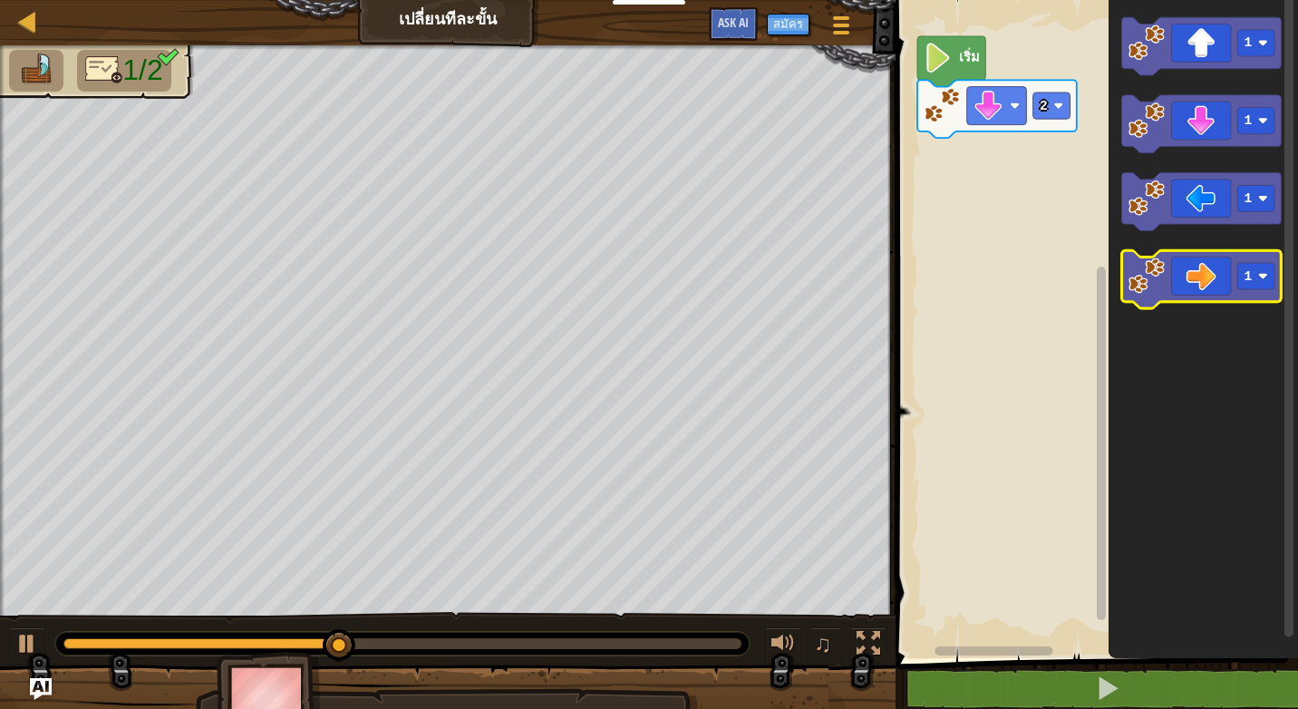
click at [1208, 290] on icon "พื้นที่ทำงาน Blockly" at bounding box center [1201, 279] width 160 height 58
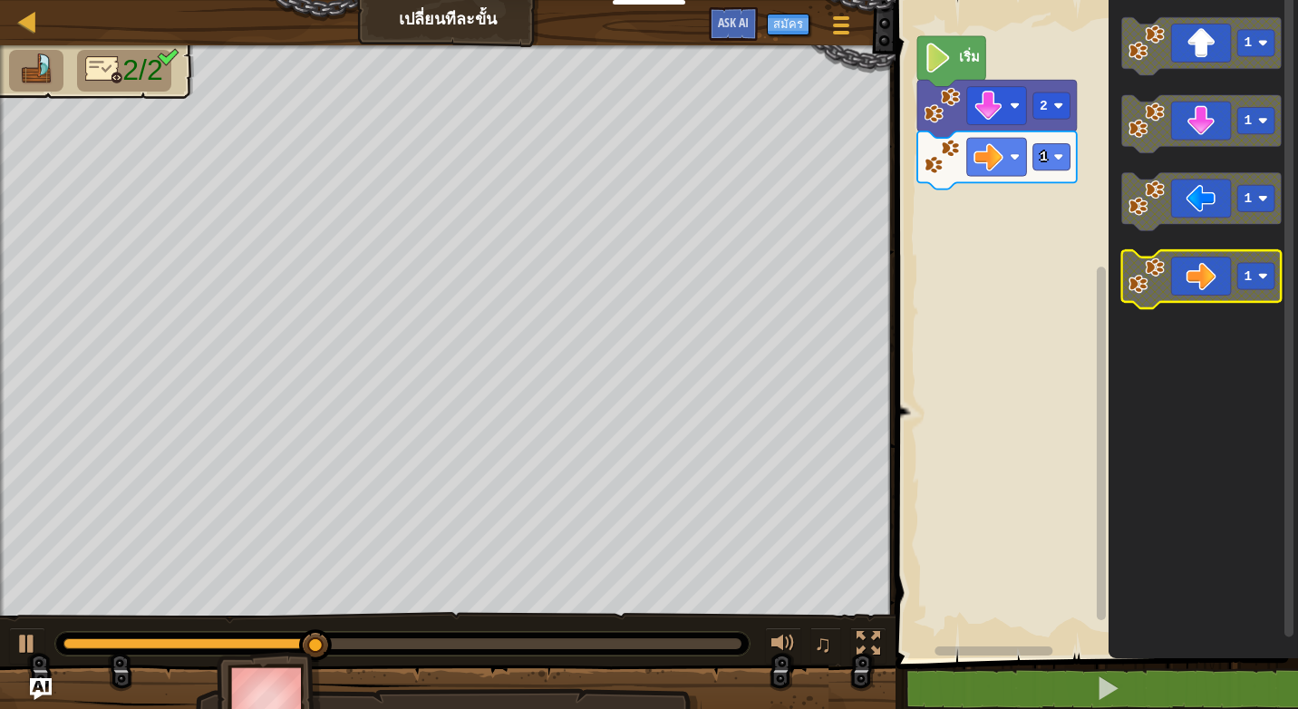
click at [1251, 275] on text "1" at bounding box center [1248, 276] width 8 height 15
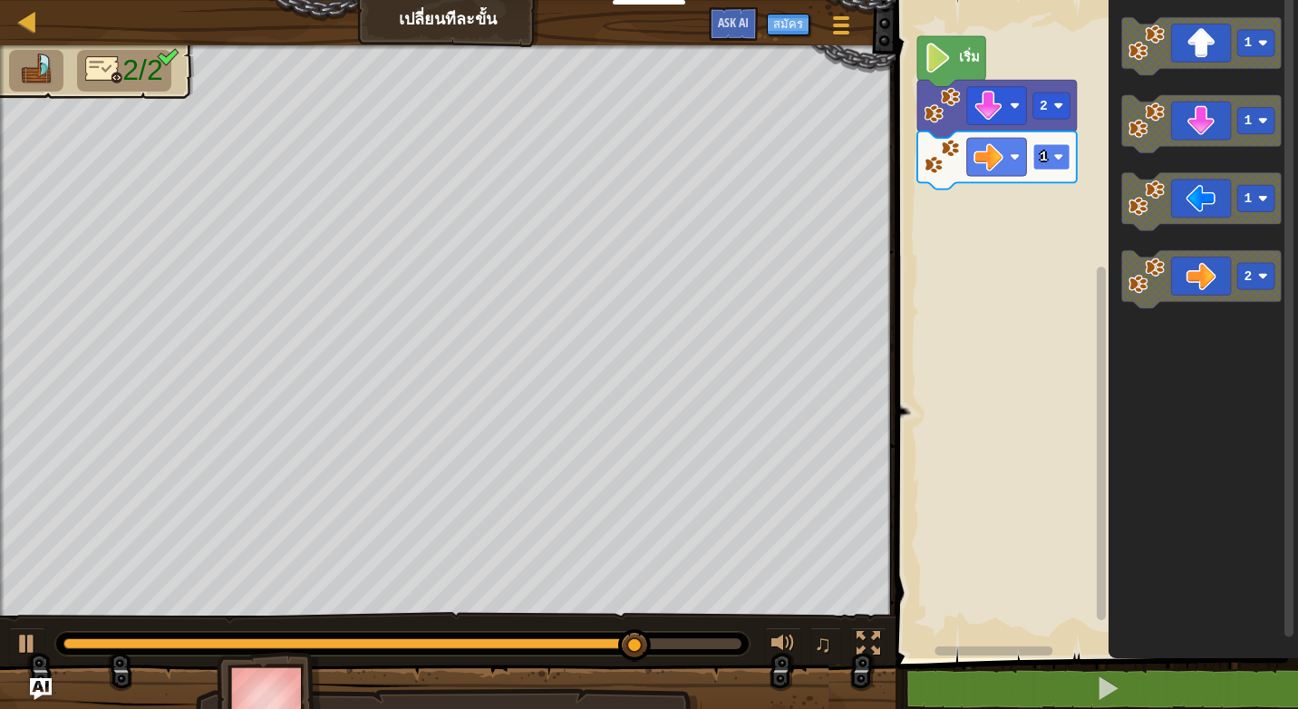
click at [1063, 158] on rect "พื้นที่ทำงาน Blockly" at bounding box center [1050, 157] width 37 height 26
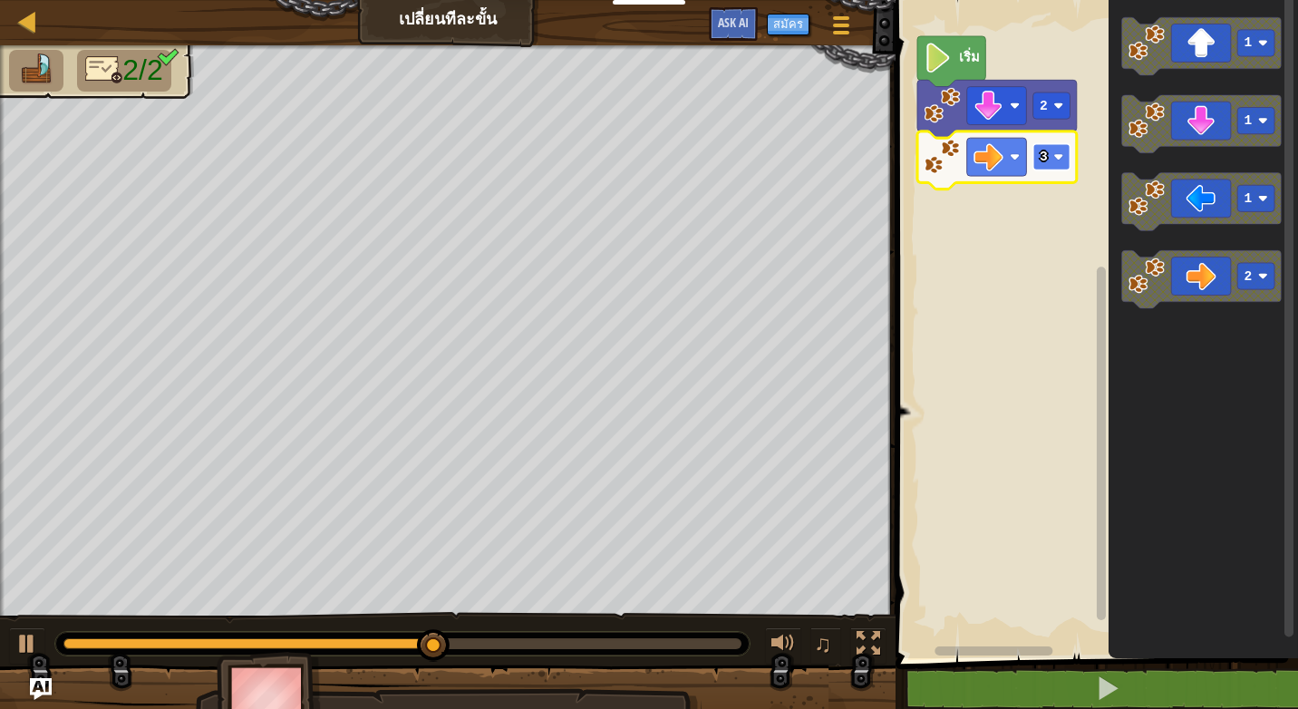
click at [1051, 159] on rect "พื้นที่ทำงาน Blockly" at bounding box center [1050, 157] width 37 height 26
click at [1052, 161] on rect "พื้นที่ทำงาน Blockly" at bounding box center [1050, 157] width 37 height 26
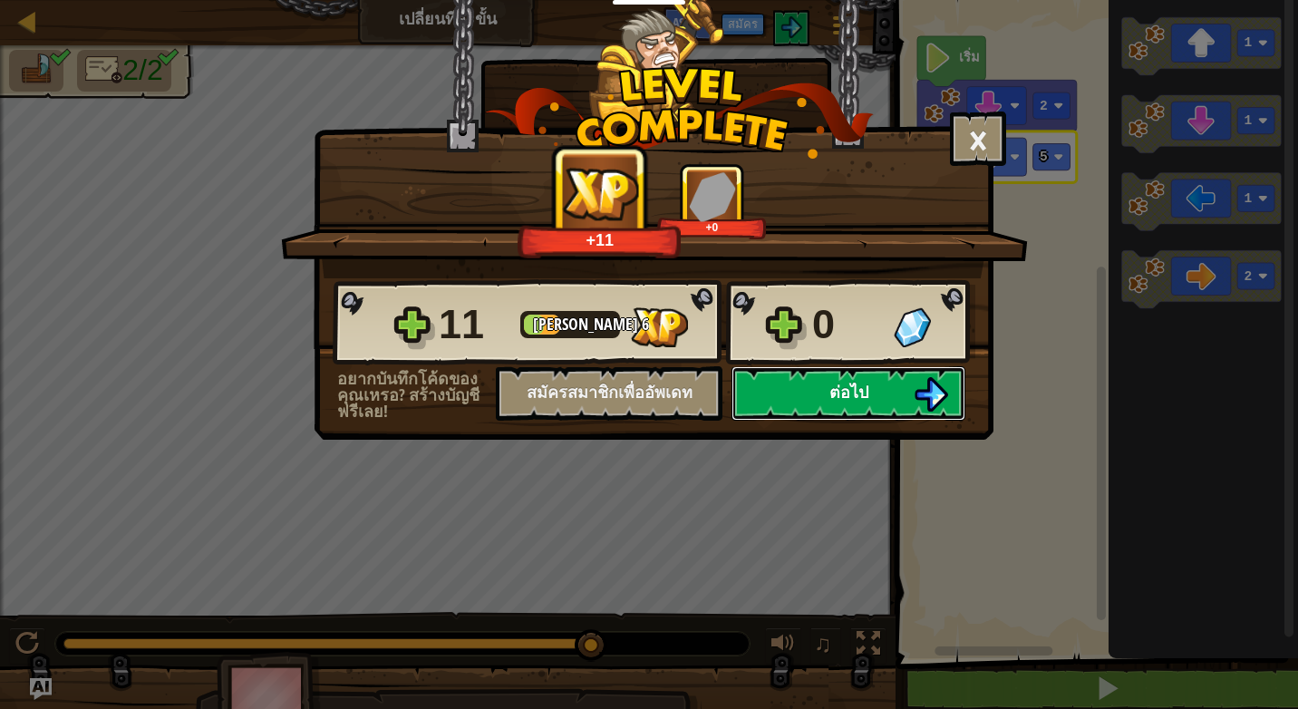
click at [903, 393] on button "ต่อไป" at bounding box center [848, 393] width 234 height 54
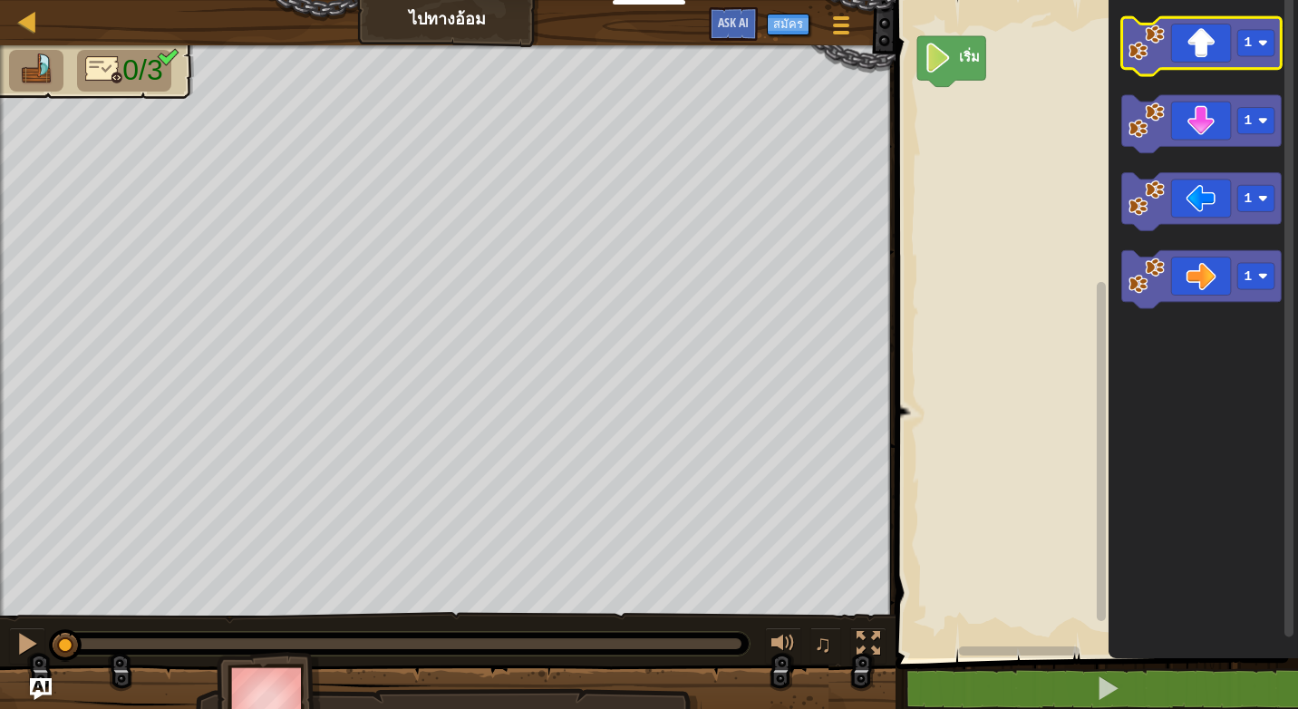
click at [1206, 57] on icon "พื้นที่ทำงาน Blockly" at bounding box center [1201, 46] width 160 height 58
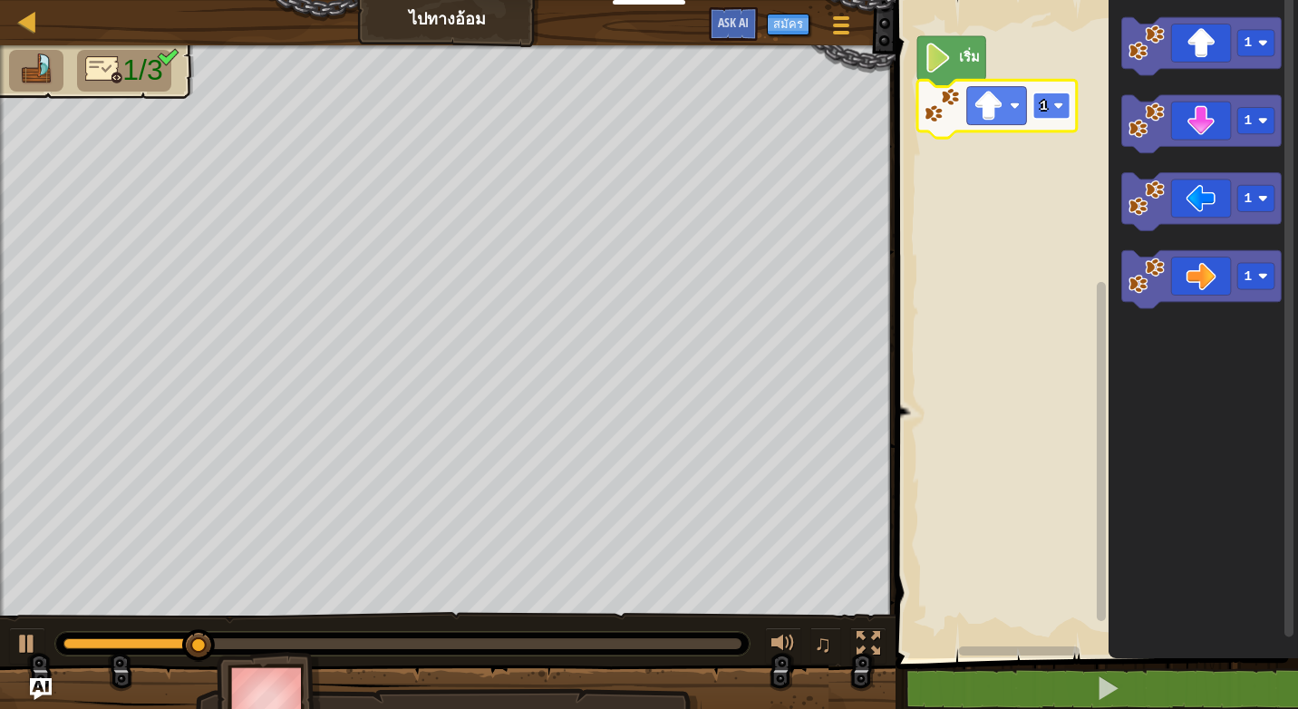
click at [1050, 100] on rect "พื้นที่ทำงาน Blockly" at bounding box center [1050, 105] width 37 height 26
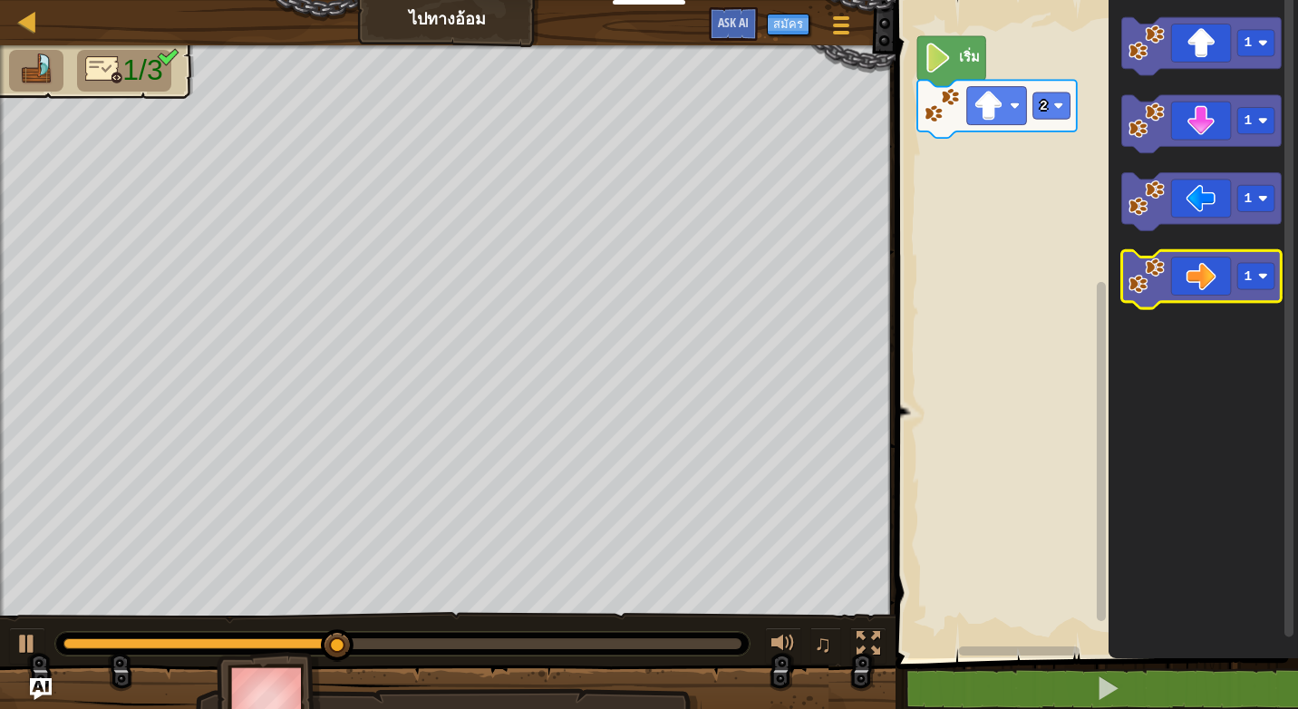
click at [1202, 291] on icon "พื้นที่ทำงาน Blockly" at bounding box center [1201, 279] width 160 height 58
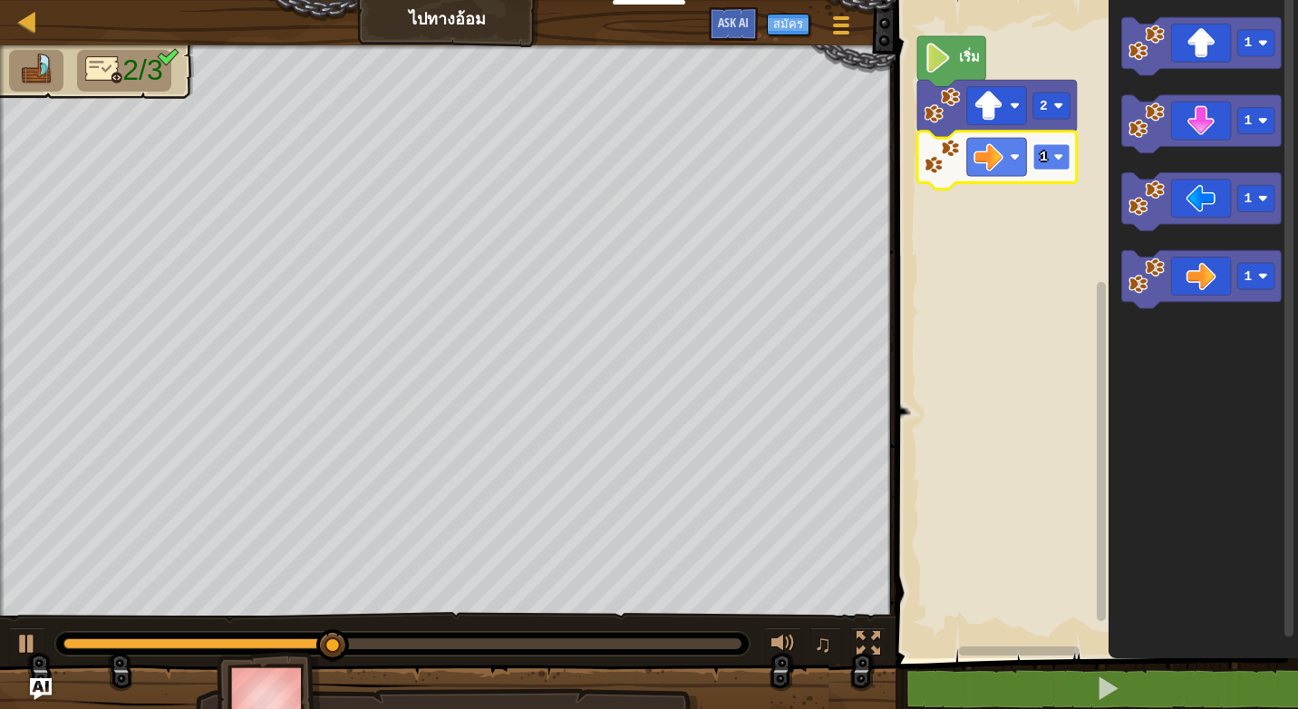
click at [1051, 159] on rect "พื้นที่ทำงาน Blockly" at bounding box center [1050, 157] width 37 height 26
click at [1053, 158] on image "พื้นที่ทำงาน Blockly" at bounding box center [1058, 157] width 10 height 10
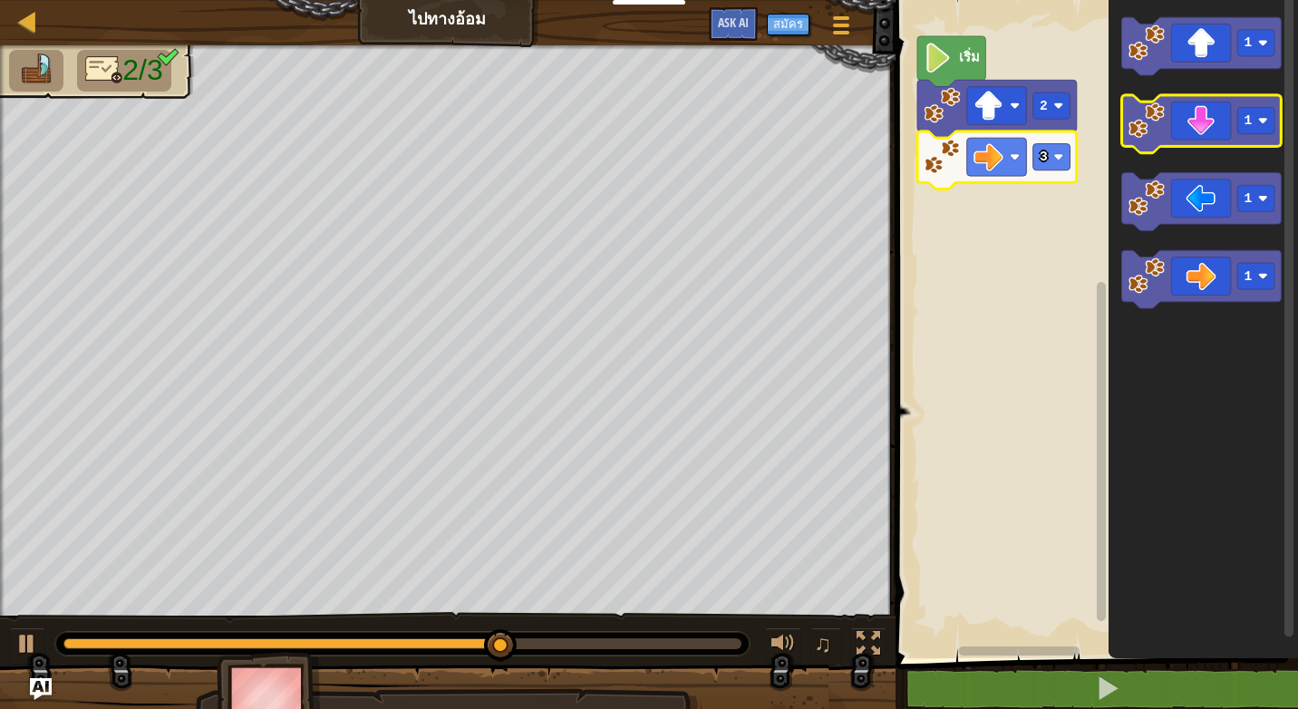
click at [1190, 122] on icon "พื้นที่ทำงาน Blockly" at bounding box center [1201, 124] width 160 height 58
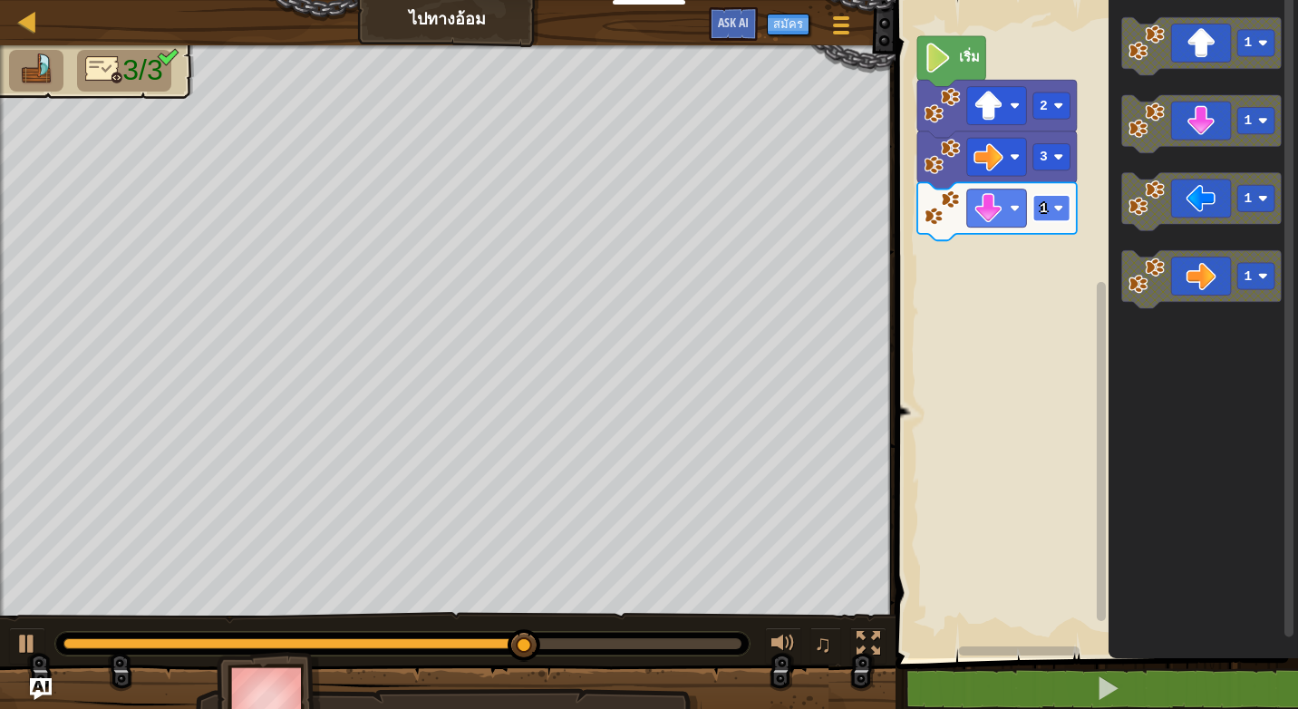
click at [1051, 207] on rect "พื้นที่ทำงาน Blockly" at bounding box center [1050, 208] width 37 height 26
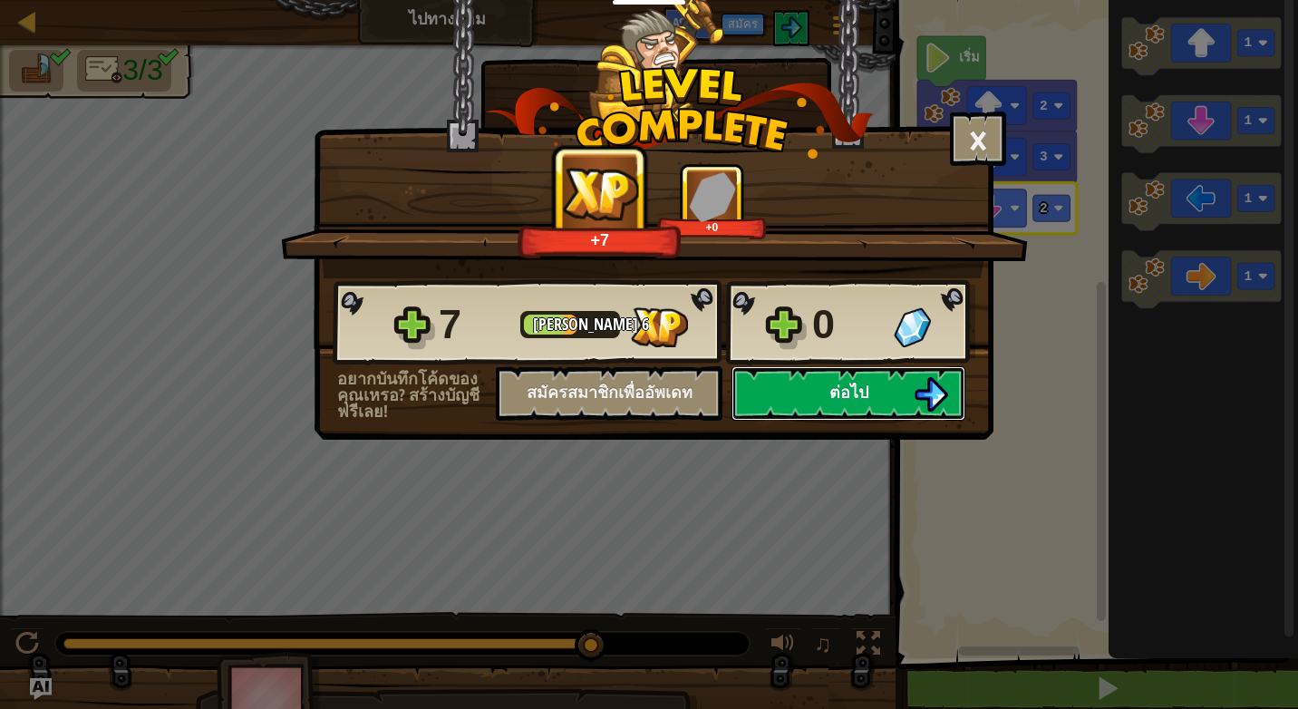
click at [933, 395] on img at bounding box center [931, 394] width 34 height 34
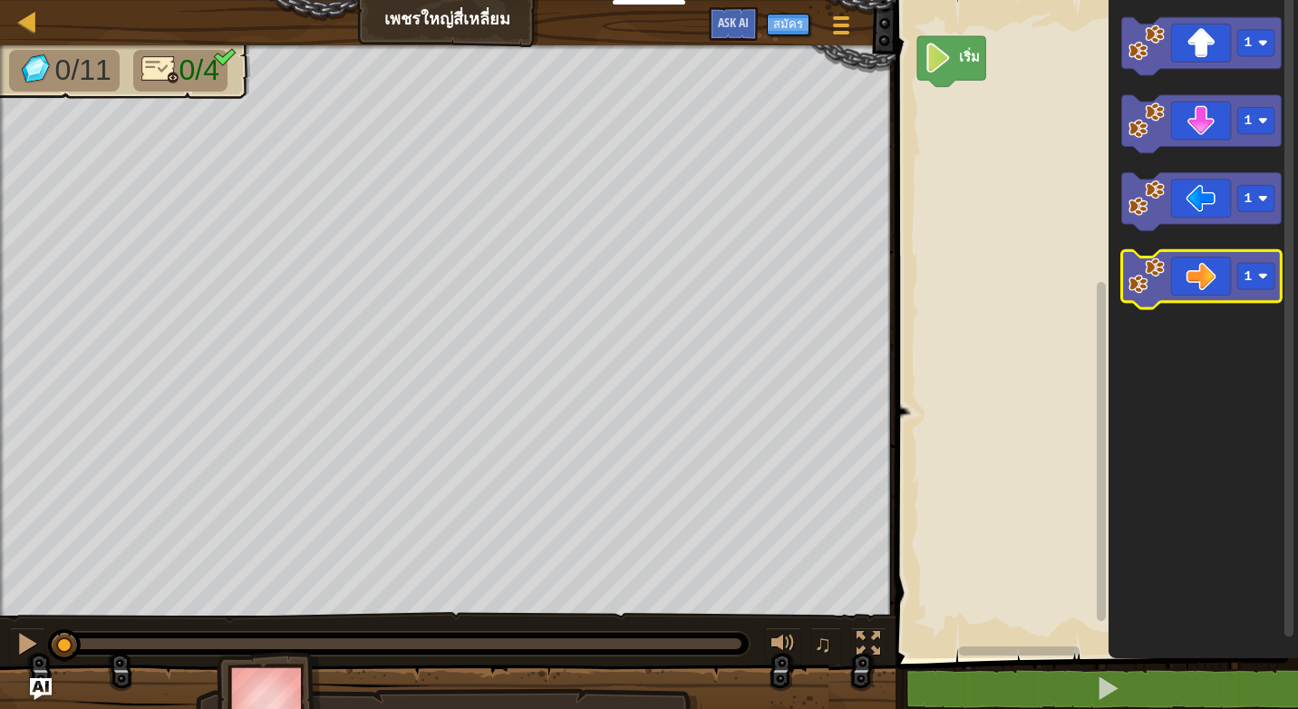
click at [1199, 286] on icon "พื้นที่ทำงาน Blockly" at bounding box center [1201, 279] width 160 height 58
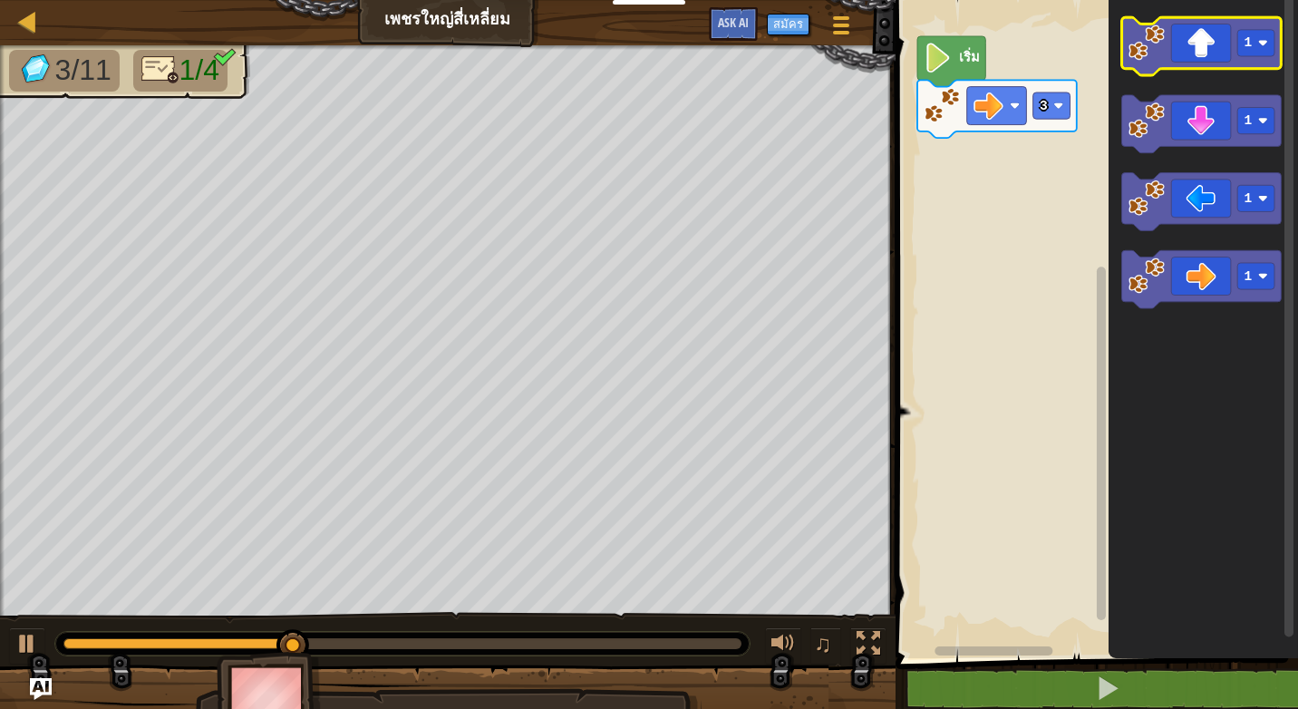
click at [1212, 48] on icon "พื้นที่ทำงาน Blockly" at bounding box center [1201, 46] width 160 height 58
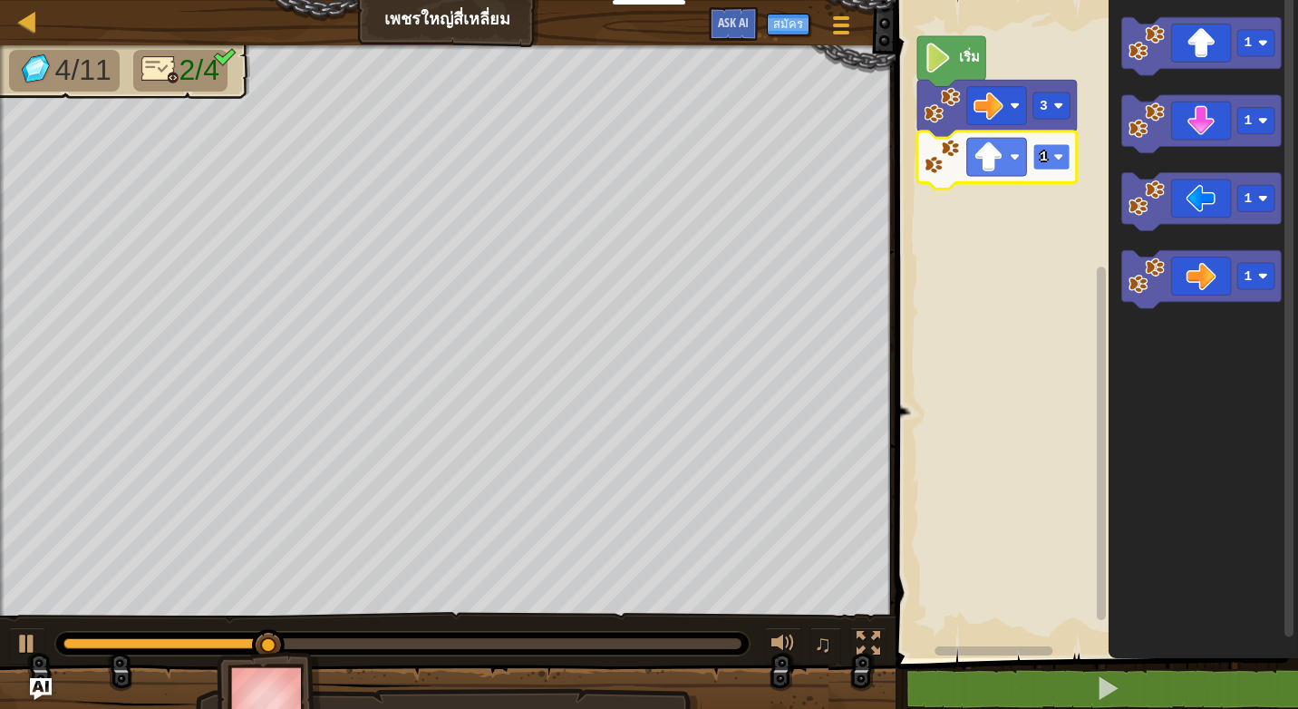
click at [1060, 160] on image "พื้นที่ทำงาน Blockly" at bounding box center [1058, 157] width 10 height 10
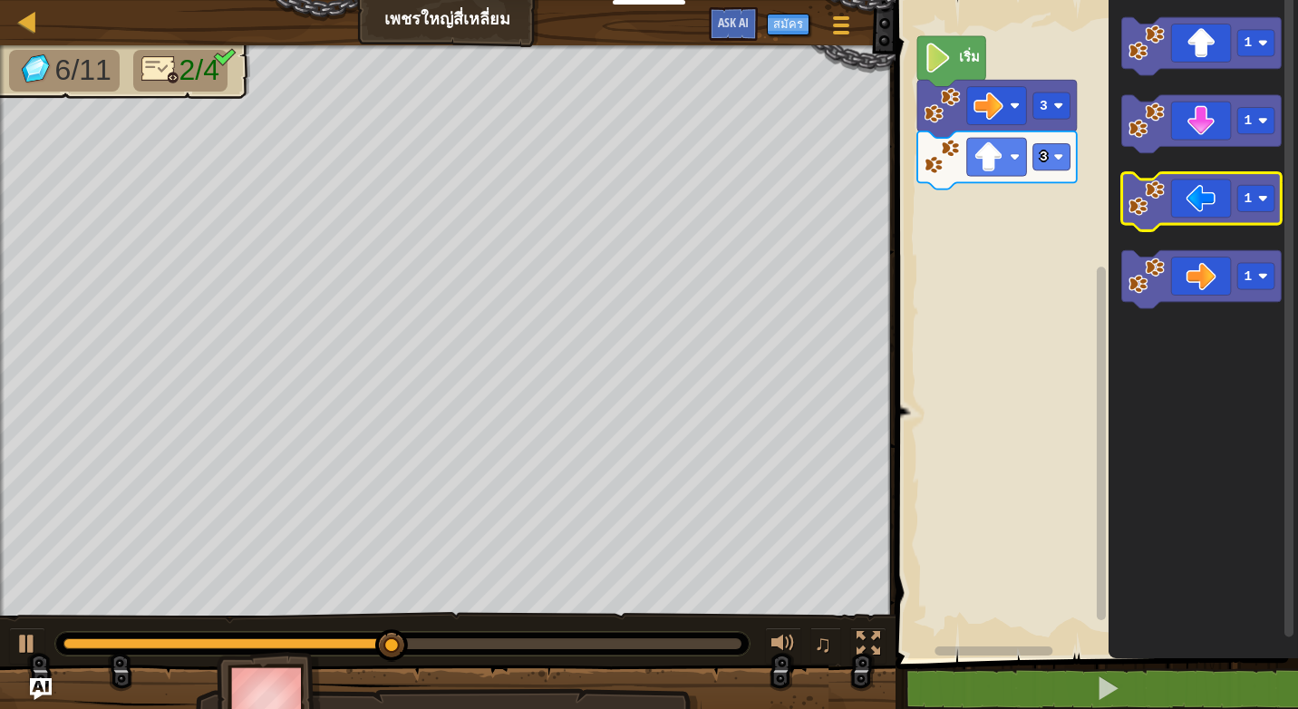
click at [1204, 214] on icon "พื้นที่ทำงาน Blockly" at bounding box center [1201, 202] width 160 height 58
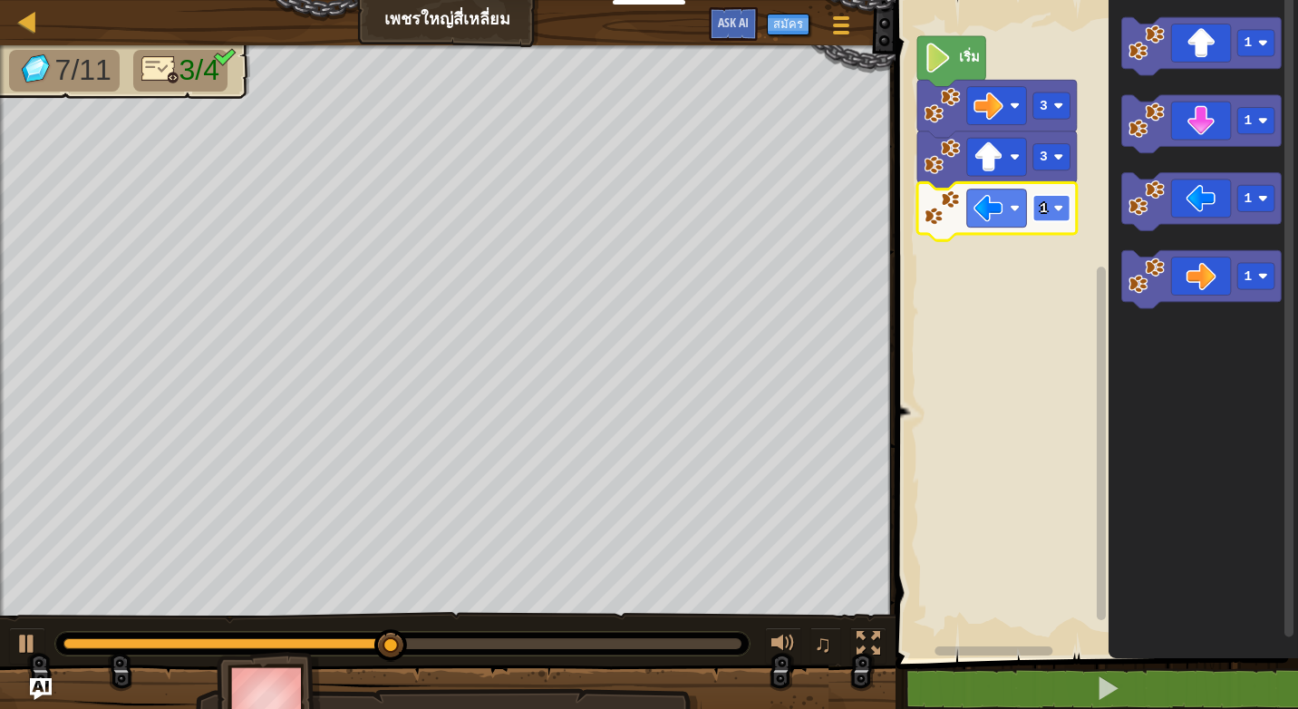
click at [1059, 213] on image "พื้นที่ทำงาน Blockly" at bounding box center [1058, 208] width 10 height 10
click at [1057, 216] on rect "พื้นที่ทำงาน Blockly" at bounding box center [1050, 208] width 37 height 26
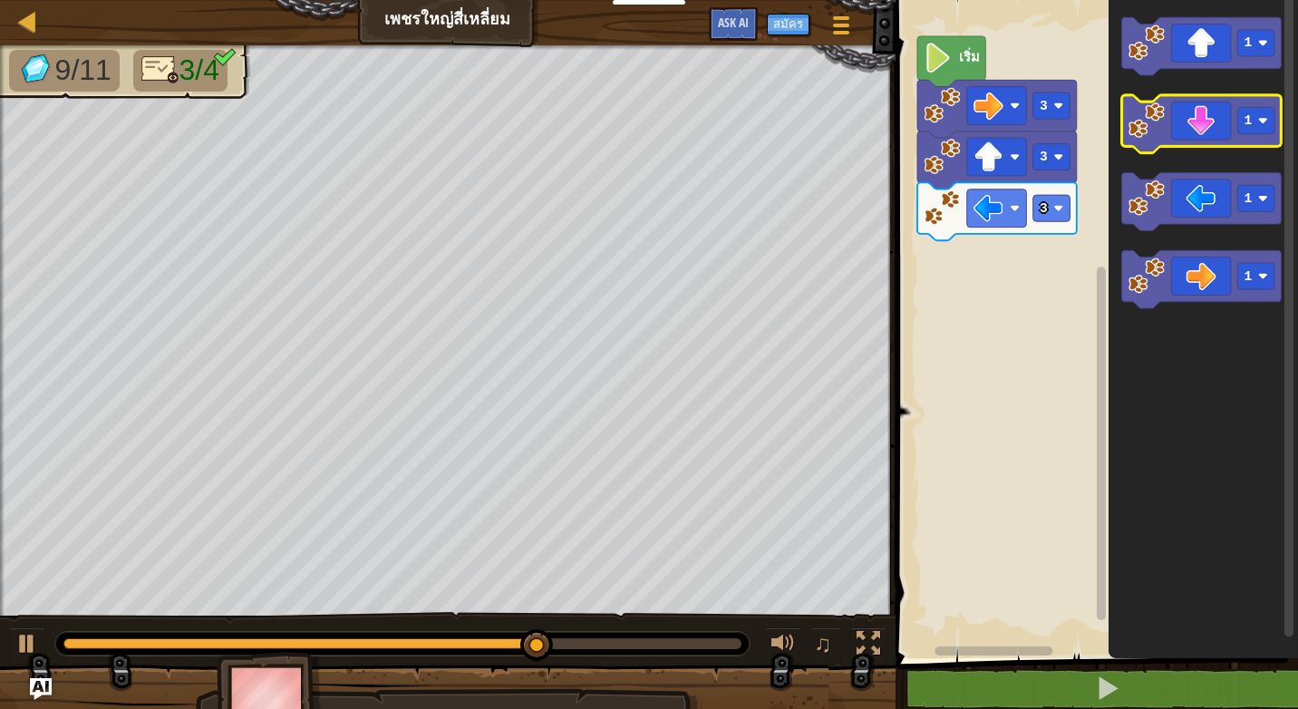
click at [1186, 129] on icon "พื้นที่ทำงาน Blockly" at bounding box center [1201, 124] width 160 height 58
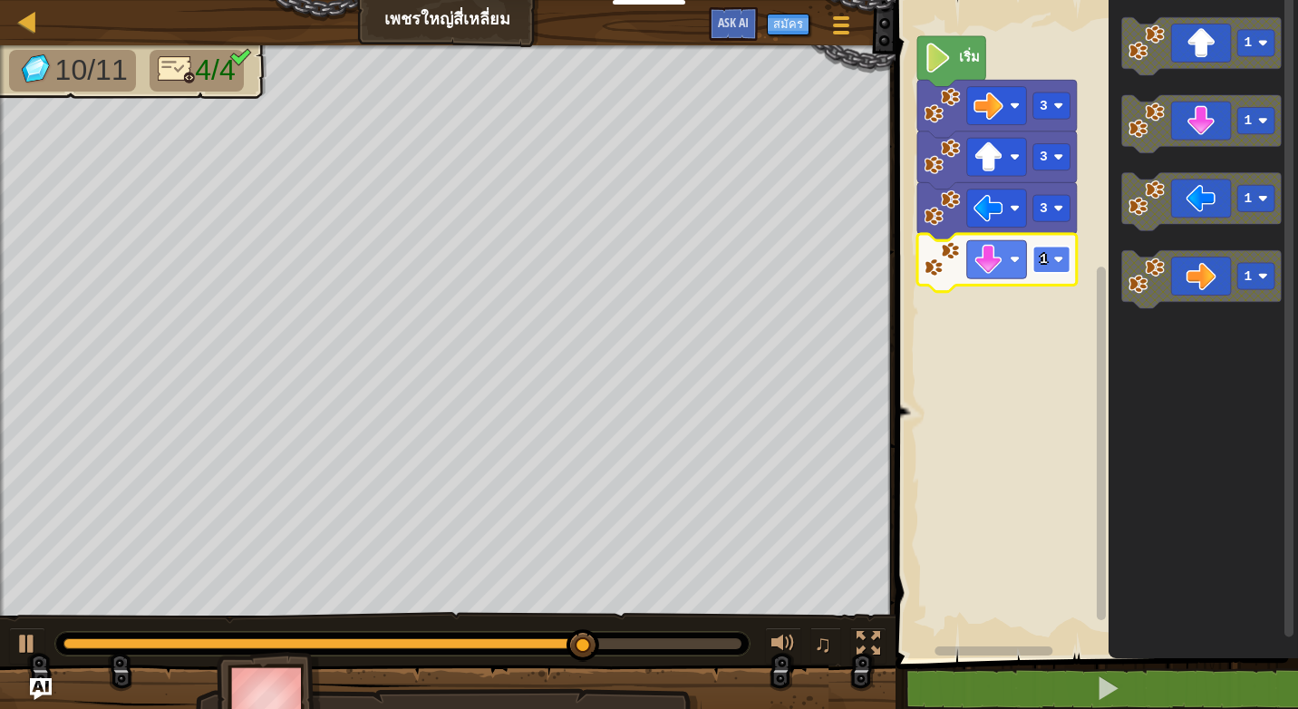
click at [1046, 261] on text "1" at bounding box center [1044, 259] width 8 height 15
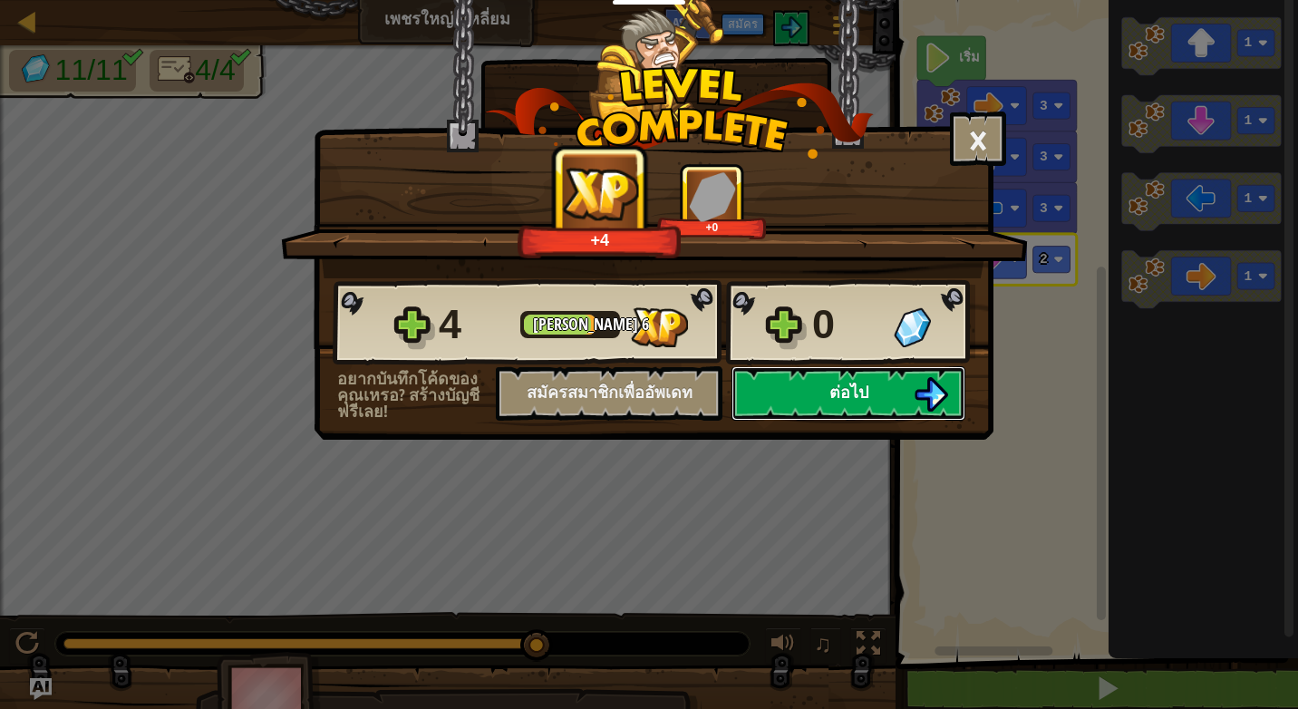
click at [941, 391] on img at bounding box center [931, 394] width 34 height 34
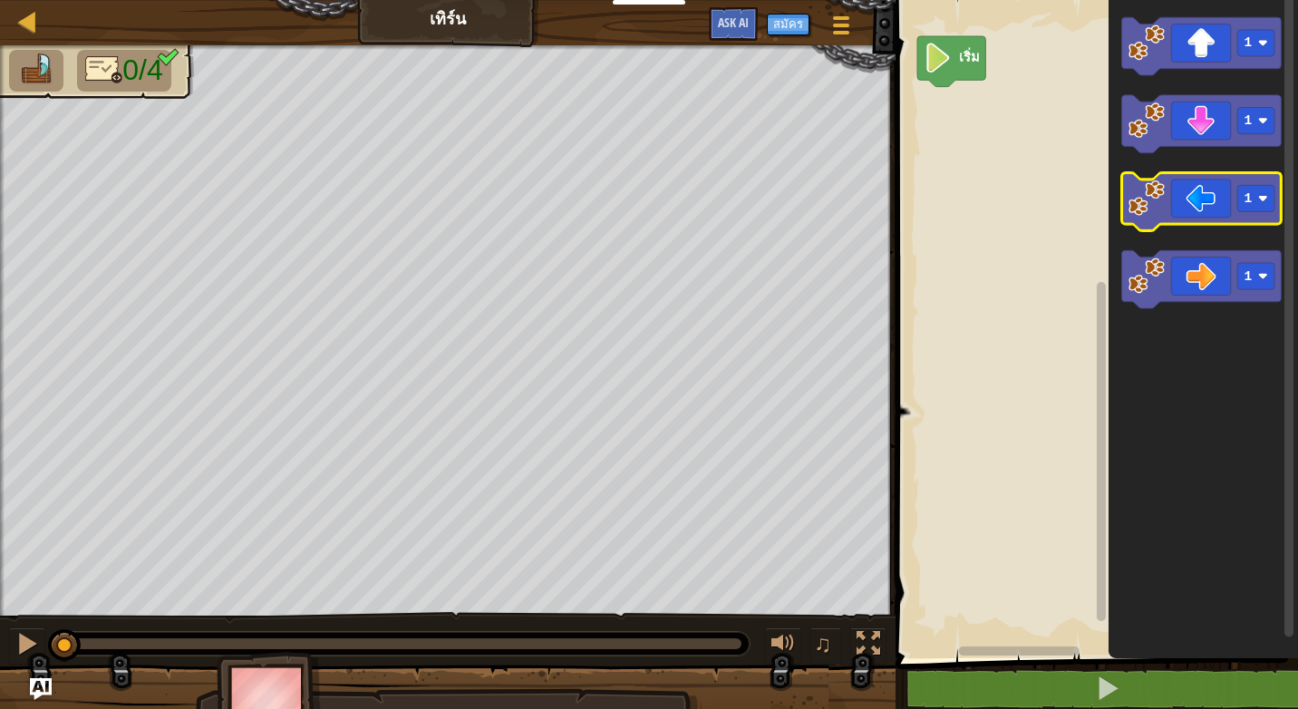
click at [1199, 216] on icon "พื้นที่ทำงาน Blockly" at bounding box center [1201, 202] width 160 height 58
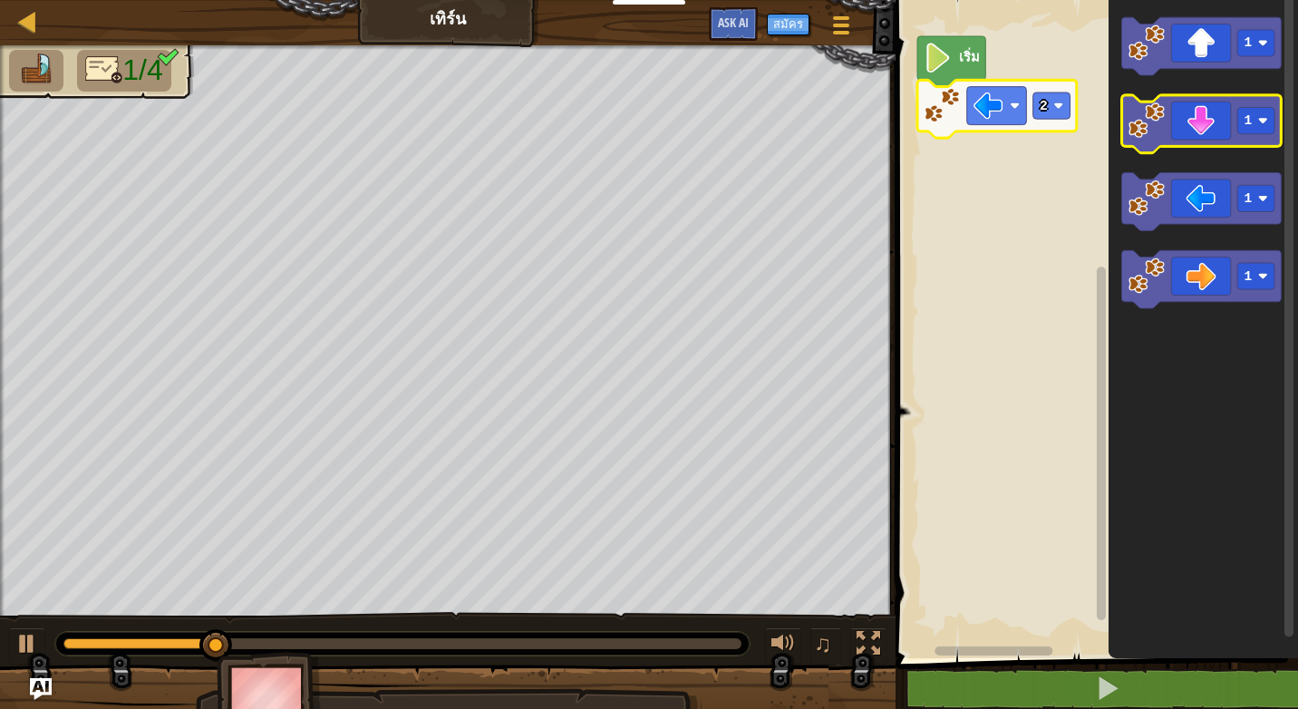
click at [1200, 131] on icon "พื้นที่ทำงาน Blockly" at bounding box center [1201, 124] width 160 height 58
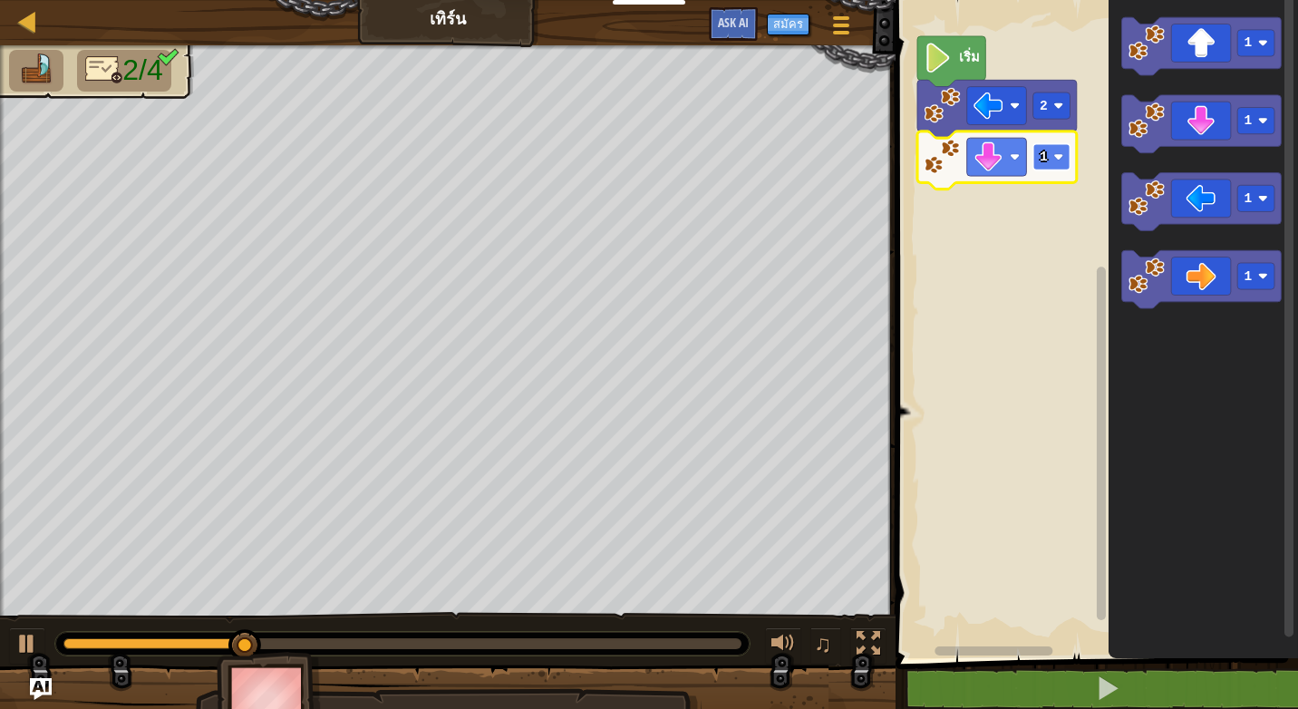
click at [1056, 155] on image "พื้นที่ทำงาน Blockly" at bounding box center [1058, 157] width 10 height 10
click at [1205, 289] on icon "พื้นที่ทำงาน Blockly" at bounding box center [1201, 279] width 160 height 58
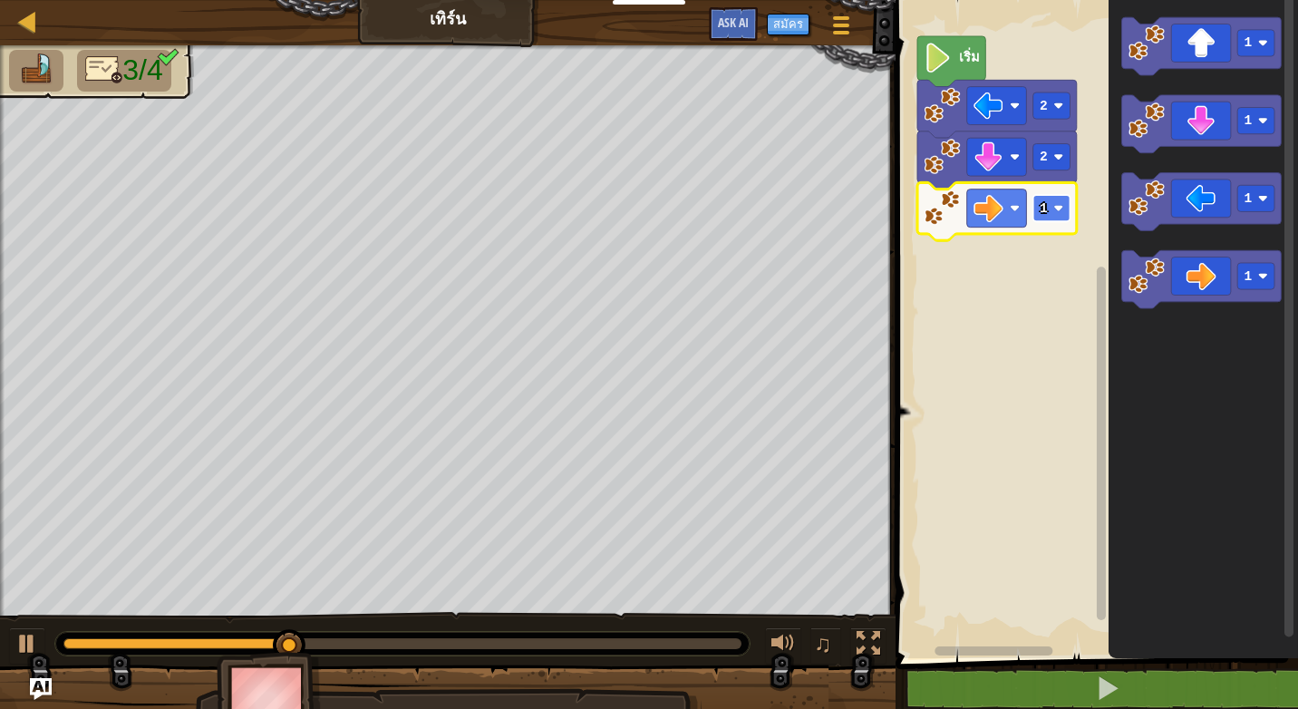
click at [1053, 205] on image "พื้นที่ทำงาน Blockly" at bounding box center [1058, 208] width 10 height 10
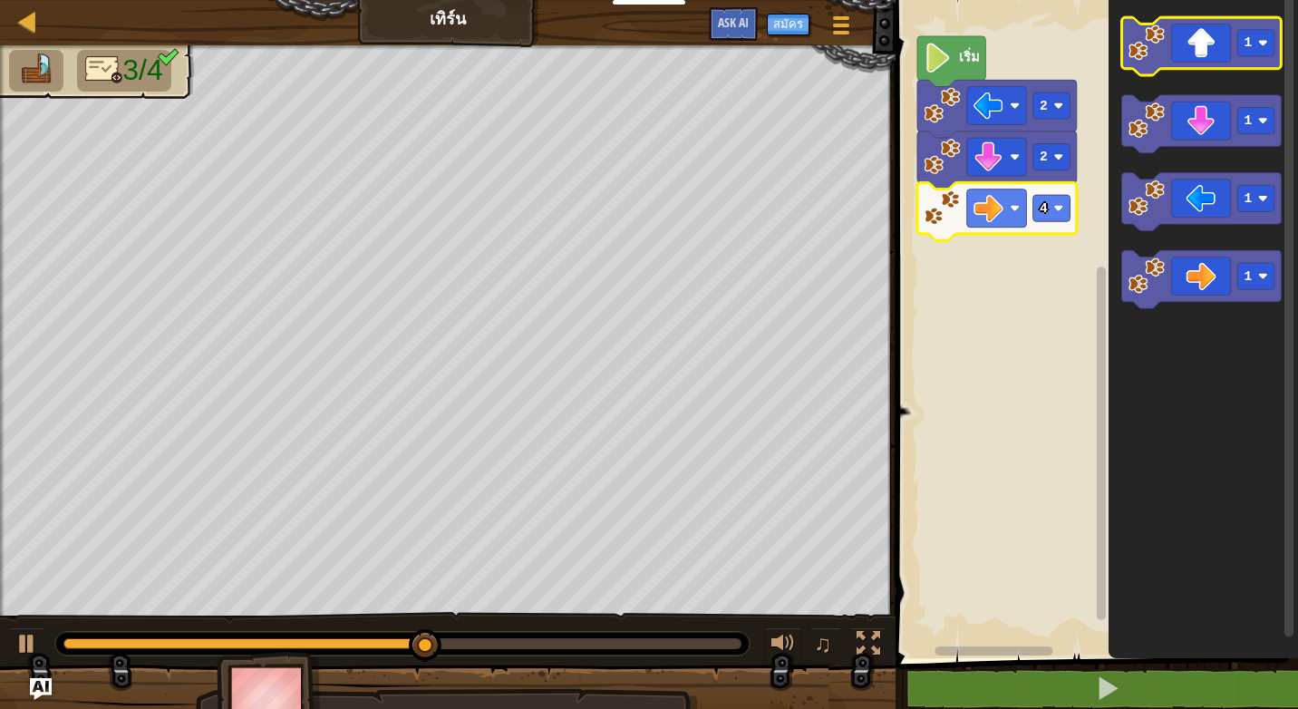
click at [1191, 50] on icon "พื้นที่ทำงาน Blockly" at bounding box center [1201, 46] width 160 height 58
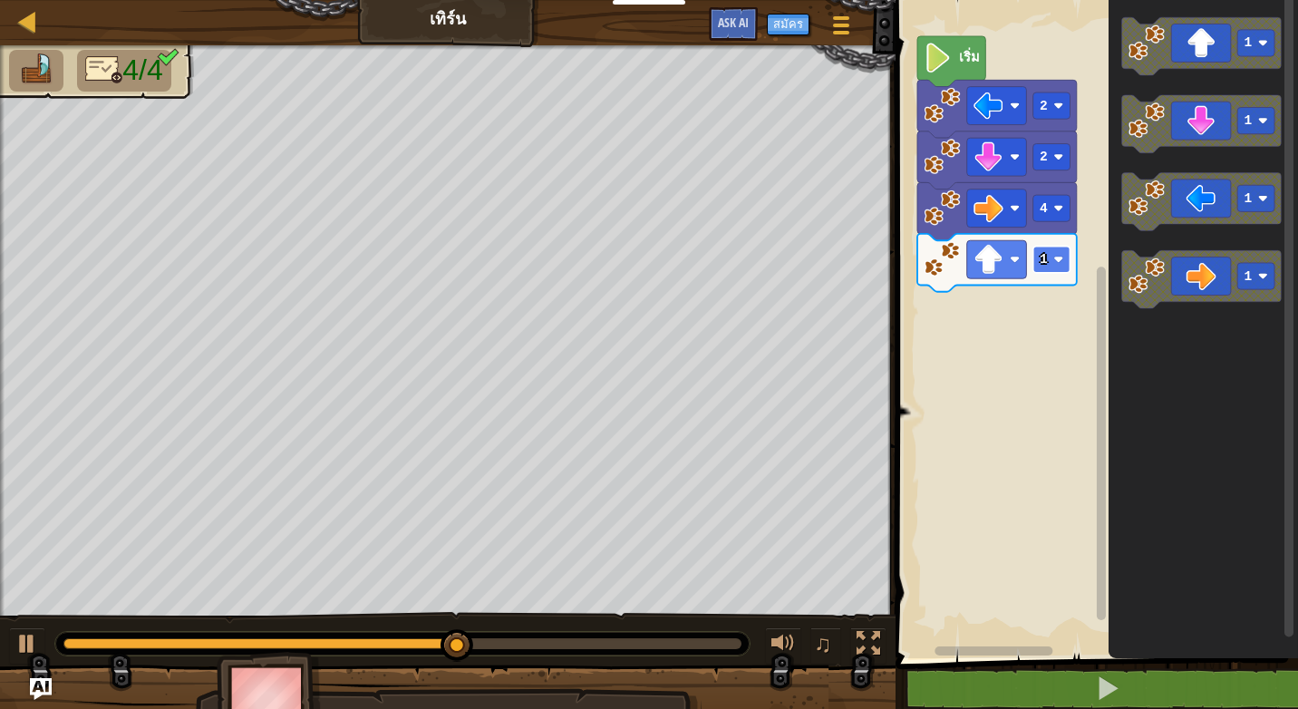
click at [1045, 261] on text "1" at bounding box center [1044, 259] width 8 height 15
click at [1050, 261] on rect "พื้นที่ทำงาน Blockly" at bounding box center [1050, 260] width 37 height 26
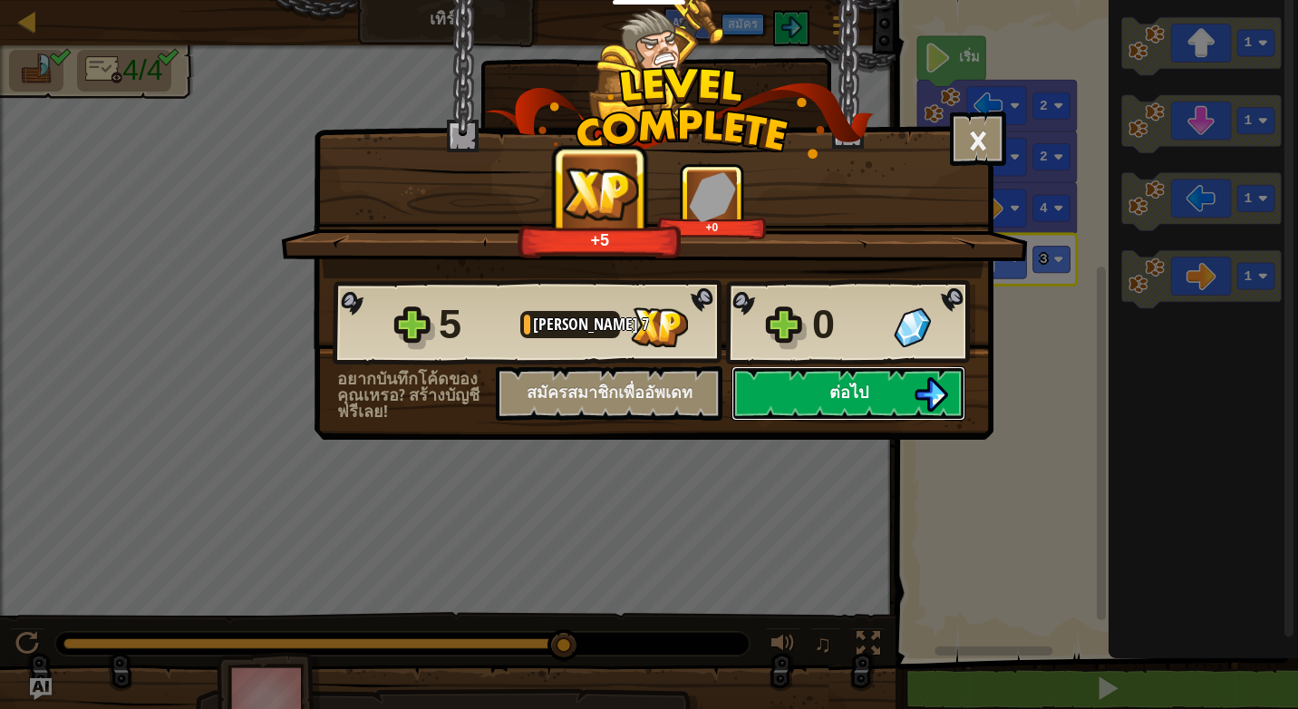
click at [934, 396] on img at bounding box center [931, 394] width 34 height 34
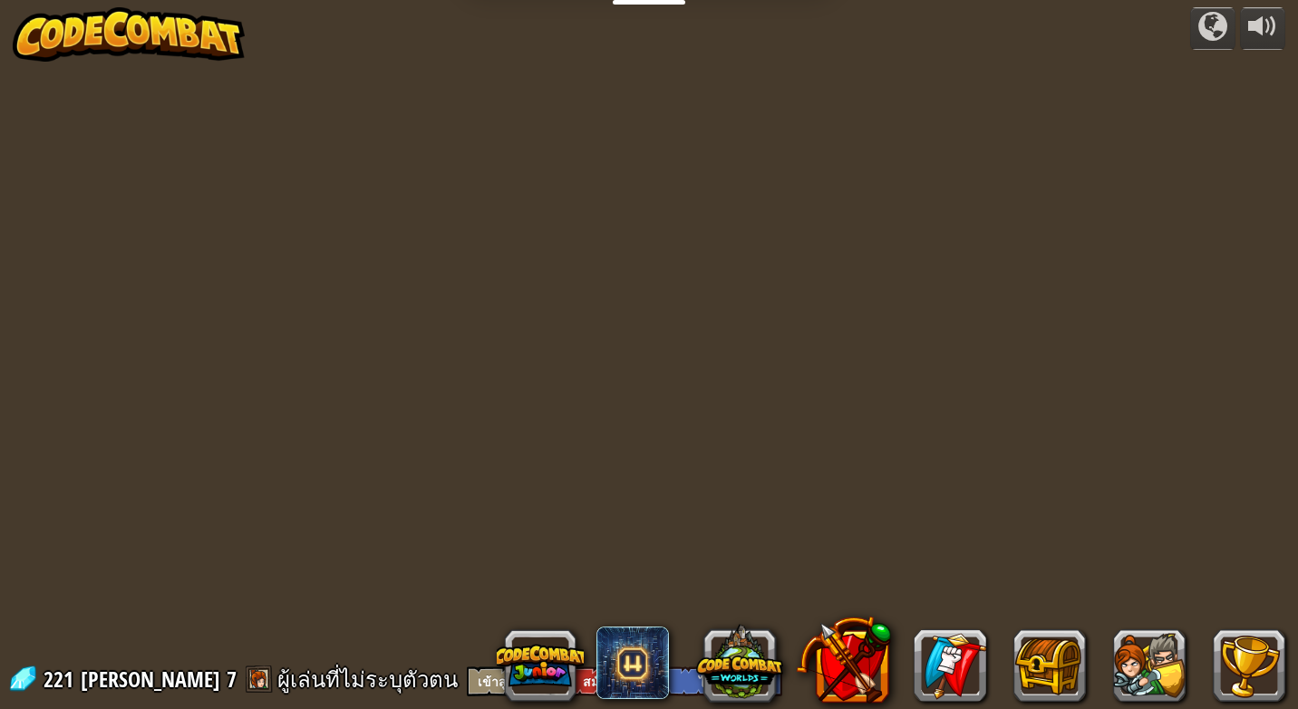
select select "th"
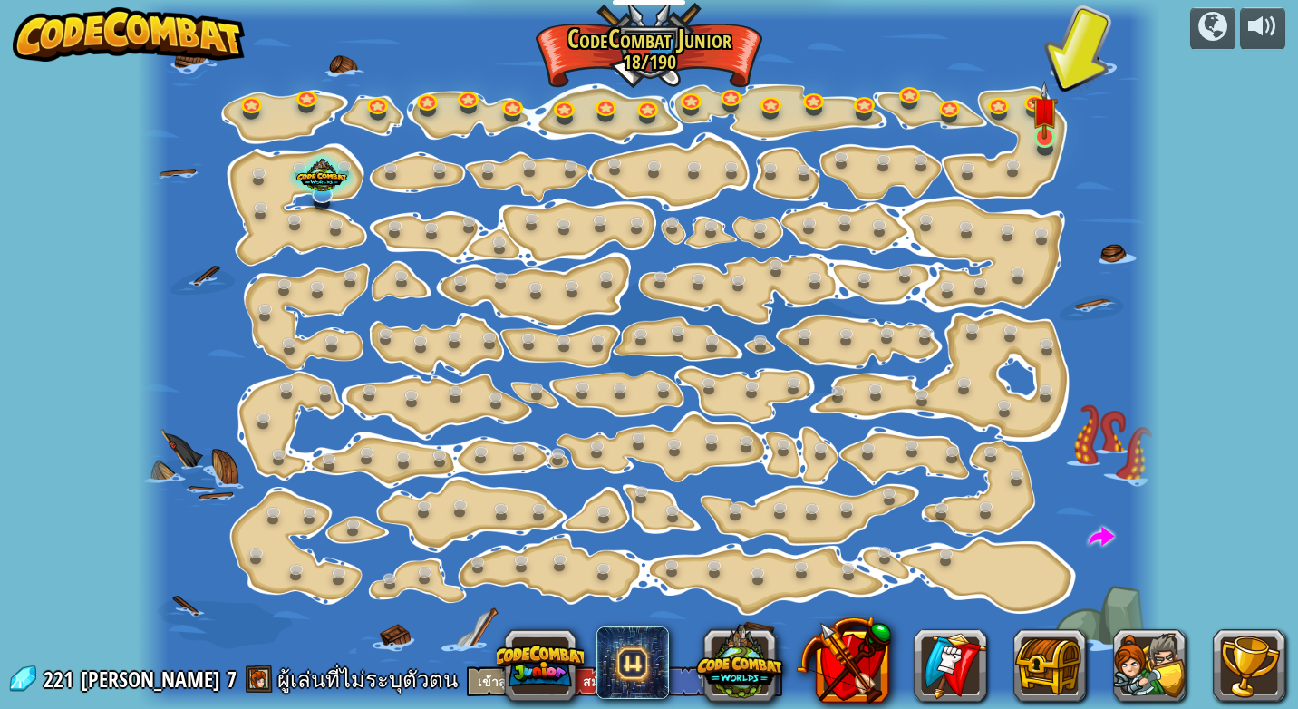
click at [1047, 135] on img at bounding box center [1043, 110] width 25 height 58
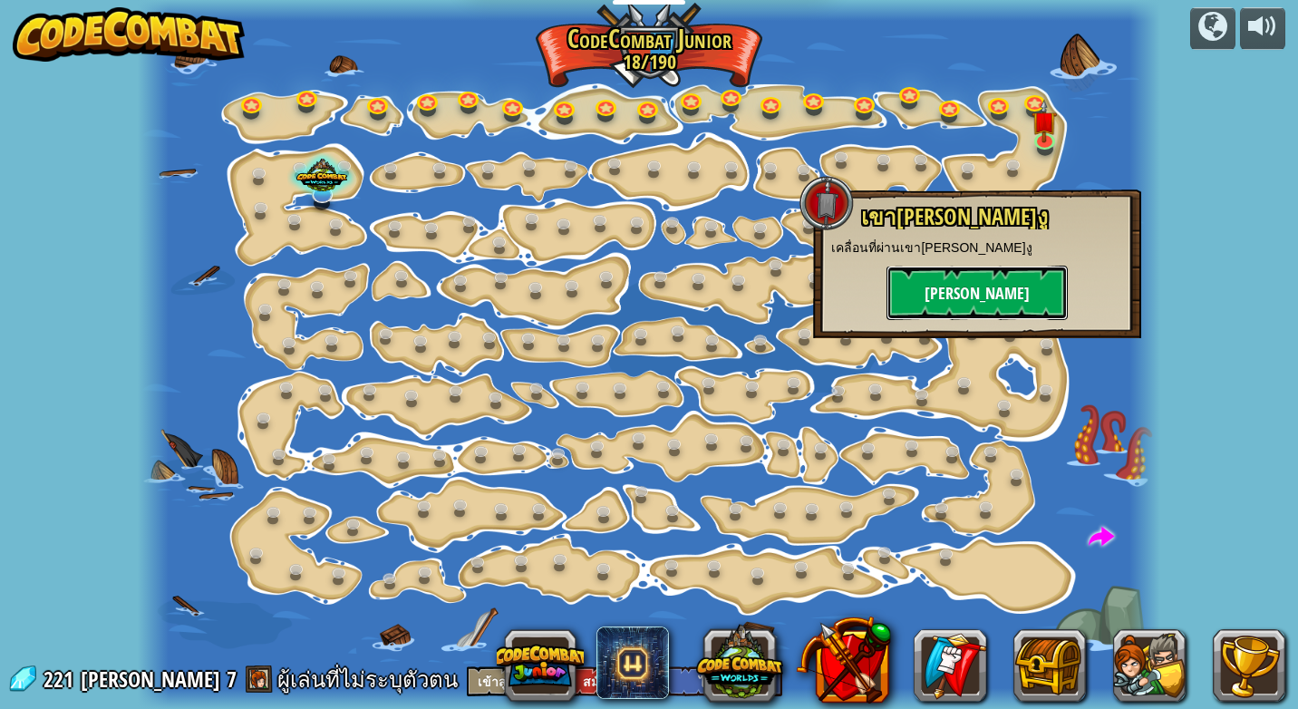
click at [981, 297] on button "[PERSON_NAME]" at bounding box center [976, 293] width 181 height 54
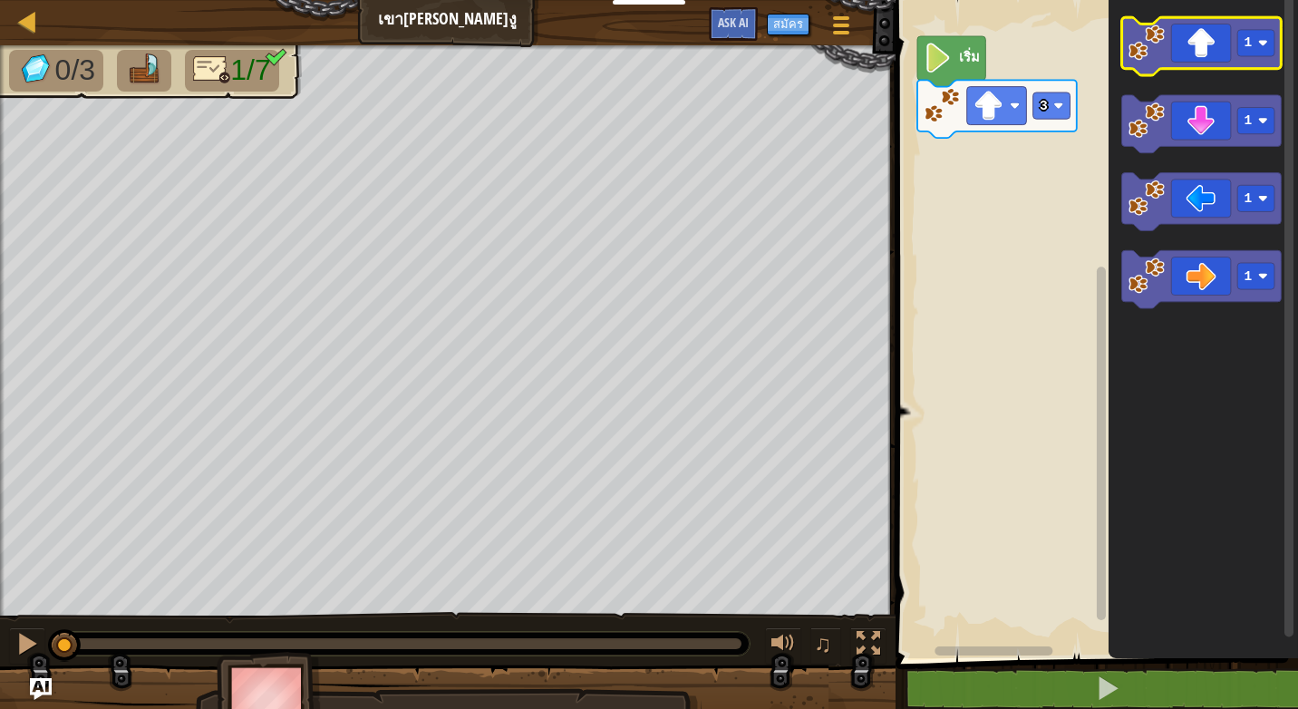
click at [1203, 50] on icon "พื้นที่ทำงาน Blockly" at bounding box center [1201, 46] width 160 height 58
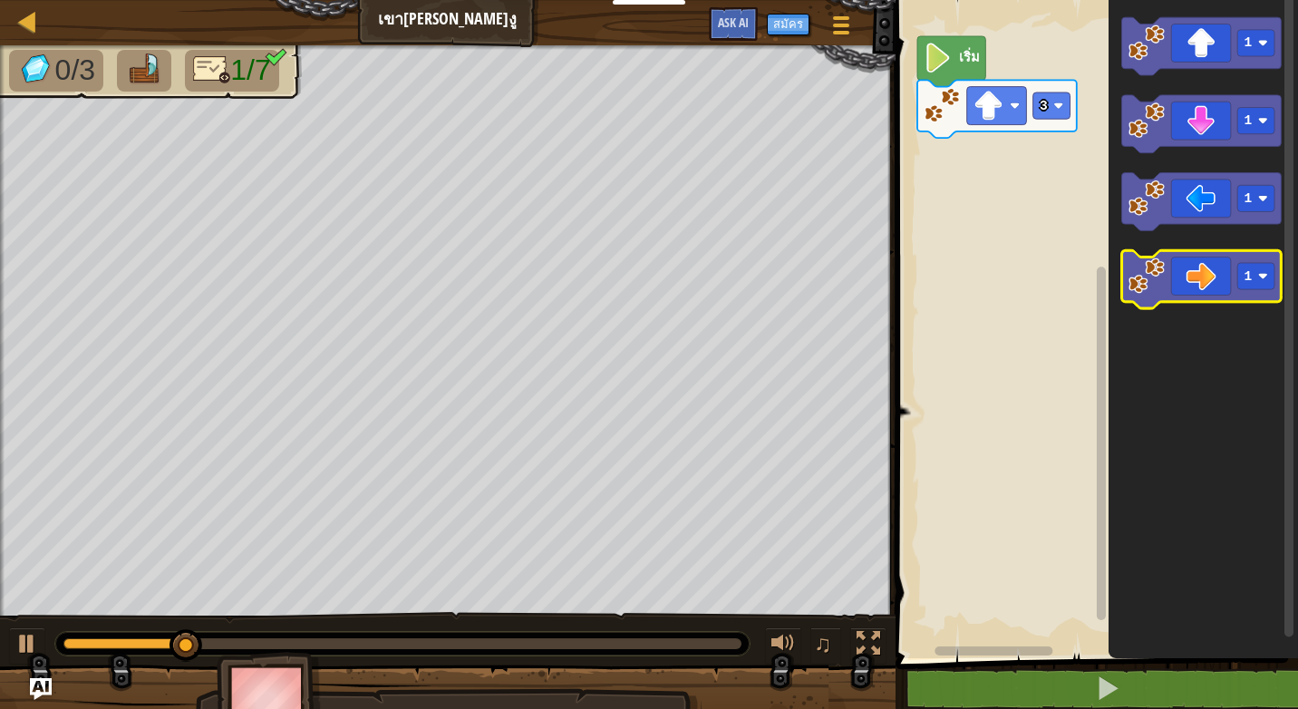
click at [1201, 299] on icon "พื้นที่ทำงาน Blockly" at bounding box center [1201, 279] width 160 height 58
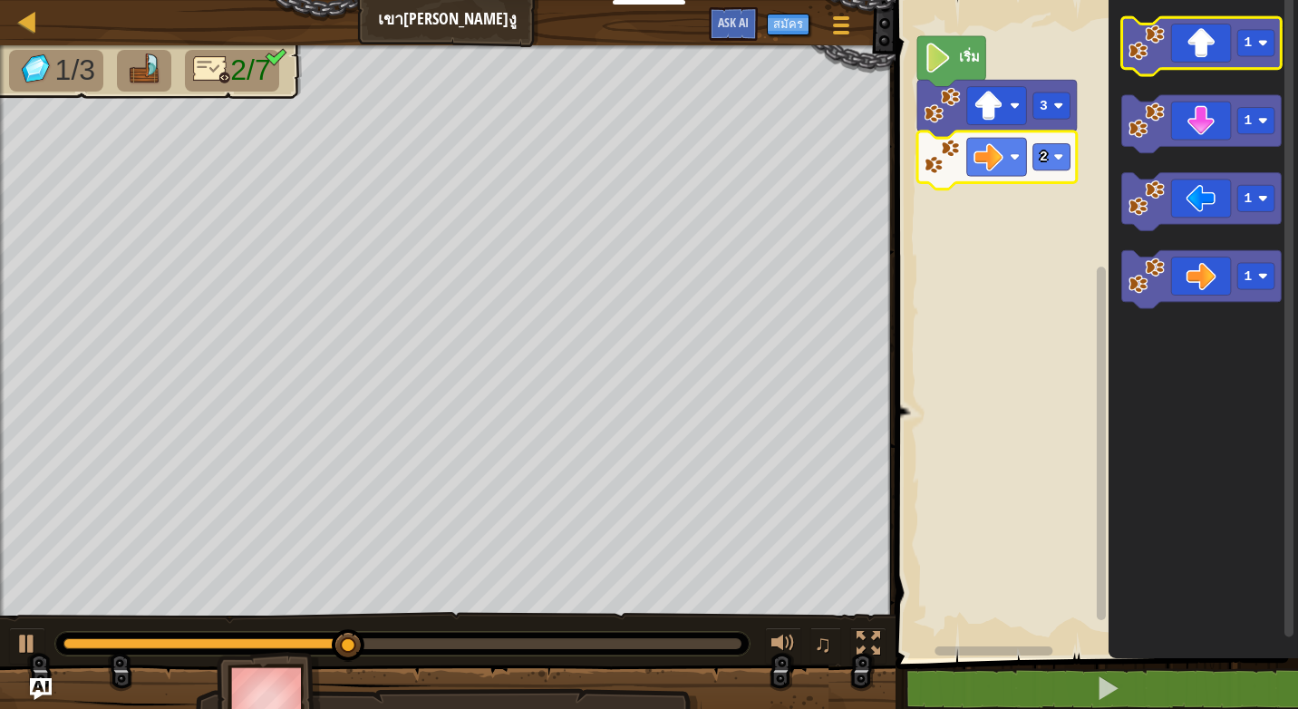
click at [1183, 45] on icon "พื้นที่ทำงาน Blockly" at bounding box center [1201, 46] width 160 height 58
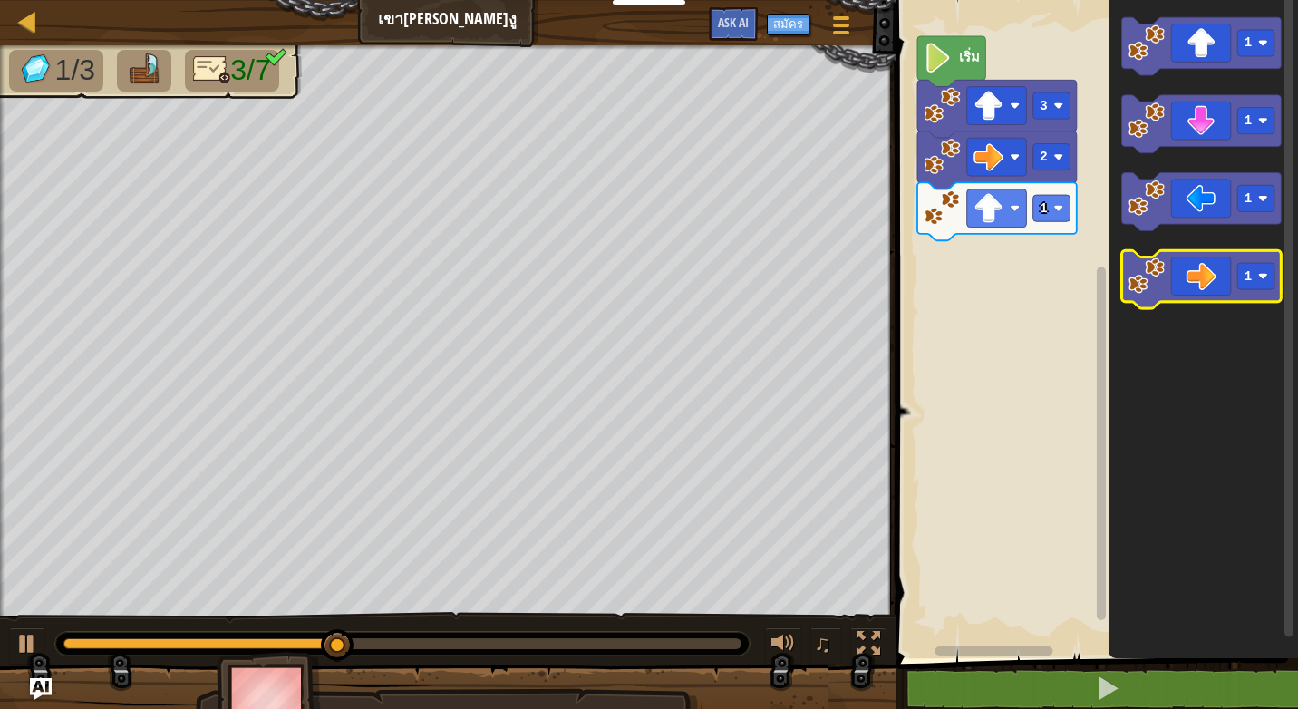
click at [1201, 278] on icon "พื้นที่ทำงาน Blockly" at bounding box center [1201, 279] width 160 height 58
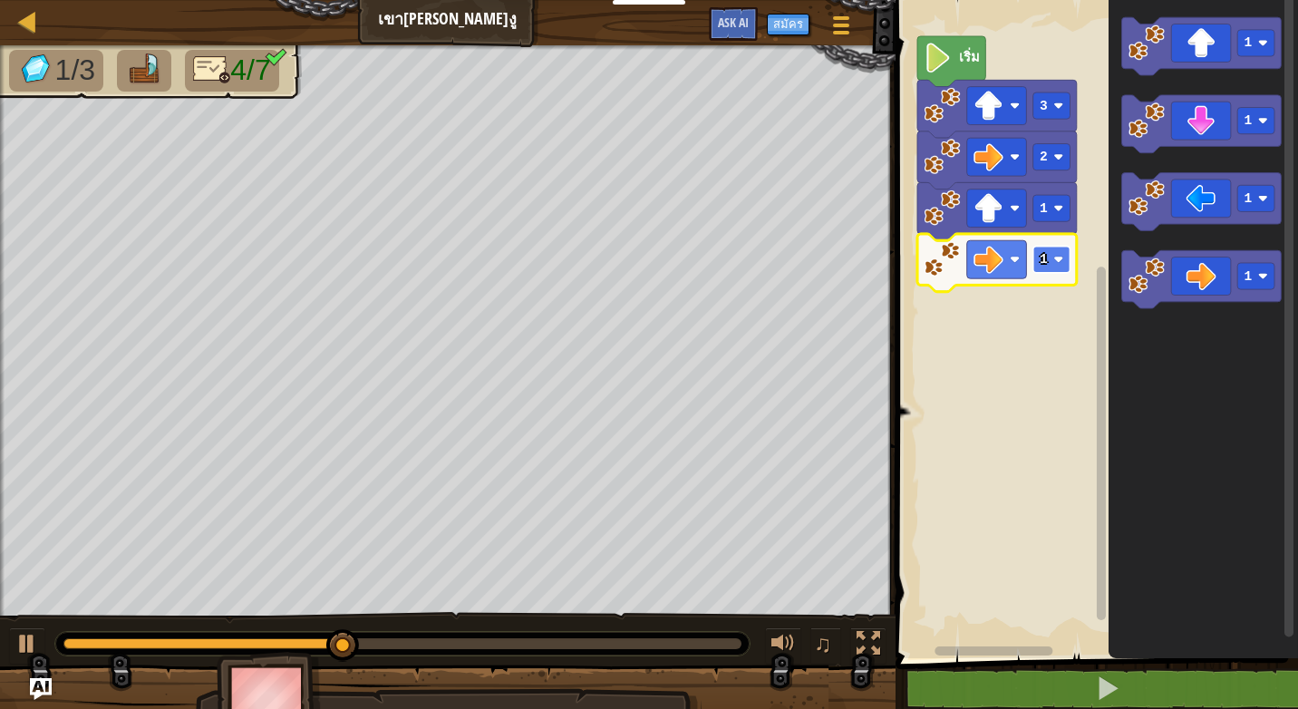
click at [1054, 260] on image "พื้นที่ทำงาน Blockly" at bounding box center [1058, 260] width 10 height 10
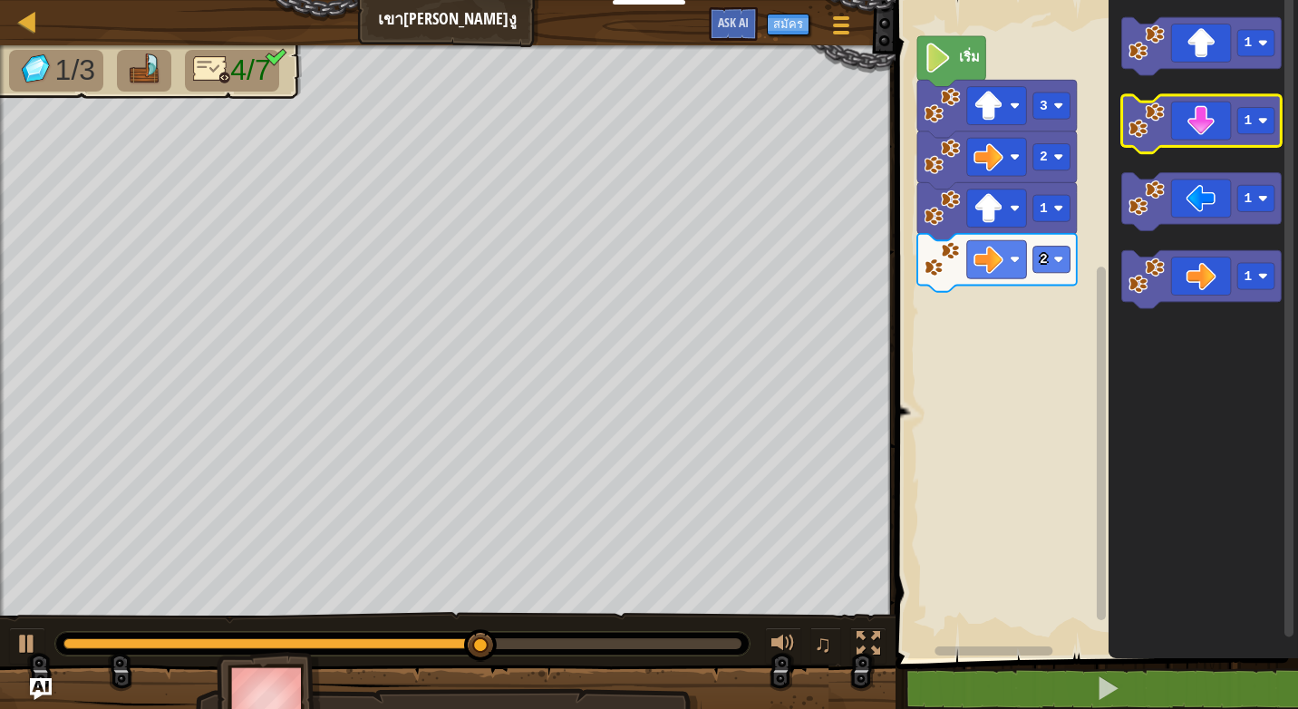
click at [1201, 139] on icon "พื้นที่ทำงาน Blockly" at bounding box center [1201, 124] width 160 height 58
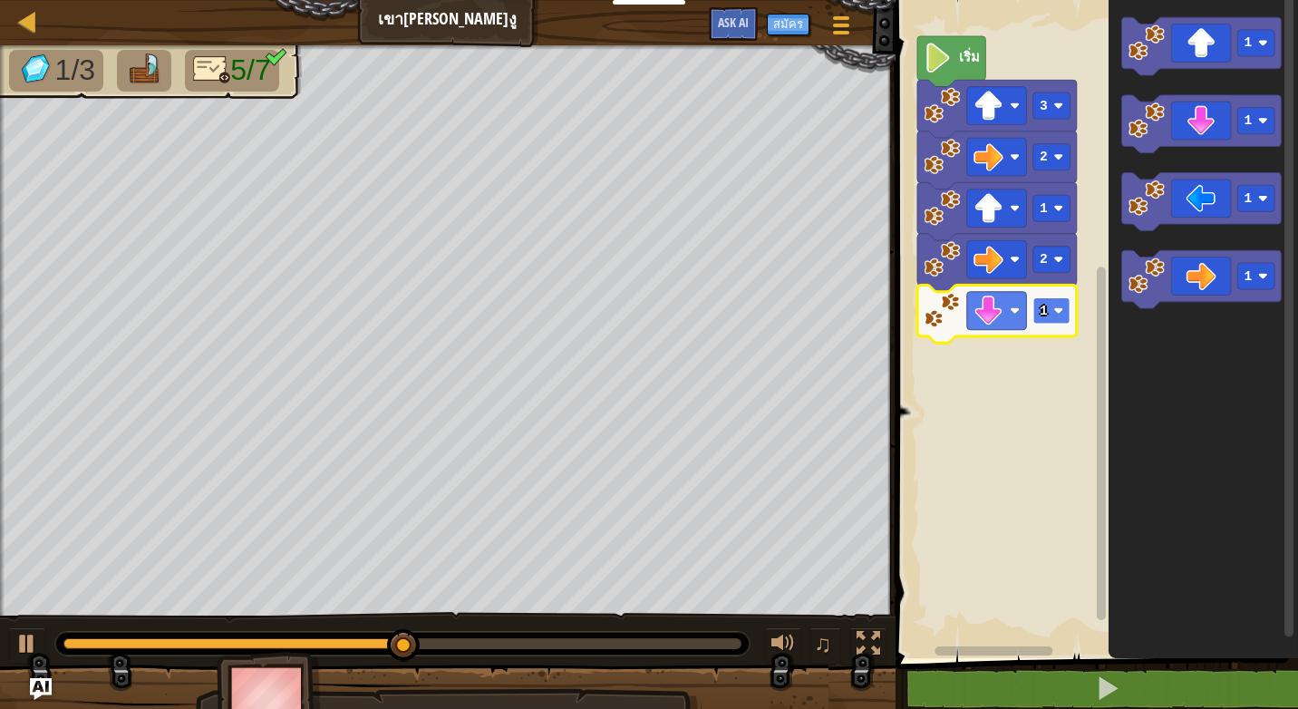
click at [1056, 311] on image "พื้นที่ทำงาน Blockly" at bounding box center [1058, 310] width 10 height 10
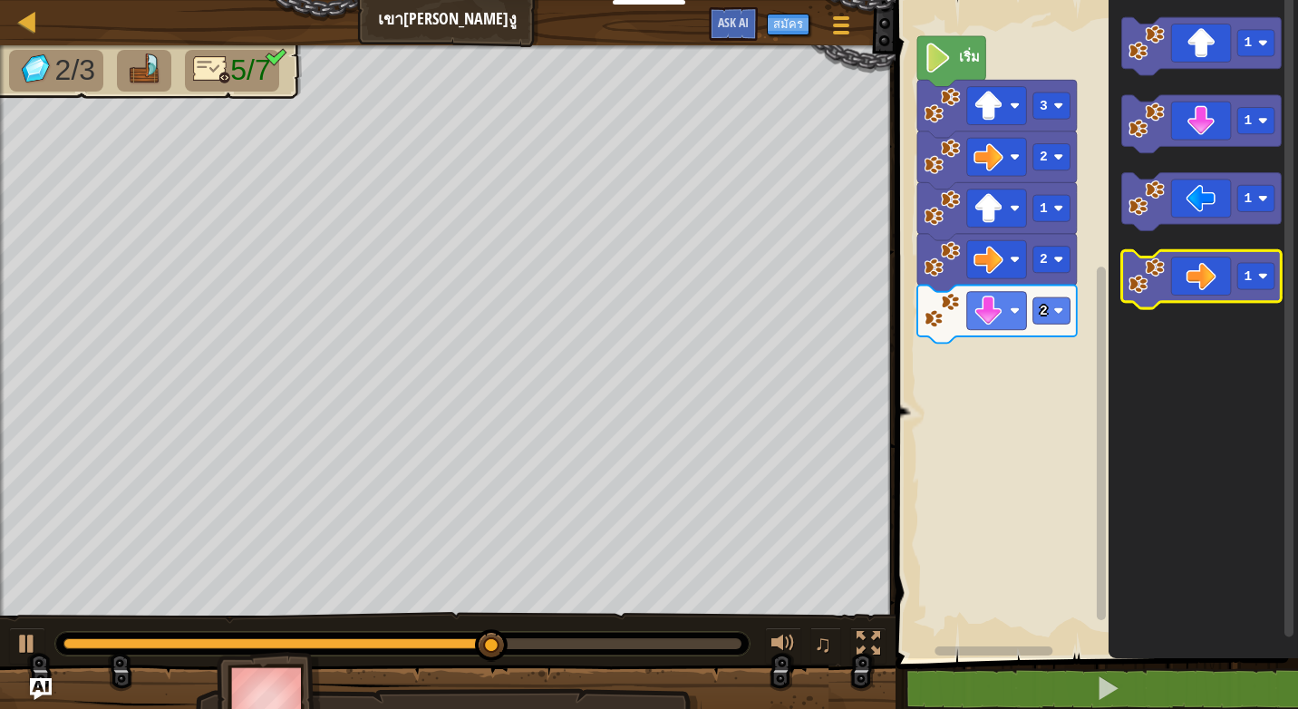
click at [1207, 276] on icon "พื้นที่ทำงาน Blockly" at bounding box center [1201, 279] width 160 height 58
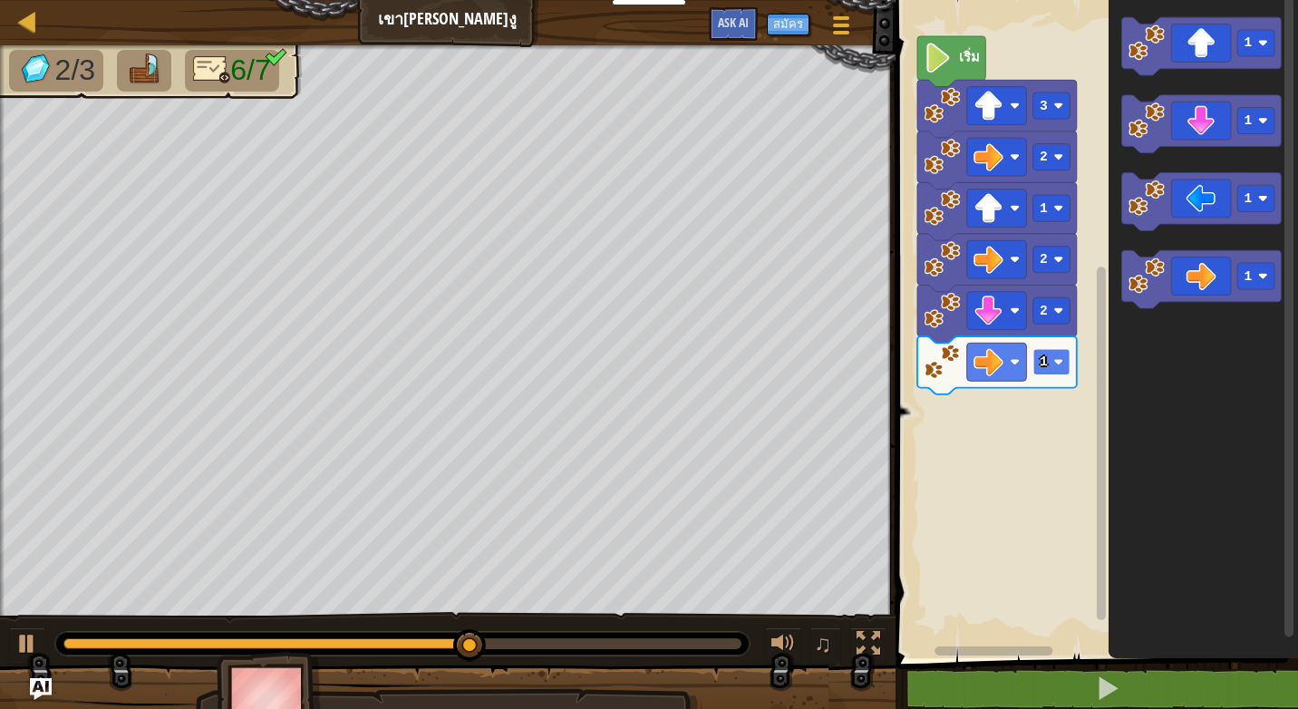
click at [1049, 362] on rect "พื้นที่ทำงาน Blockly" at bounding box center [1050, 362] width 37 height 26
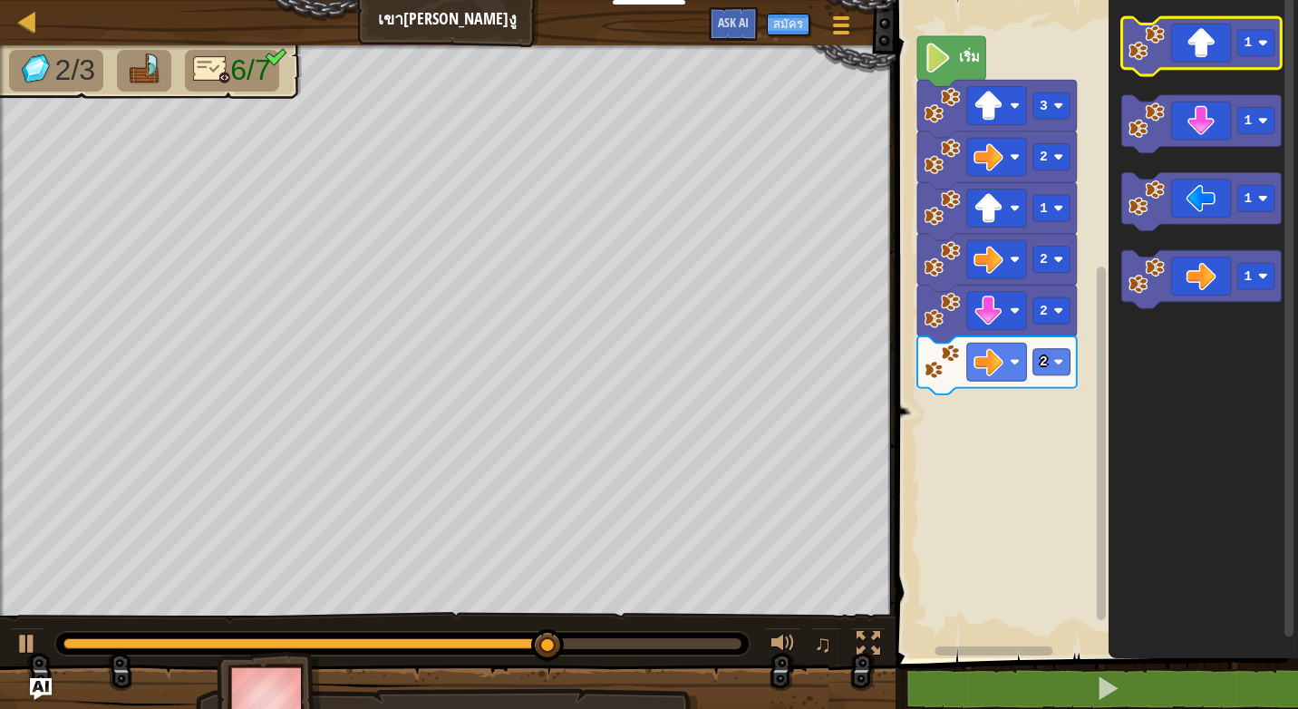
click at [1191, 61] on icon "พื้นที่ทำงาน Blockly" at bounding box center [1201, 46] width 160 height 58
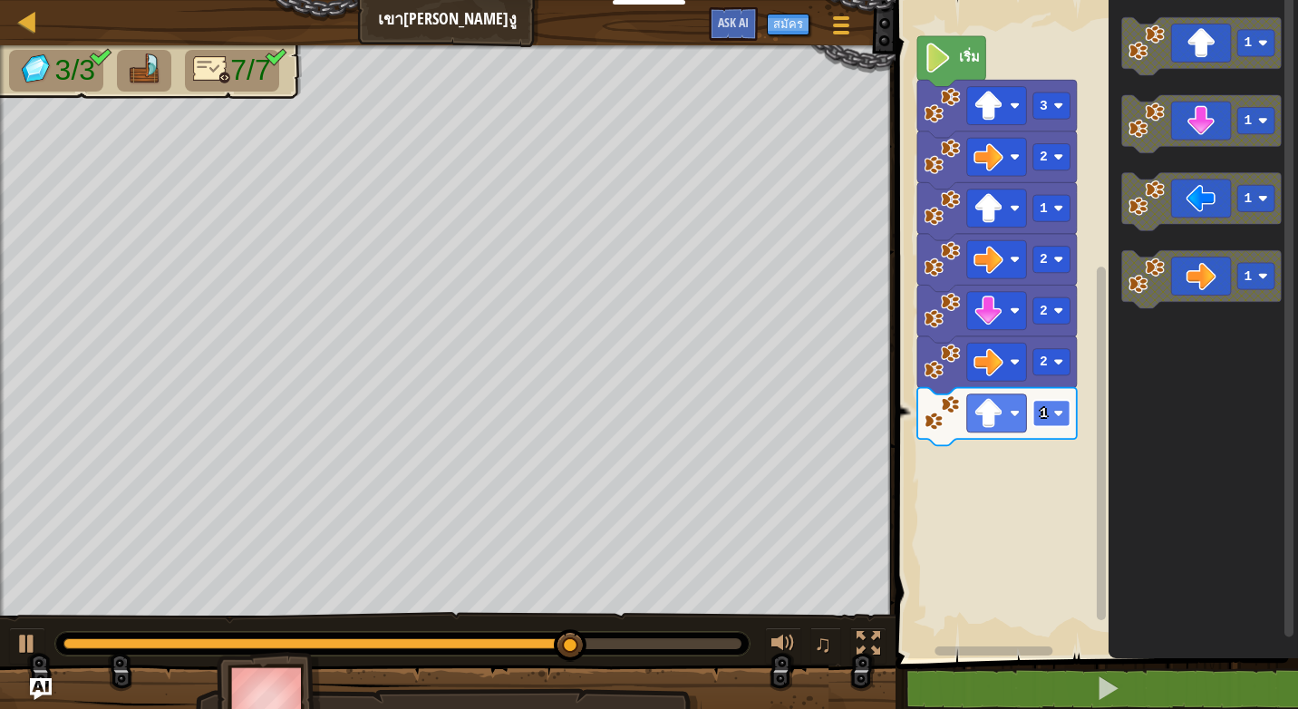
click at [1045, 413] on text "1" at bounding box center [1044, 413] width 8 height 15
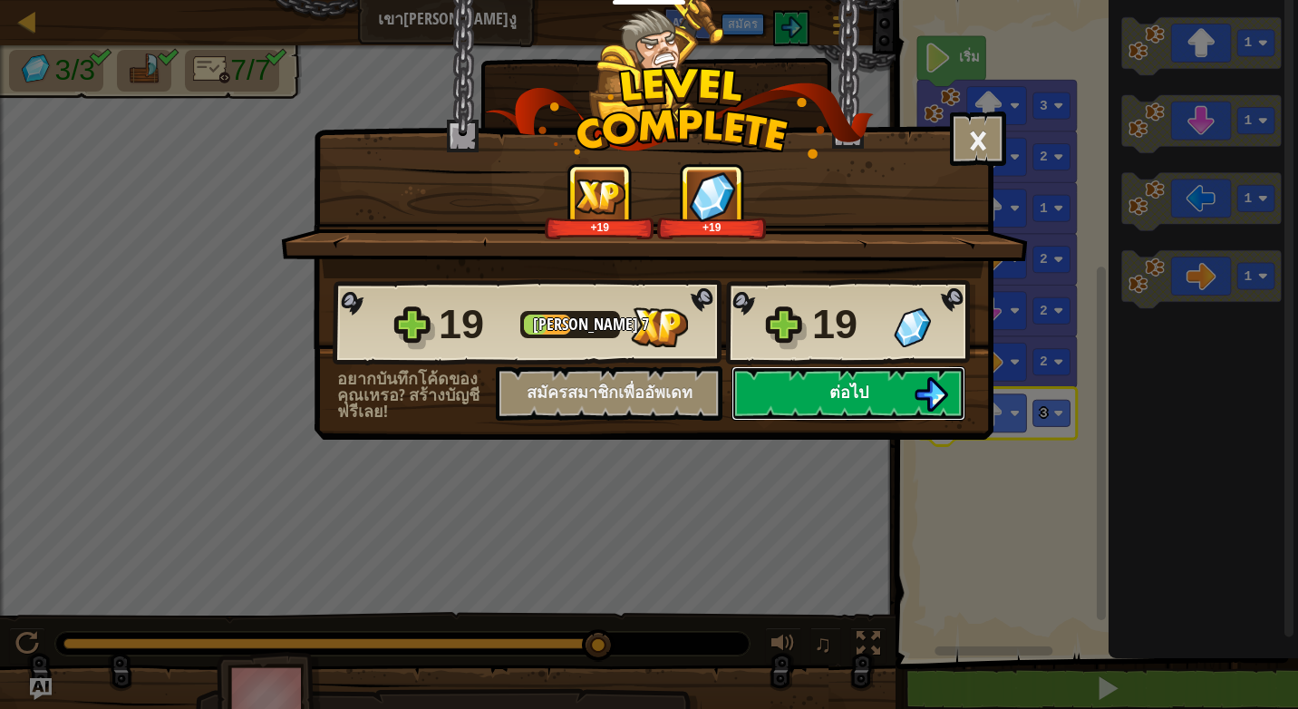
click at [896, 397] on button "ต่อไป" at bounding box center [848, 393] width 234 height 54
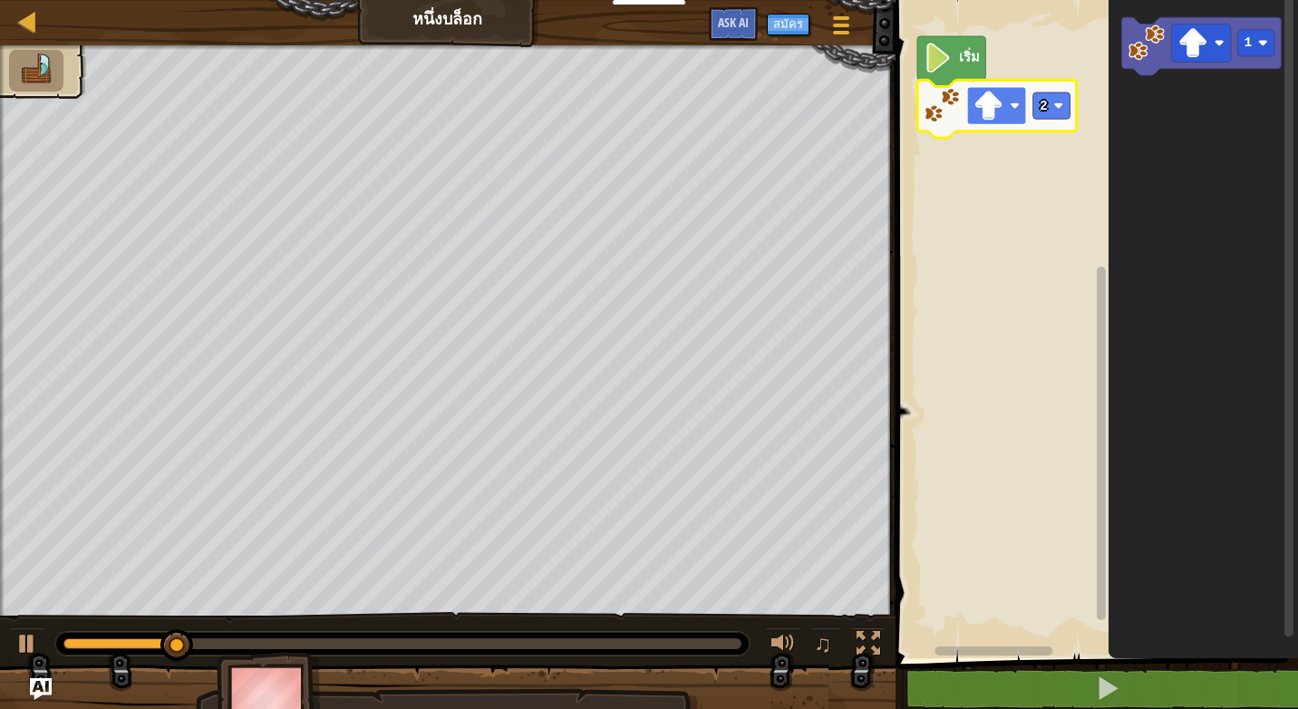
click at [1002, 111] on image "พื้นที่ทำงาน Blockly" at bounding box center [988, 106] width 30 height 30
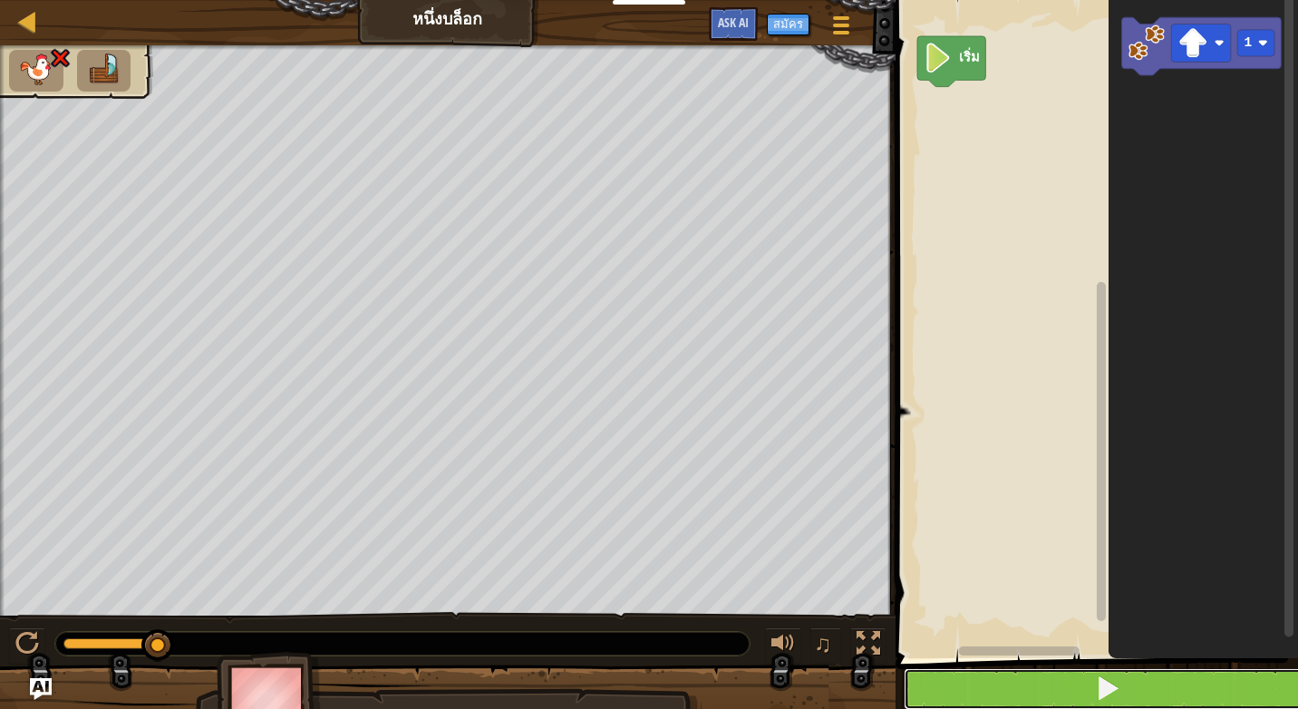
click at [1050, 680] on button at bounding box center [1108, 689] width 408 height 42
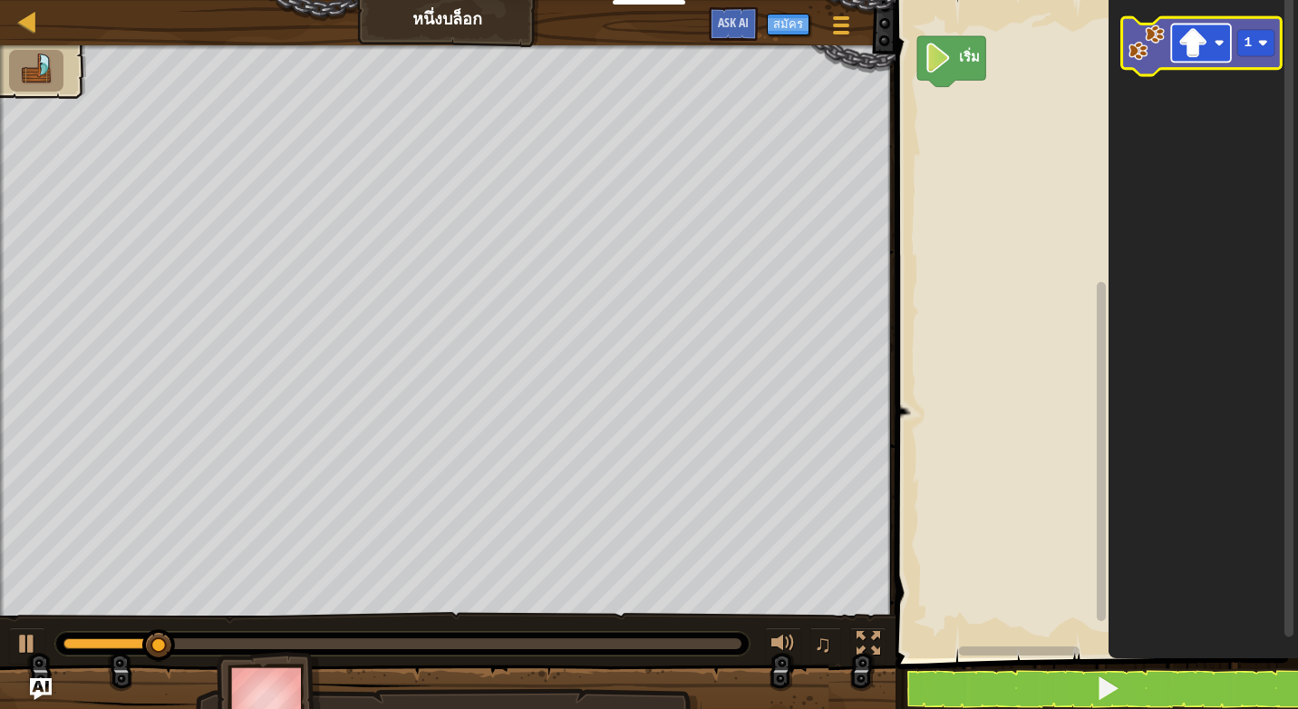
click at [1197, 48] on image "พื้นที่ทำงาน Blockly" at bounding box center [1192, 43] width 30 height 30
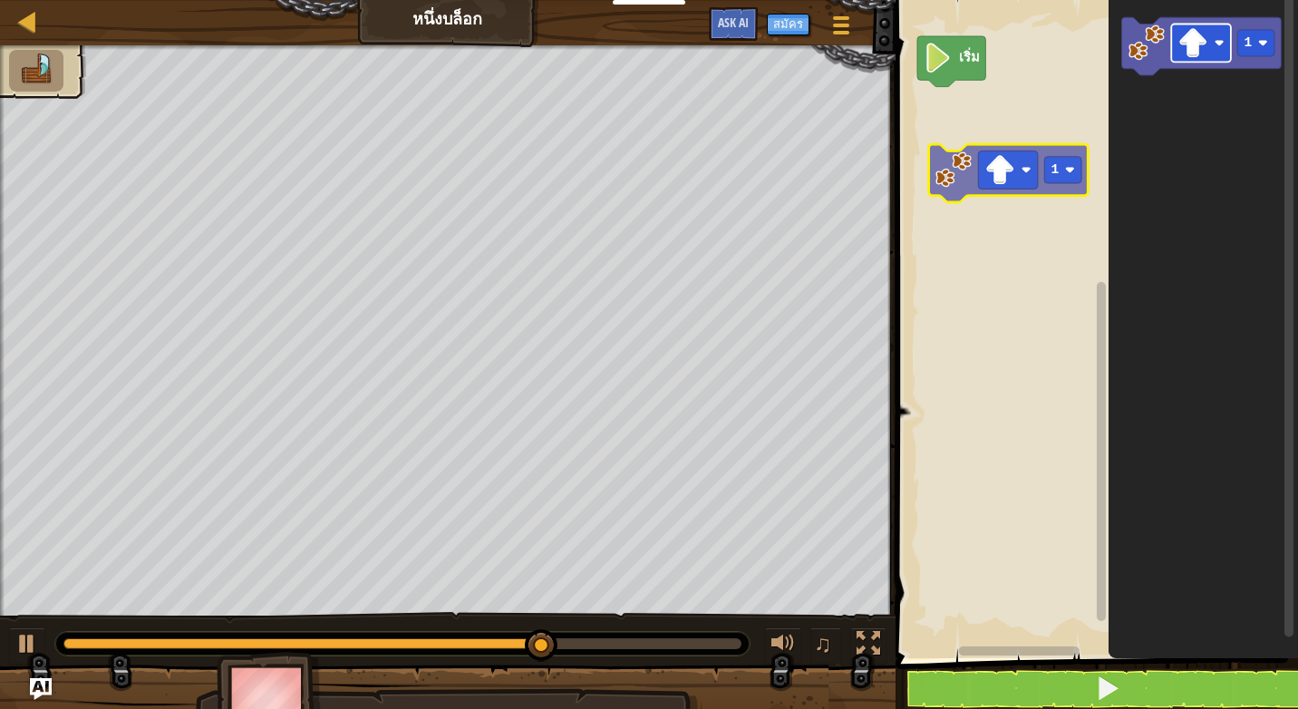
click at [995, 149] on div "เริ่ม 1 1" at bounding box center [1094, 324] width 408 height 667
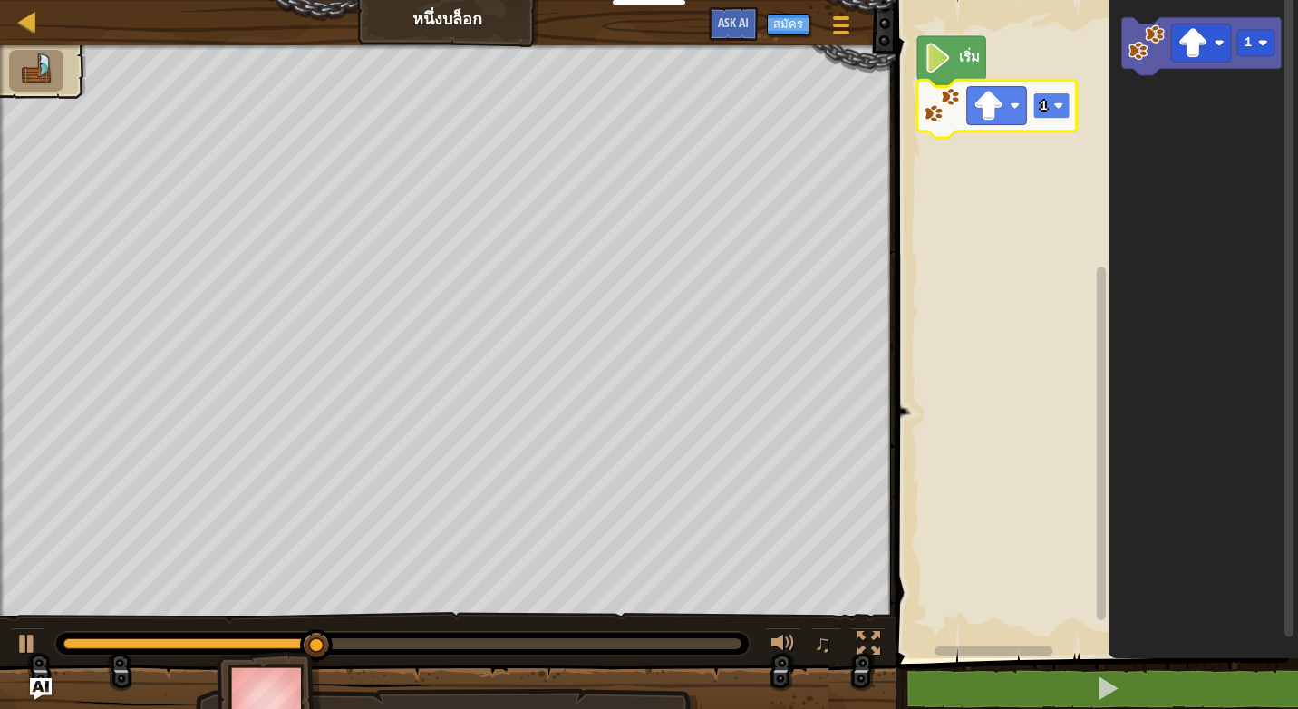
click at [1057, 115] on rect "พื้นที่ทำงาน Blockly" at bounding box center [1050, 105] width 37 height 26
click at [1053, 109] on image "พื้นที่ทำงาน Blockly" at bounding box center [1058, 106] width 10 height 10
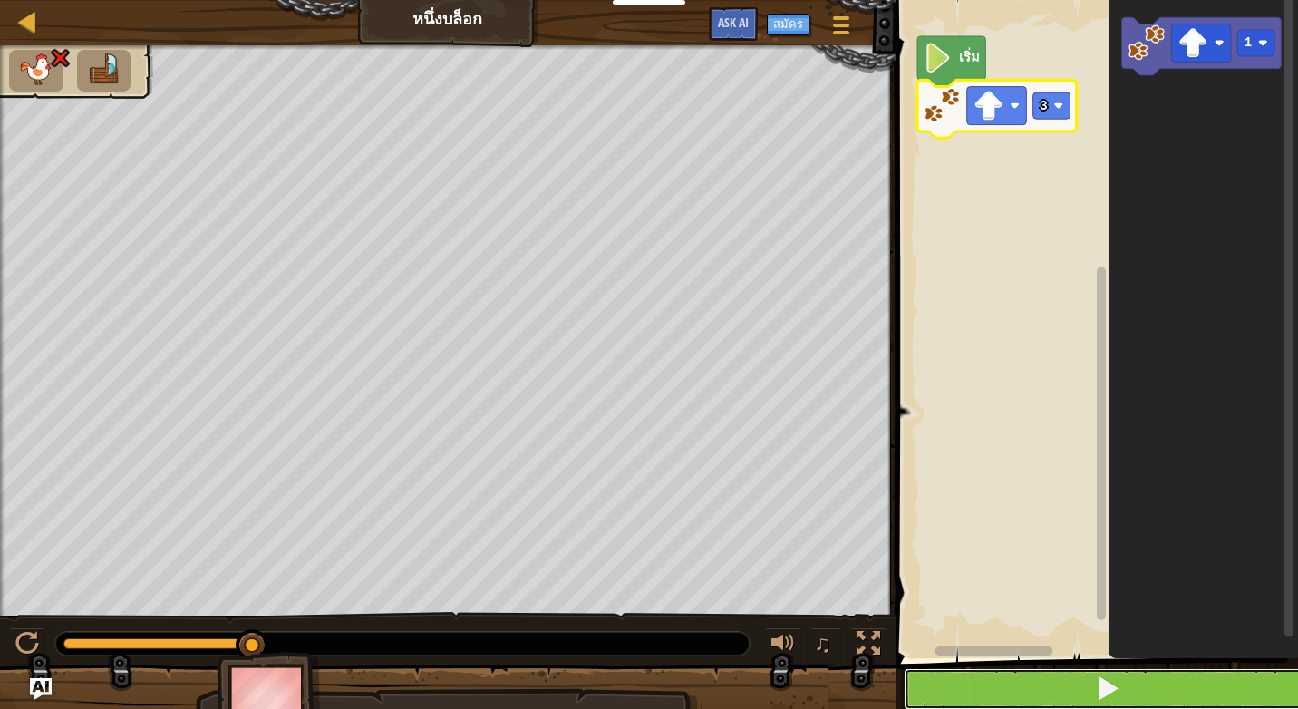
click at [1079, 687] on button at bounding box center [1108, 689] width 408 height 42
click at [1004, 686] on button at bounding box center [1108, 689] width 408 height 42
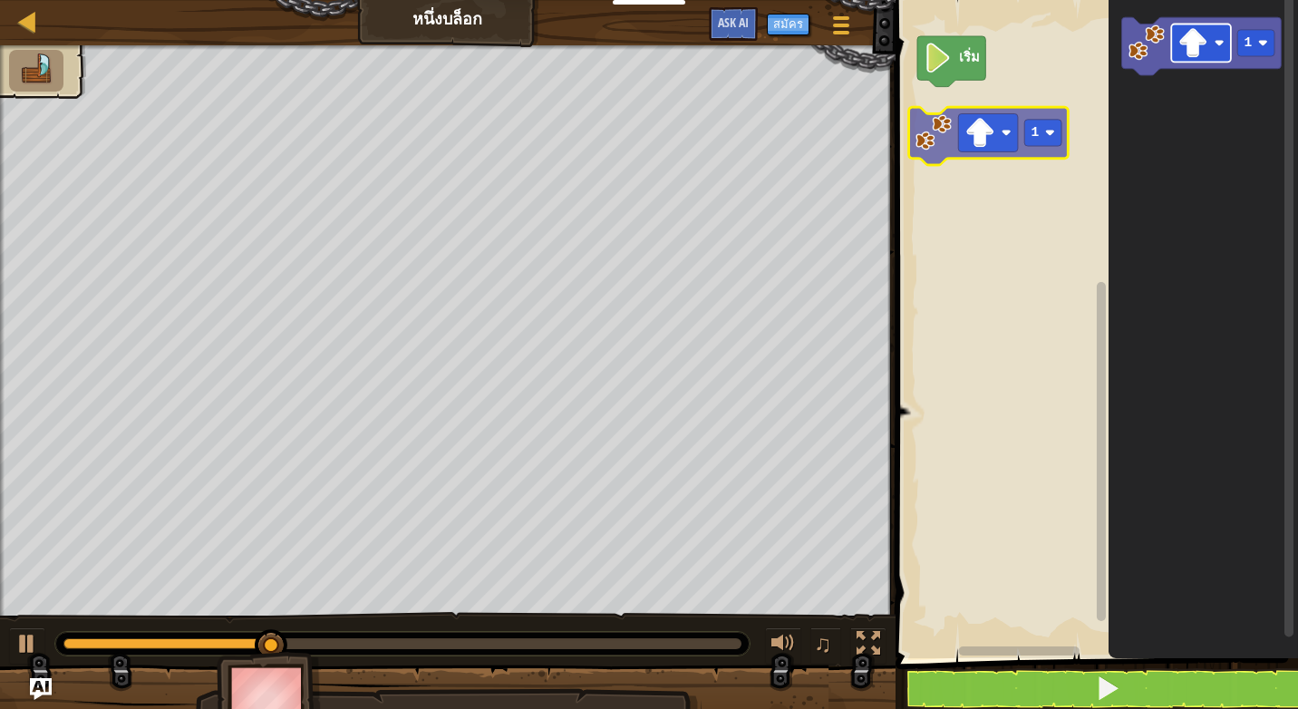
click at [1006, 141] on div "เริ่ม 1 1" at bounding box center [1094, 324] width 408 height 667
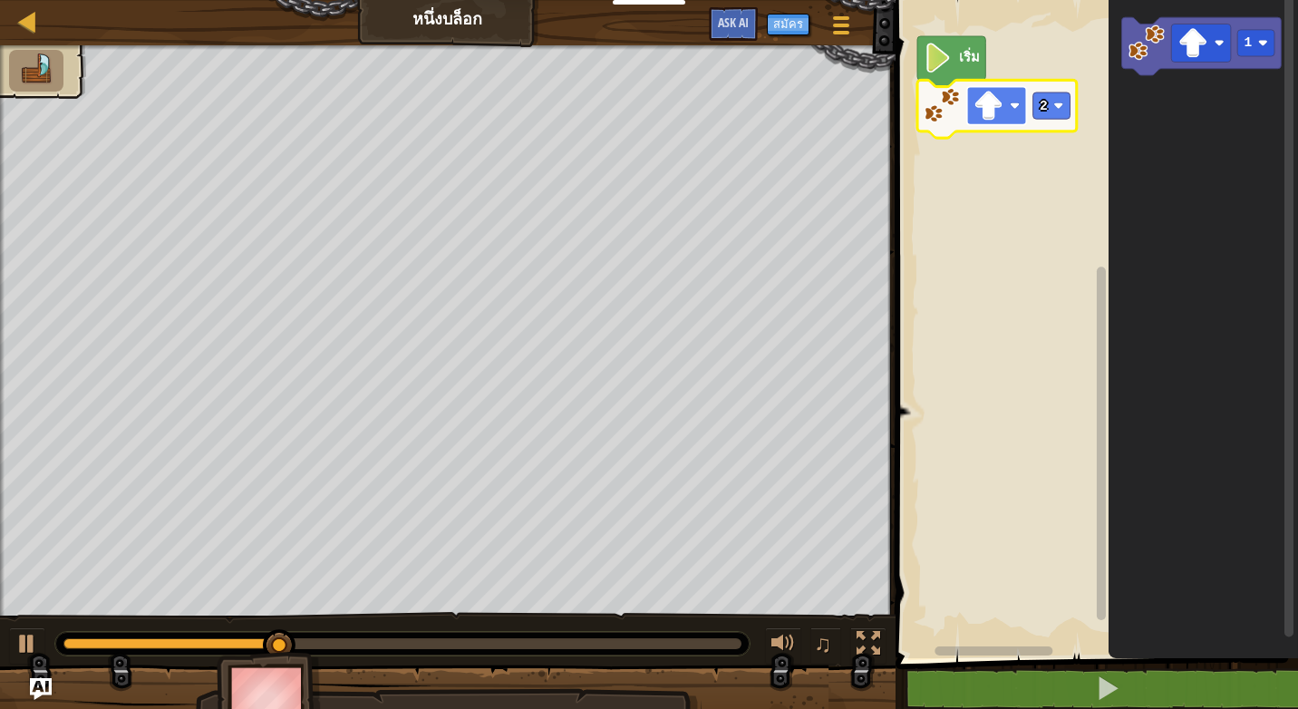
click at [1003, 102] on rect "พื้นที่ทำงาน Blockly" at bounding box center [996, 106] width 60 height 38
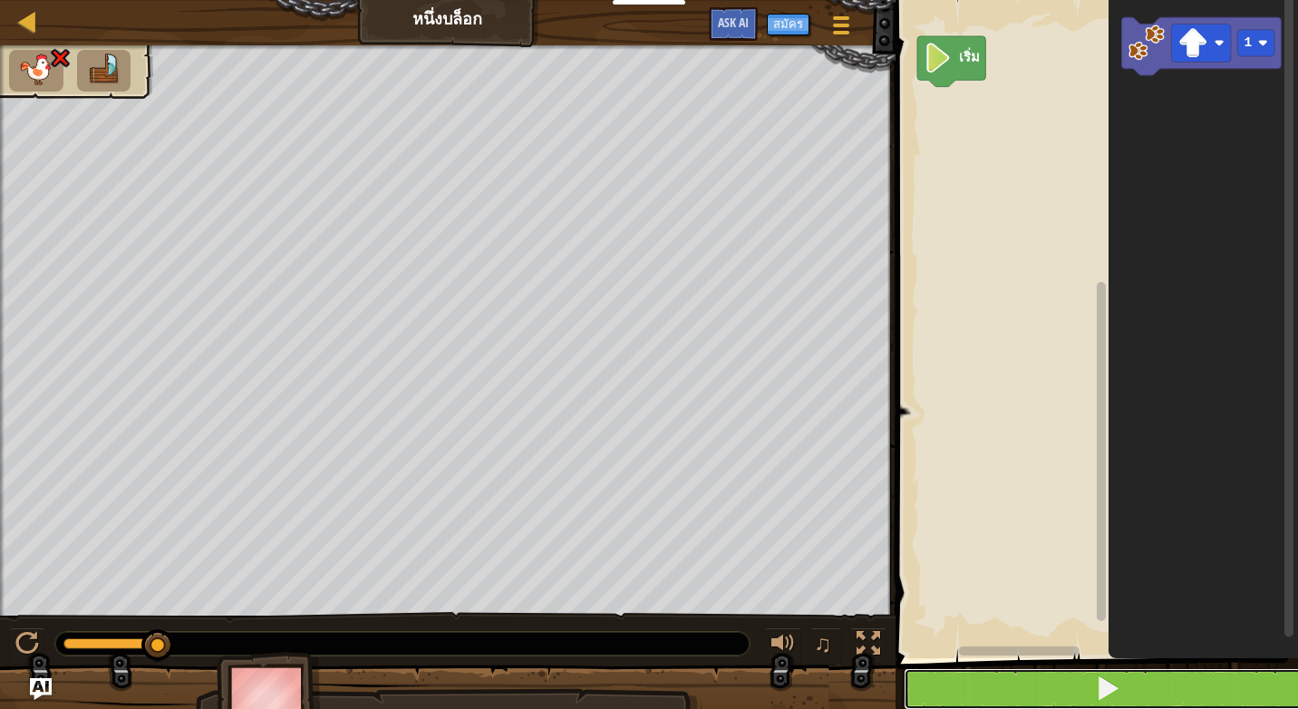
click at [1134, 682] on button at bounding box center [1108, 689] width 408 height 42
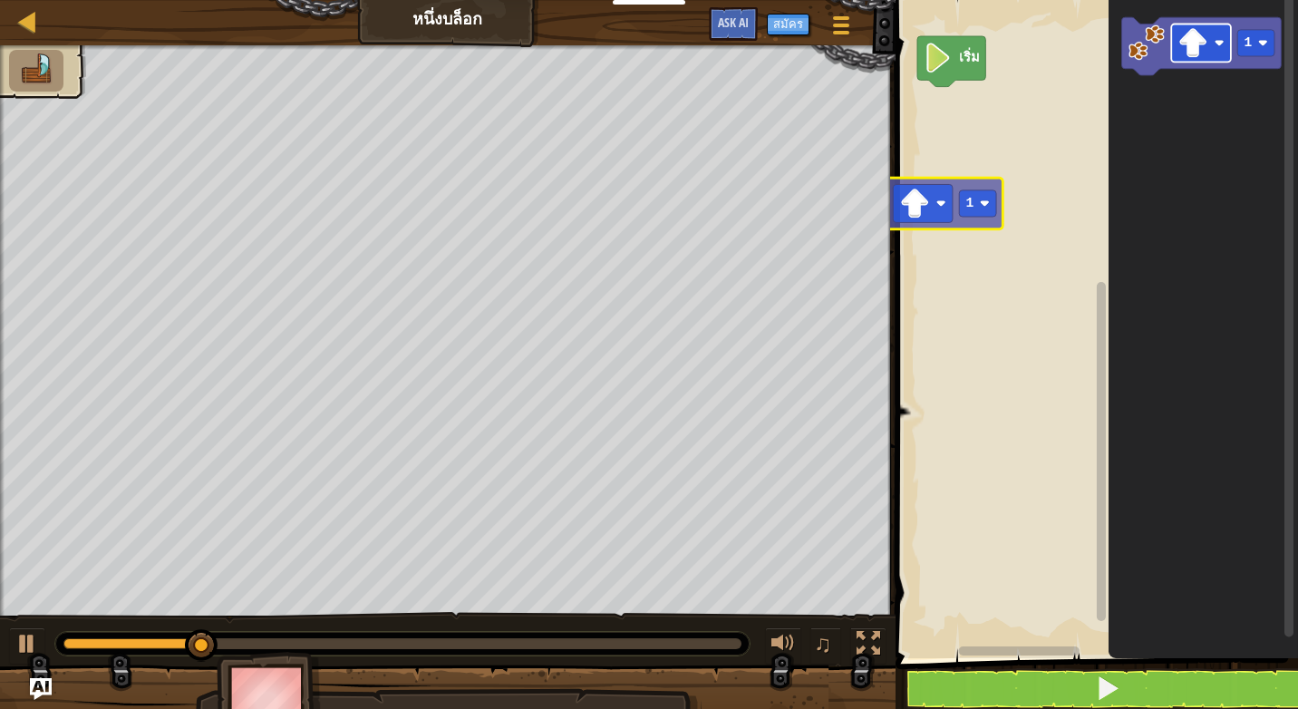
click at [918, 212] on div "เริ่ม 1 1 1" at bounding box center [1094, 324] width 408 height 667
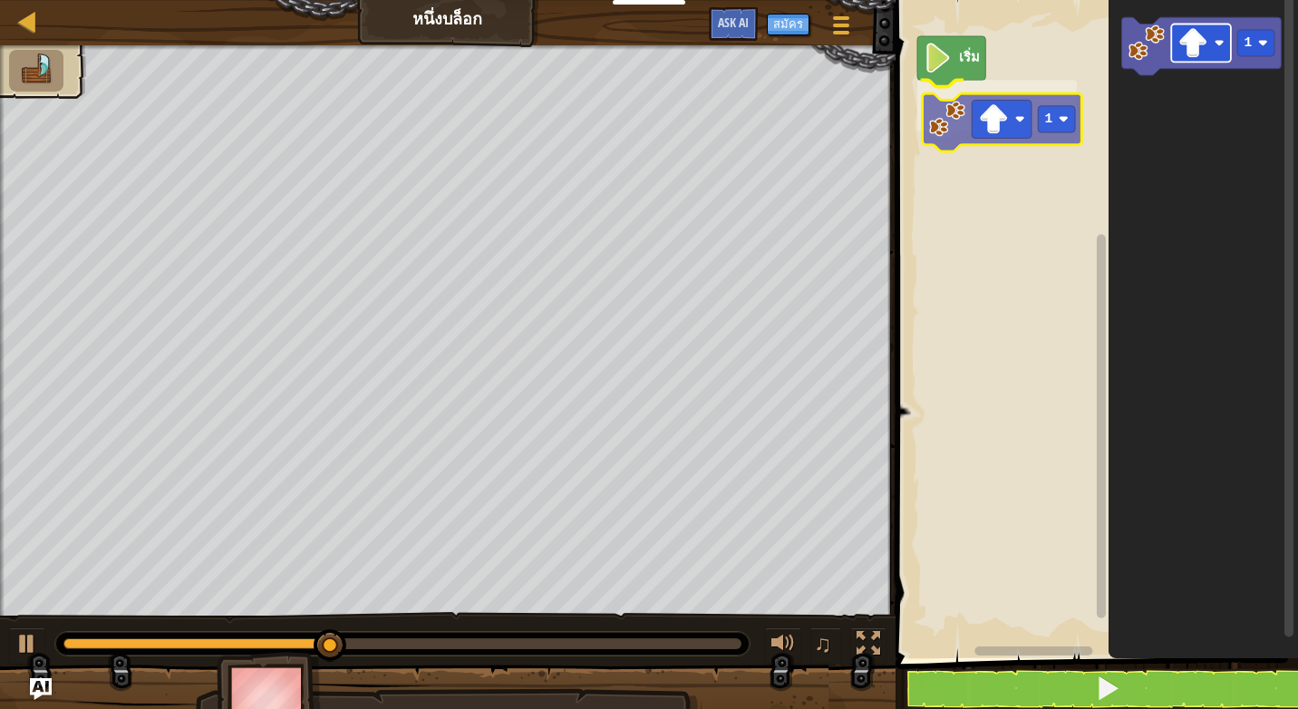
click at [1009, 115] on div "เริ่ม 1 1 1" at bounding box center [1094, 324] width 408 height 667
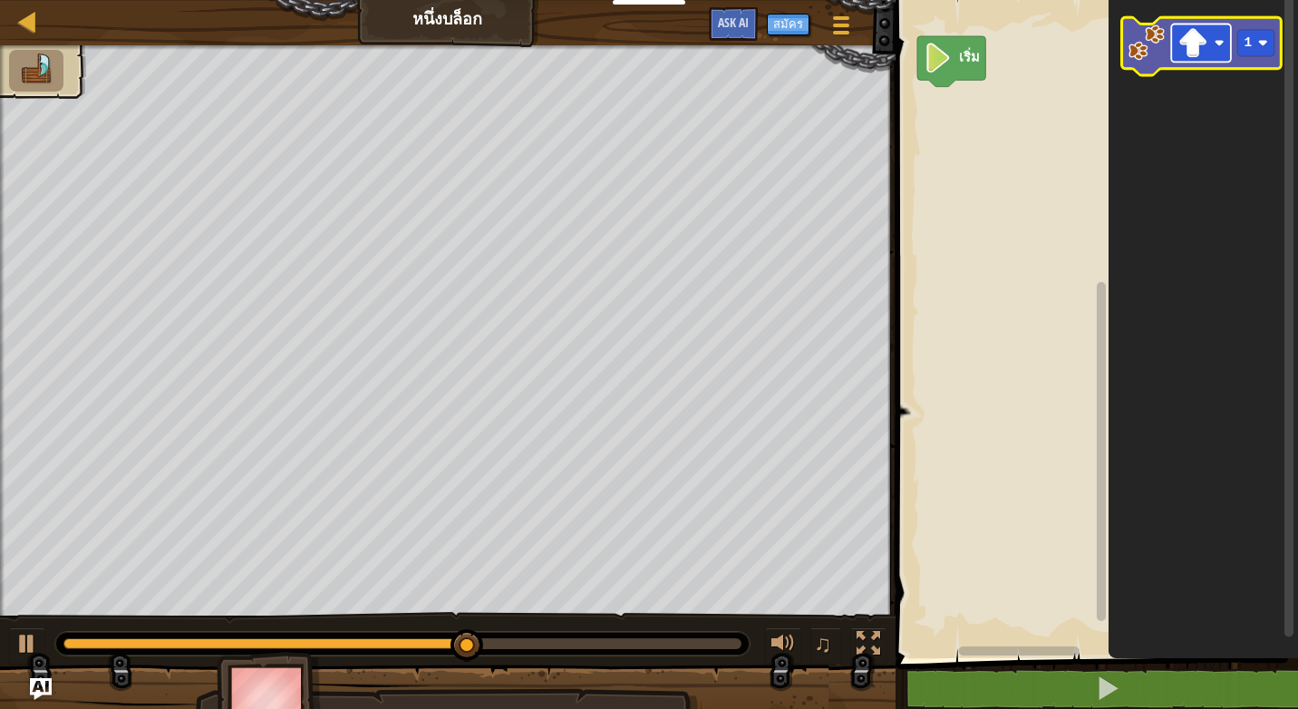
click at [1175, 47] on rect "พื้นที่ทำงาน Blockly" at bounding box center [1201, 43] width 60 height 38
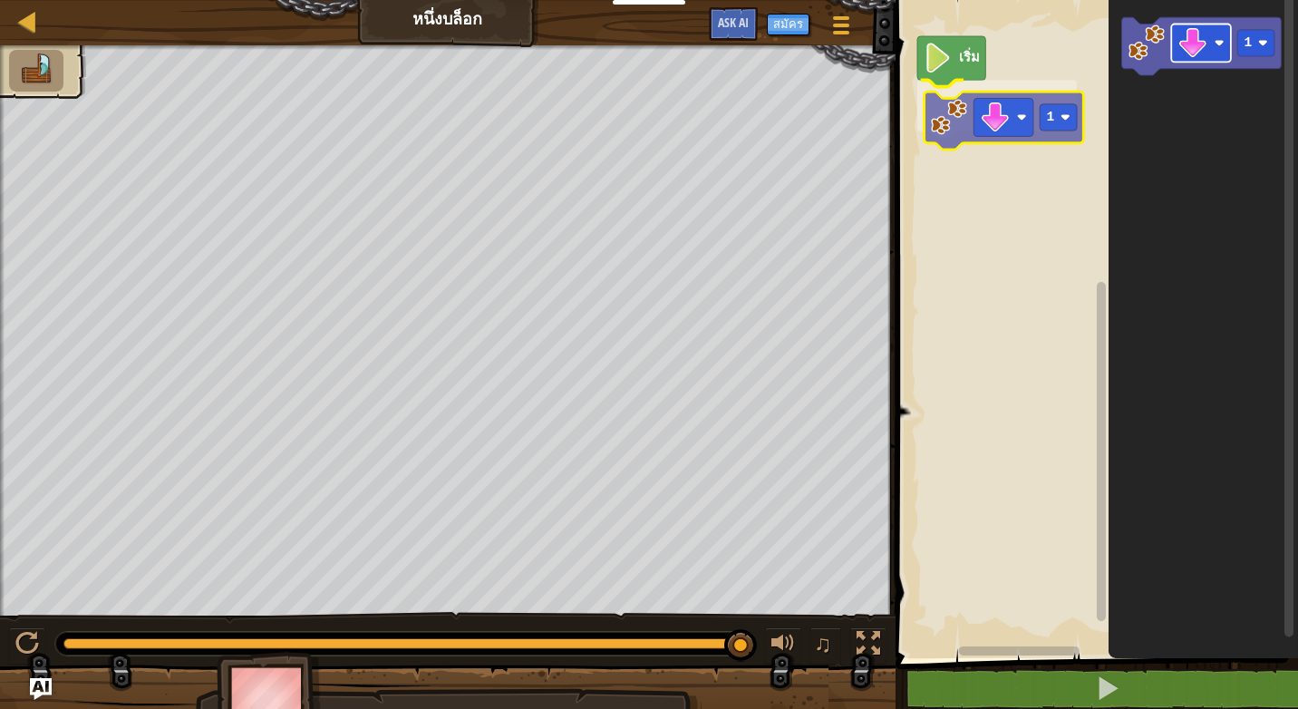
click at [1027, 105] on div "เริ่ม 1 1 1" at bounding box center [1094, 324] width 408 height 667
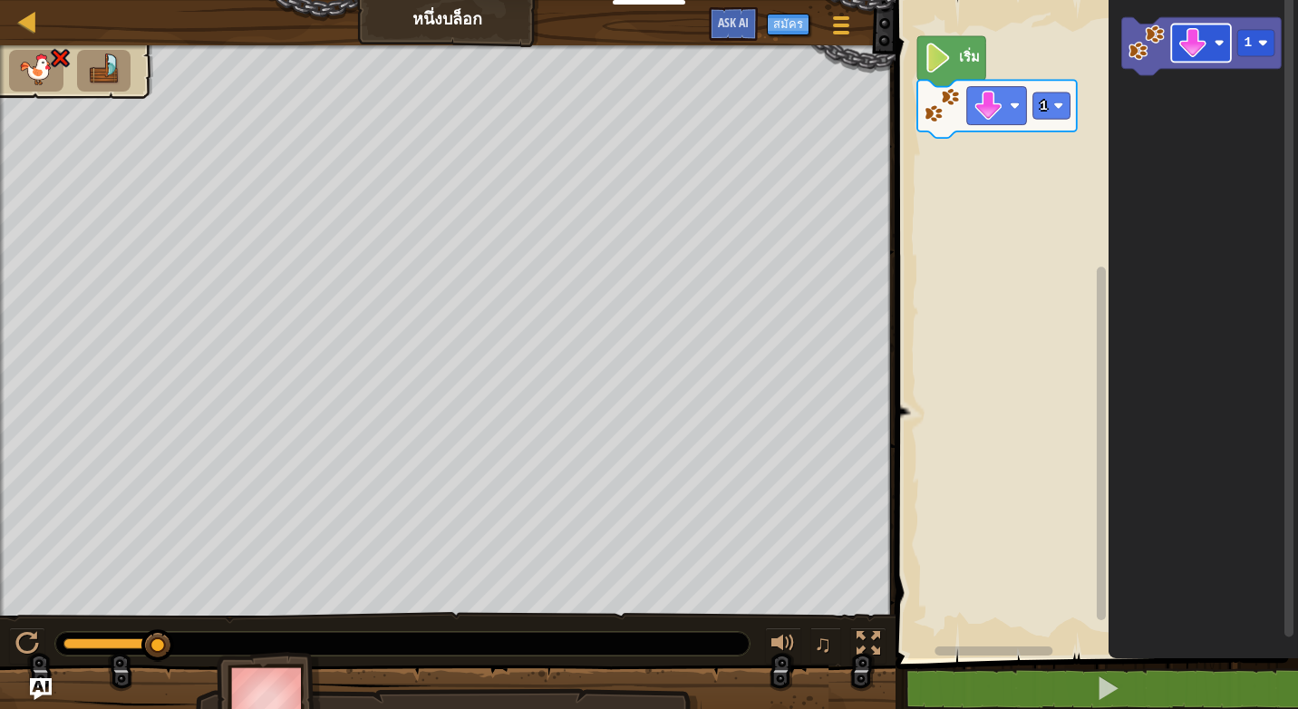
click at [1147, 197] on icon "1" at bounding box center [1203, 324] width 189 height 667
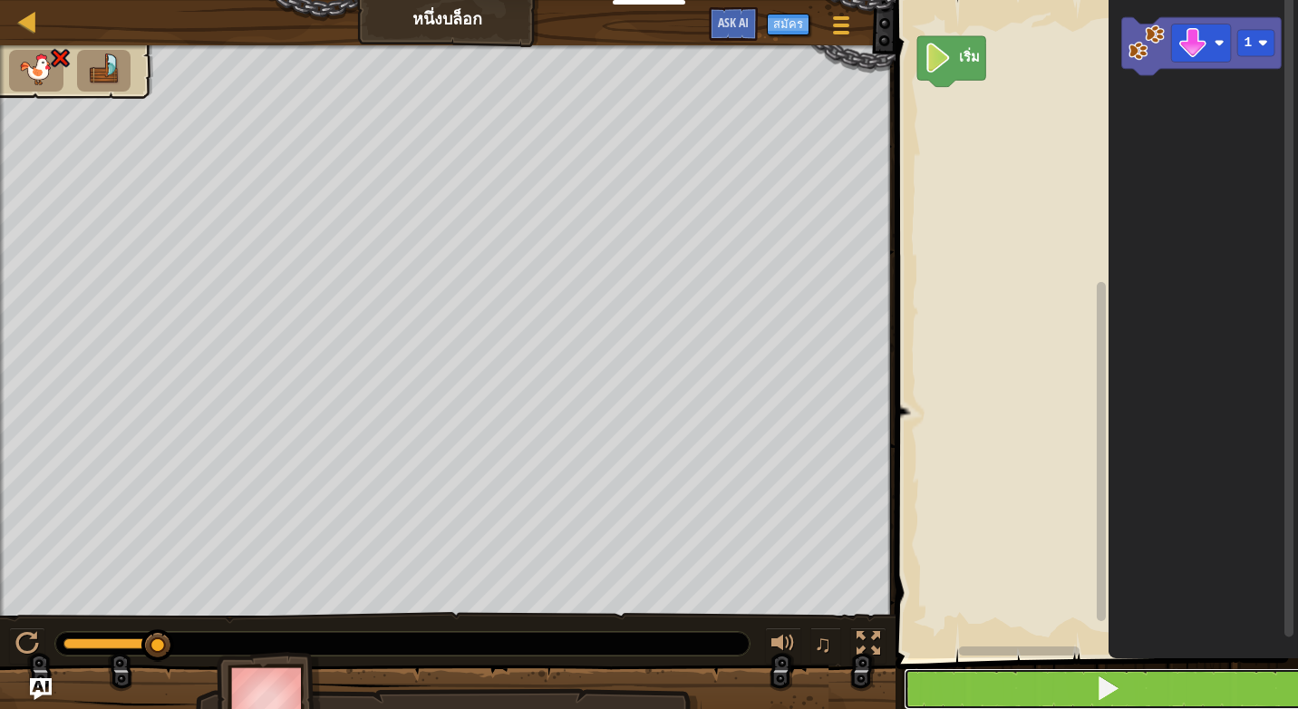
click at [1088, 675] on button at bounding box center [1108, 689] width 408 height 42
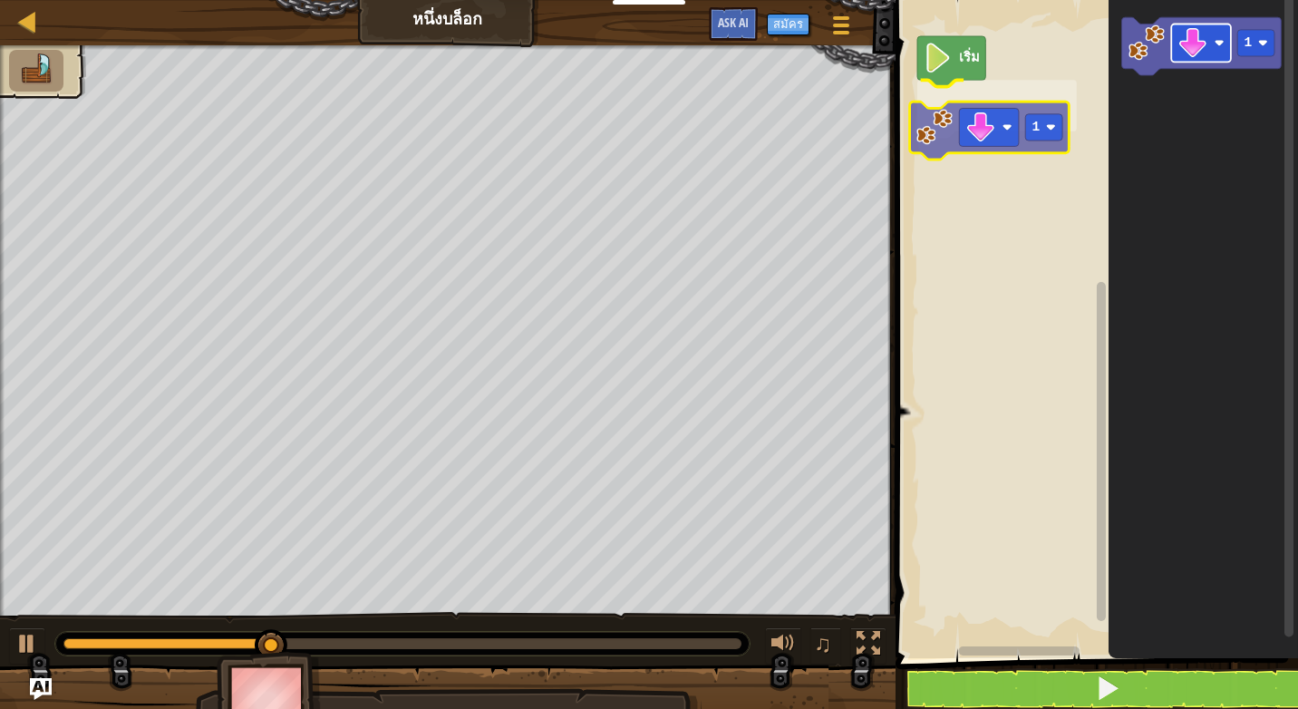
click at [989, 130] on div "เริ่ม 1 1 1" at bounding box center [1094, 324] width 408 height 667
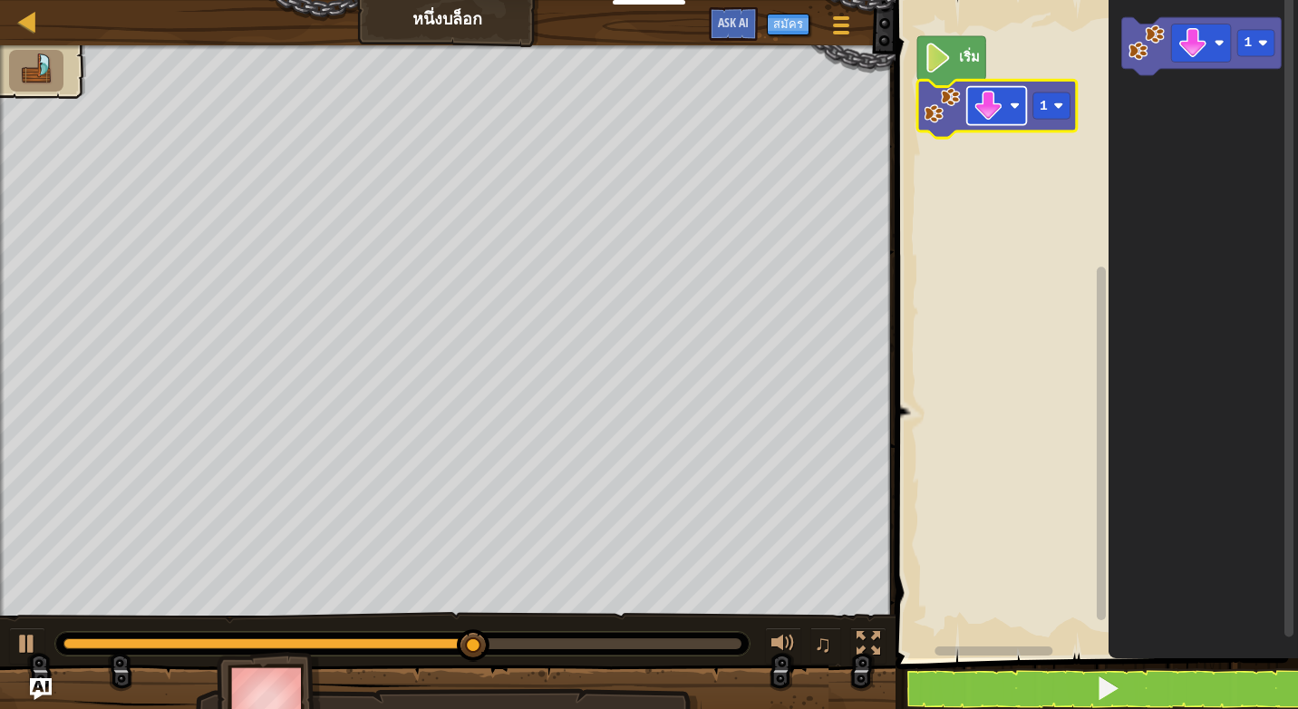
click at [997, 111] on image "พื้นที่ทำงาน Blockly" at bounding box center [988, 106] width 30 height 30
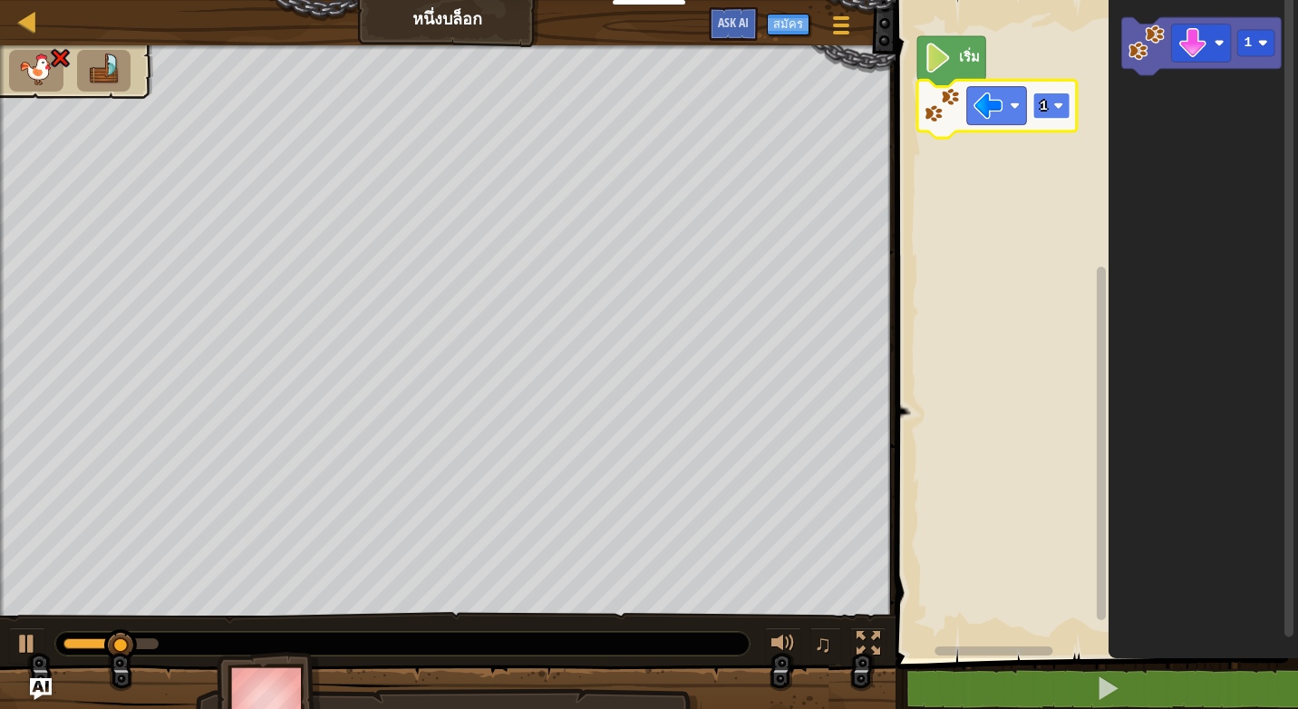
click at [1046, 107] on text "1" at bounding box center [1044, 106] width 8 height 15
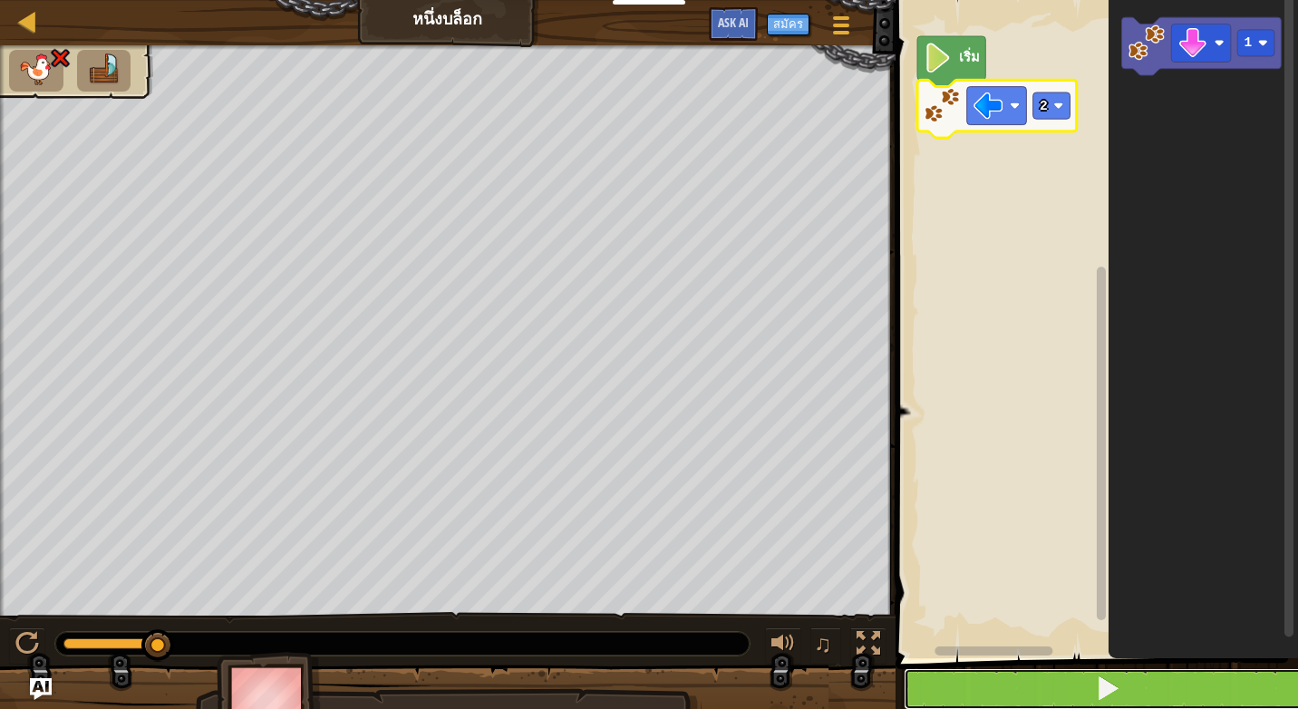
click at [995, 680] on button at bounding box center [1108, 689] width 408 height 42
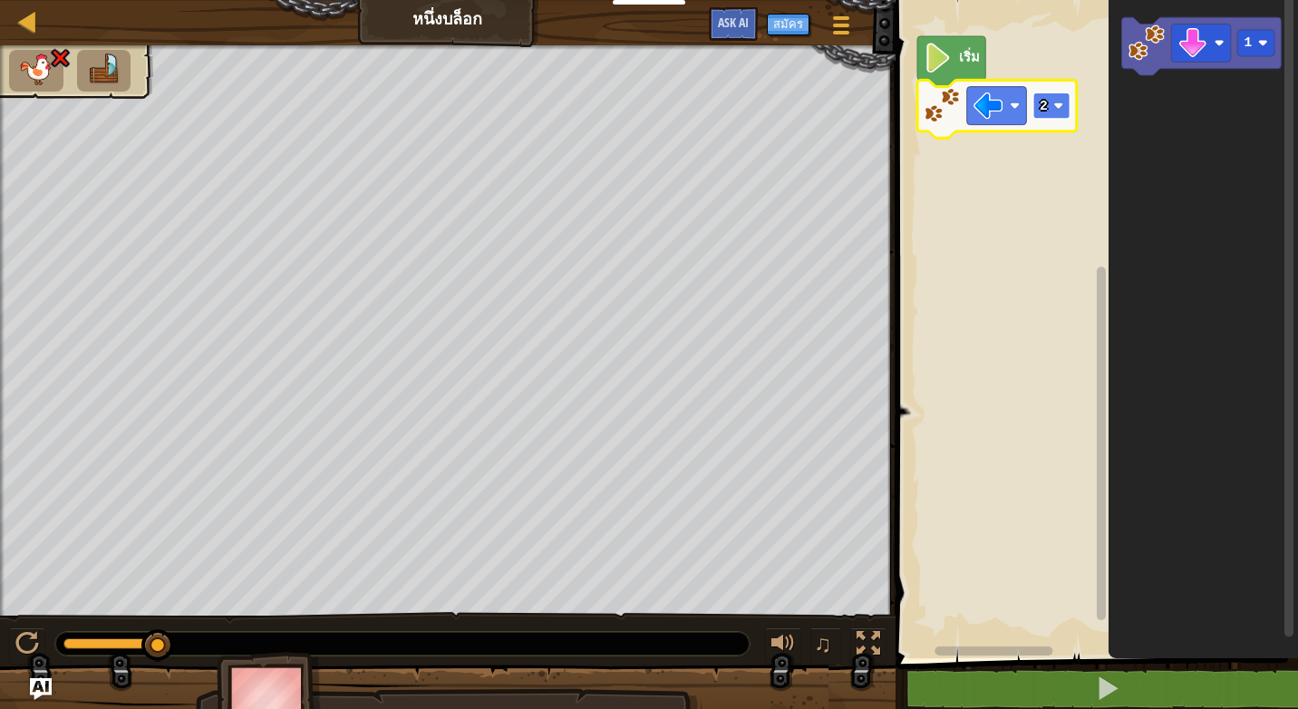
click at [1051, 113] on rect "พื้นที่ทำงาน Blockly" at bounding box center [1050, 105] width 37 height 26
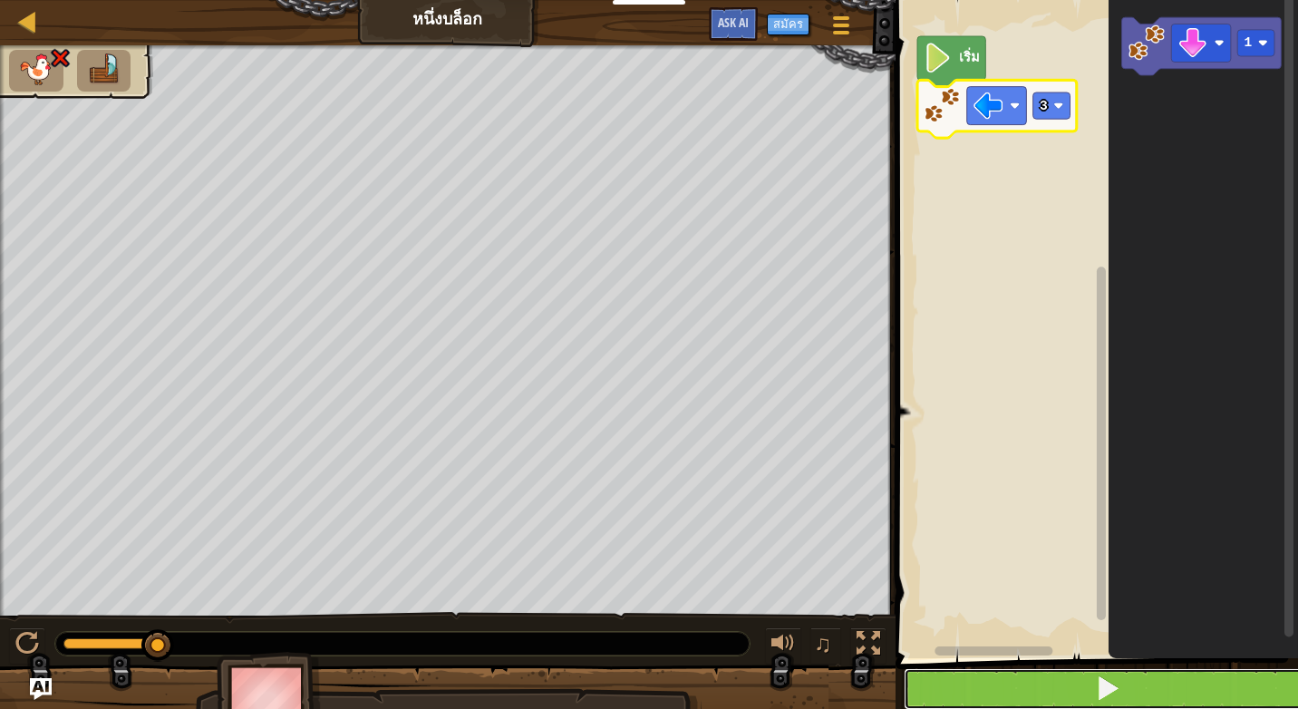
click at [1009, 681] on button at bounding box center [1108, 689] width 408 height 42
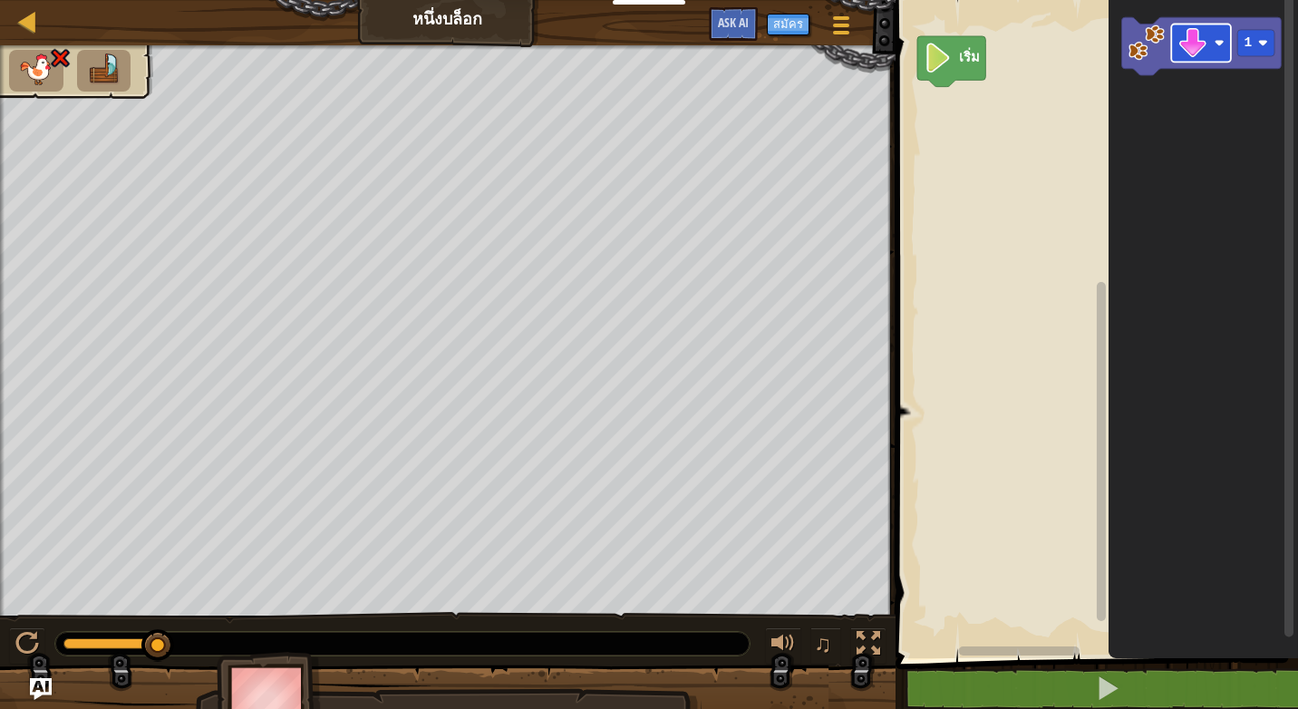
click at [1203, 140] on icon "1" at bounding box center [1203, 324] width 189 height 667
click at [1199, 53] on image "พื้นที่ทำงาน Blockly" at bounding box center [1192, 43] width 30 height 30
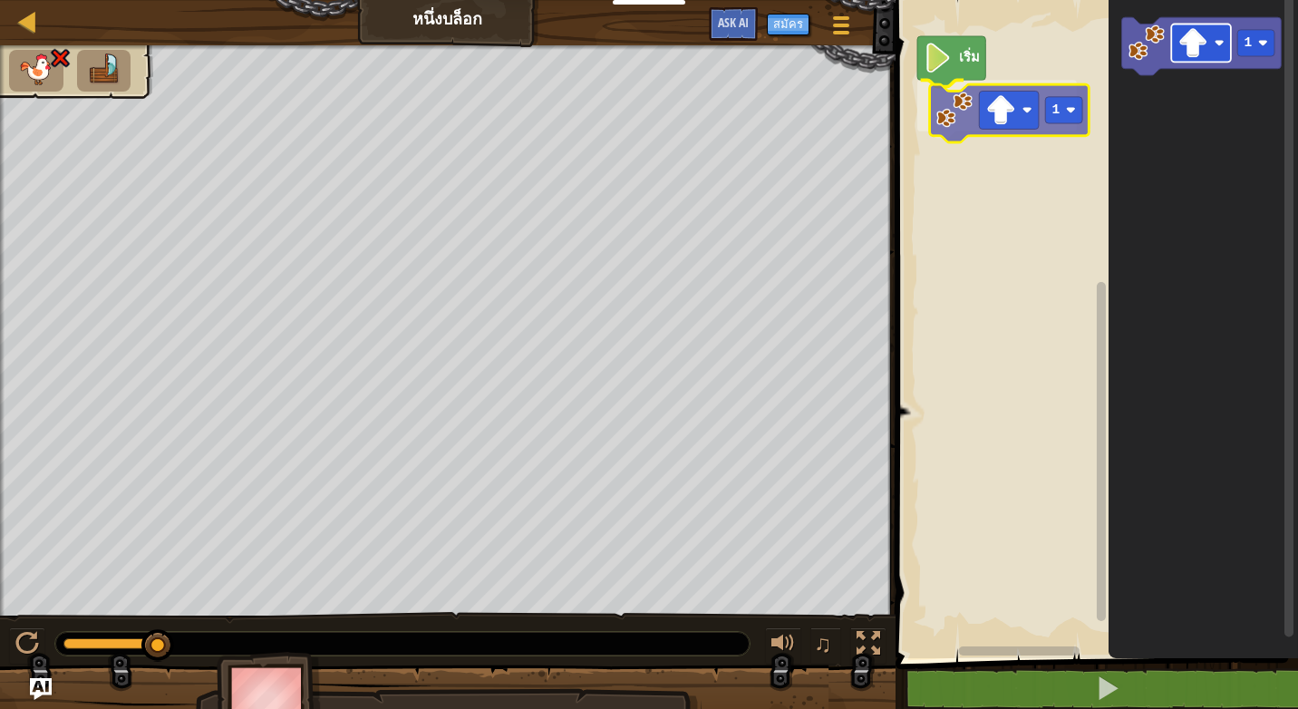
click at [994, 120] on div "เริ่ม 1 1 1" at bounding box center [1094, 324] width 408 height 667
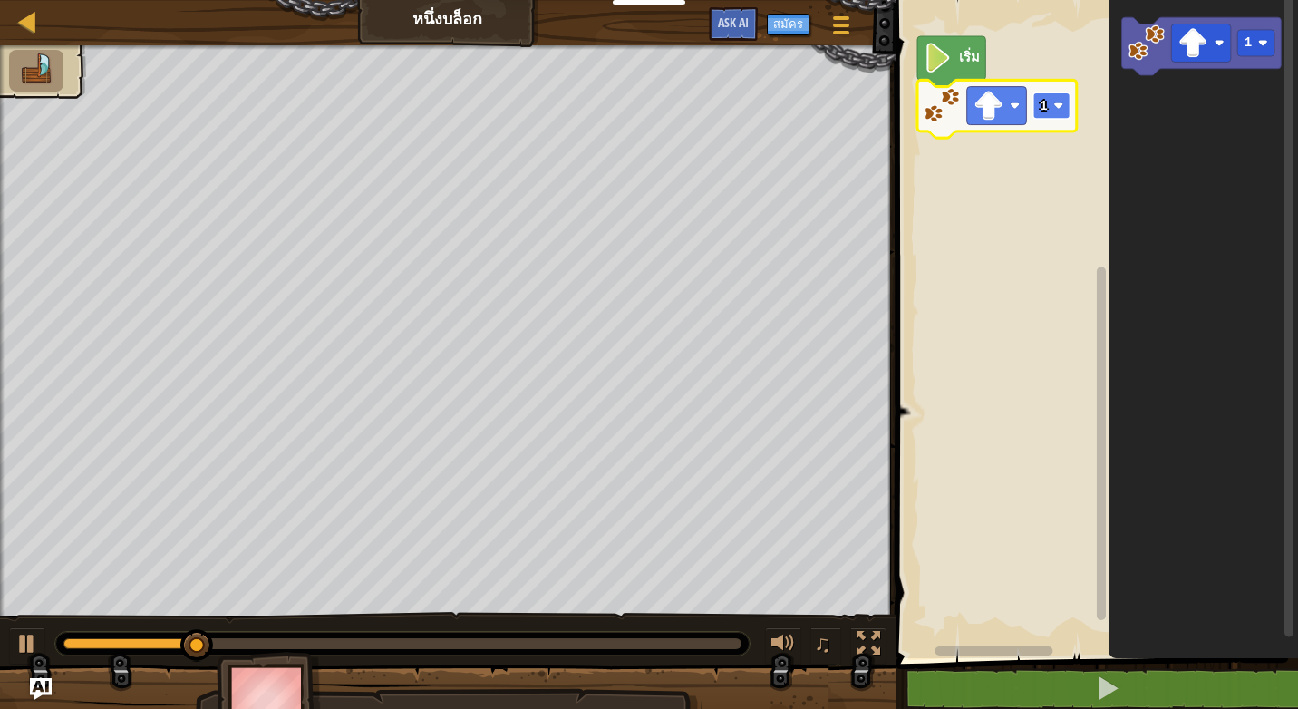
click at [1054, 109] on image "พื้นที่ทำงาน Blockly" at bounding box center [1058, 106] width 10 height 10
click at [983, 107] on image "พื้นที่ทำงาน Blockly" at bounding box center [988, 106] width 30 height 30
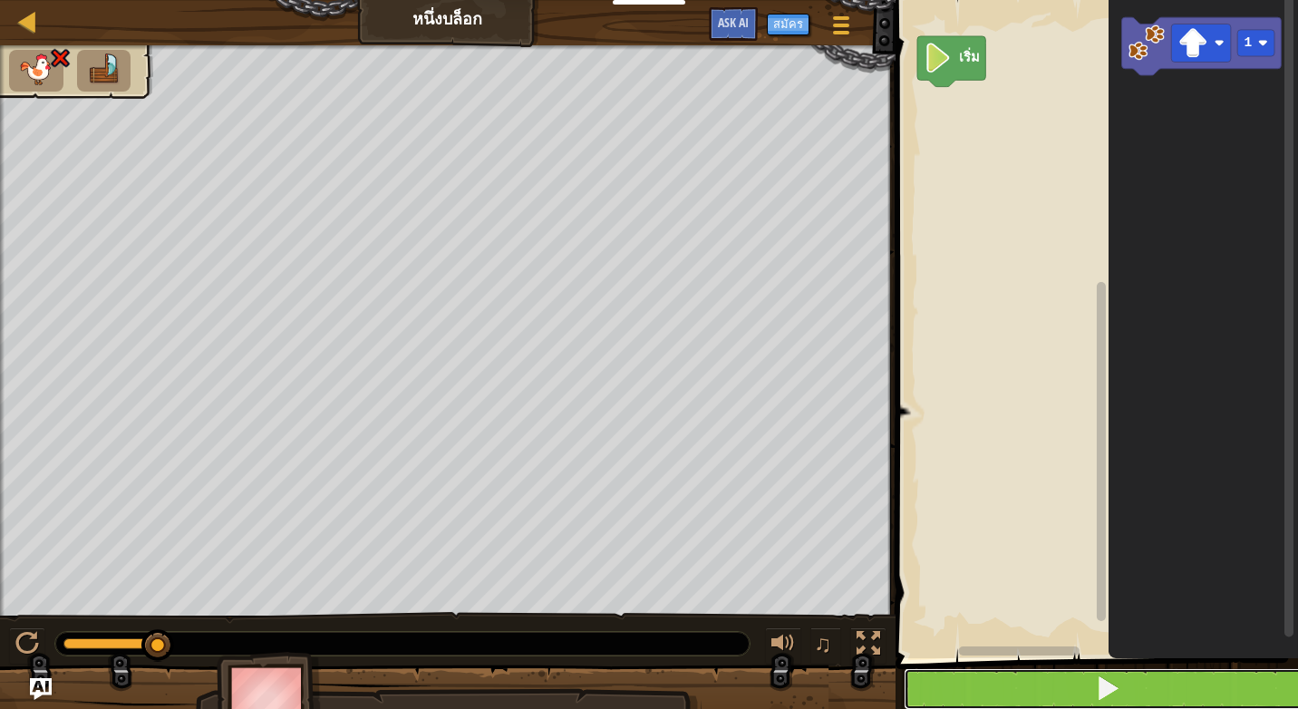
click at [1053, 678] on button at bounding box center [1108, 689] width 408 height 42
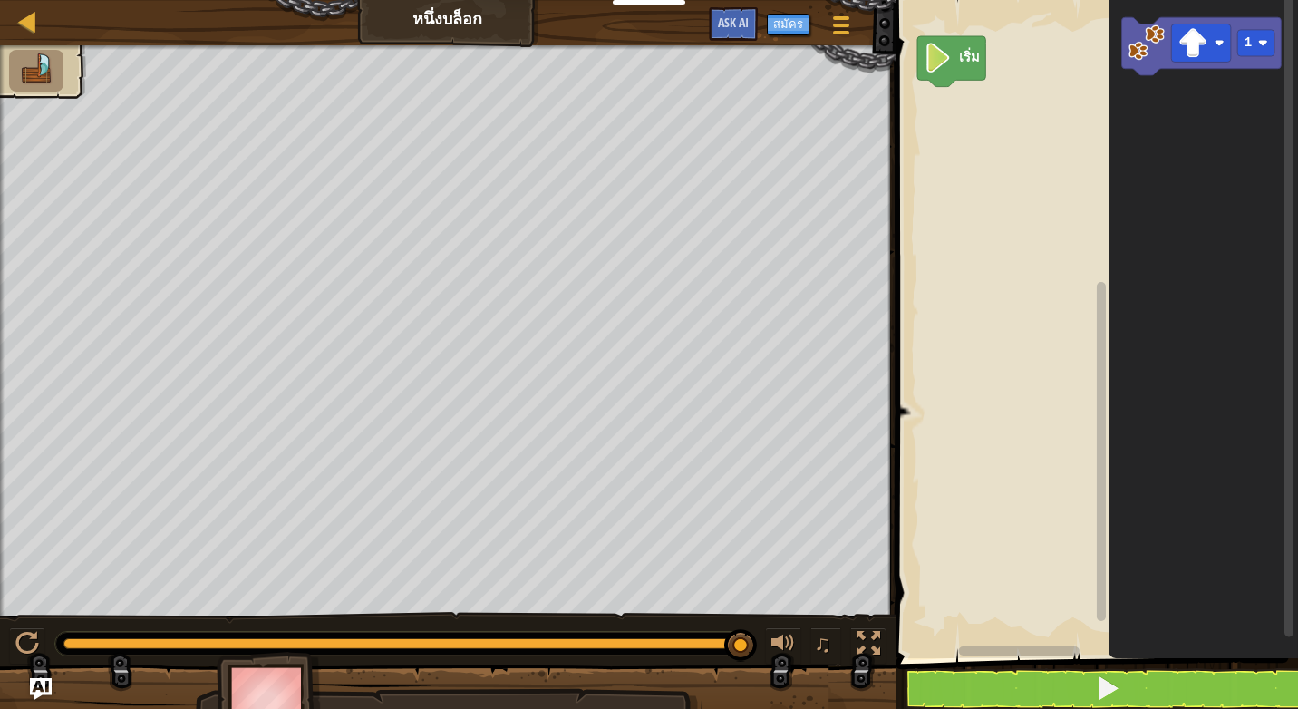
click at [1088, 83] on div "เริ่ม 1" at bounding box center [1094, 324] width 408 height 667
click at [1252, 39] on rect "พื้นที่ทำงาน Blockly" at bounding box center [1255, 43] width 37 height 26
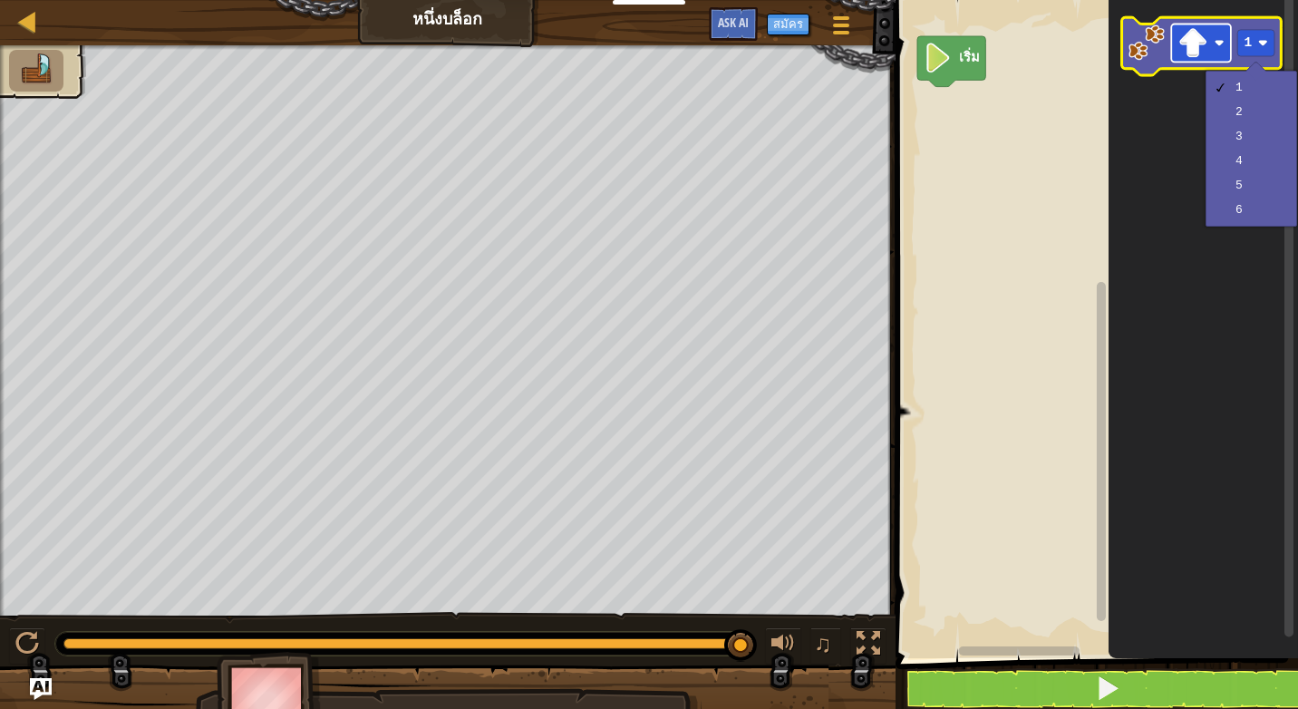
click at [1191, 26] on rect "พื้นที่ทำงาน Blockly" at bounding box center [1201, 43] width 60 height 38
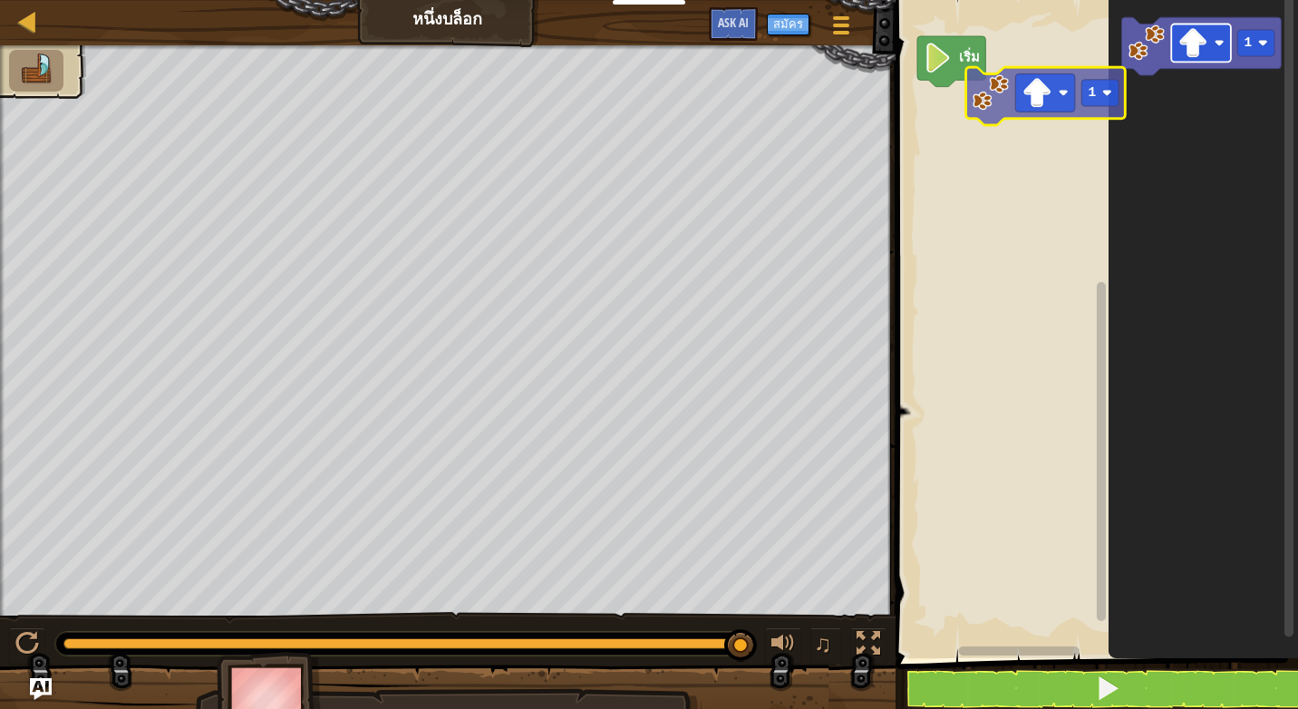
click at [1034, 122] on div "เริ่ม 1 1" at bounding box center [1094, 324] width 408 height 667
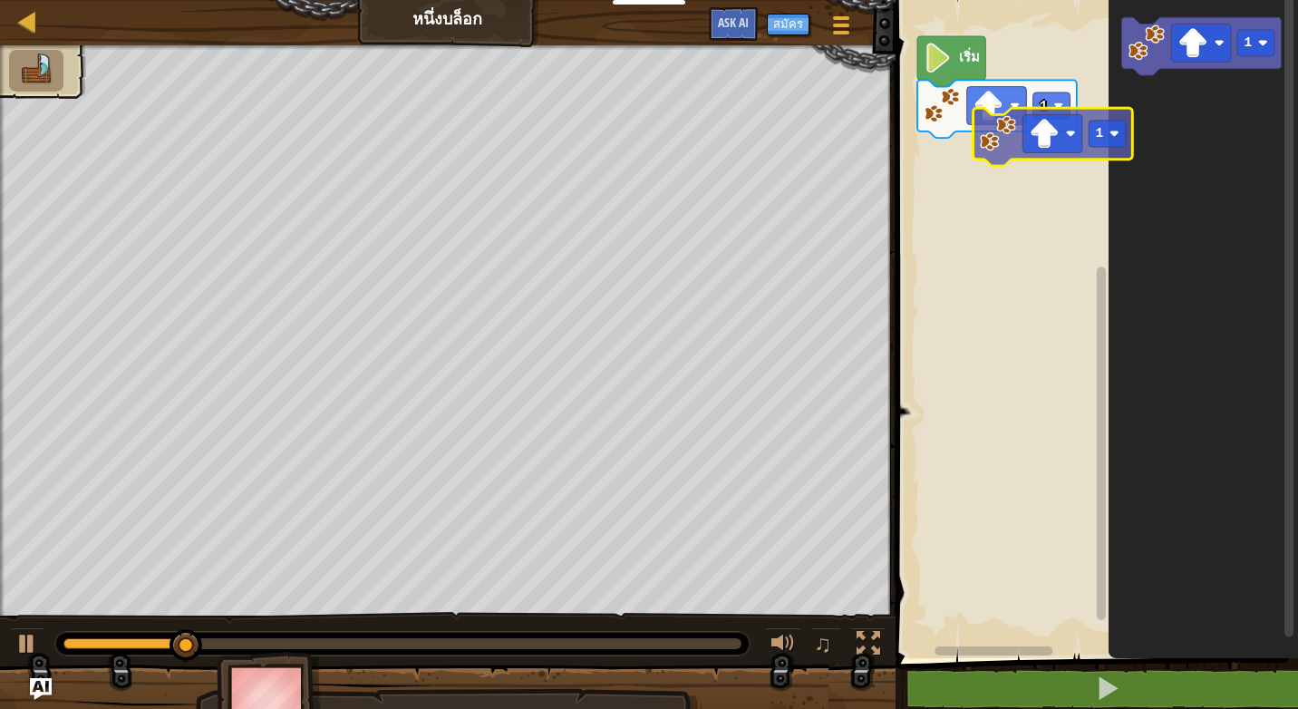
click at [971, 136] on div "1 เริ่ม 1 1" at bounding box center [1094, 324] width 408 height 667
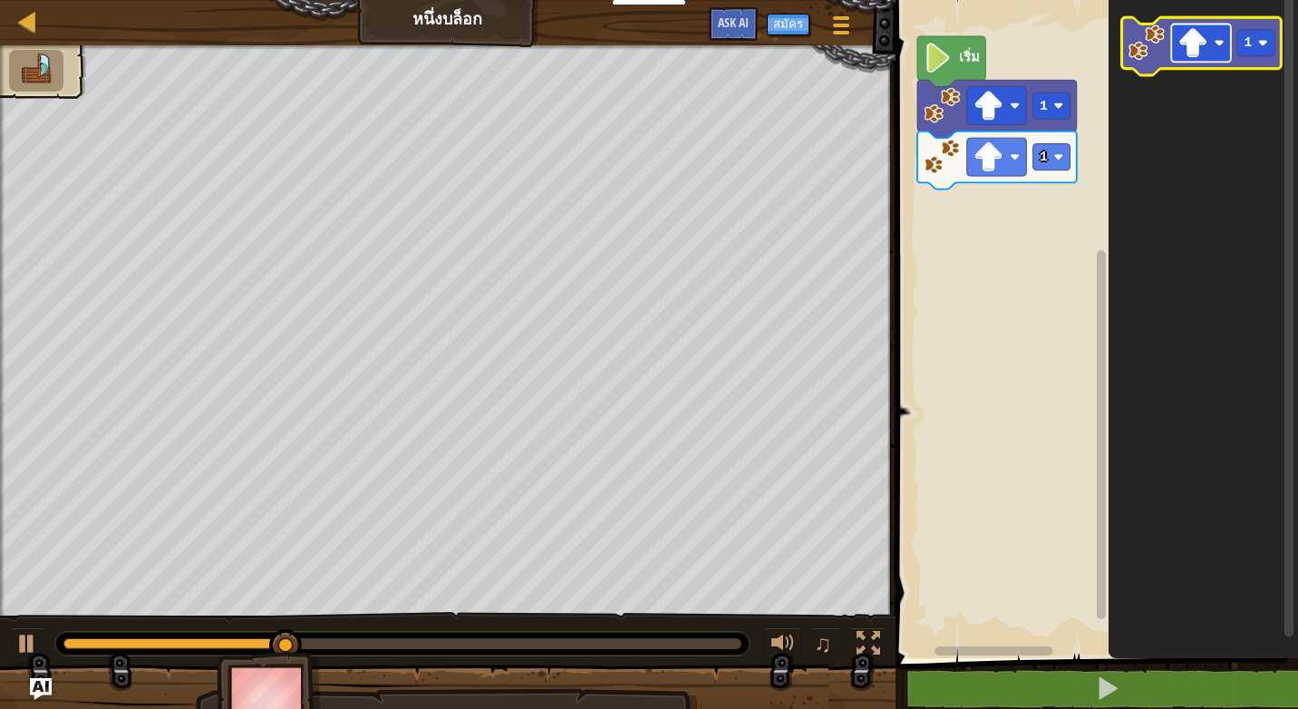
click at [1184, 46] on image "พื้นที่ทำงาน Blockly" at bounding box center [1192, 43] width 30 height 30
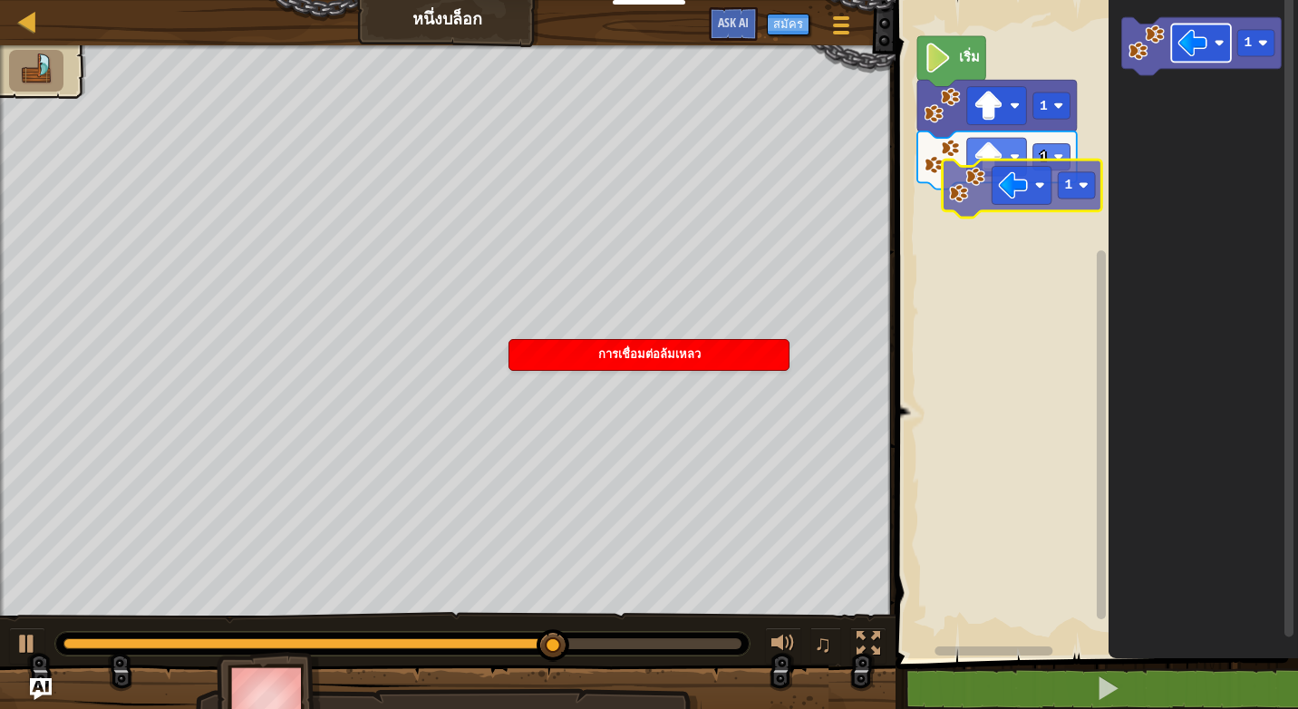
click at [1014, 178] on div "1 1 เริ่ม 1 1" at bounding box center [1094, 324] width 408 height 667
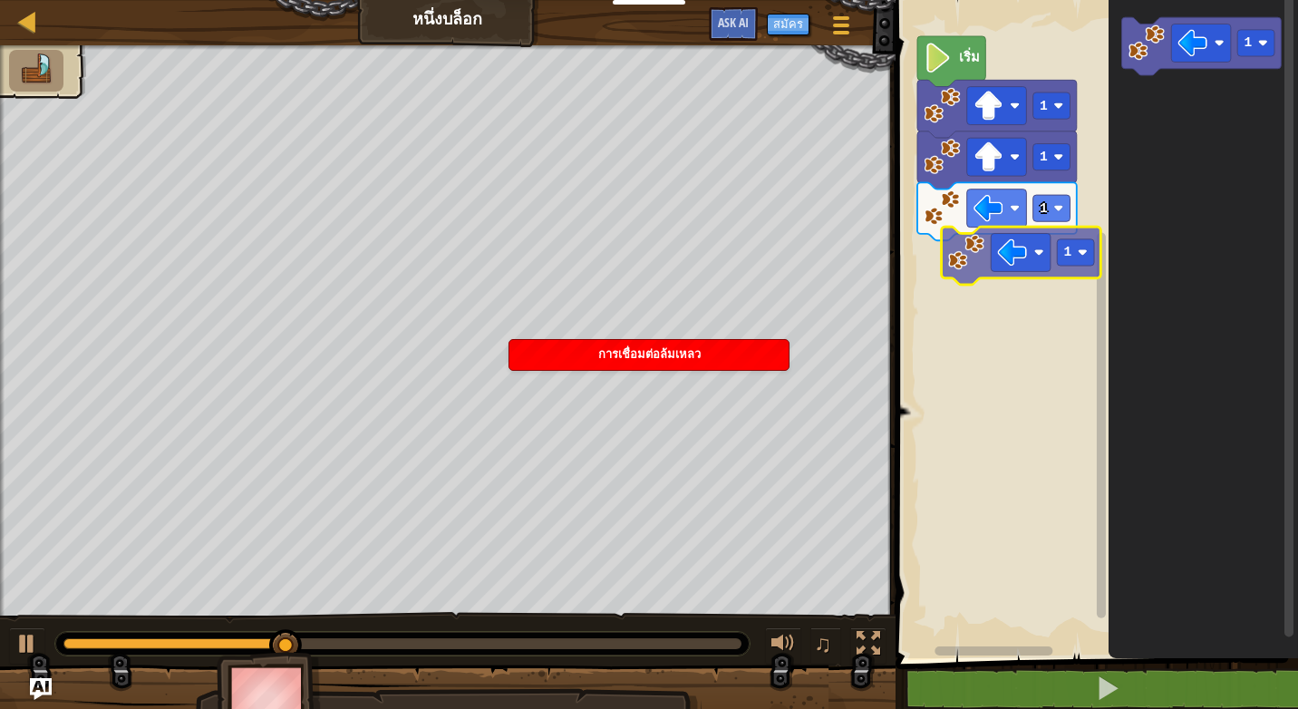
click at [978, 237] on div "1 1 1 เริ่ม 1 1" at bounding box center [1094, 324] width 408 height 667
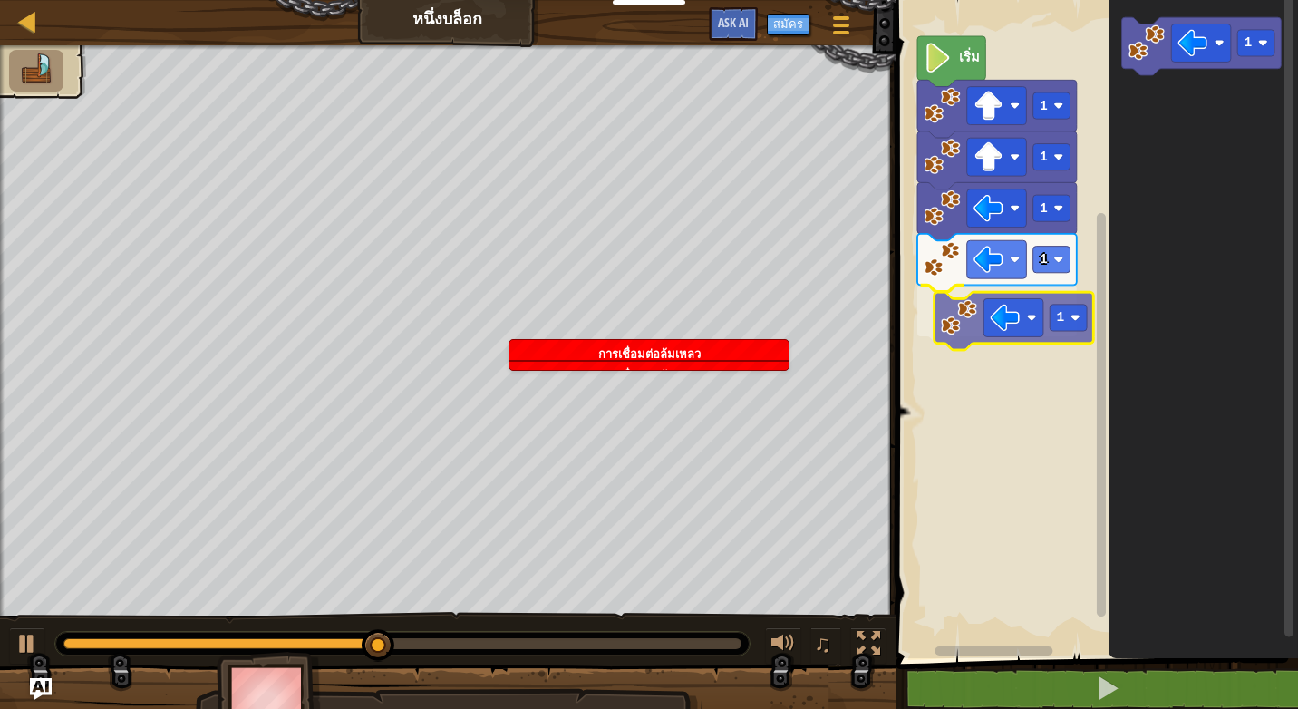
click at [950, 316] on div "1 1 1 1 1 เริ่ม 1 1" at bounding box center [1094, 324] width 408 height 667
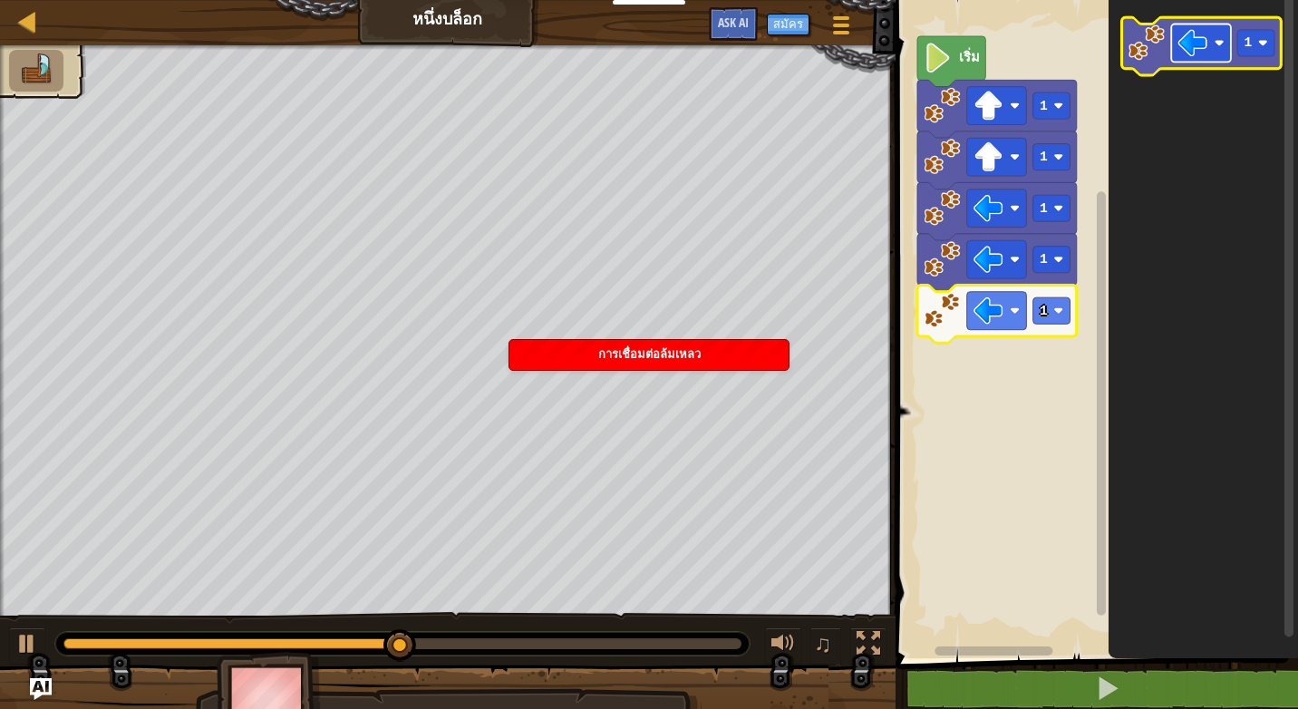
click at [1182, 44] on image "พื้นที่ทำงาน Blockly" at bounding box center [1192, 43] width 30 height 30
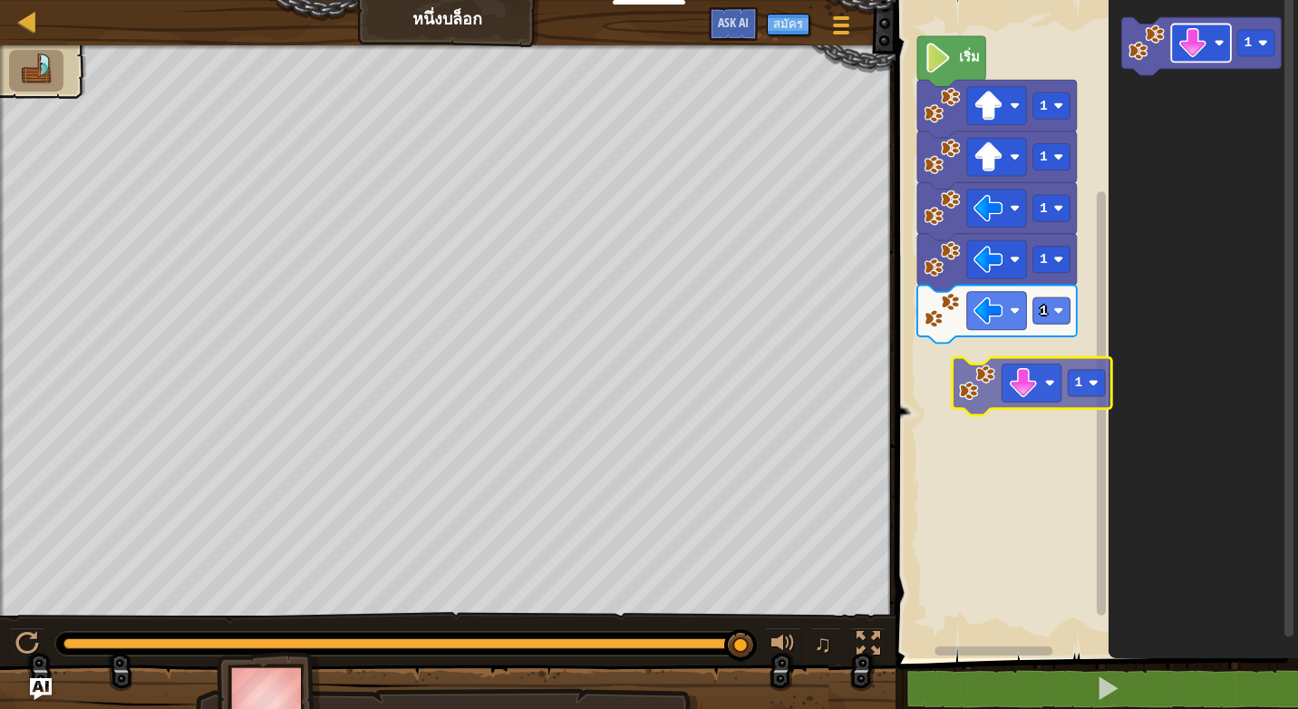
click at [1012, 380] on div "1 1 1 1 1 เริ่ม 1 1" at bounding box center [1094, 324] width 408 height 667
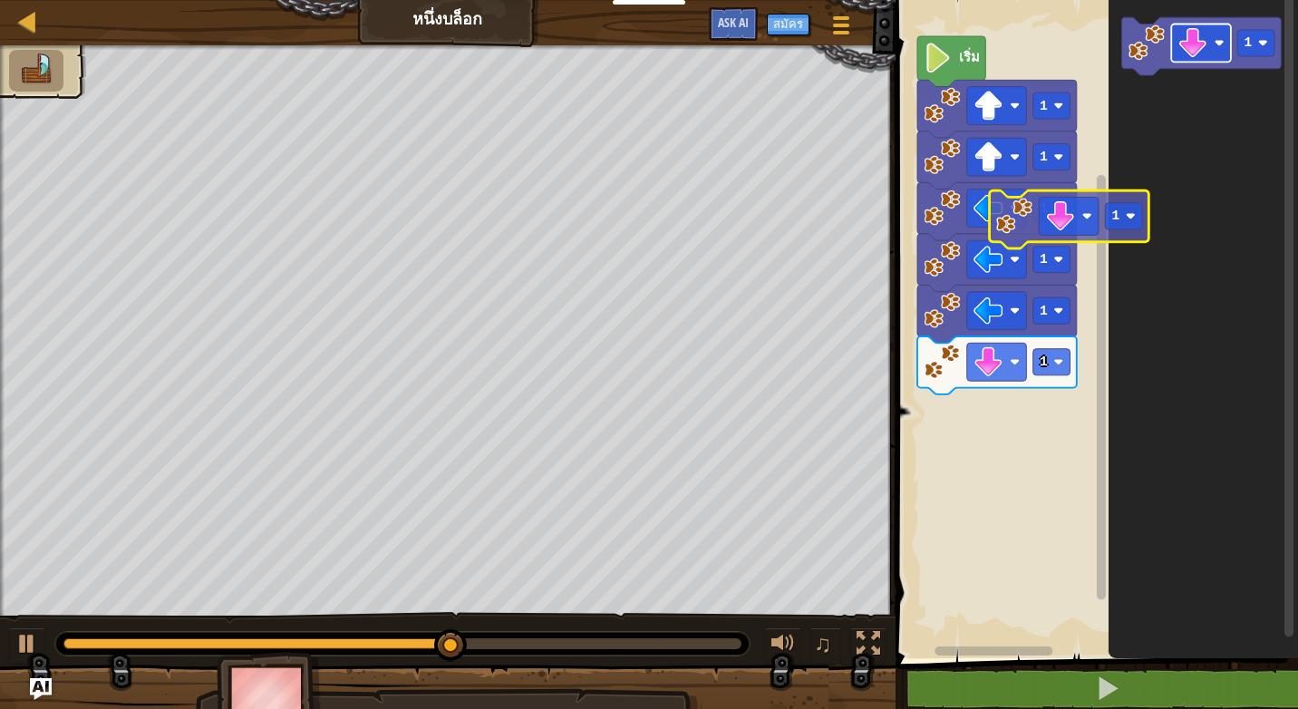
click at [993, 325] on div "1 1 1 1 1 1 เริ่ม 1 1" at bounding box center [1094, 324] width 408 height 667
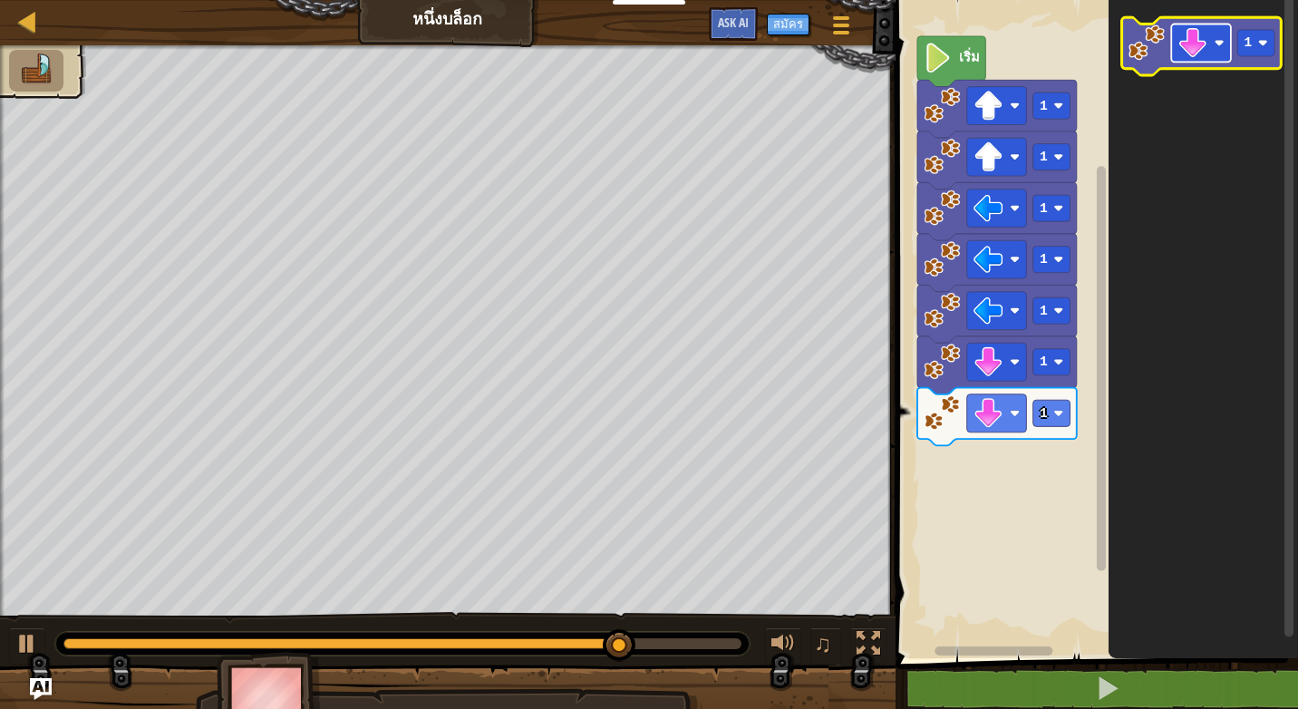
click at [1215, 28] on rect "พื้นที่ทำงาน Blockly" at bounding box center [1201, 43] width 60 height 38
click at [1224, 33] on rect "พื้นที่ทำงาน Blockly" at bounding box center [1201, 43] width 60 height 38
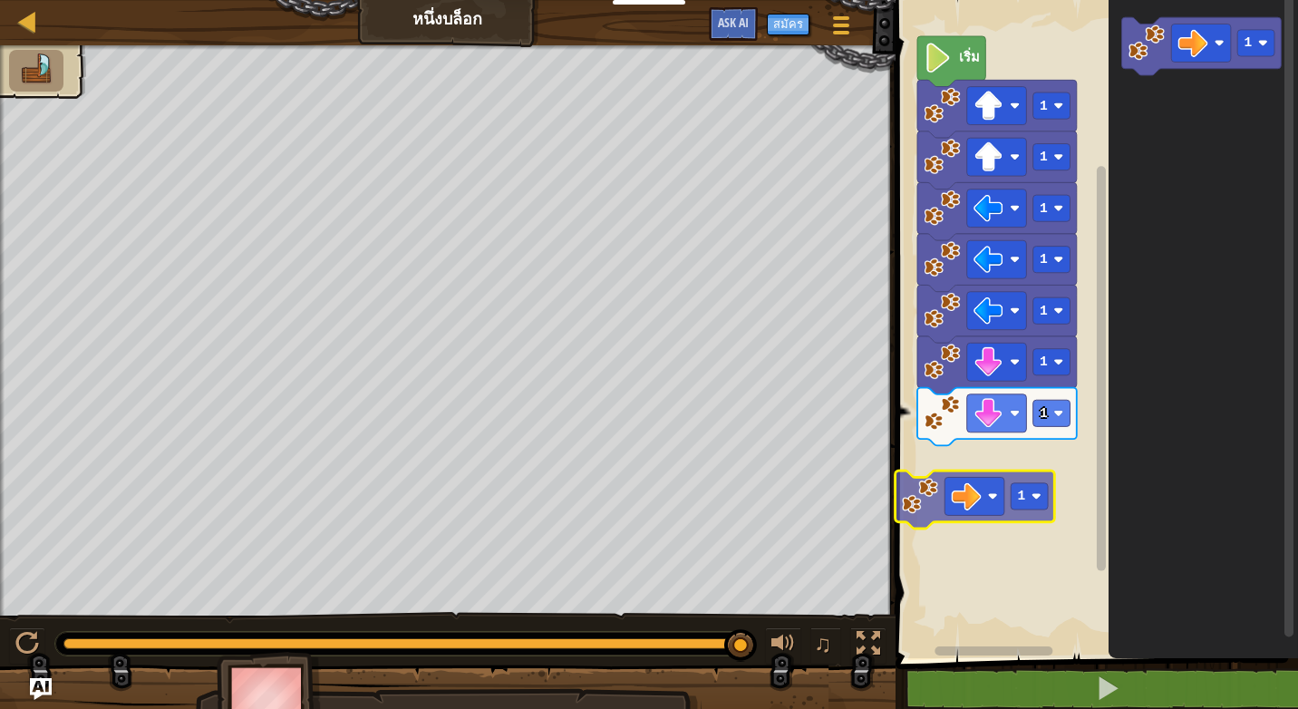
click at [958, 488] on div "1 1 1 1 1 1 1 เริ่ม 1 1 1" at bounding box center [1094, 324] width 408 height 667
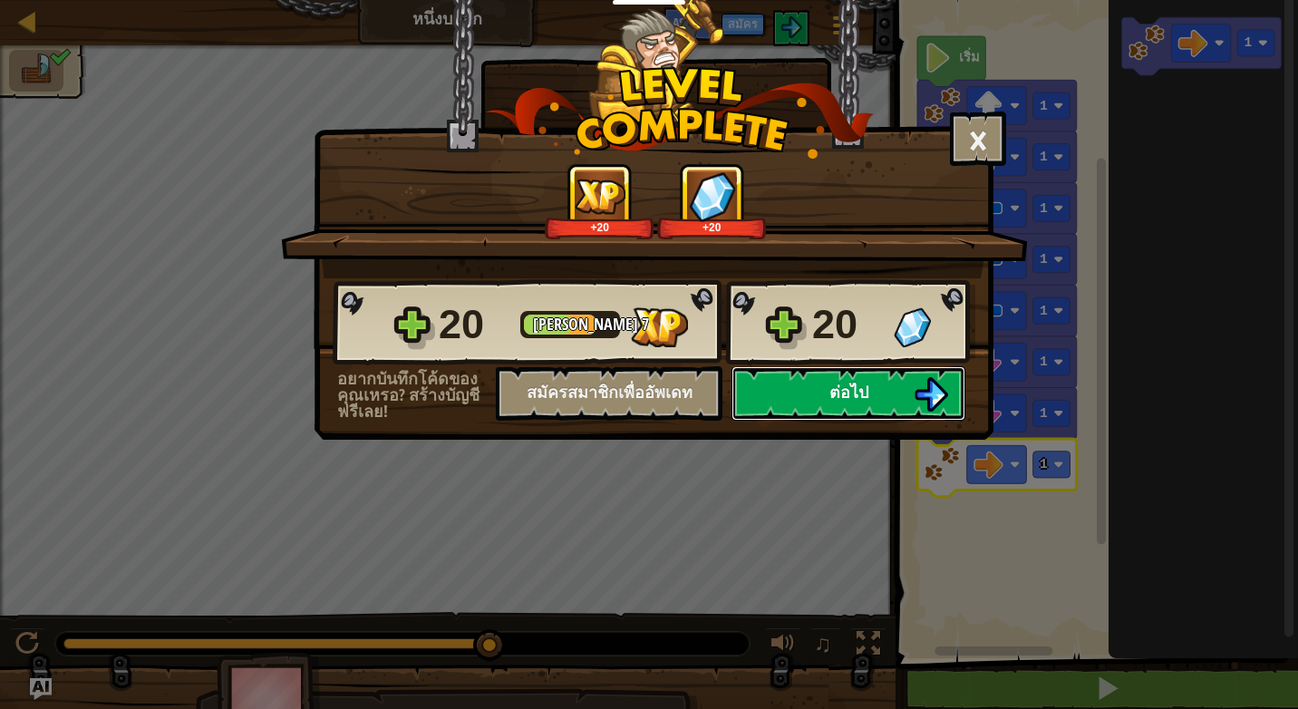
click at [793, 385] on button "ต่อไป" at bounding box center [848, 393] width 234 height 54
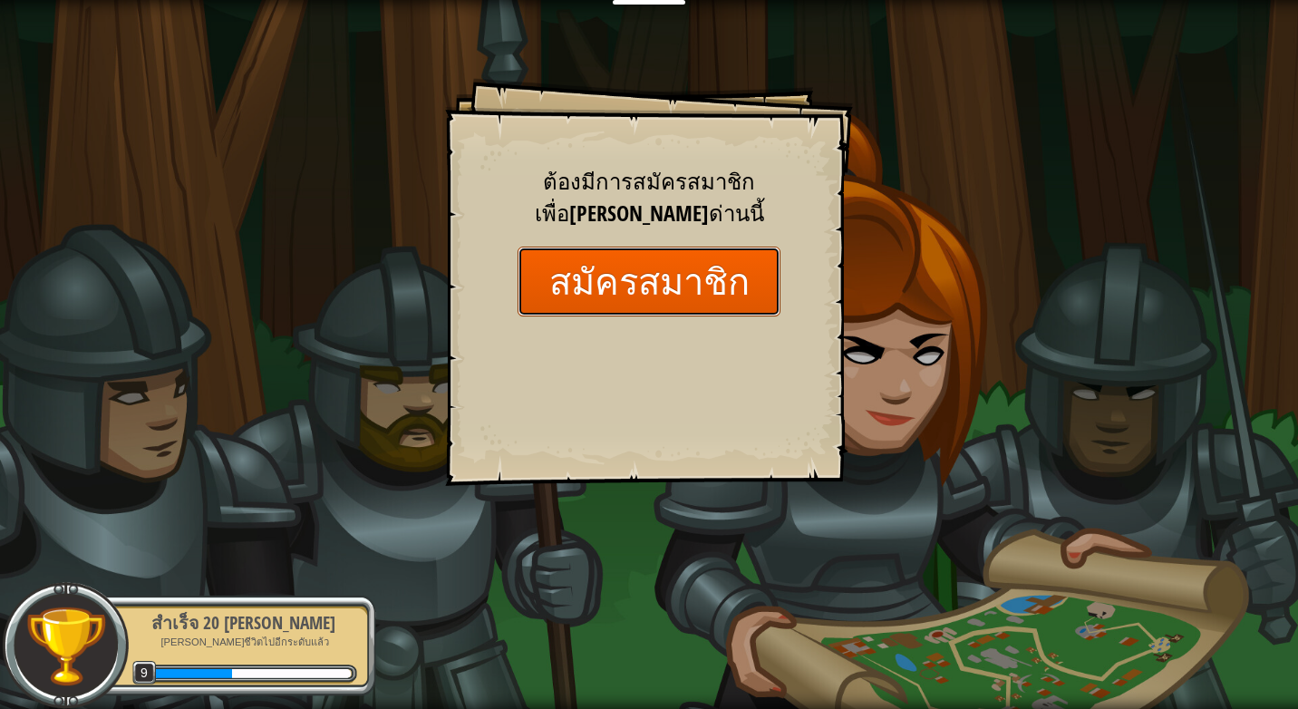
click at [619, 276] on button "สมัครสมาชิก" at bounding box center [649, 282] width 263 height 70
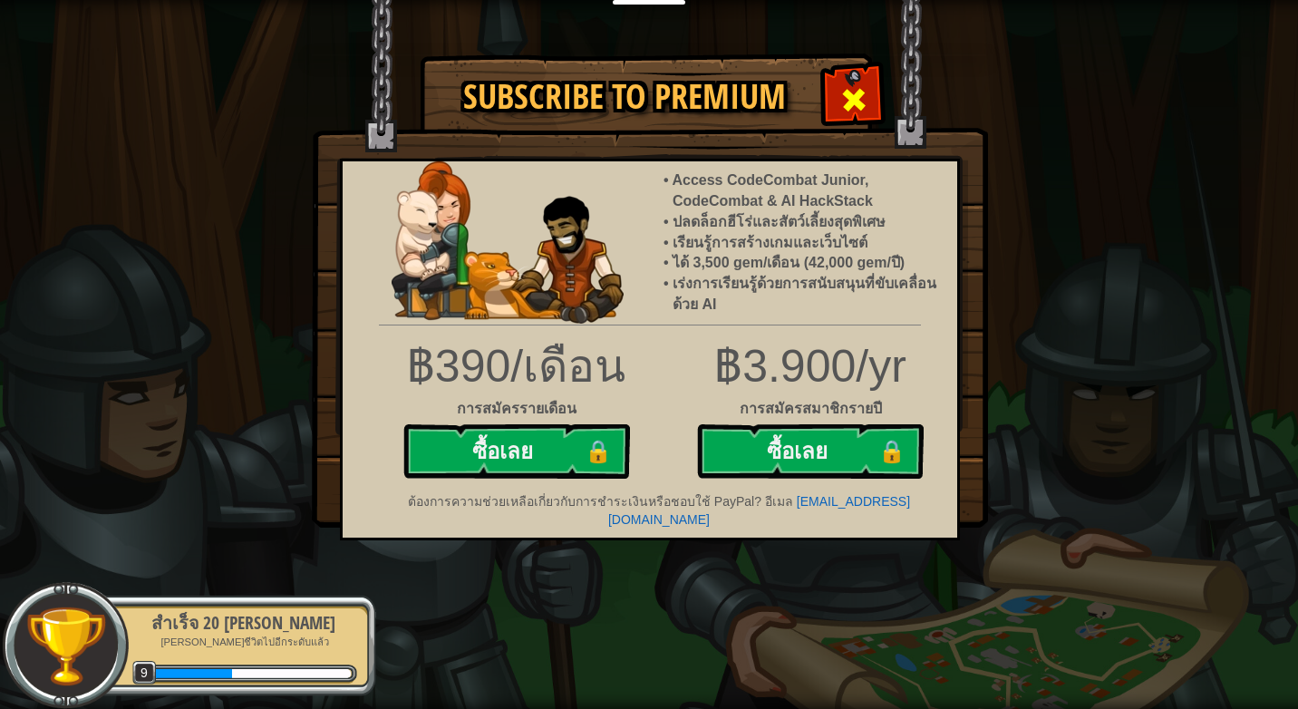
click at [854, 101] on span at bounding box center [853, 99] width 29 height 29
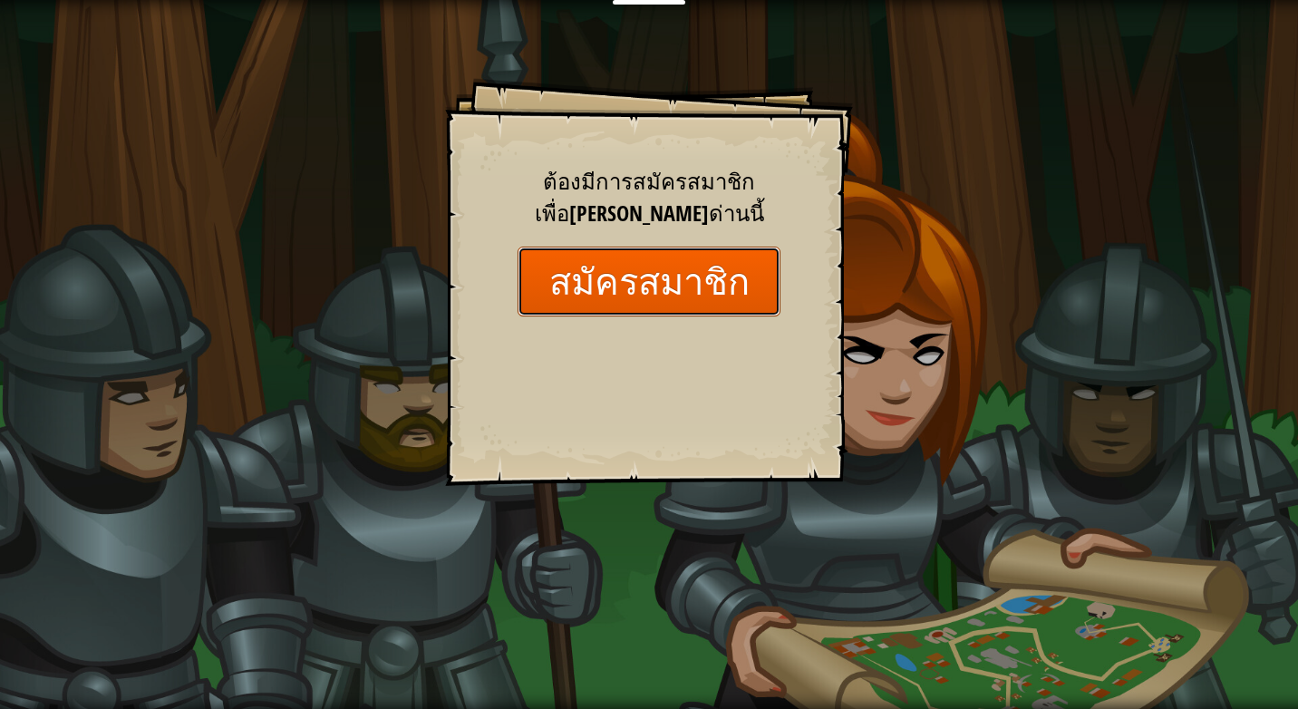
click at [581, 274] on button "สมัครสมาชิก" at bounding box center [649, 282] width 263 height 70
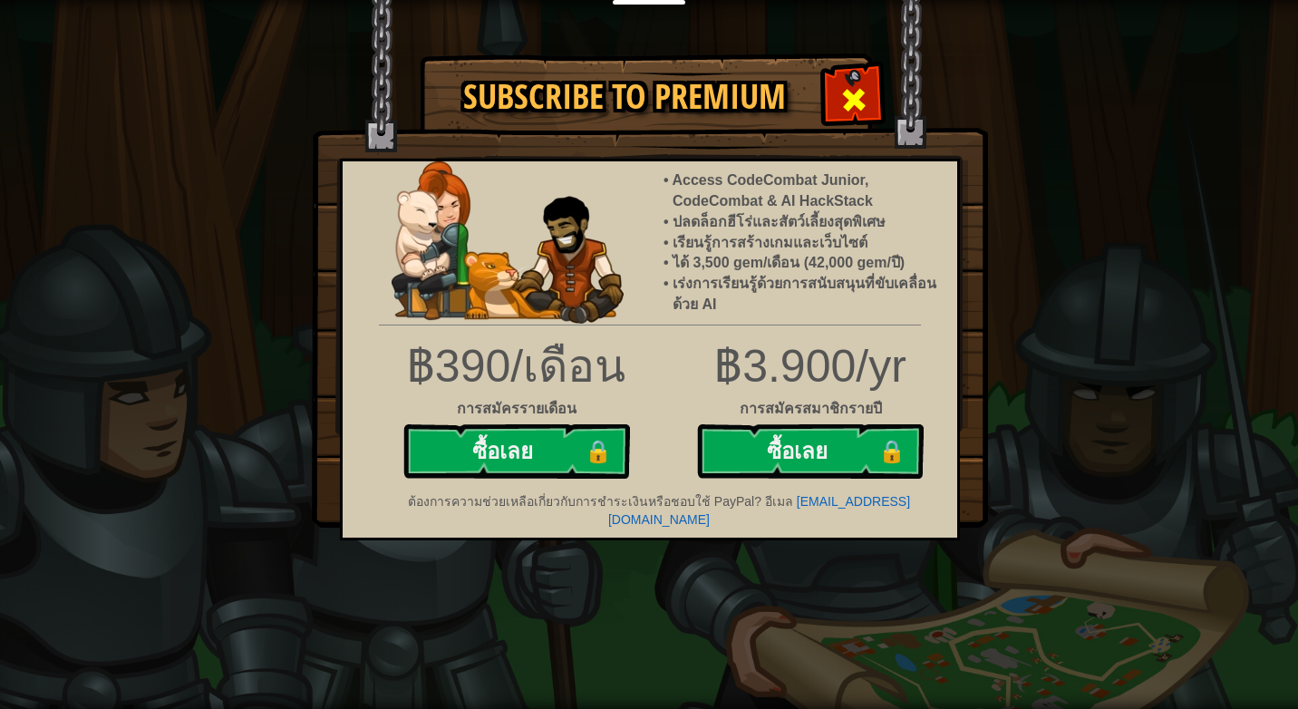
click at [857, 88] on span at bounding box center [853, 99] width 29 height 29
